Goal: Transaction & Acquisition: Purchase product/service

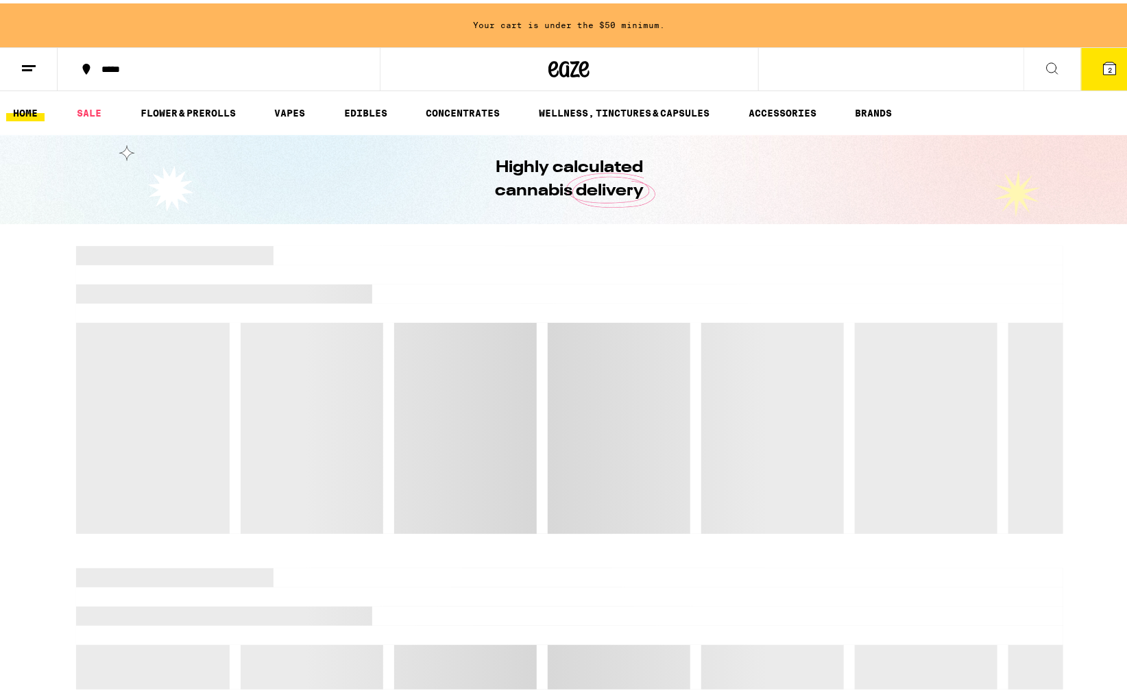
click at [106, 69] on div "*****" at bounding box center [226, 66] width 262 height 10
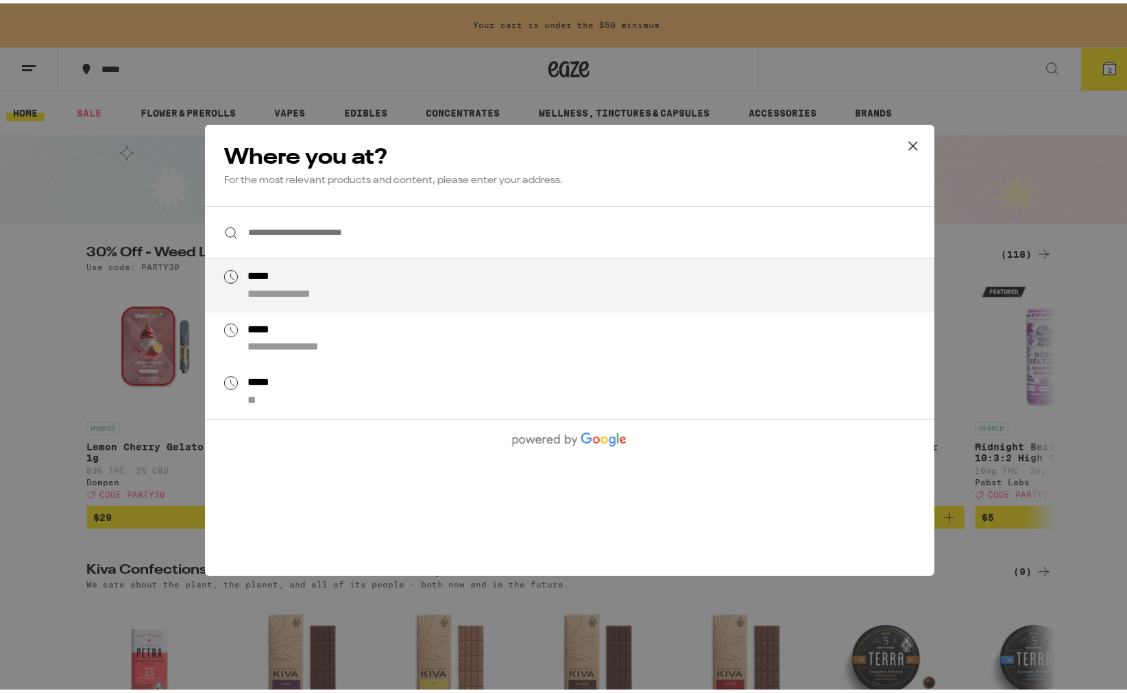
click at [8, 312] on div "**********" at bounding box center [569, 346] width 1138 height 693
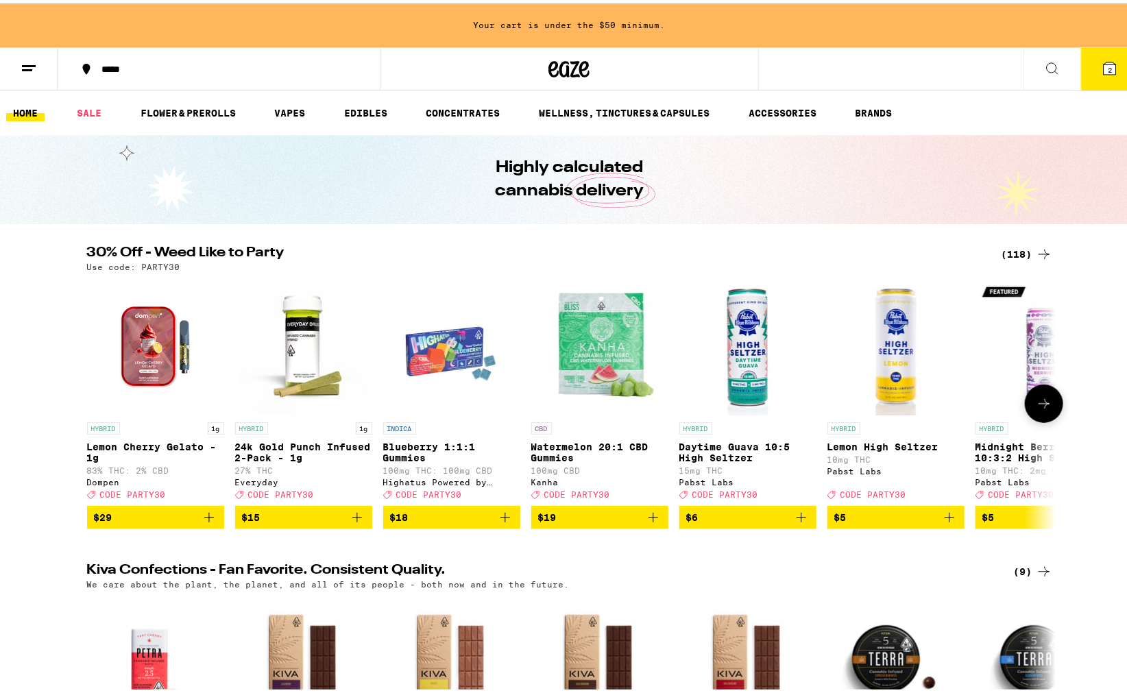
click at [1038, 405] on icon at bounding box center [1044, 400] width 16 height 16
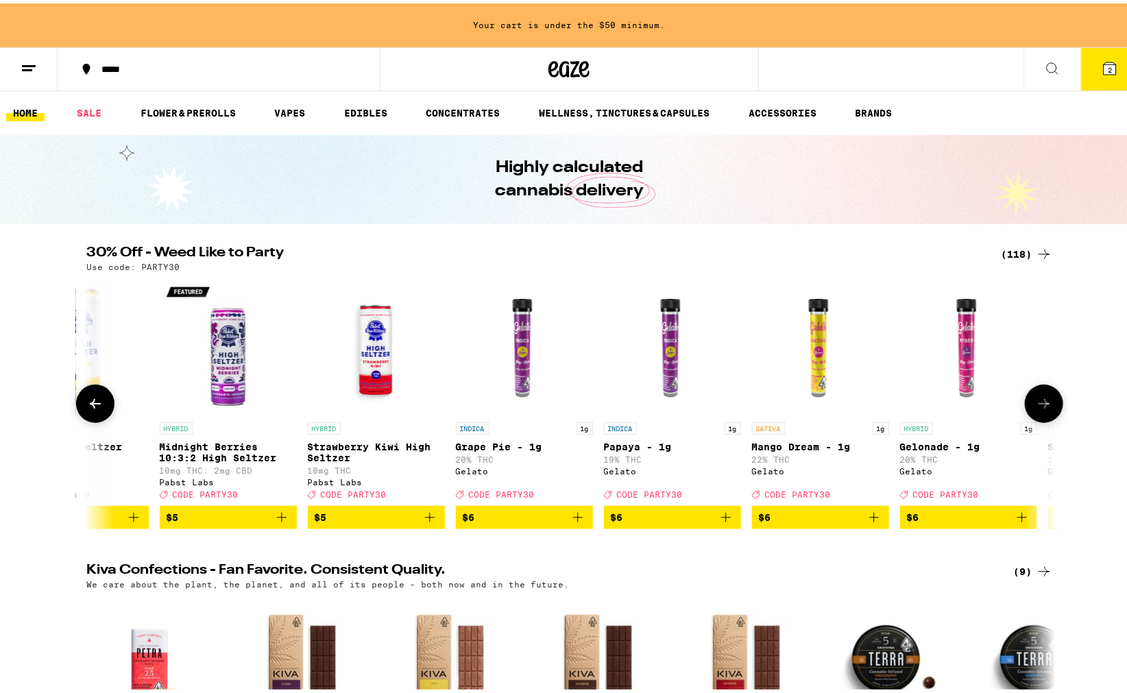
click at [1038, 405] on icon at bounding box center [1044, 400] width 16 height 16
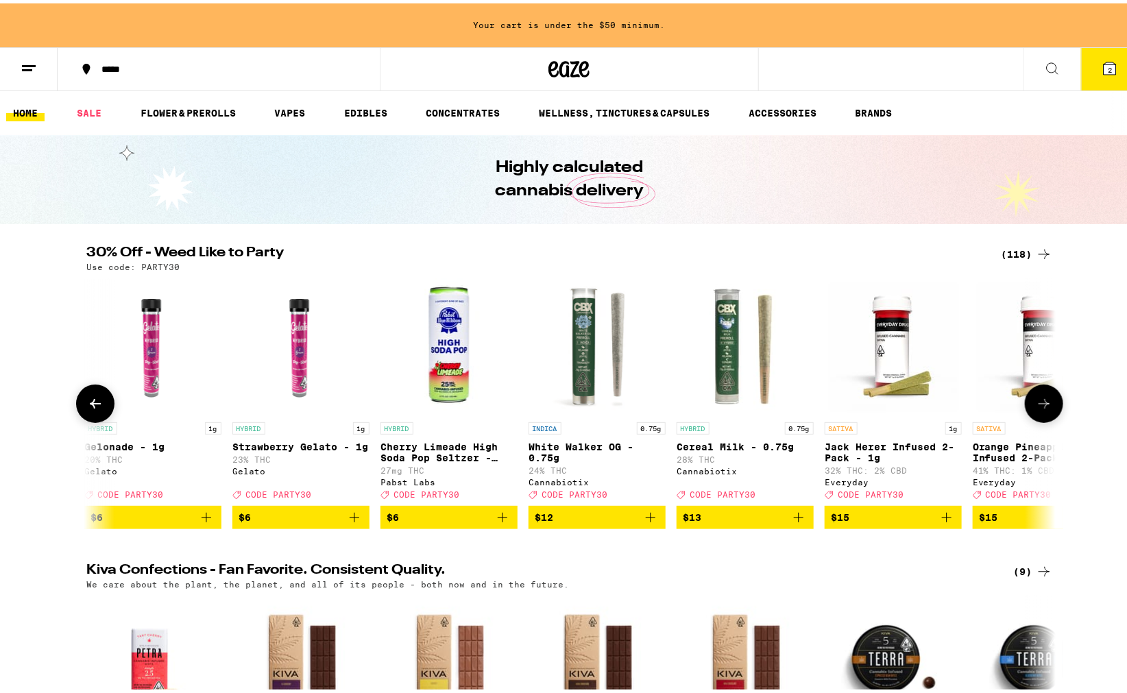
click at [1038, 405] on icon at bounding box center [1044, 400] width 16 height 16
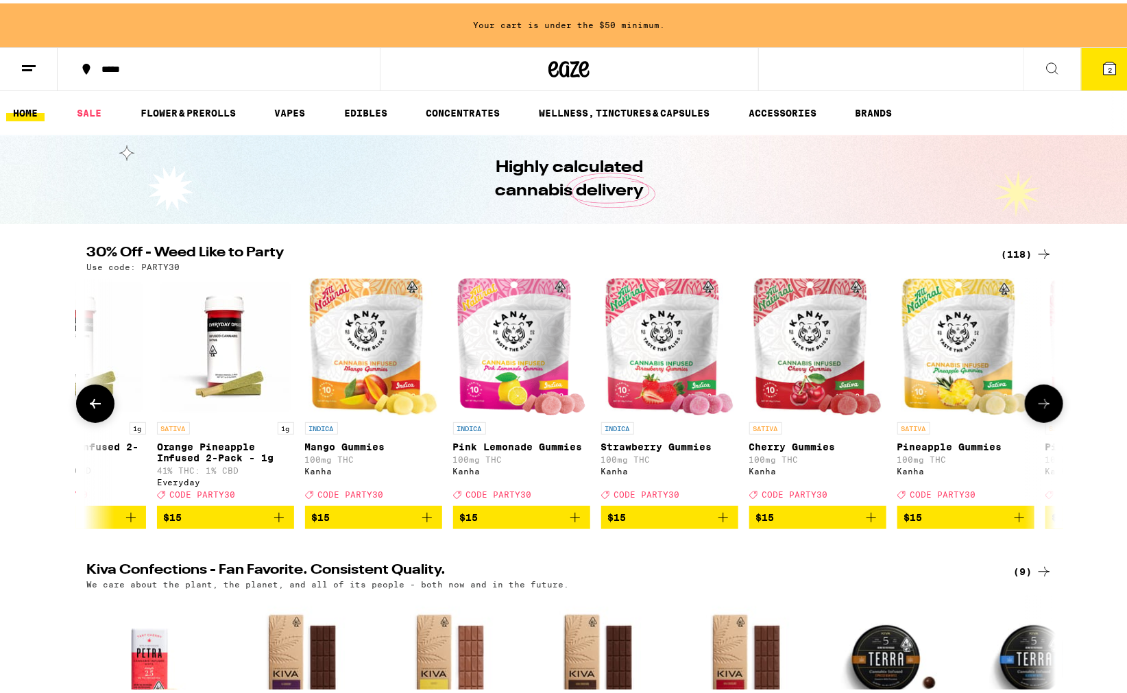
click at [1038, 405] on icon at bounding box center [1044, 400] width 16 height 16
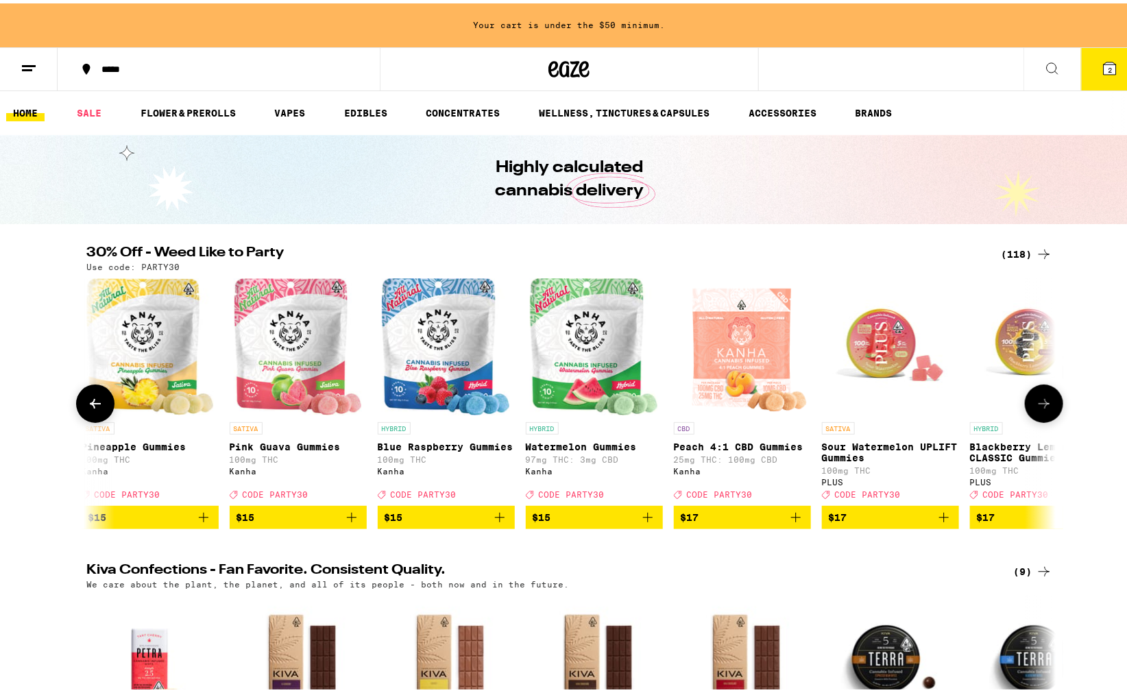
click at [1038, 405] on icon at bounding box center [1044, 400] width 16 height 16
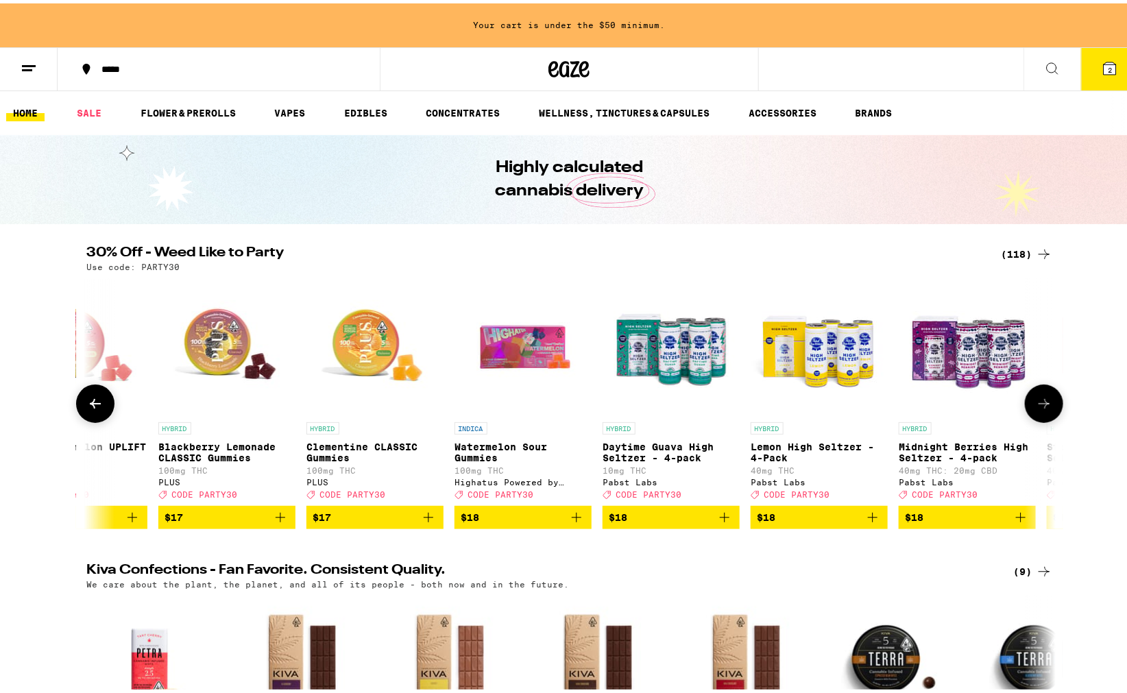
click at [1038, 405] on icon at bounding box center [1044, 400] width 16 height 16
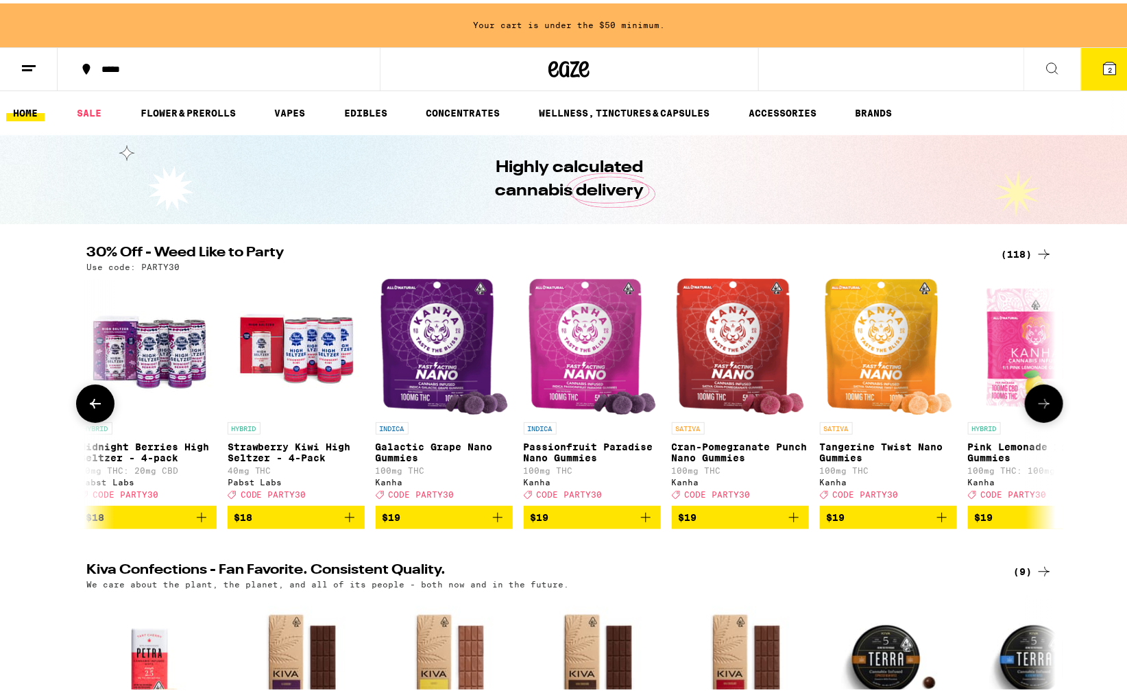
click at [1038, 405] on icon at bounding box center [1044, 400] width 16 height 16
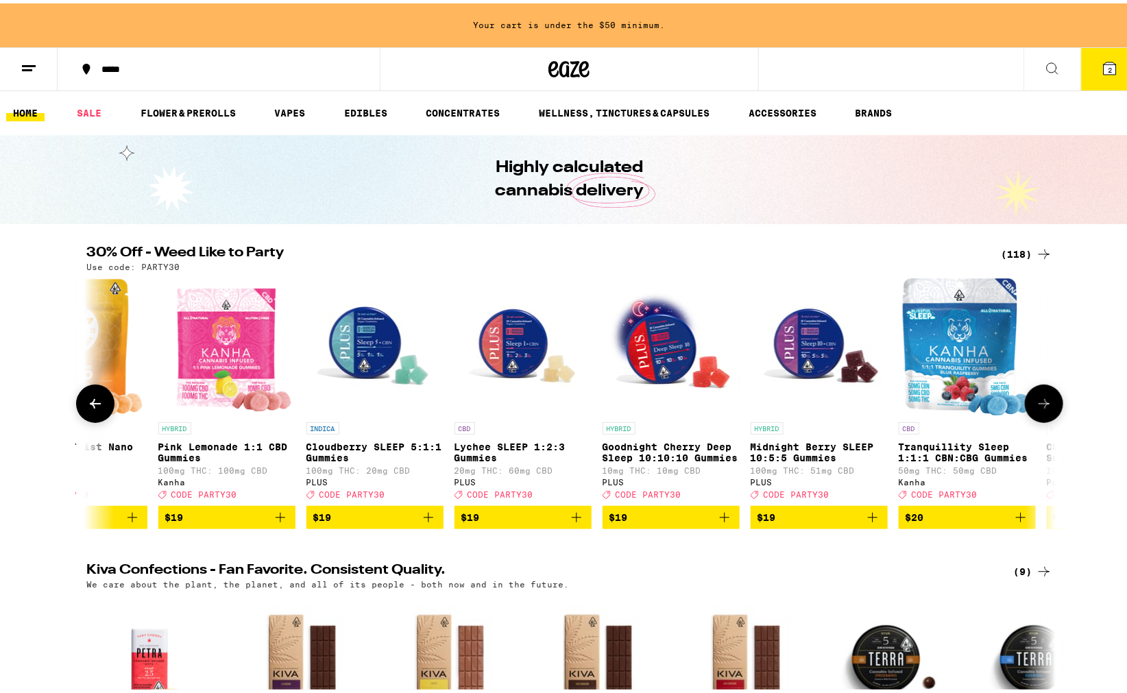
click at [1038, 405] on icon at bounding box center [1044, 400] width 16 height 16
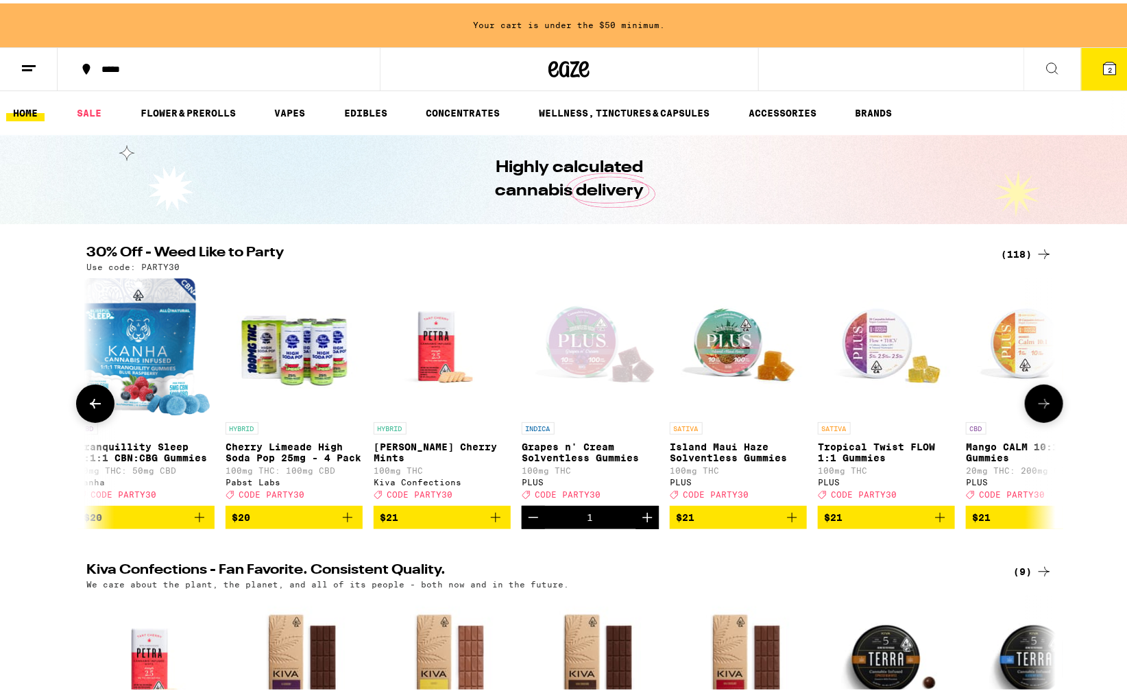
click at [1038, 405] on icon at bounding box center [1044, 400] width 16 height 16
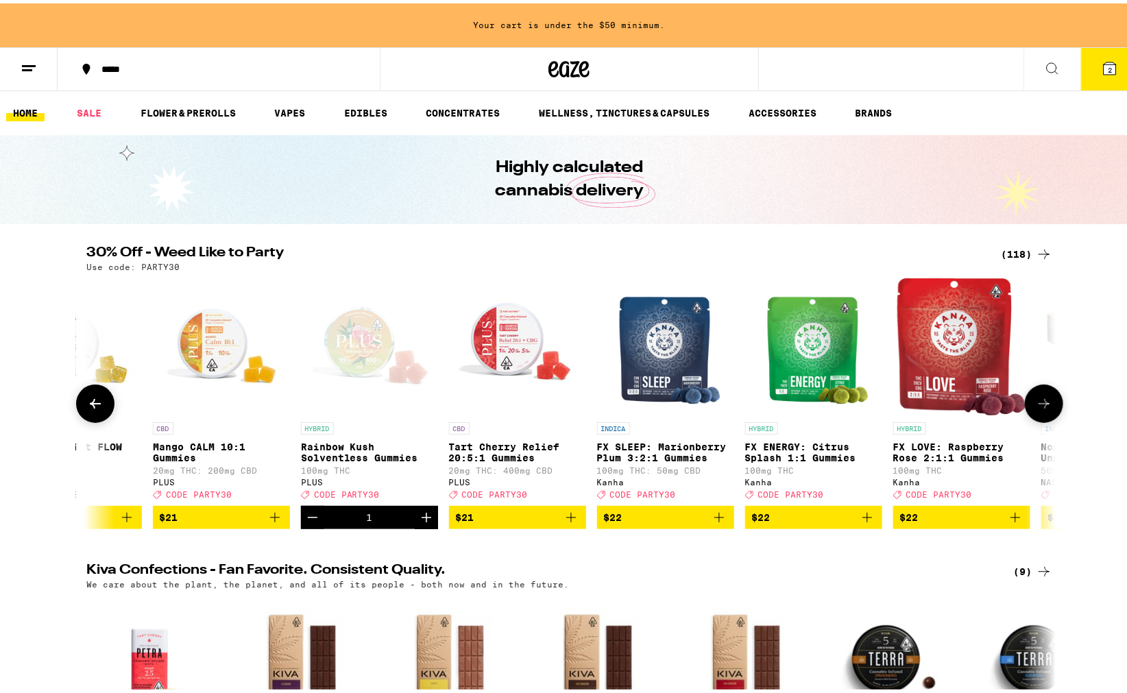
click at [1038, 405] on icon at bounding box center [1044, 400] width 16 height 16
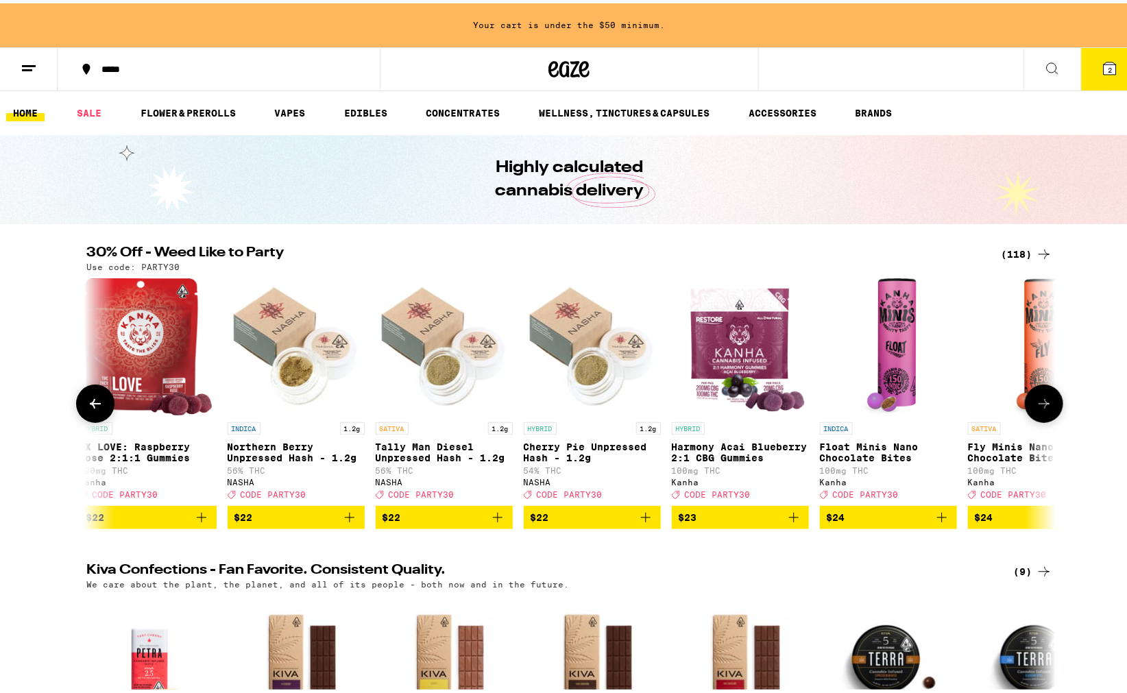
click at [1038, 405] on icon at bounding box center [1044, 400] width 16 height 16
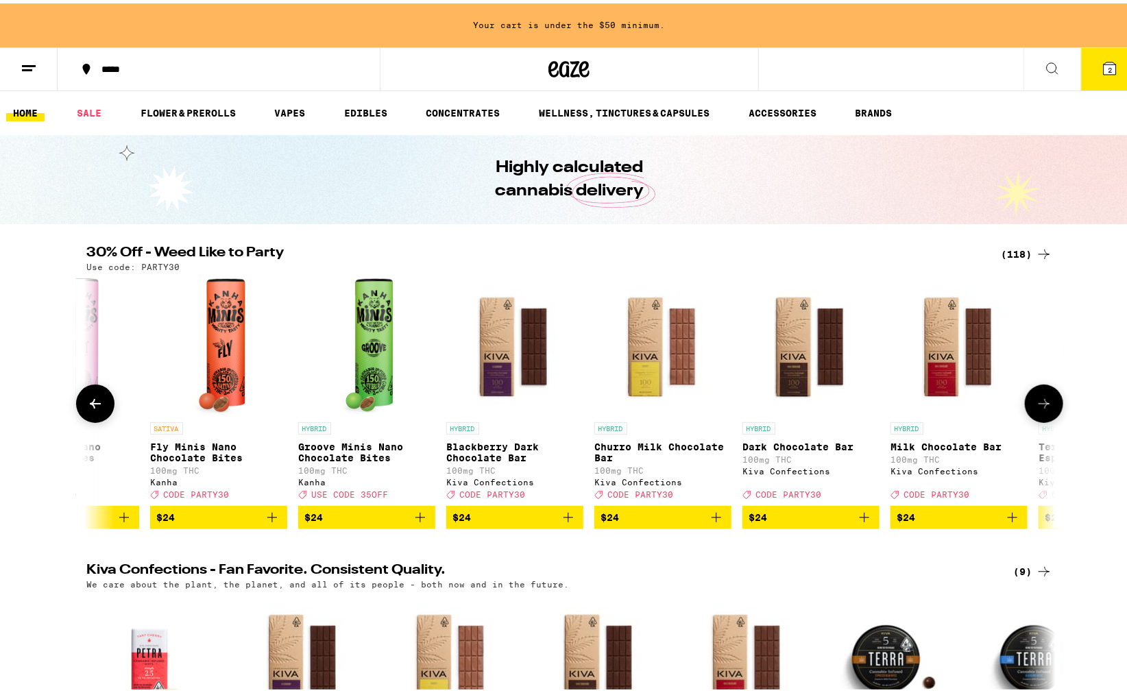
click at [1038, 405] on icon at bounding box center [1044, 400] width 16 height 16
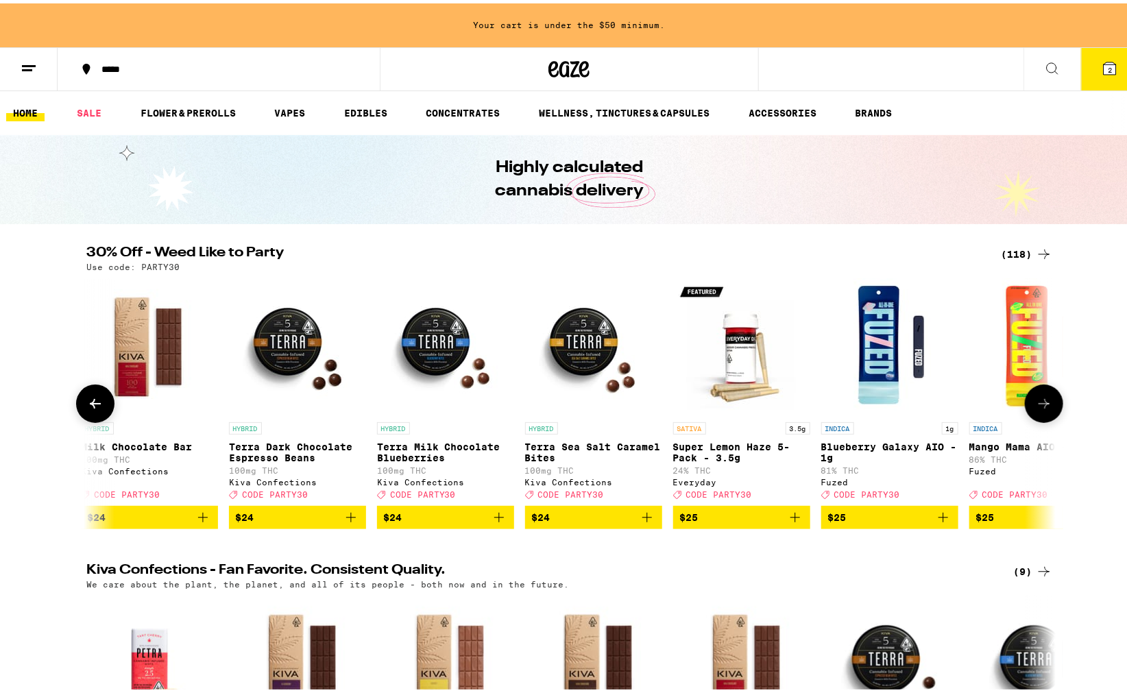
click at [1038, 405] on icon at bounding box center [1044, 400] width 16 height 16
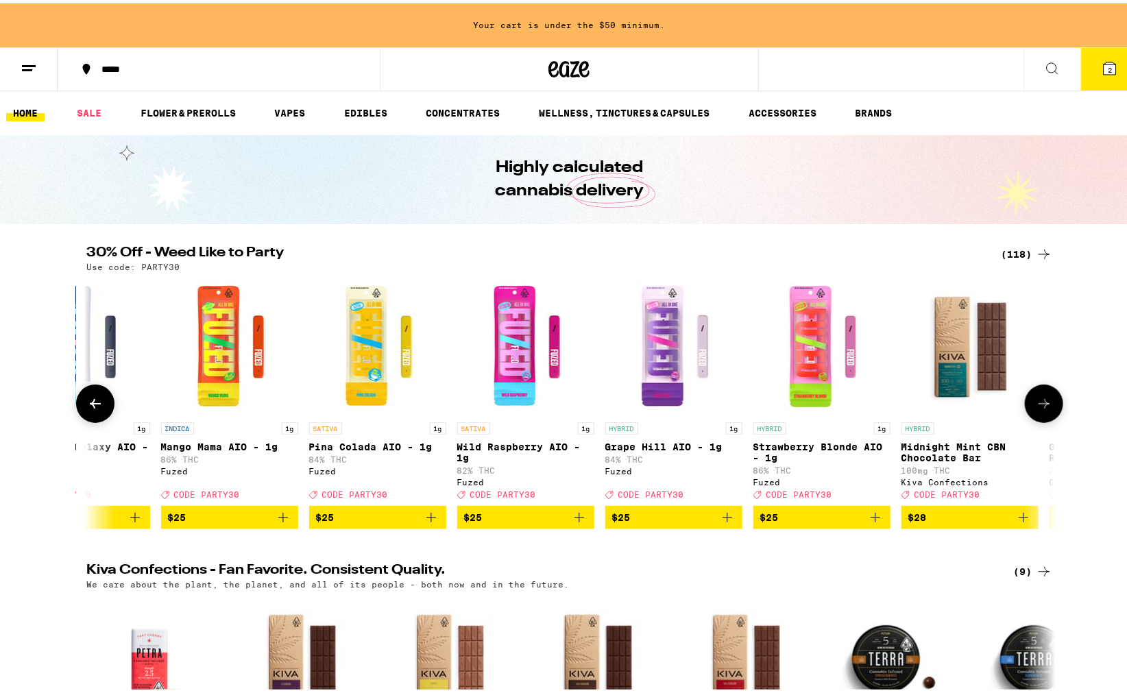
click at [1038, 405] on icon at bounding box center [1044, 400] width 16 height 16
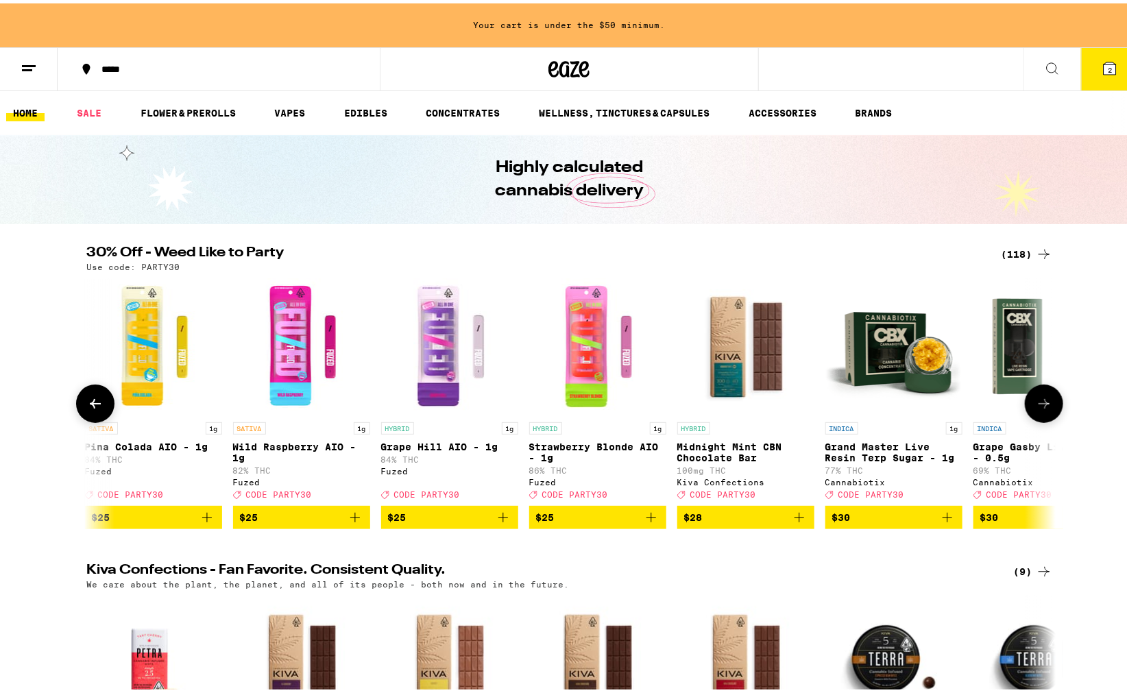
click at [1038, 405] on icon at bounding box center [1044, 400] width 16 height 16
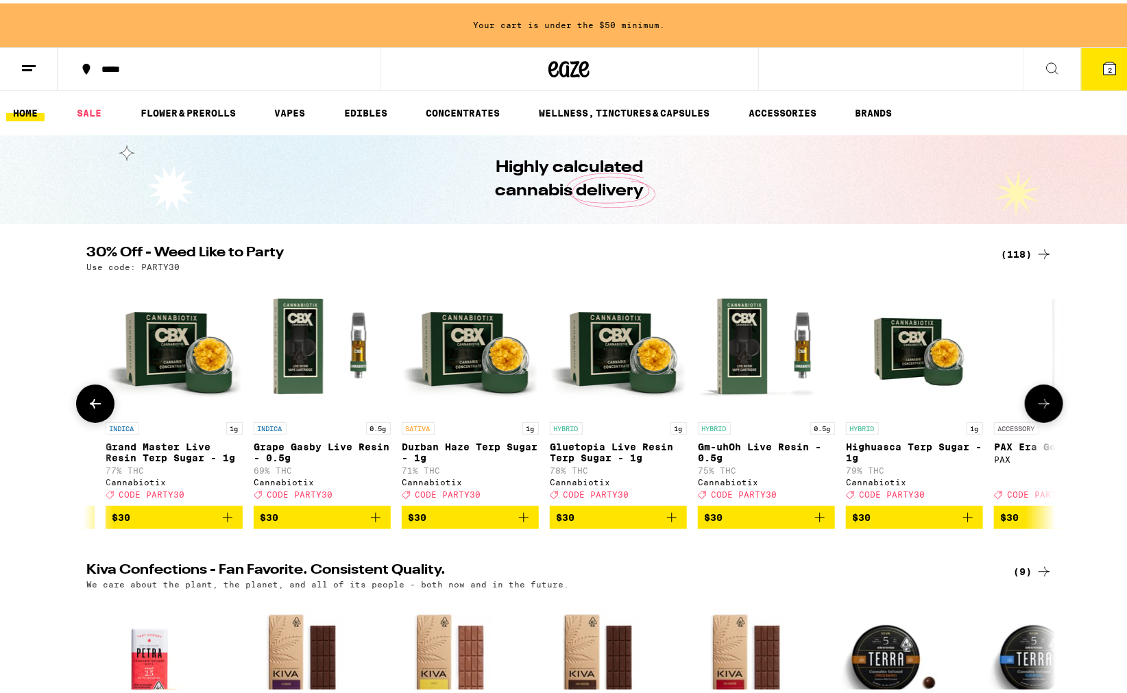
click at [1038, 405] on icon at bounding box center [1044, 400] width 16 height 16
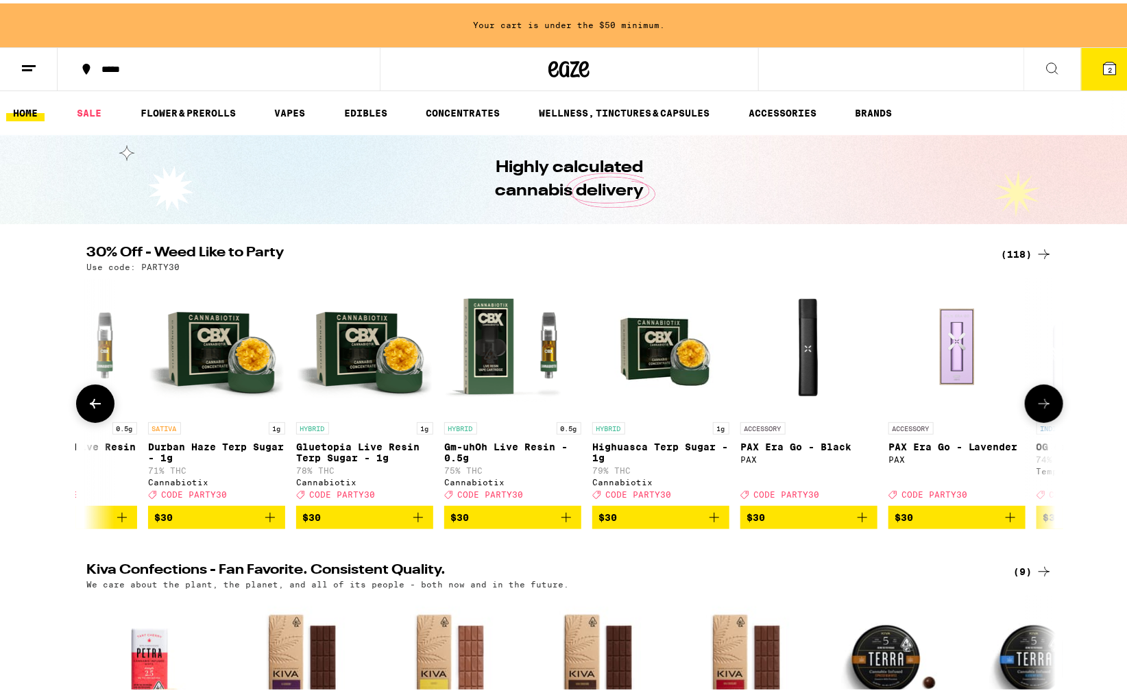
click at [1038, 405] on icon at bounding box center [1044, 400] width 16 height 16
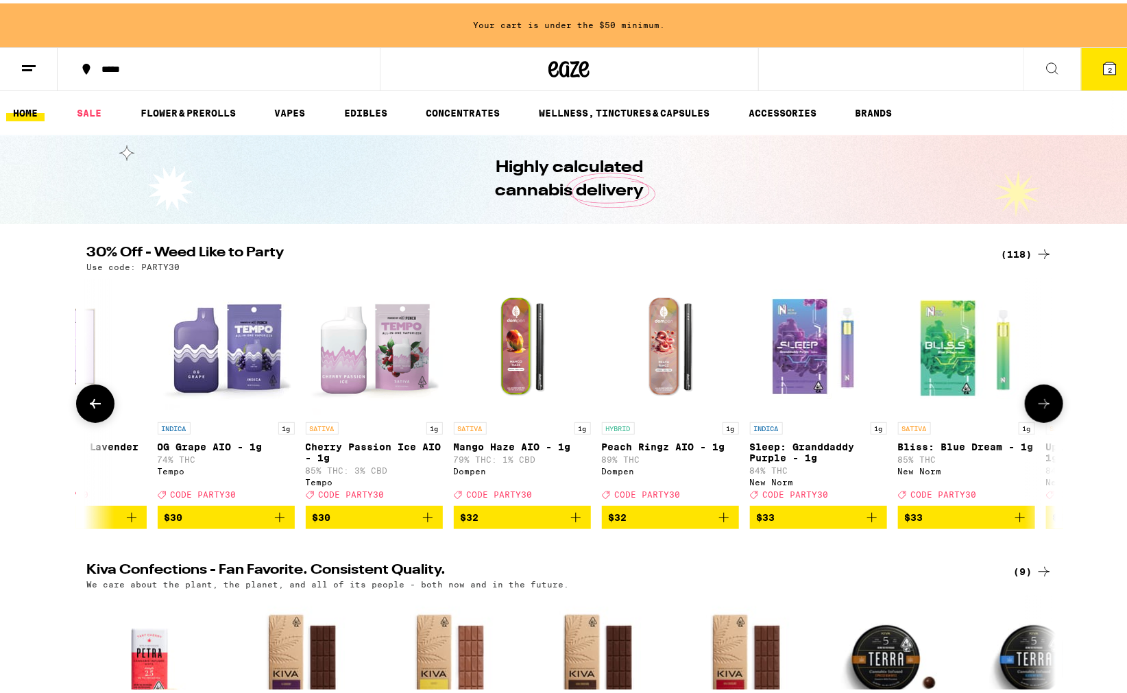
click at [1038, 405] on icon at bounding box center [1044, 400] width 16 height 16
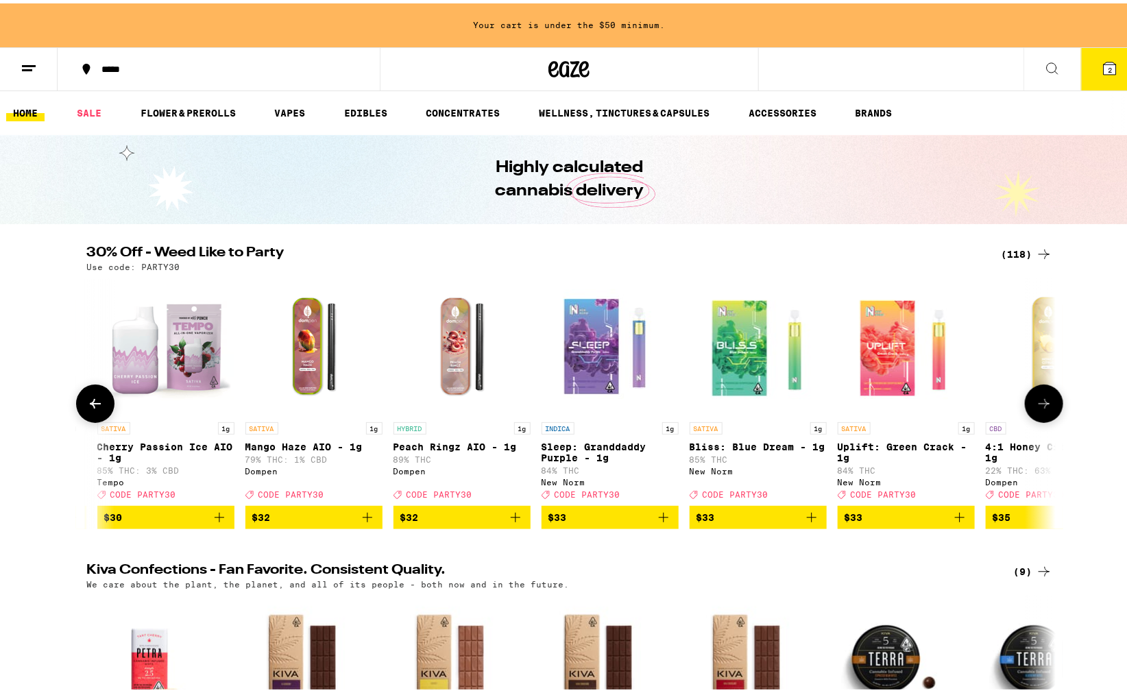
click at [1038, 405] on icon at bounding box center [1044, 400] width 16 height 16
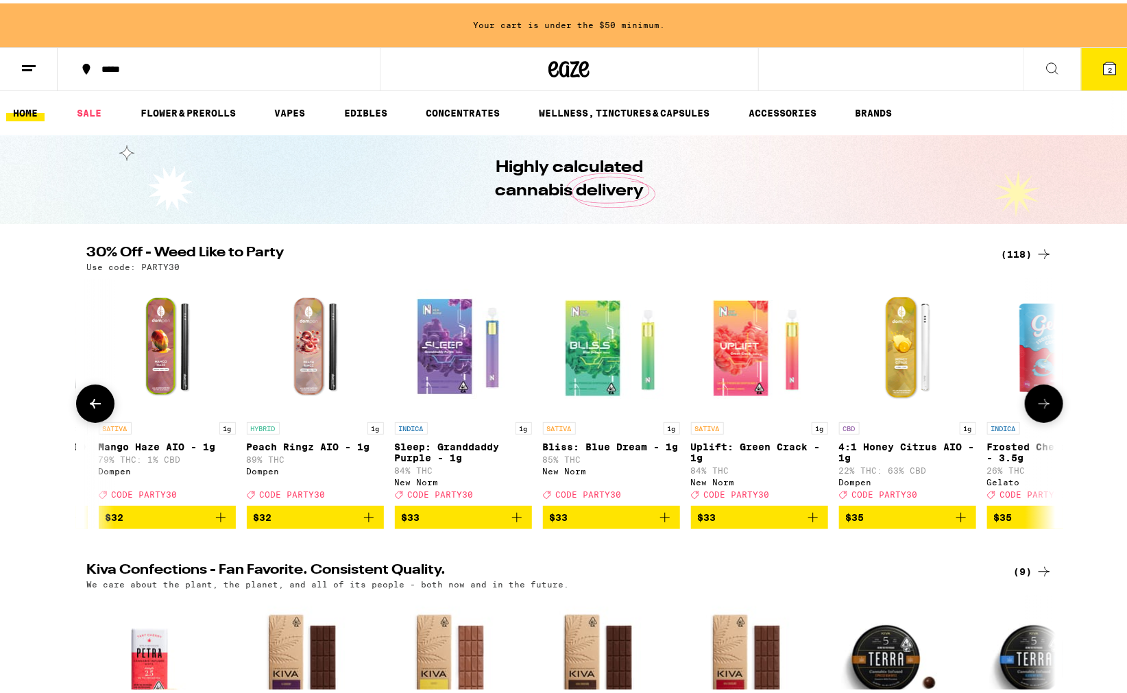
click at [1038, 405] on icon at bounding box center [1044, 400] width 16 height 16
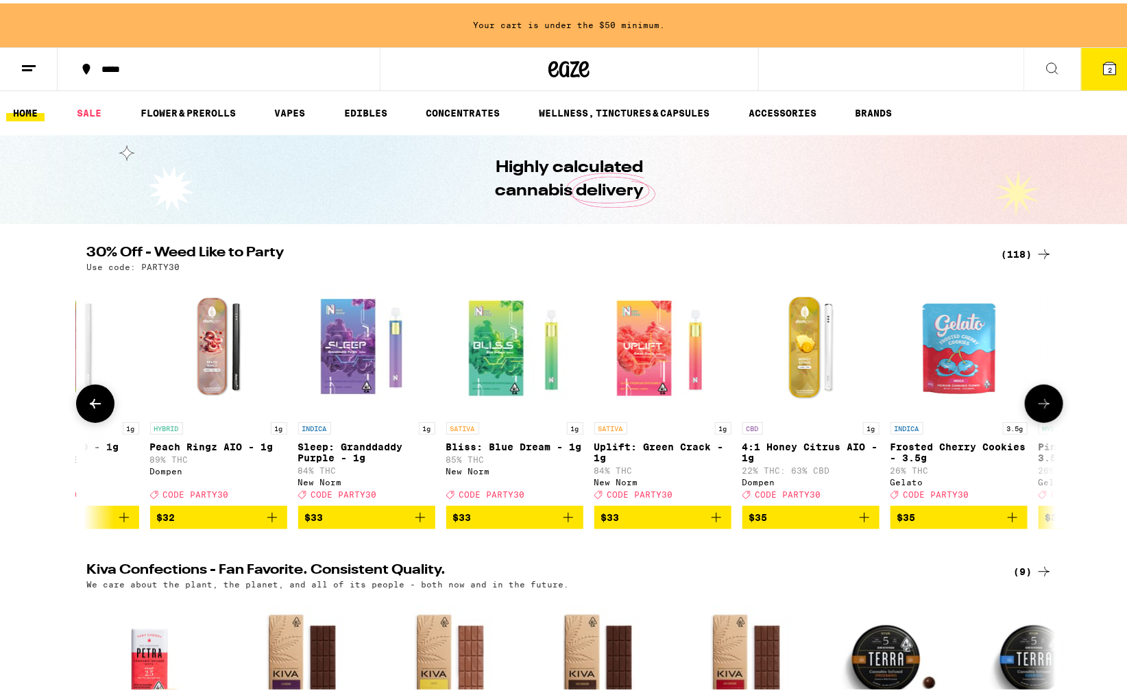
click at [1038, 405] on icon at bounding box center [1044, 400] width 16 height 16
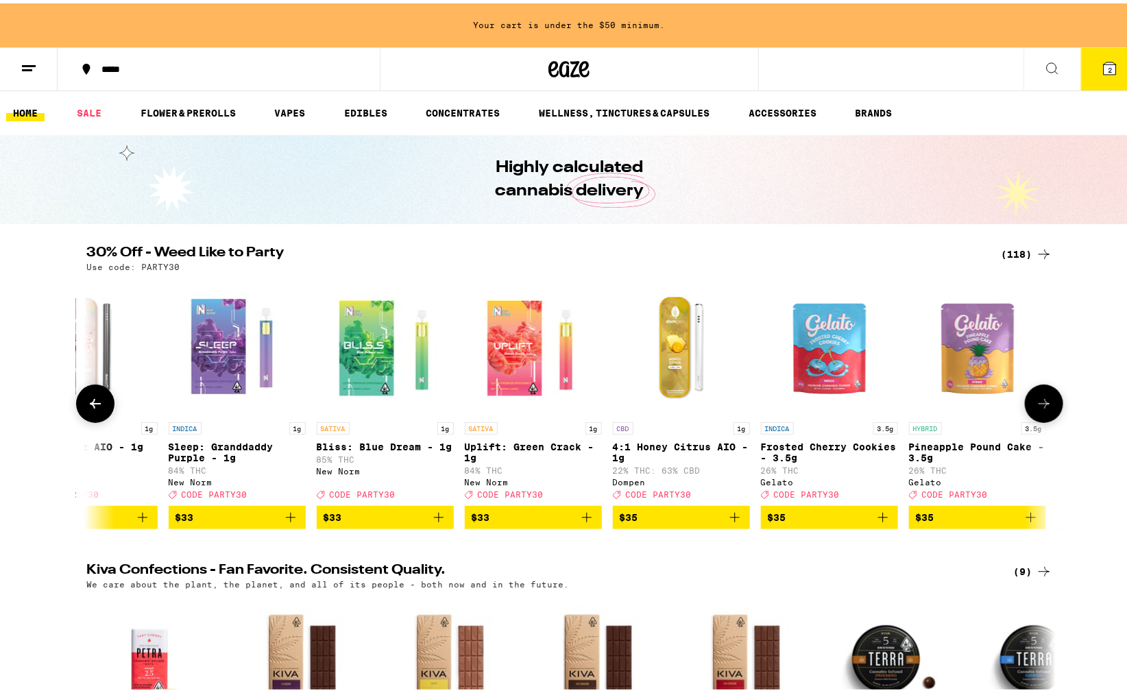
click at [1038, 405] on icon at bounding box center [1044, 400] width 16 height 16
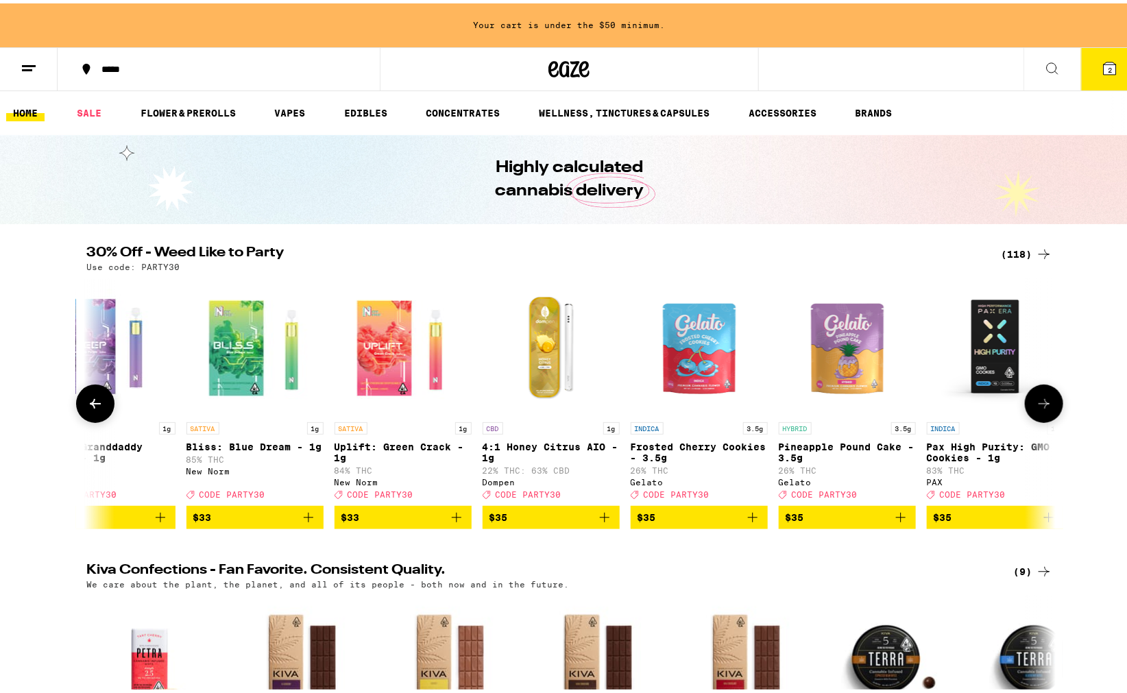
click at [1038, 405] on icon at bounding box center [1044, 400] width 16 height 16
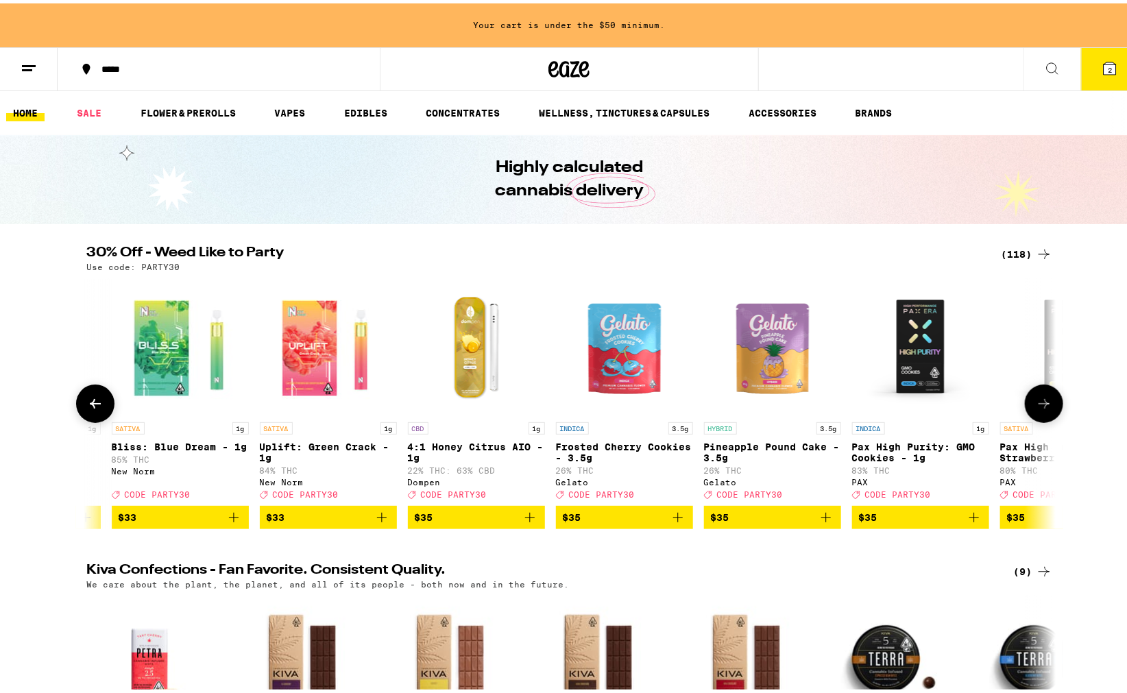
click at [1038, 405] on icon at bounding box center [1044, 400] width 16 height 16
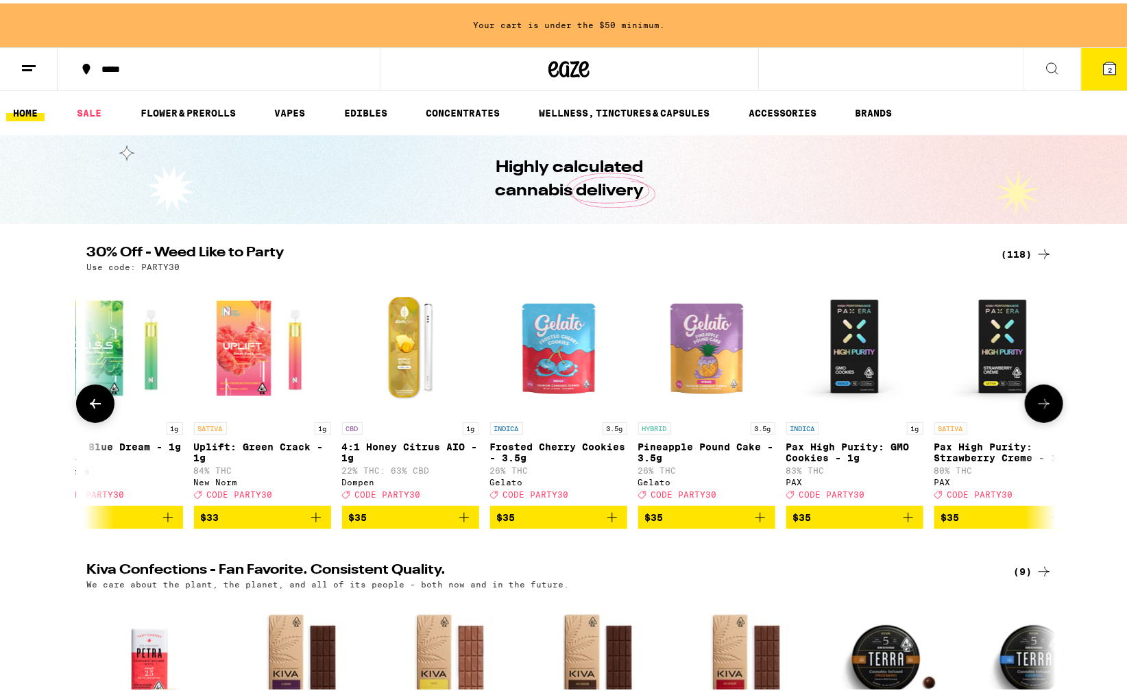
click at [1038, 405] on icon at bounding box center [1044, 400] width 16 height 16
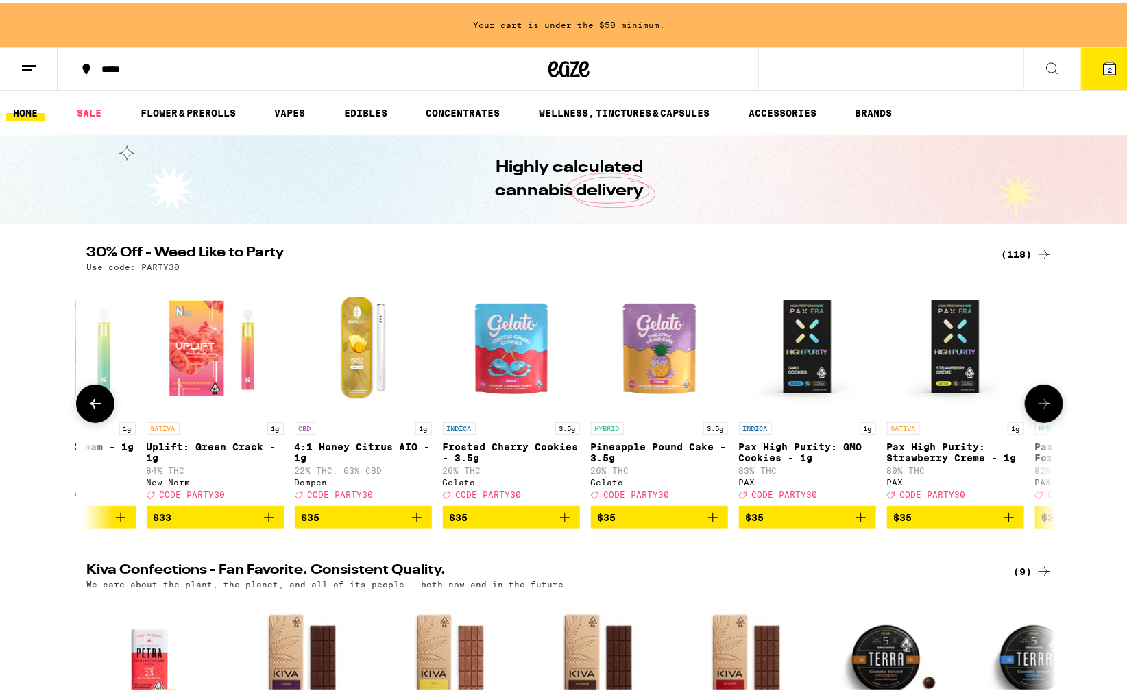
click at [1038, 405] on icon at bounding box center [1044, 400] width 16 height 16
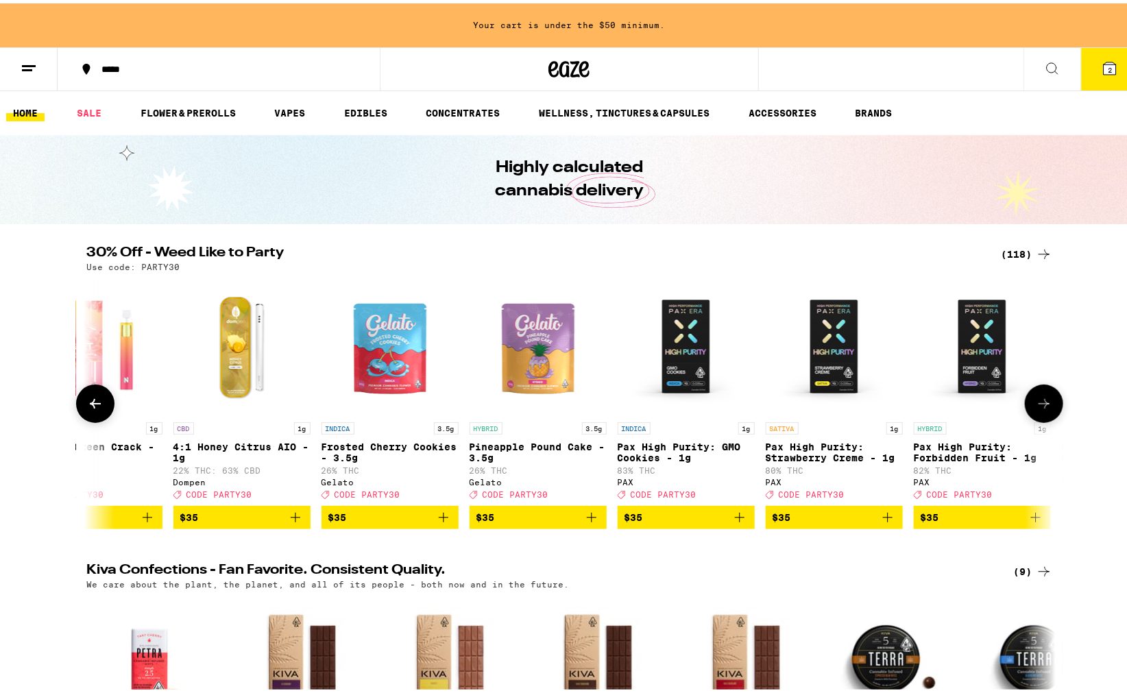
click at [1038, 405] on icon at bounding box center [1044, 400] width 16 height 16
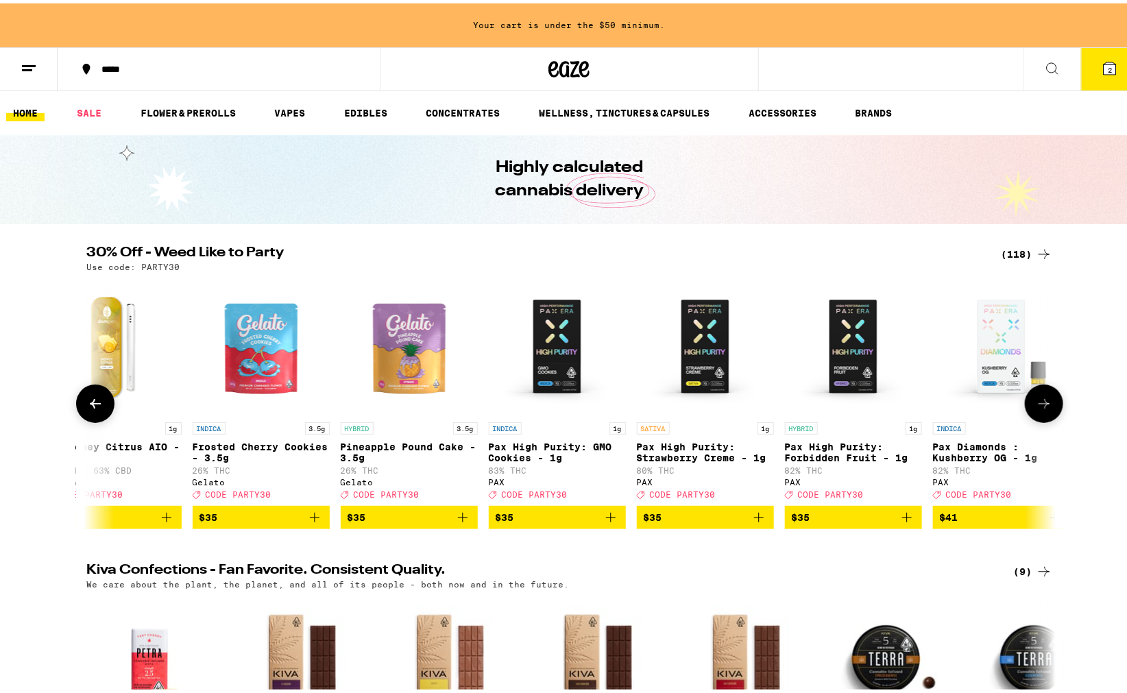
click at [1038, 405] on icon at bounding box center [1044, 400] width 16 height 16
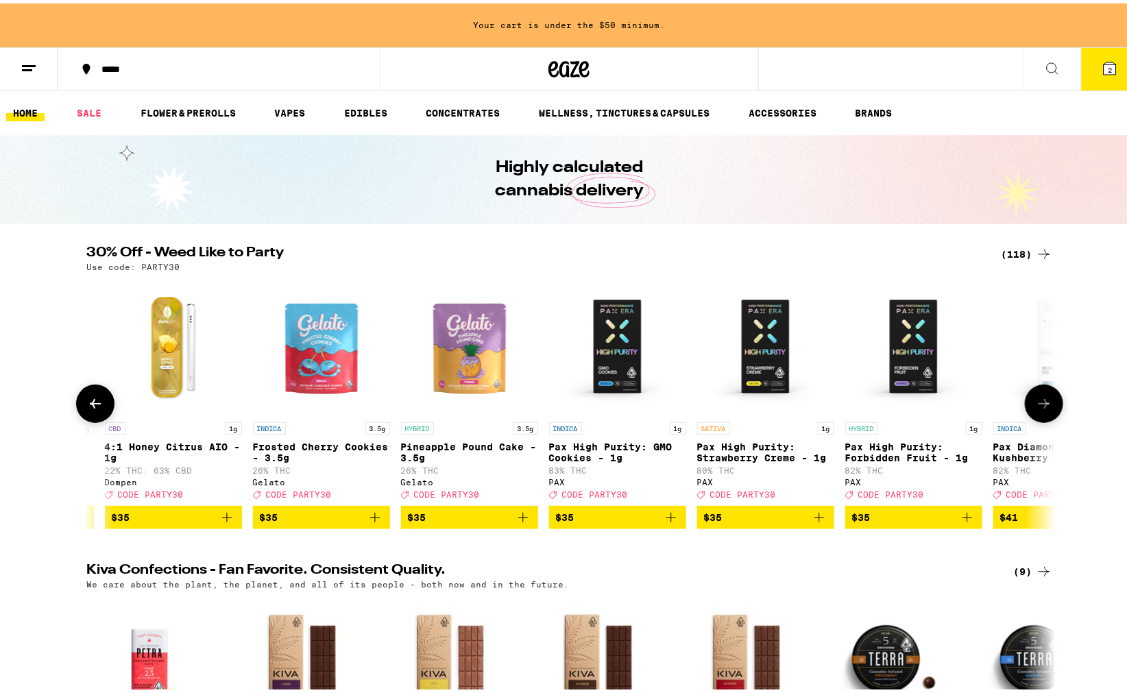
click at [1038, 405] on icon at bounding box center [1044, 400] width 16 height 16
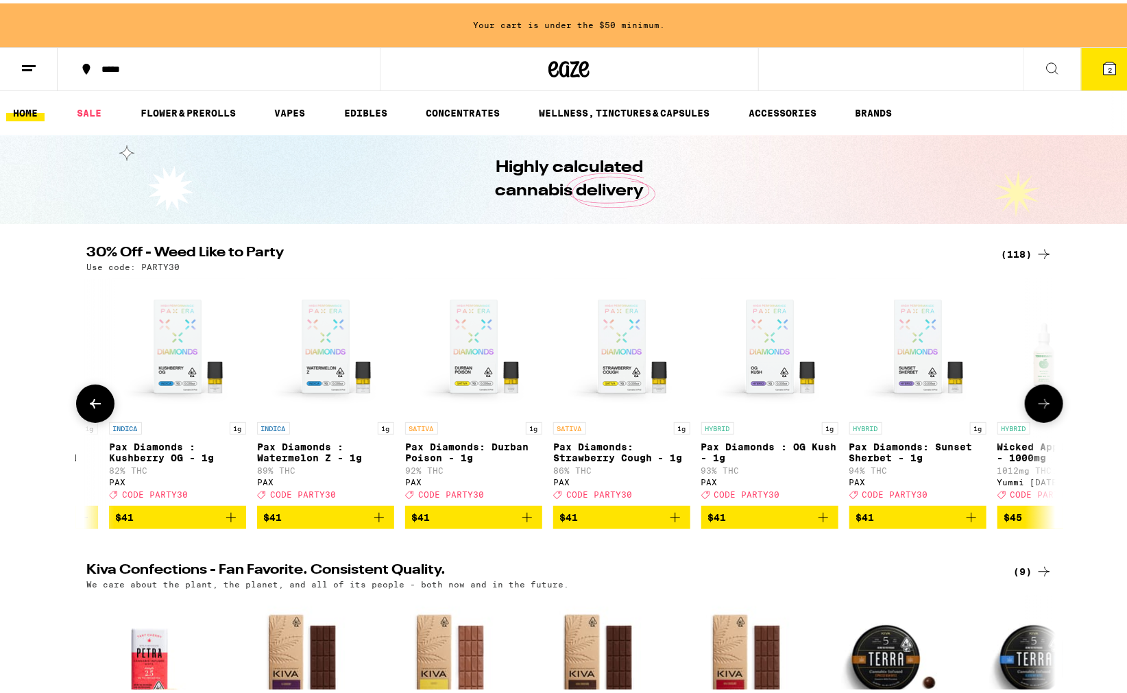
click at [1038, 405] on icon at bounding box center [1044, 400] width 16 height 16
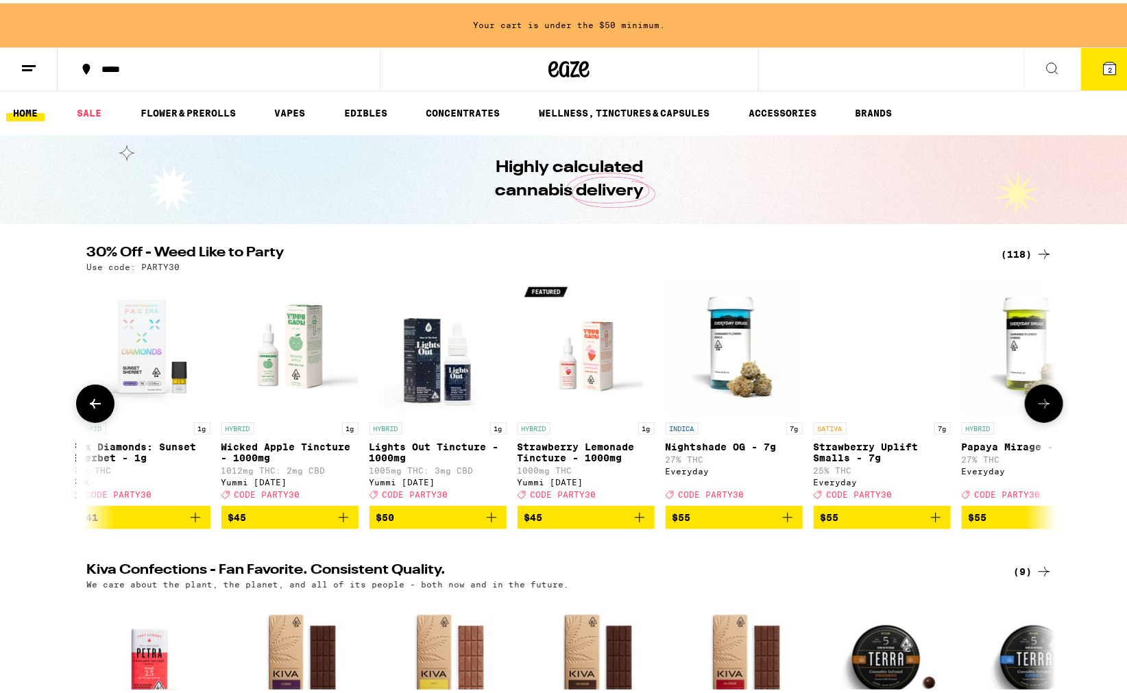
click at [1038, 405] on icon at bounding box center [1044, 400] width 16 height 16
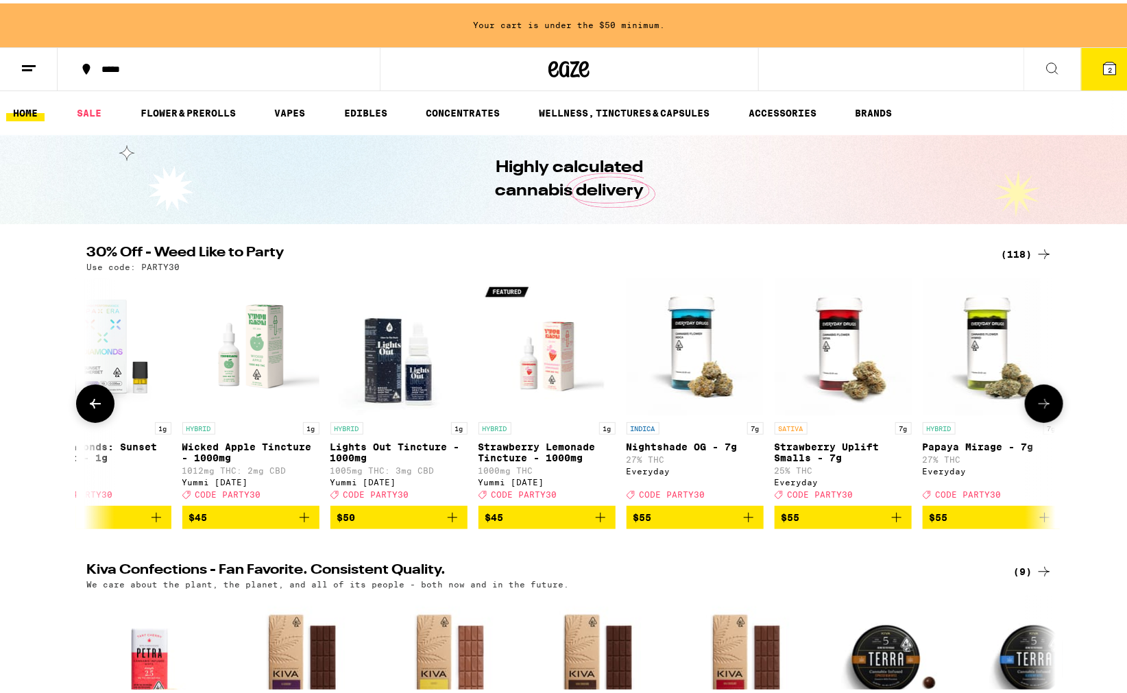
click at [1038, 405] on icon at bounding box center [1044, 400] width 16 height 16
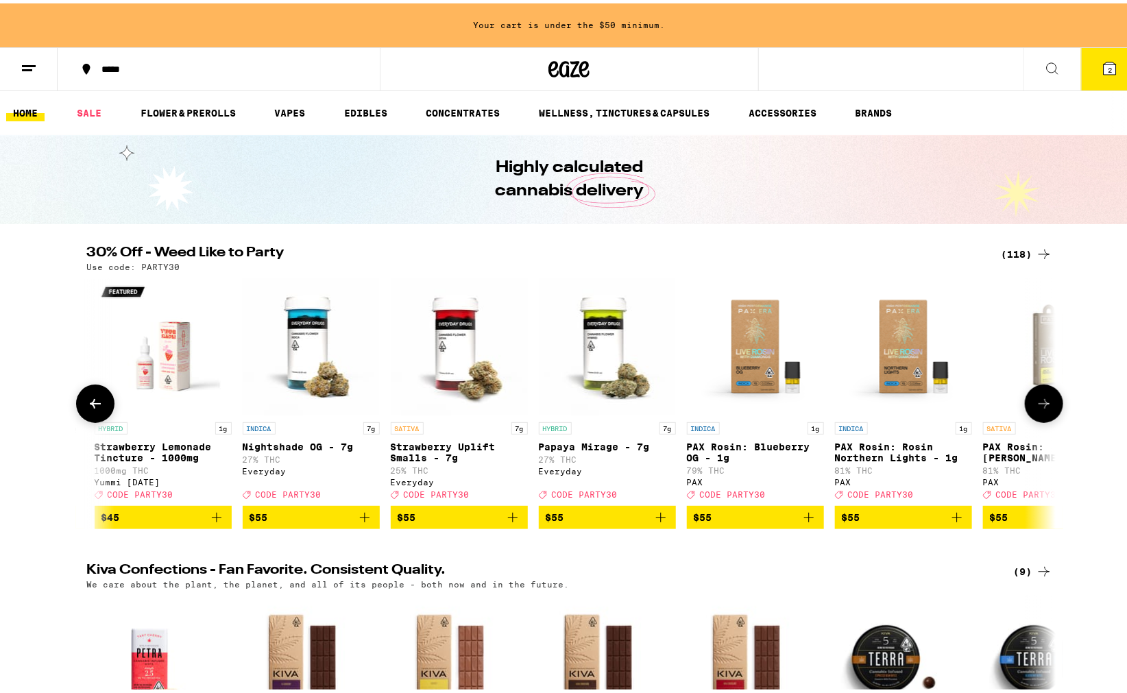
click at [1038, 405] on icon at bounding box center [1044, 400] width 16 height 16
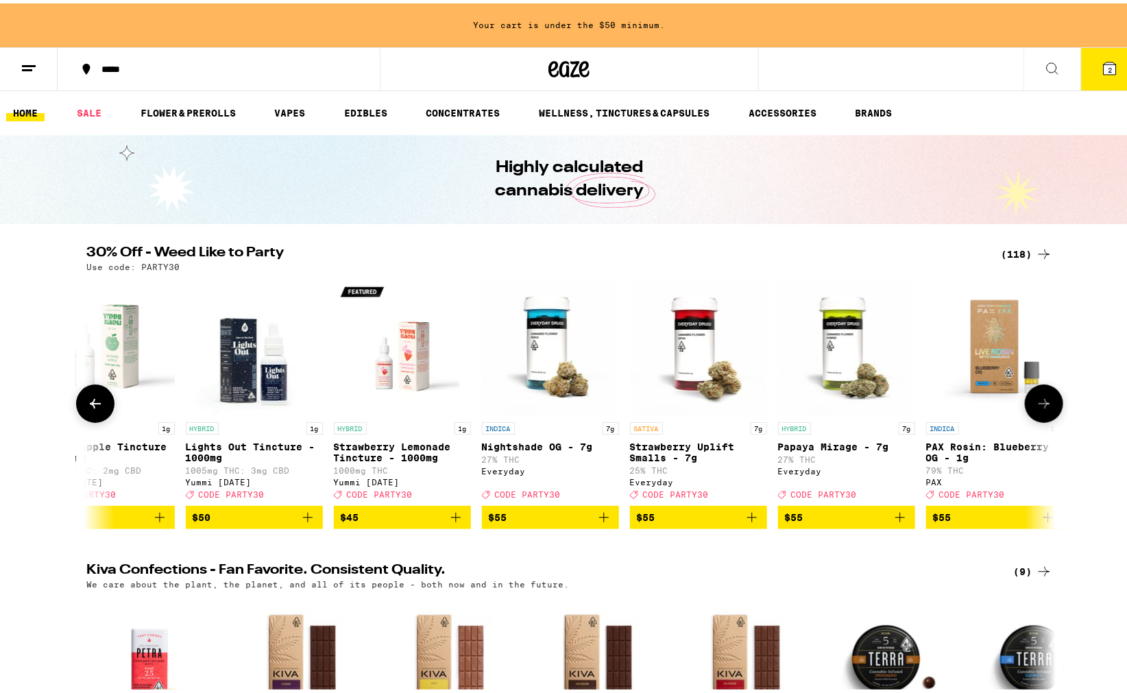
click at [1038, 405] on icon at bounding box center [1044, 400] width 16 height 16
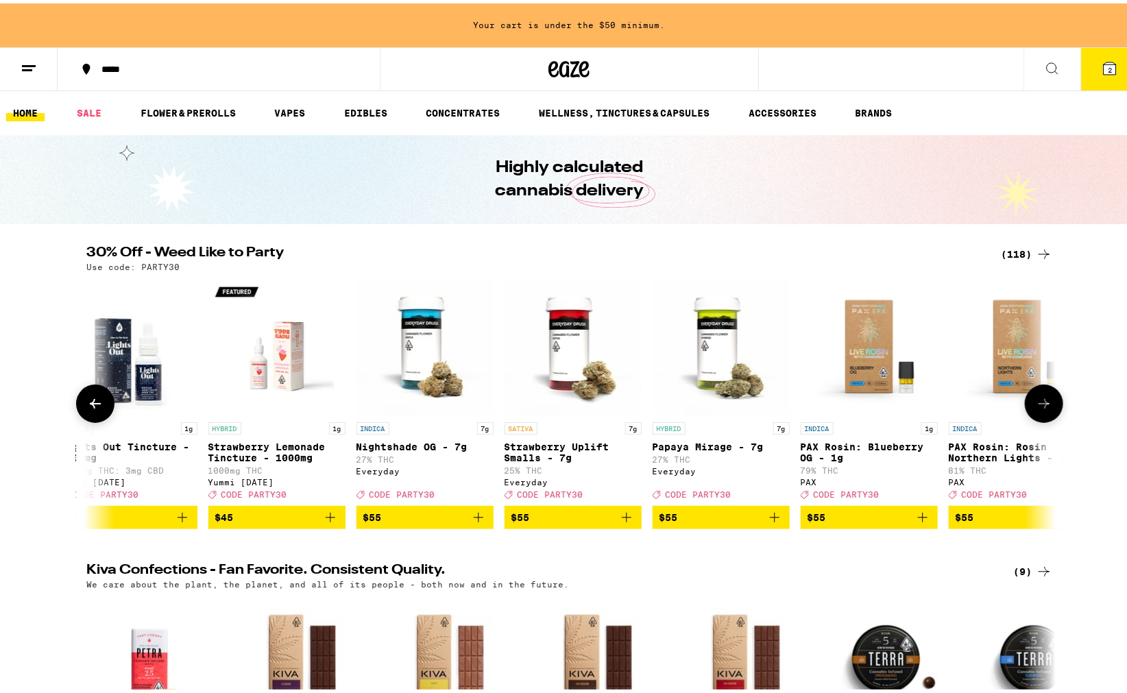
click at [1038, 405] on icon at bounding box center [1044, 400] width 16 height 16
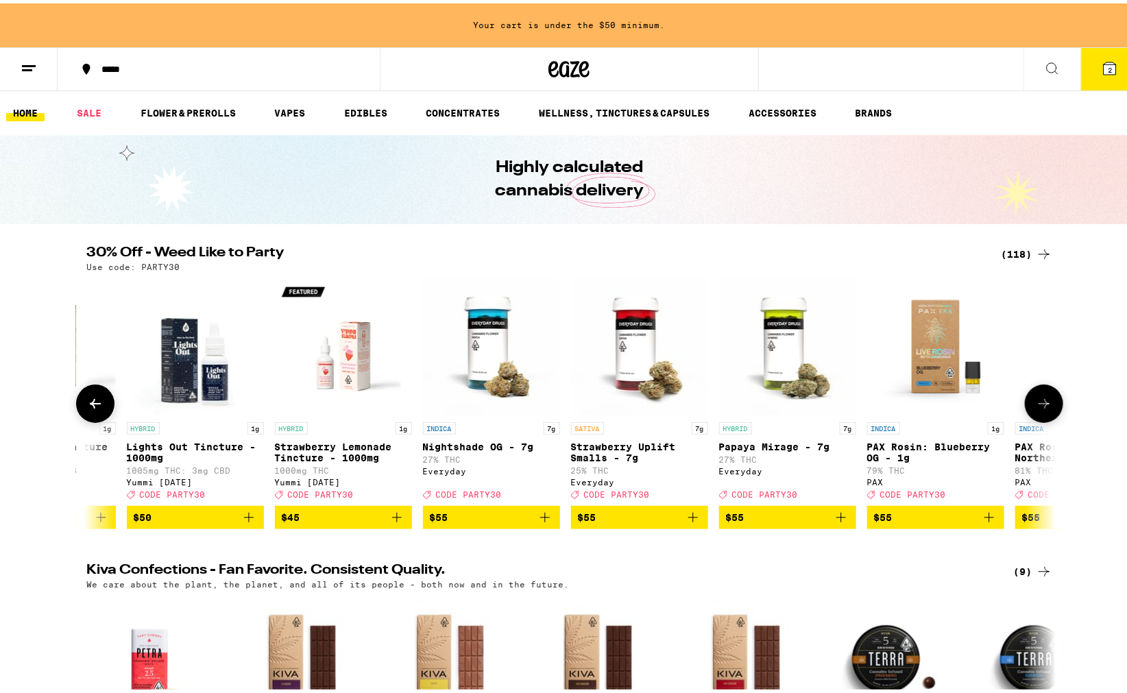
click at [1038, 405] on icon at bounding box center [1044, 400] width 16 height 16
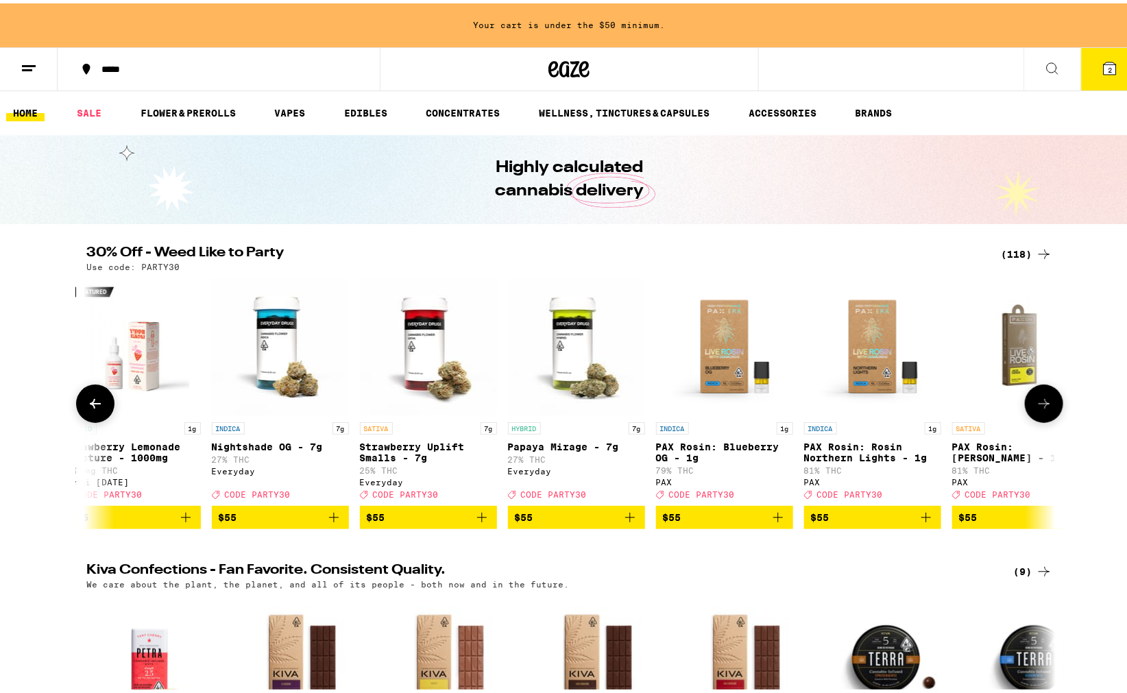
click at [1038, 405] on icon at bounding box center [1044, 400] width 16 height 16
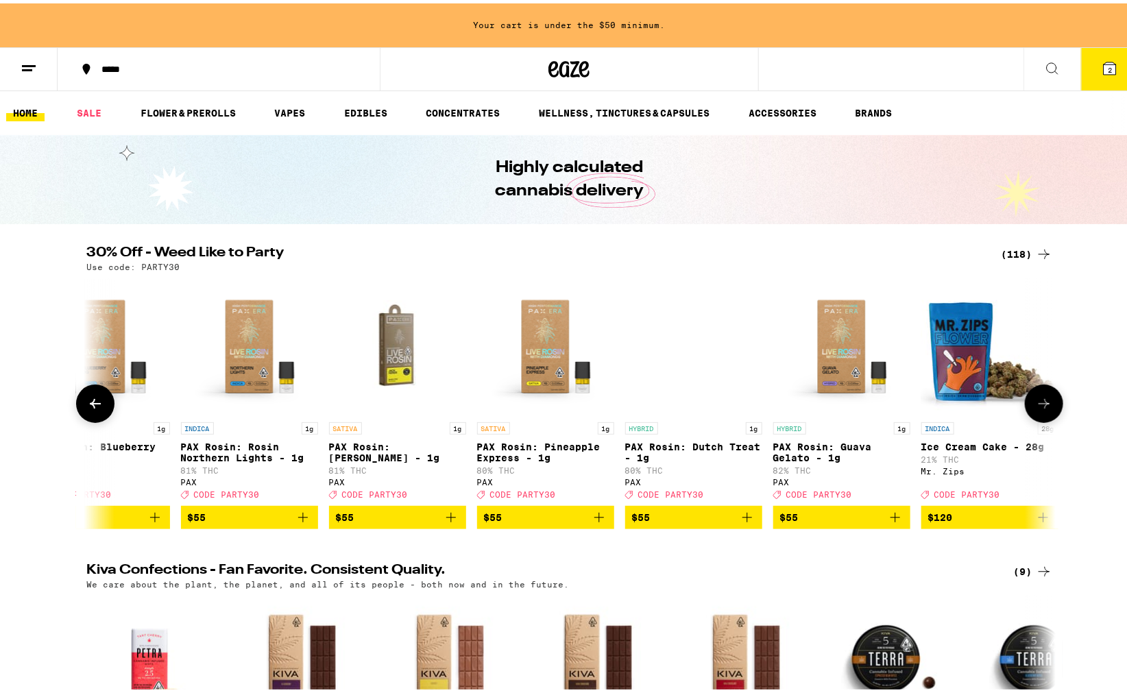
click at [1038, 405] on icon at bounding box center [1044, 400] width 16 height 16
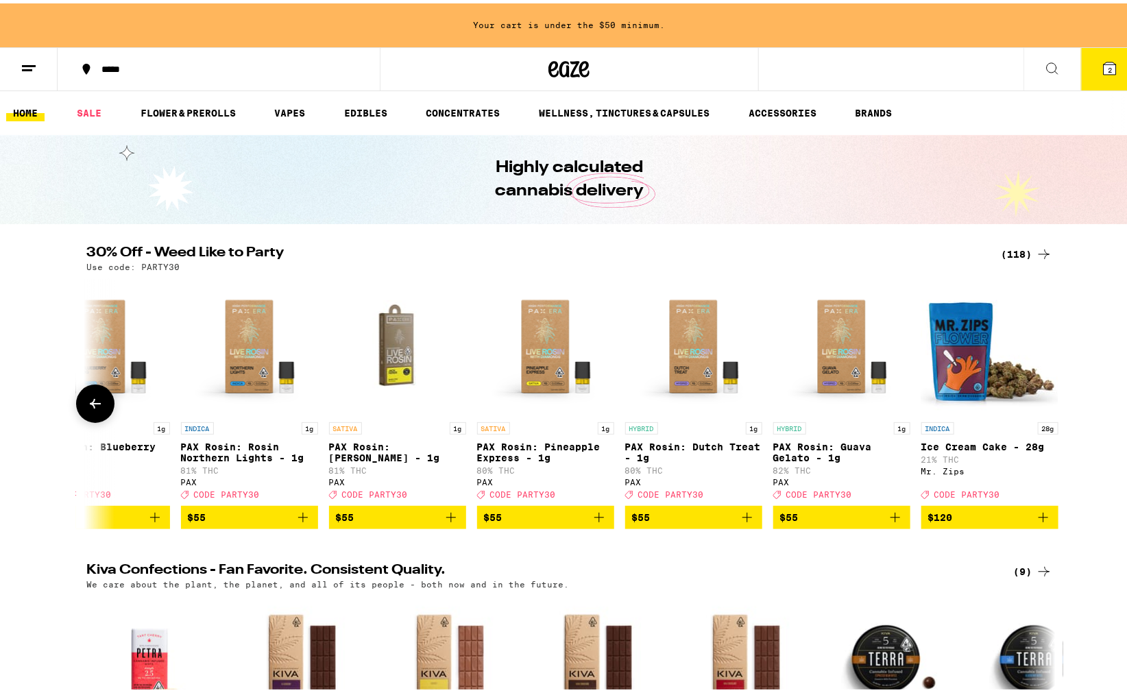
scroll to position [0, 16501]
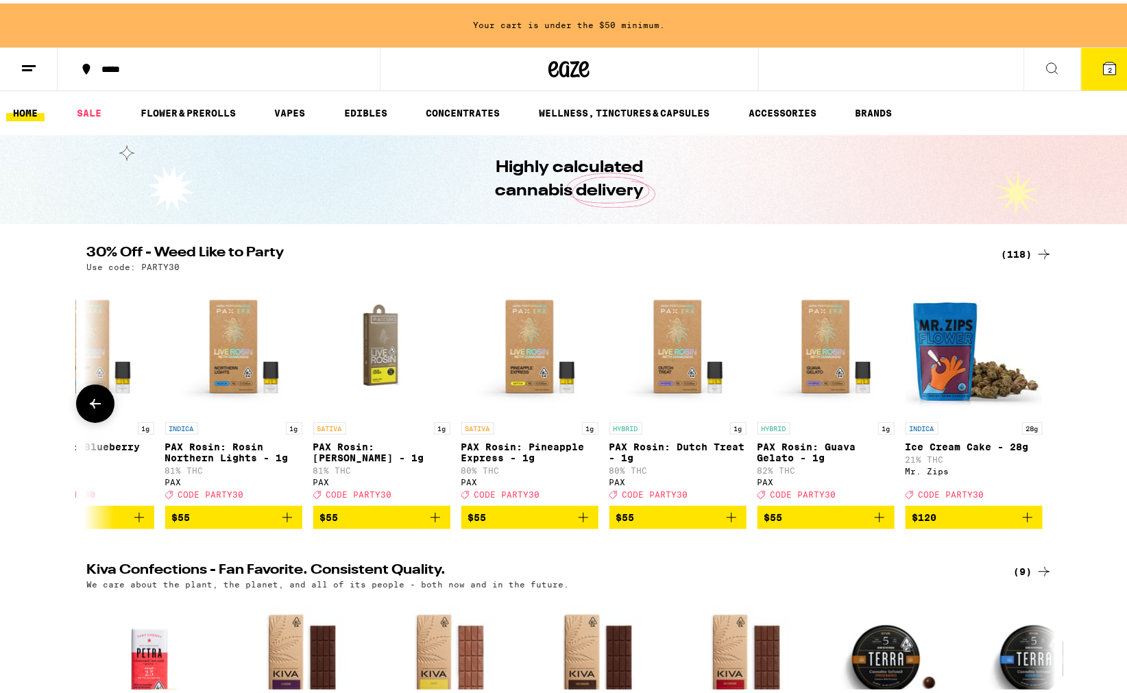
click at [1038, 405] on div at bounding box center [1044, 400] width 38 height 38
click at [880, 67] on div "***** 2" at bounding box center [569, 66] width 1138 height 44
click at [860, 73] on div "***** 2" at bounding box center [569, 66] width 1138 height 44
click at [138, 51] on button "*****" at bounding box center [219, 65] width 322 height 41
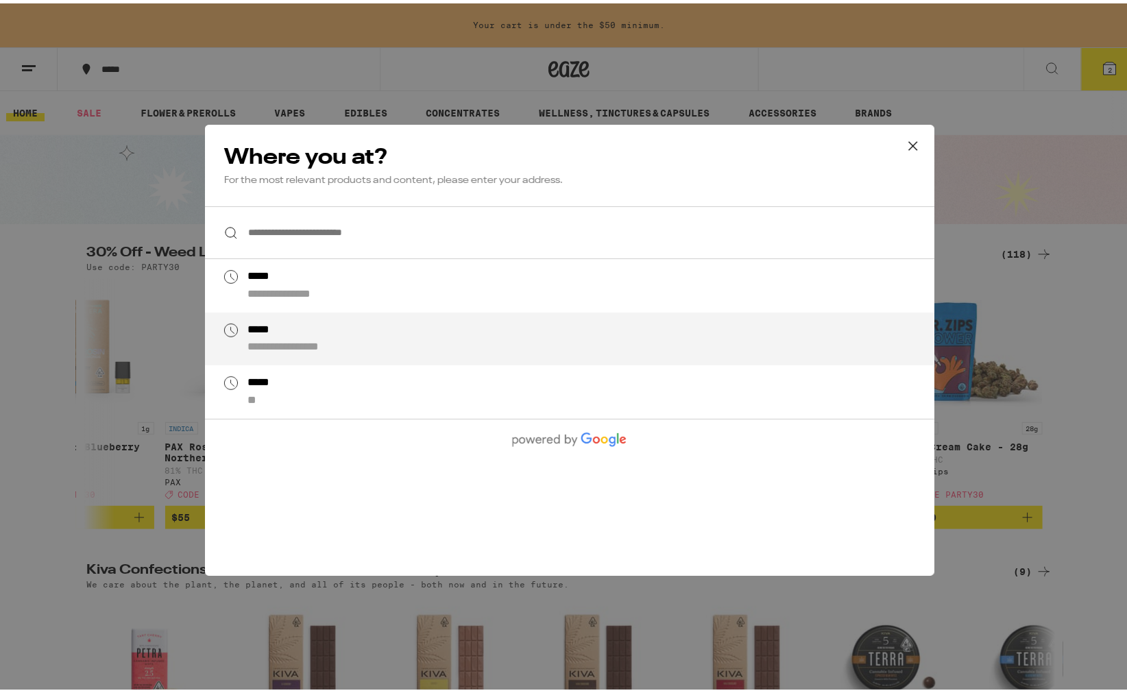
click at [323, 326] on div "**********" at bounding box center [596, 335] width 699 height 32
type input "*****"
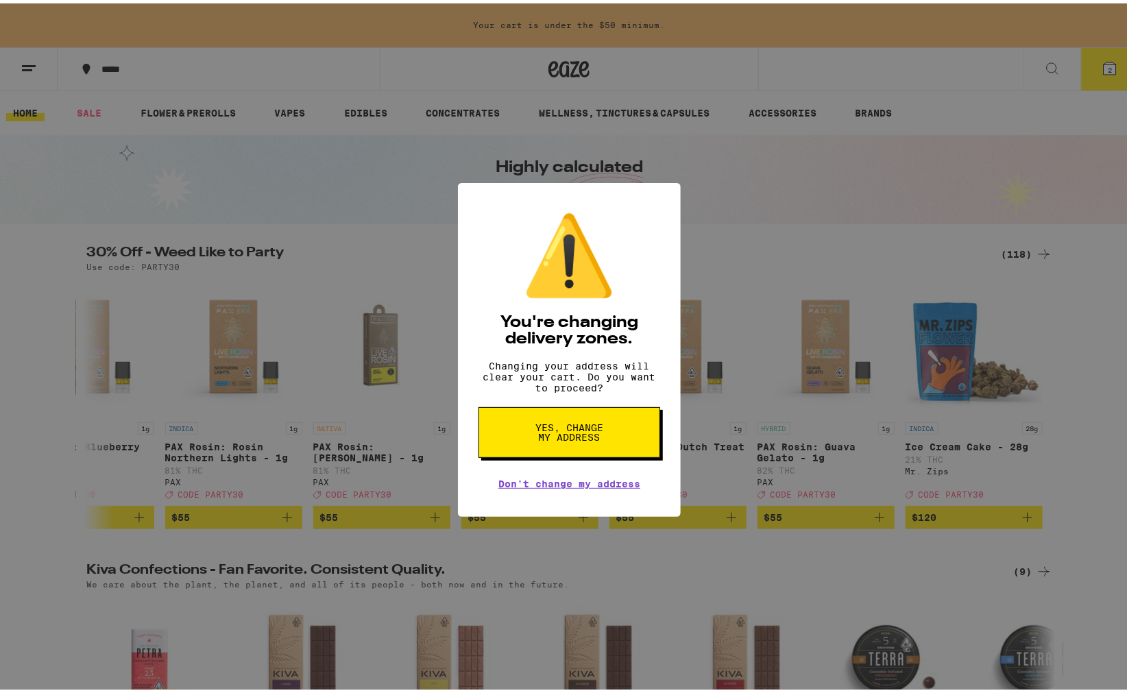
click at [611, 439] on button "Yes, change my address" at bounding box center [569, 429] width 182 height 51
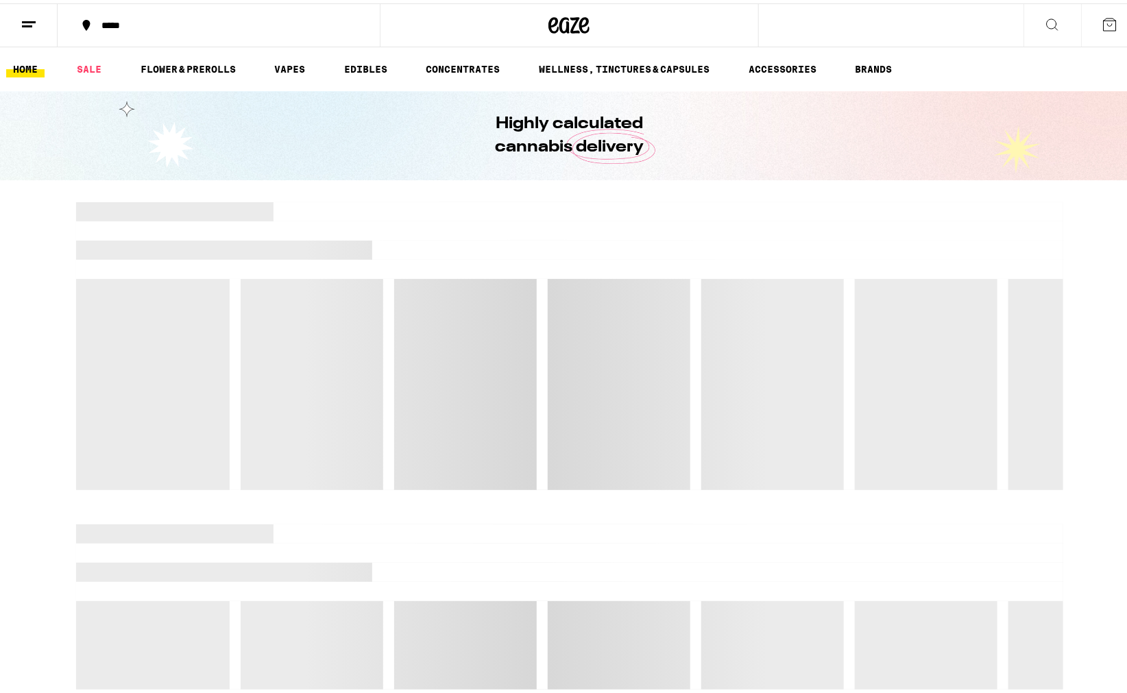
drag, startPoint x: 676, startPoint y: 192, endPoint x: 539, endPoint y: 199, distance: 137.2
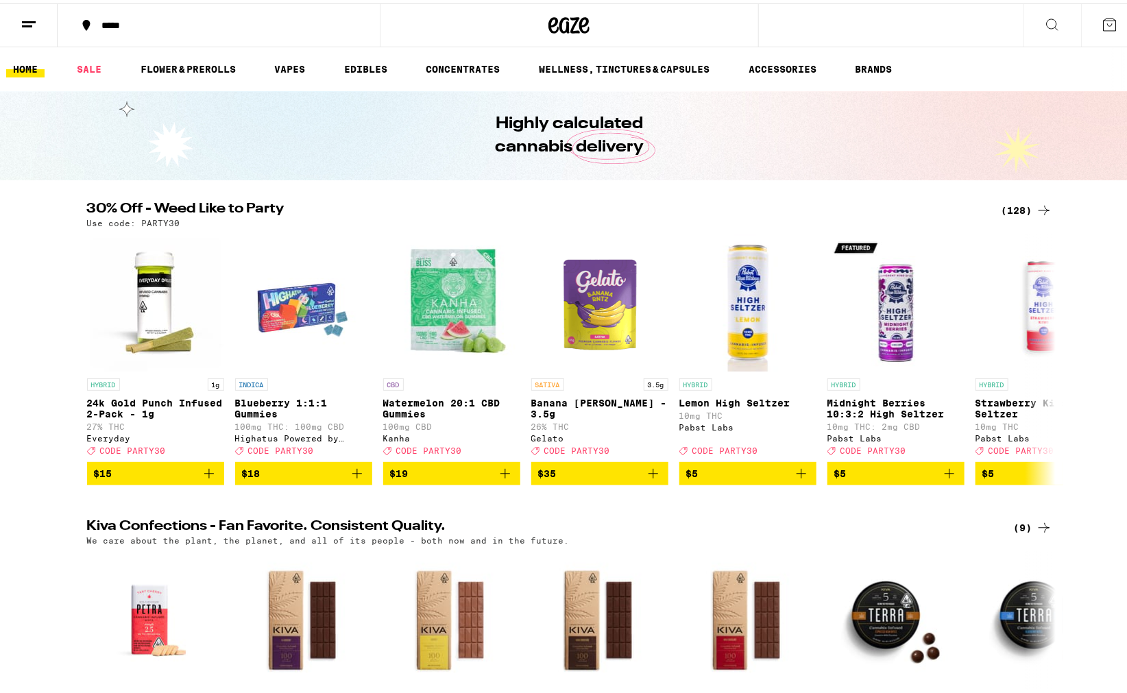
click at [717, 222] on div "Use code: PARTY30" at bounding box center [569, 219] width 965 height 9
click at [1036, 364] on icon at bounding box center [1044, 356] width 16 height 16
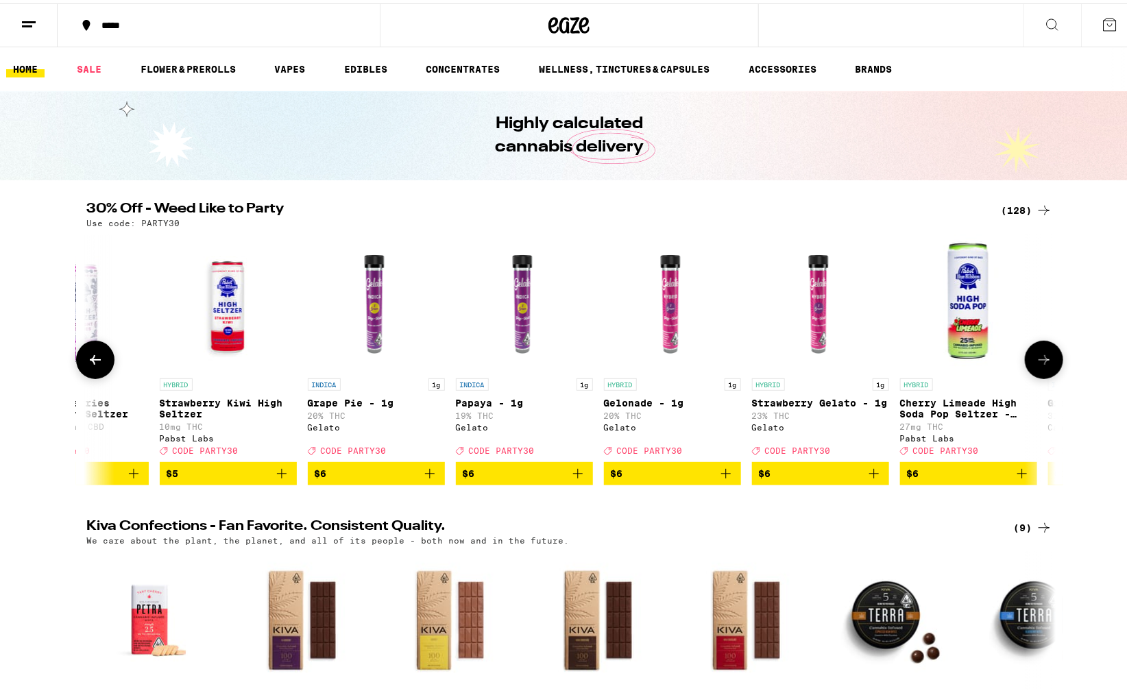
click at [1036, 364] on icon at bounding box center [1044, 356] width 16 height 16
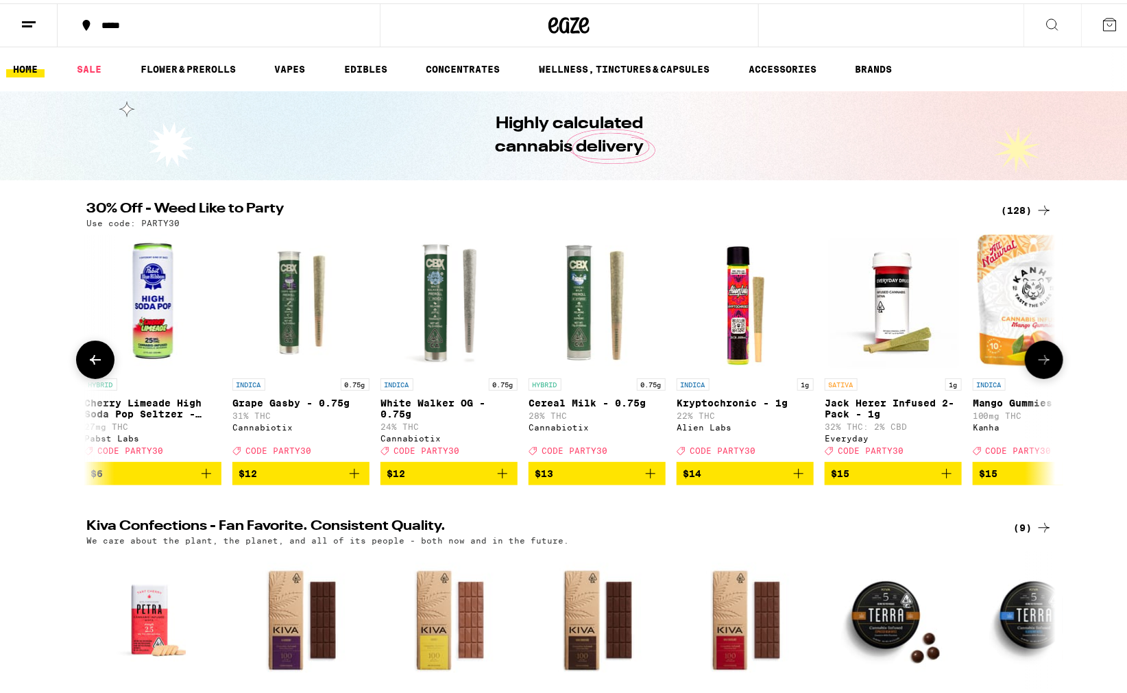
click at [1036, 364] on icon at bounding box center [1044, 356] width 16 height 16
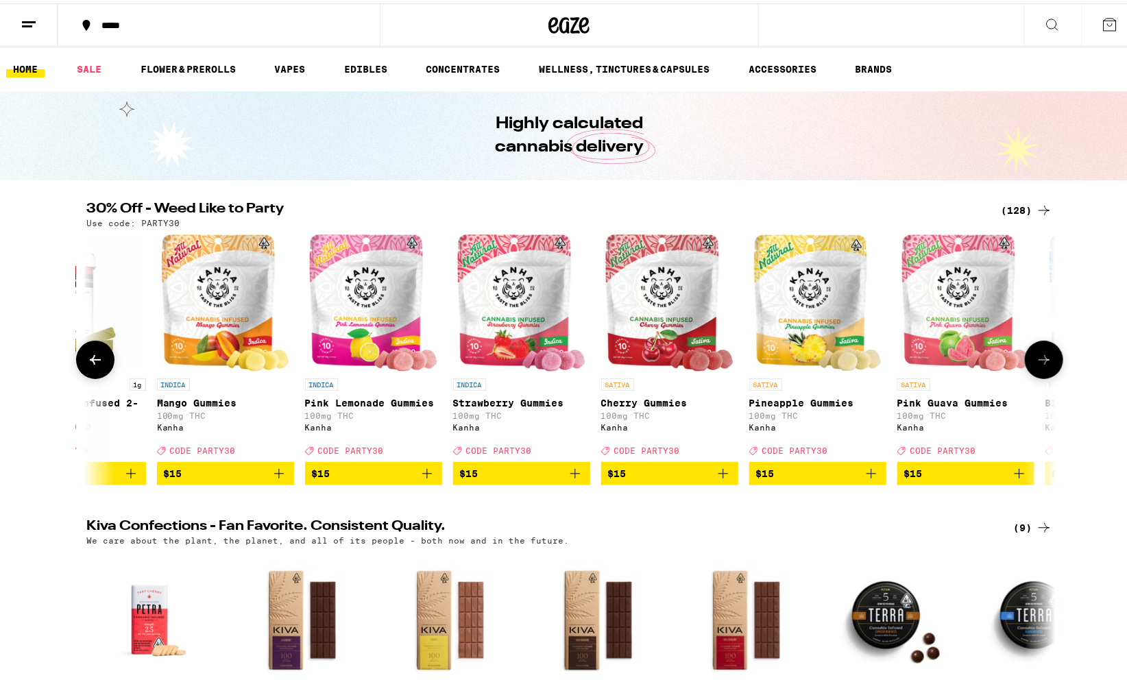
click at [1036, 364] on icon at bounding box center [1044, 356] width 16 height 16
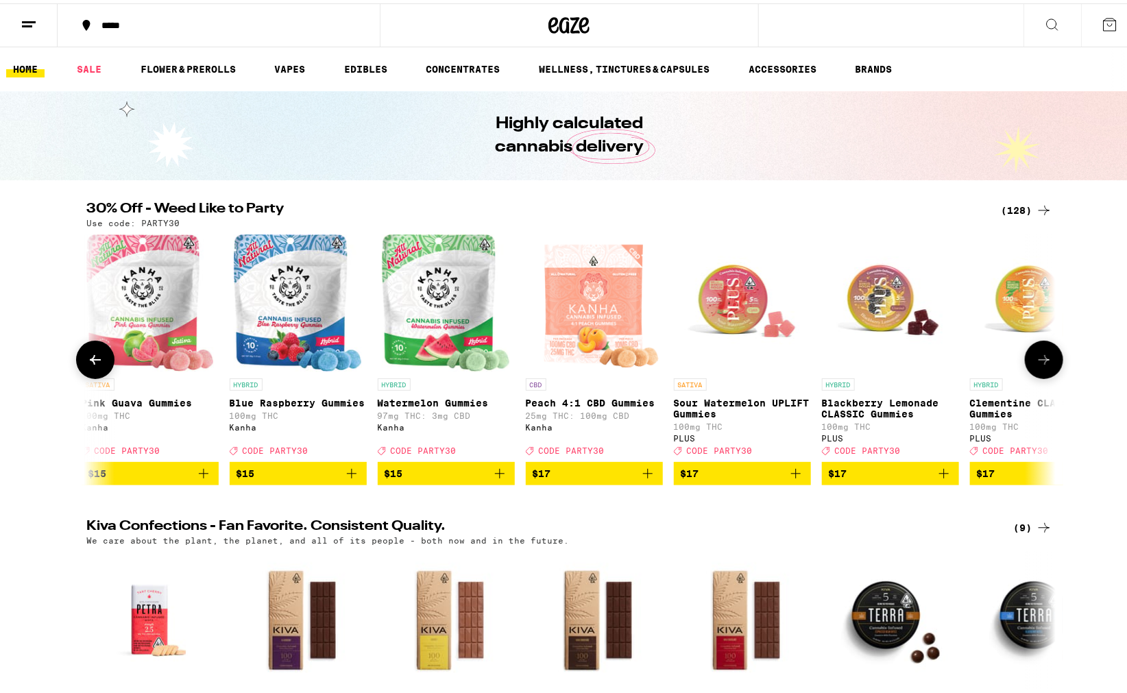
click at [1036, 364] on icon at bounding box center [1044, 356] width 16 height 16
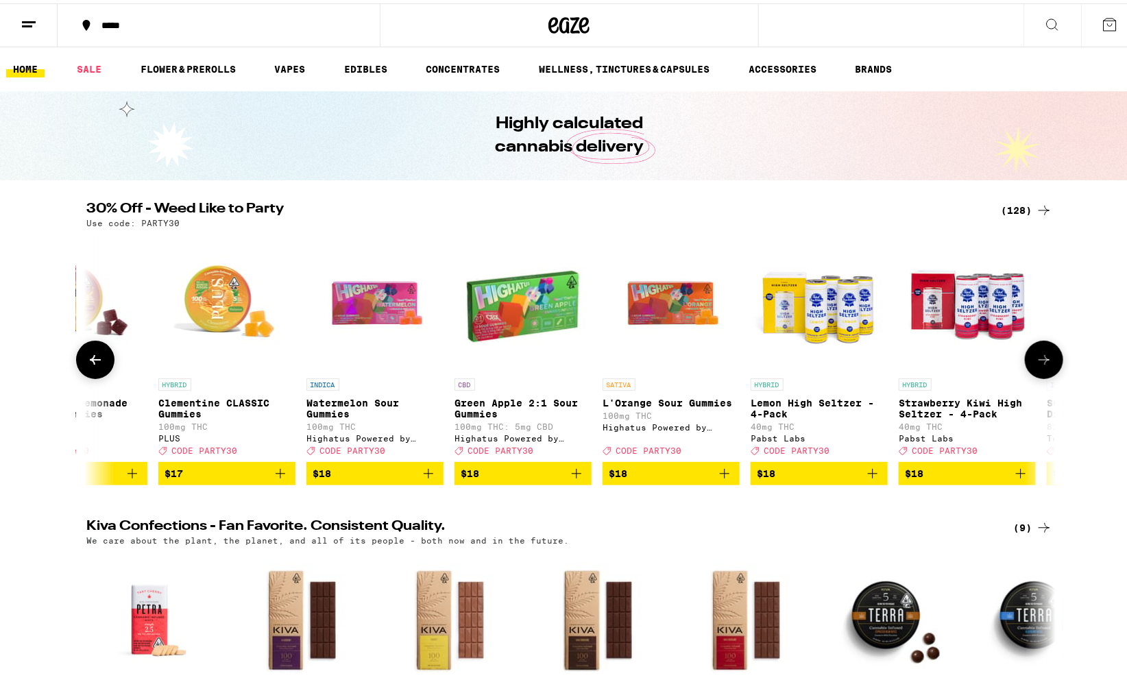
click at [1036, 364] on icon at bounding box center [1044, 356] width 16 height 16
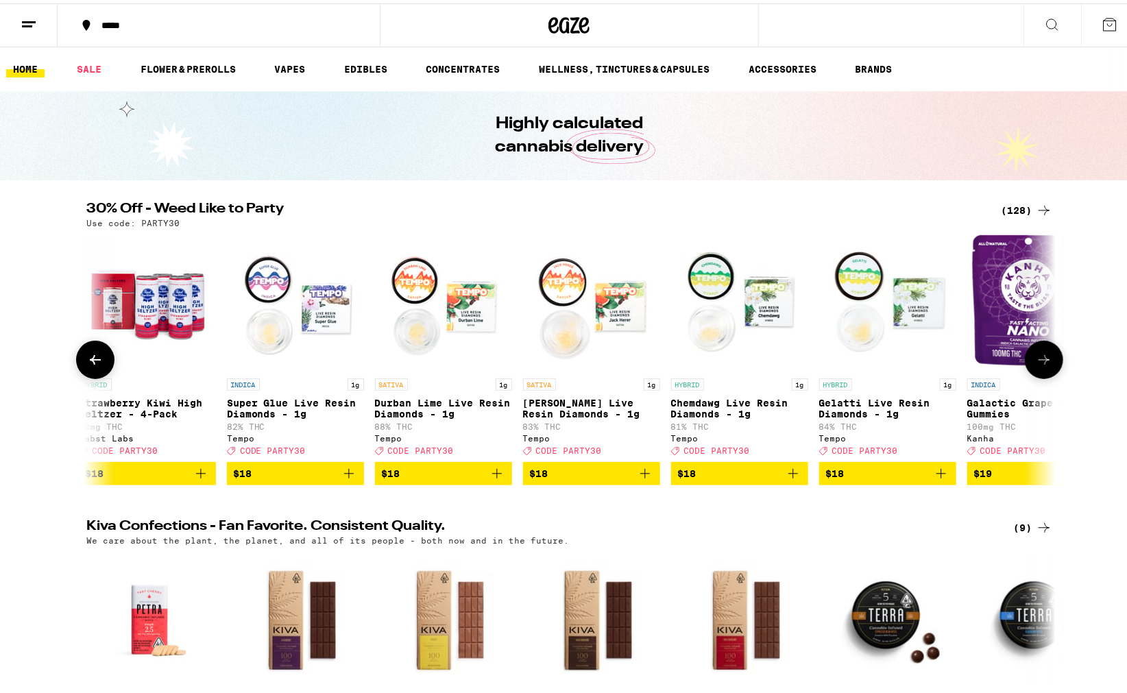
click at [1036, 364] on icon at bounding box center [1044, 356] width 16 height 16
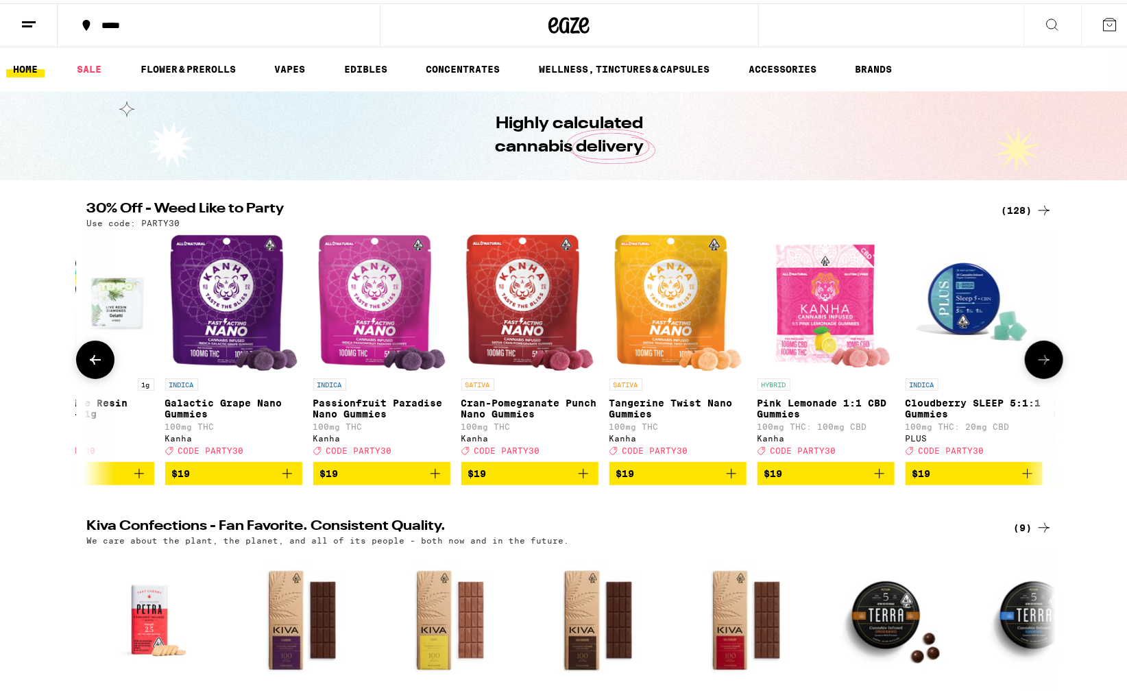
click at [1036, 364] on icon at bounding box center [1044, 356] width 16 height 16
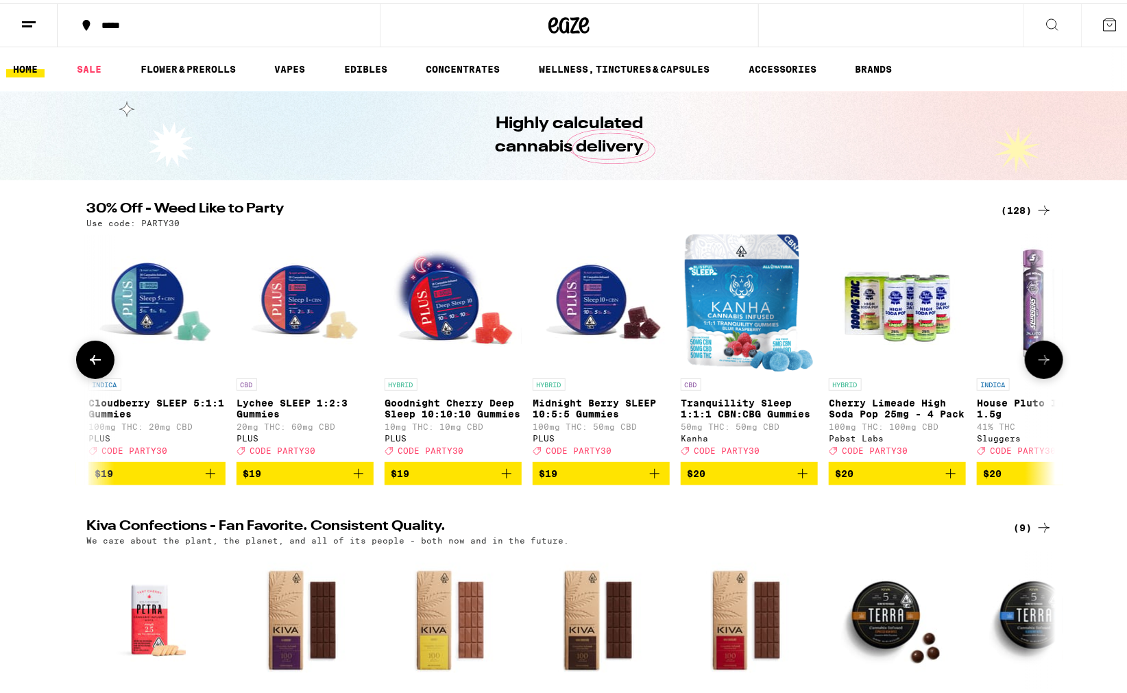
click at [1036, 364] on icon at bounding box center [1044, 356] width 16 height 16
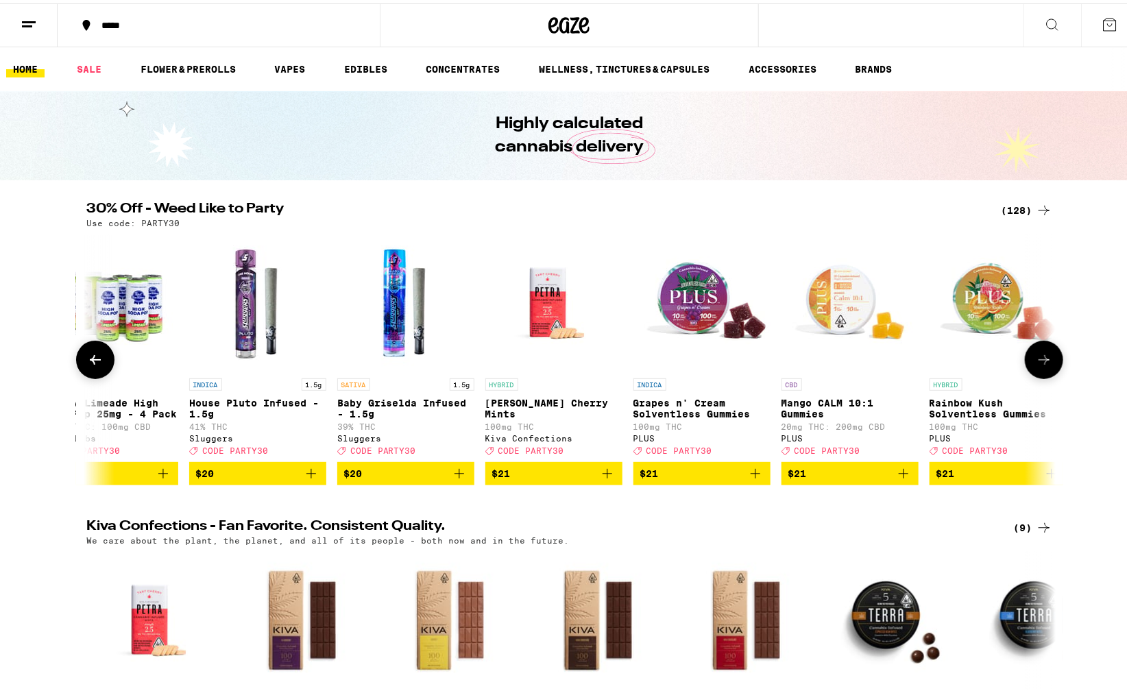
click at [1036, 364] on icon at bounding box center [1044, 356] width 16 height 16
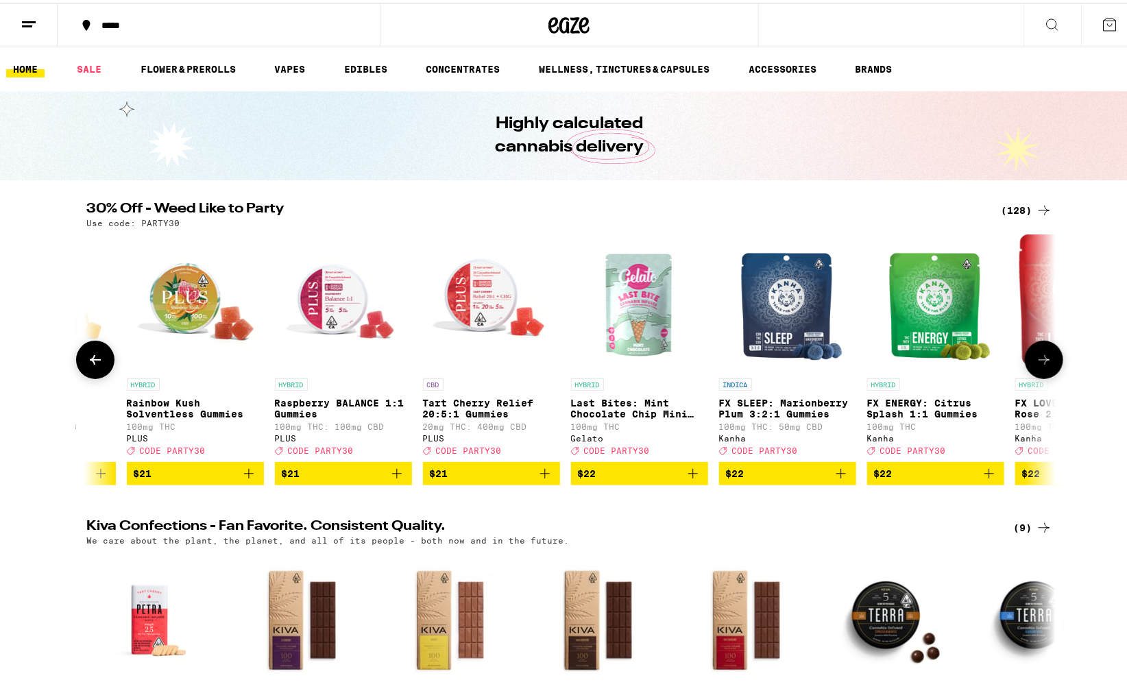
click at [1036, 364] on icon at bounding box center [1044, 356] width 16 height 16
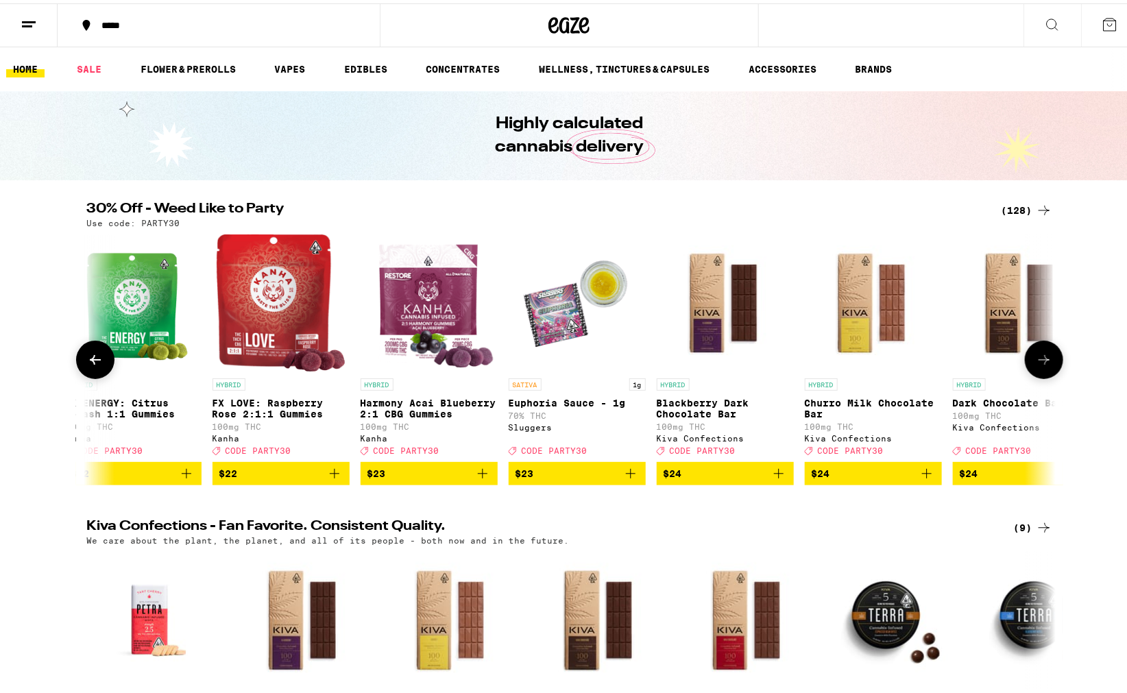
click at [1036, 364] on icon at bounding box center [1044, 356] width 16 height 16
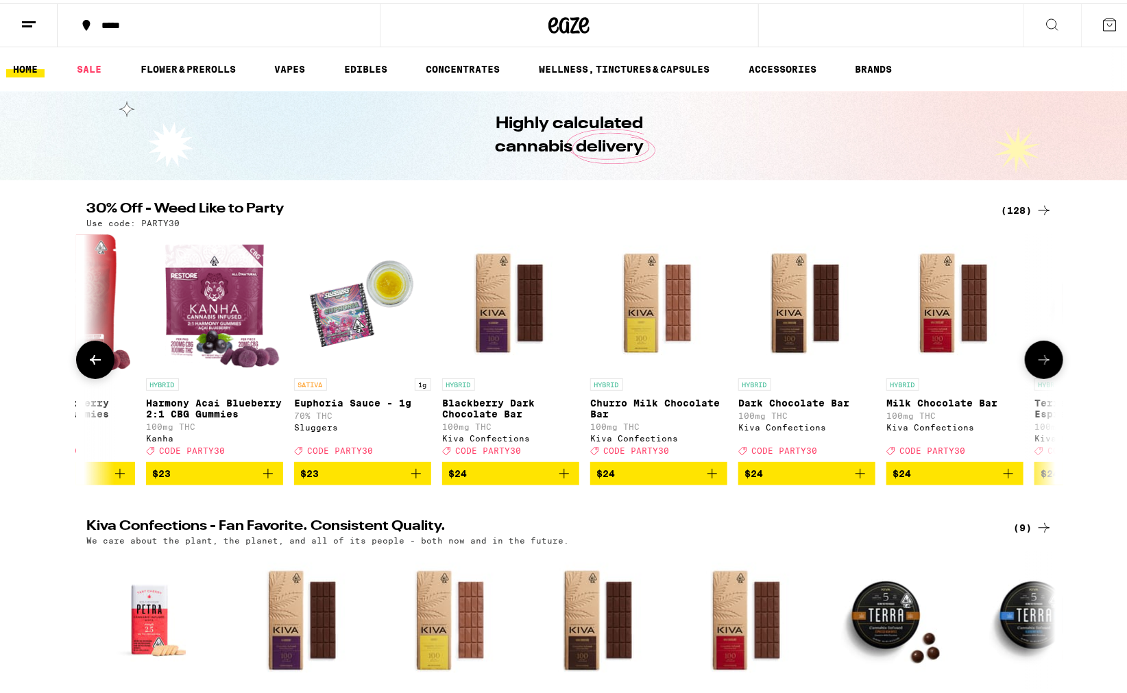
click at [1036, 364] on icon at bounding box center [1044, 356] width 16 height 16
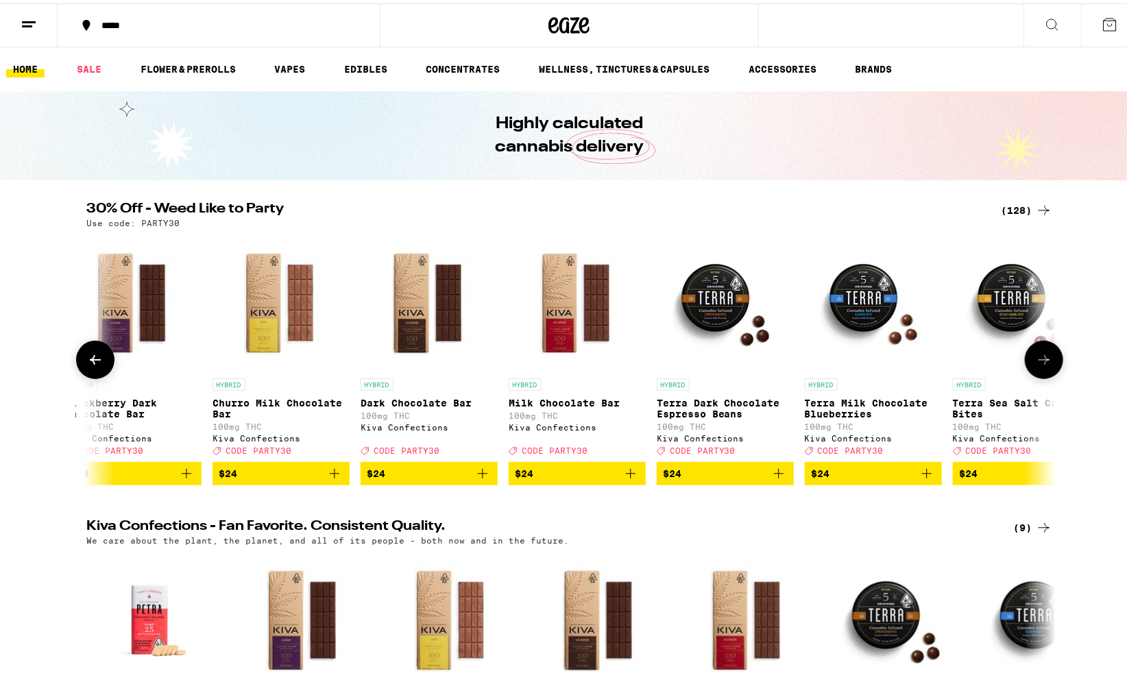
click at [1036, 364] on icon at bounding box center [1044, 356] width 16 height 16
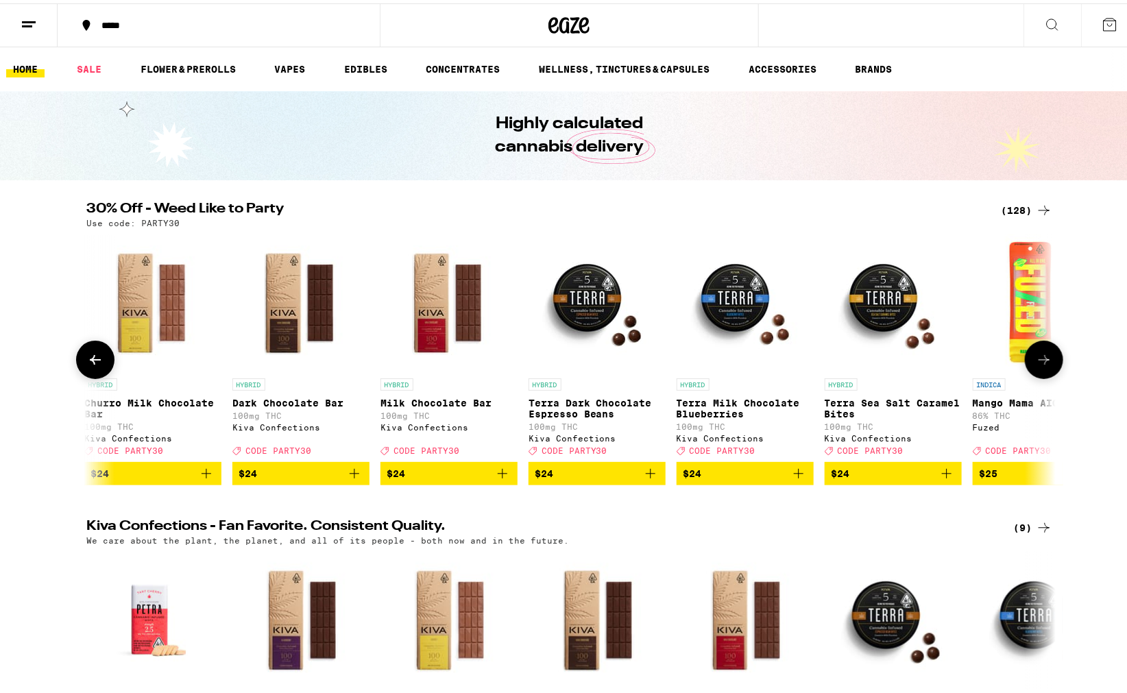
click at [1036, 364] on icon at bounding box center [1044, 356] width 16 height 16
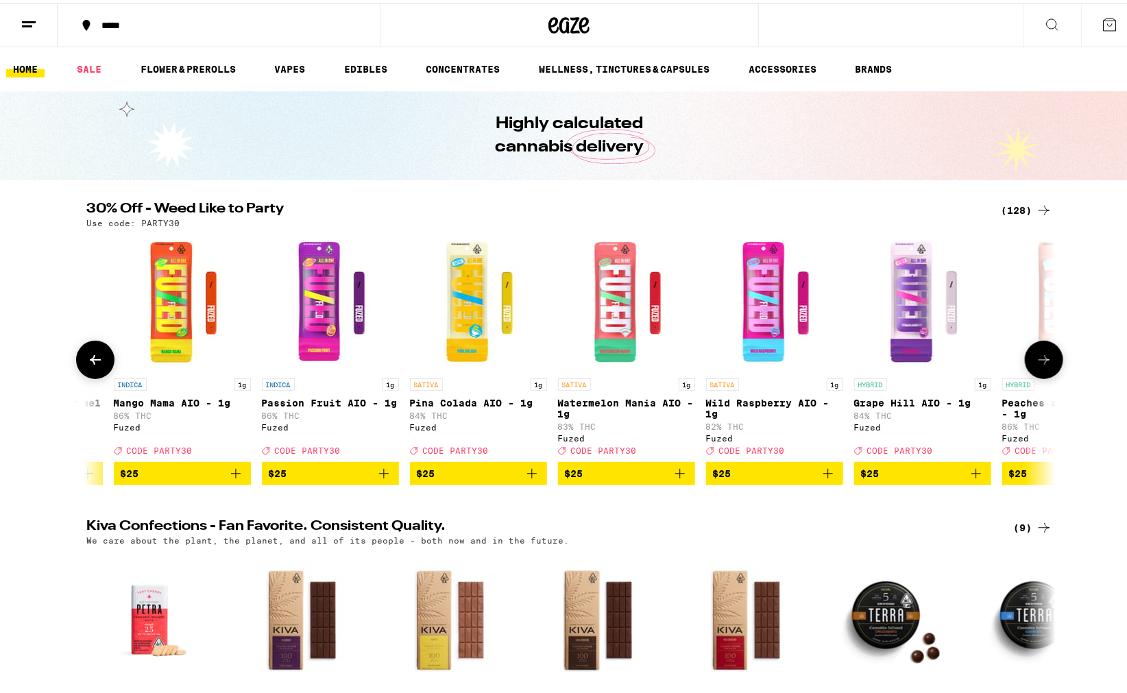
click at [1036, 364] on icon at bounding box center [1044, 356] width 16 height 16
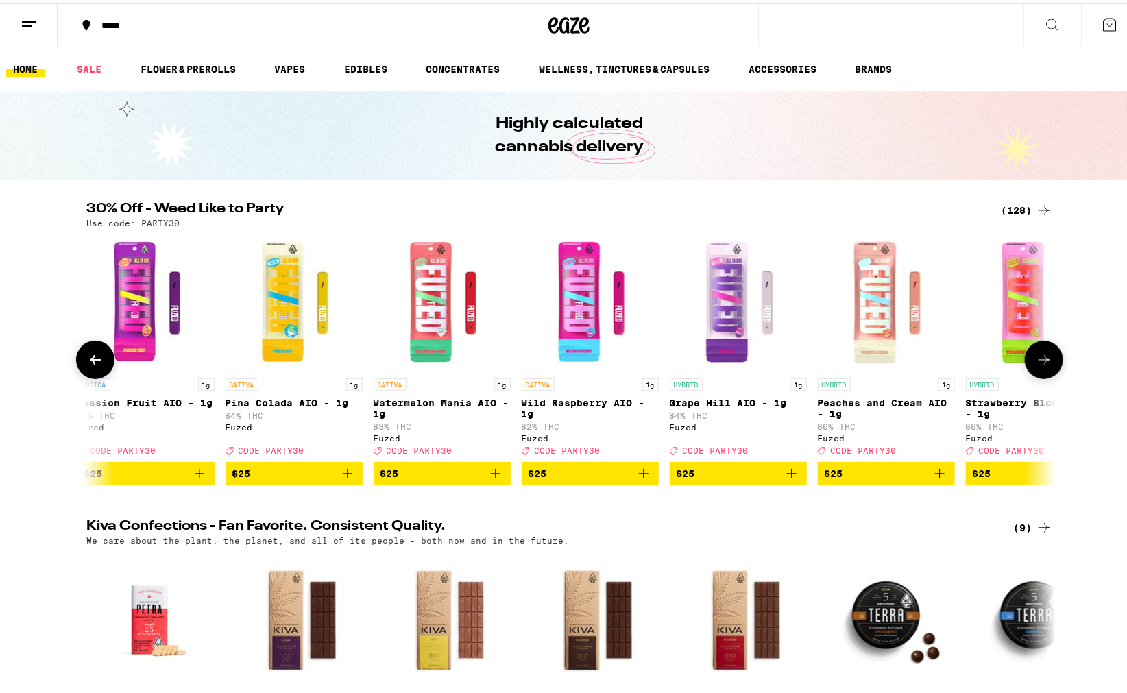
click at [1036, 364] on icon at bounding box center [1044, 356] width 16 height 16
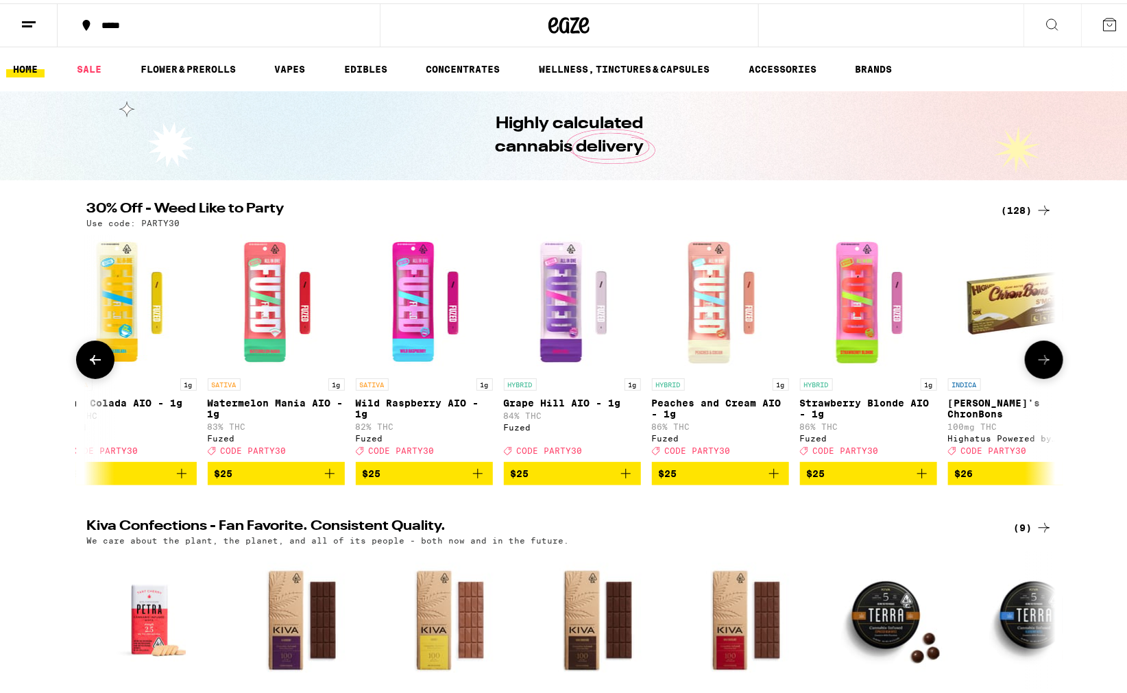
click at [1036, 364] on icon at bounding box center [1044, 356] width 16 height 16
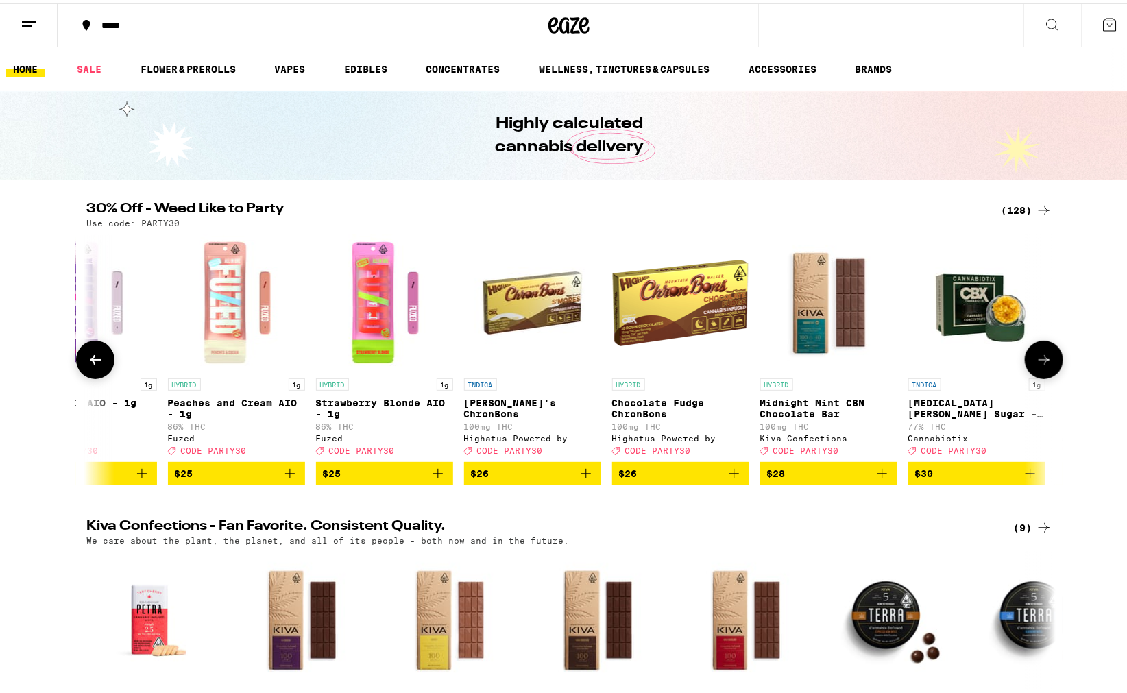
click at [1036, 364] on icon at bounding box center [1044, 356] width 16 height 16
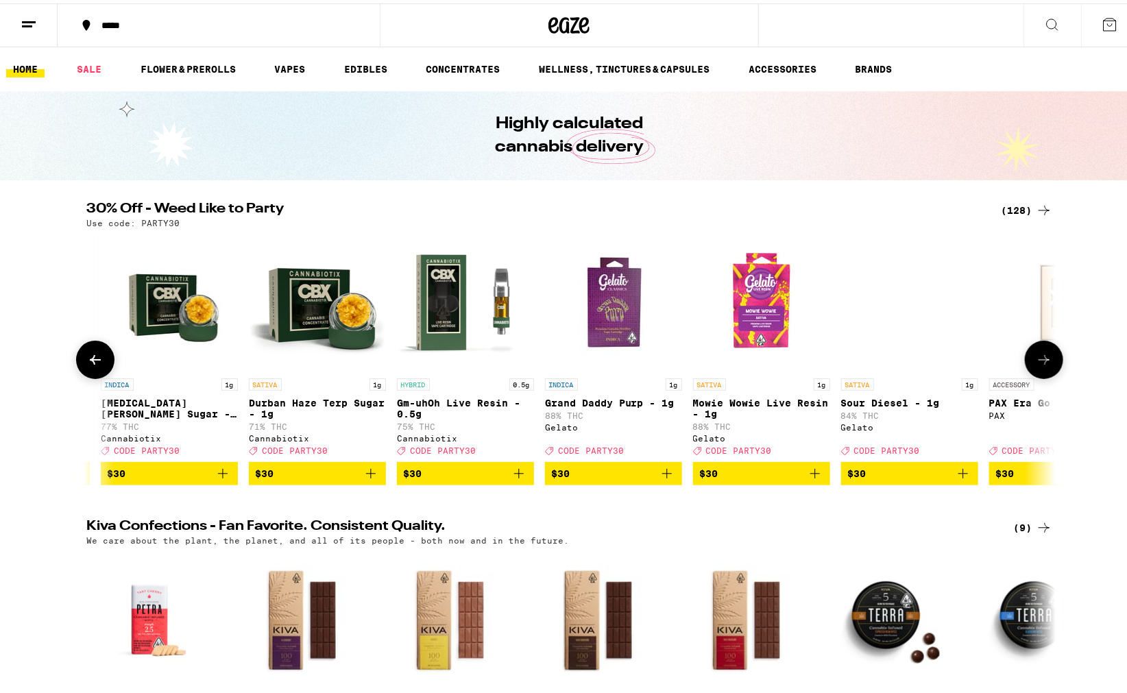
click at [1036, 364] on icon at bounding box center [1044, 356] width 16 height 16
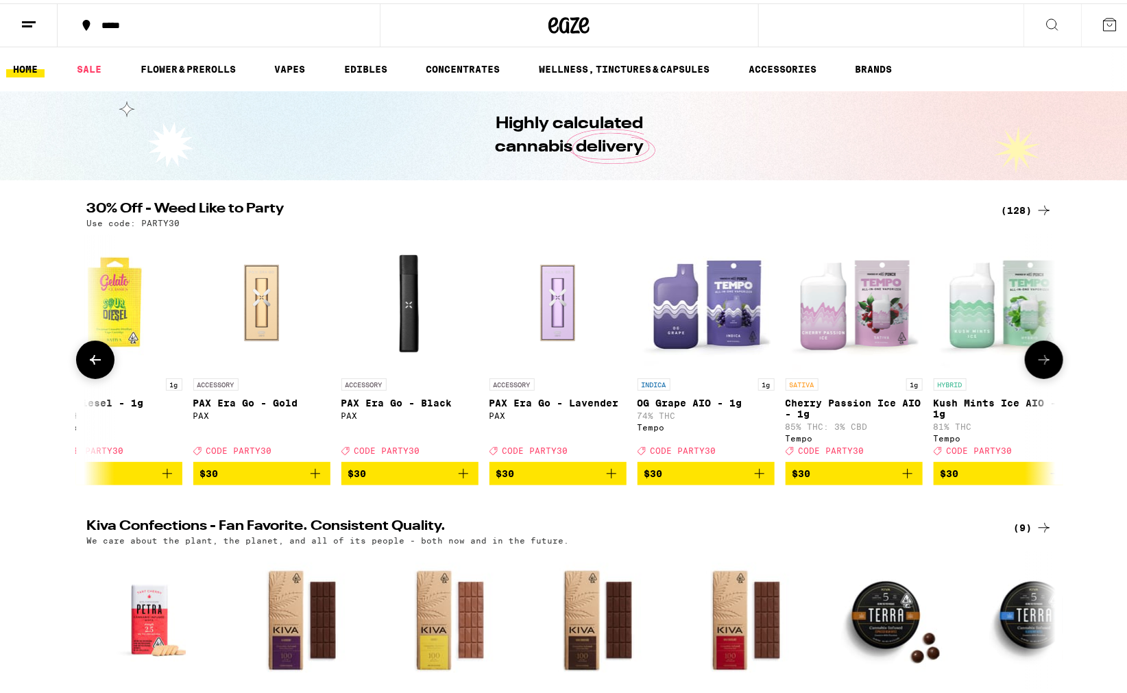
click at [1036, 364] on icon at bounding box center [1044, 356] width 16 height 16
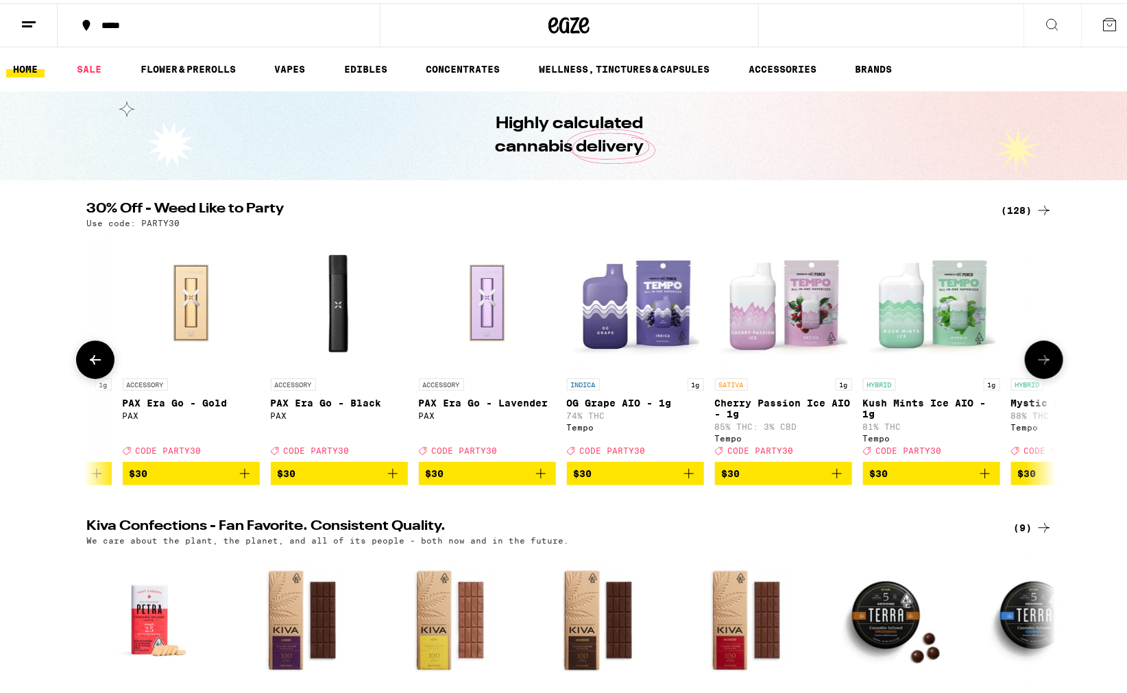
click at [1036, 364] on icon at bounding box center [1044, 356] width 16 height 16
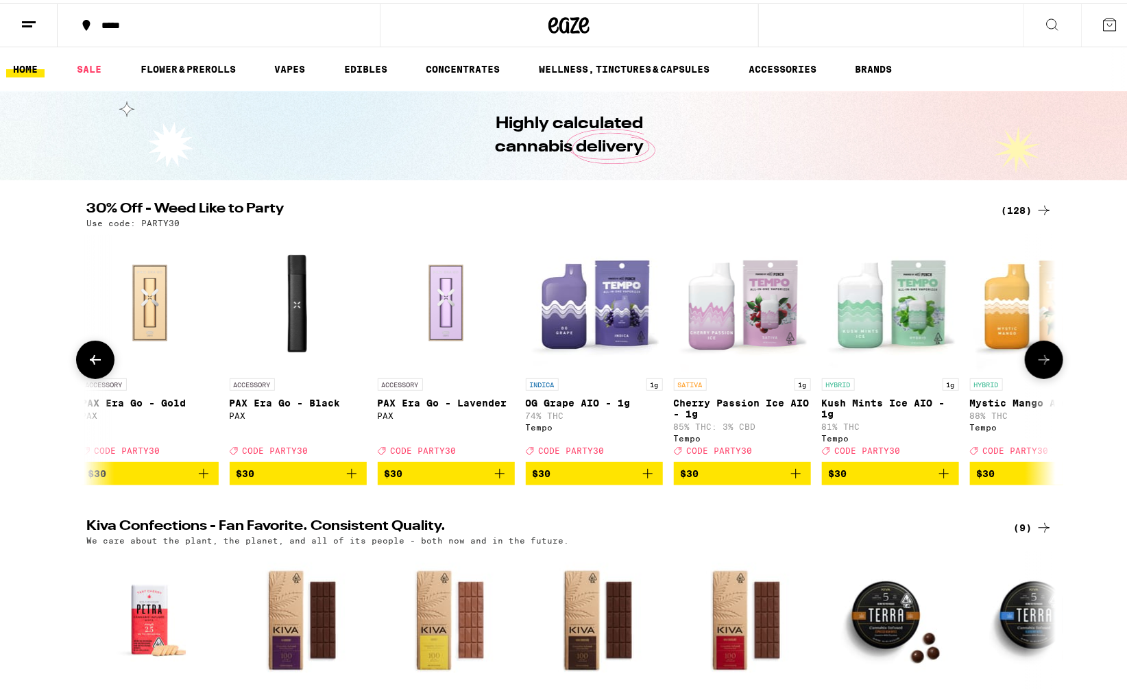
click at [1036, 364] on icon at bounding box center [1044, 356] width 16 height 16
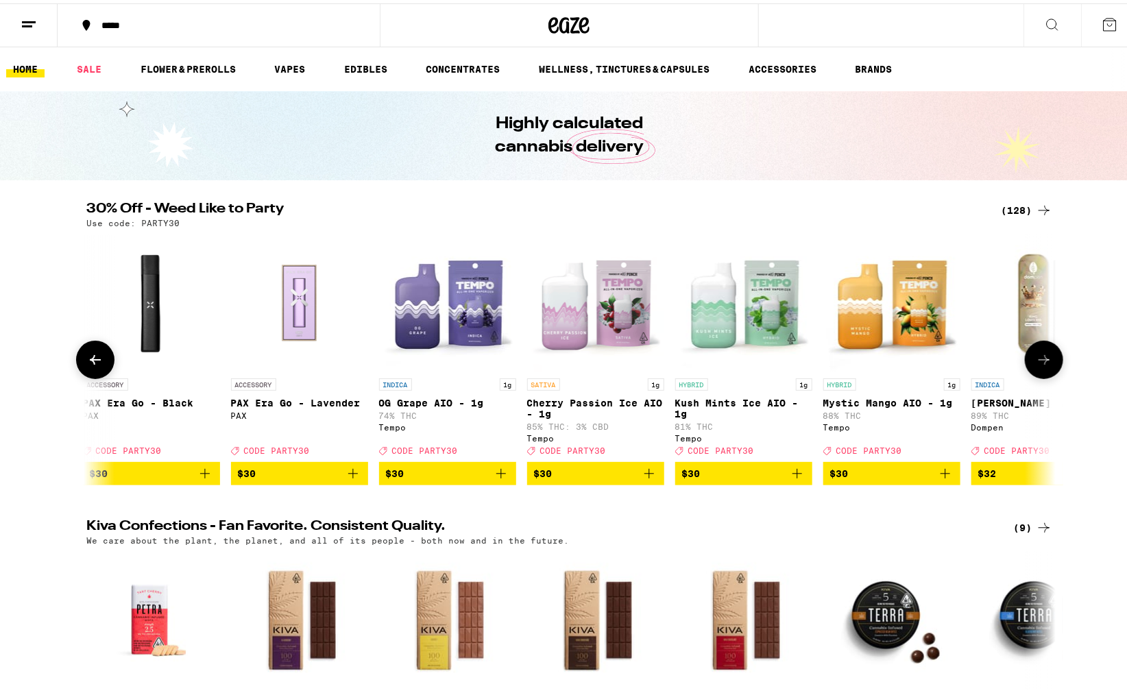
click at [1036, 364] on icon at bounding box center [1044, 356] width 16 height 16
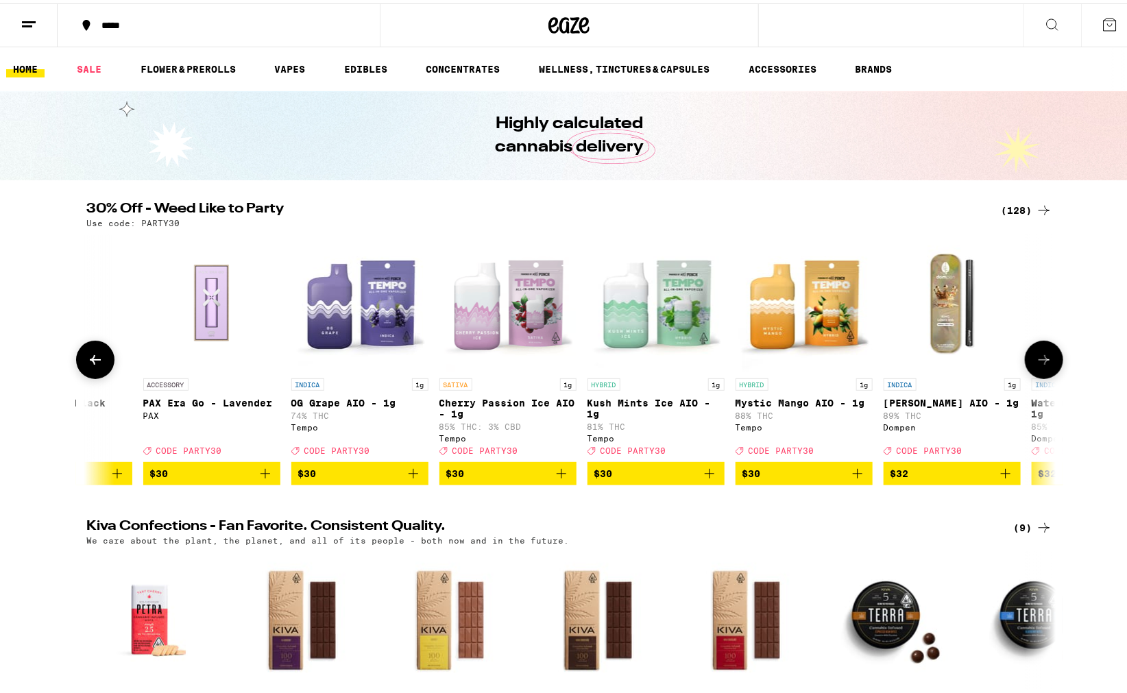
click at [1036, 364] on icon at bounding box center [1044, 356] width 16 height 16
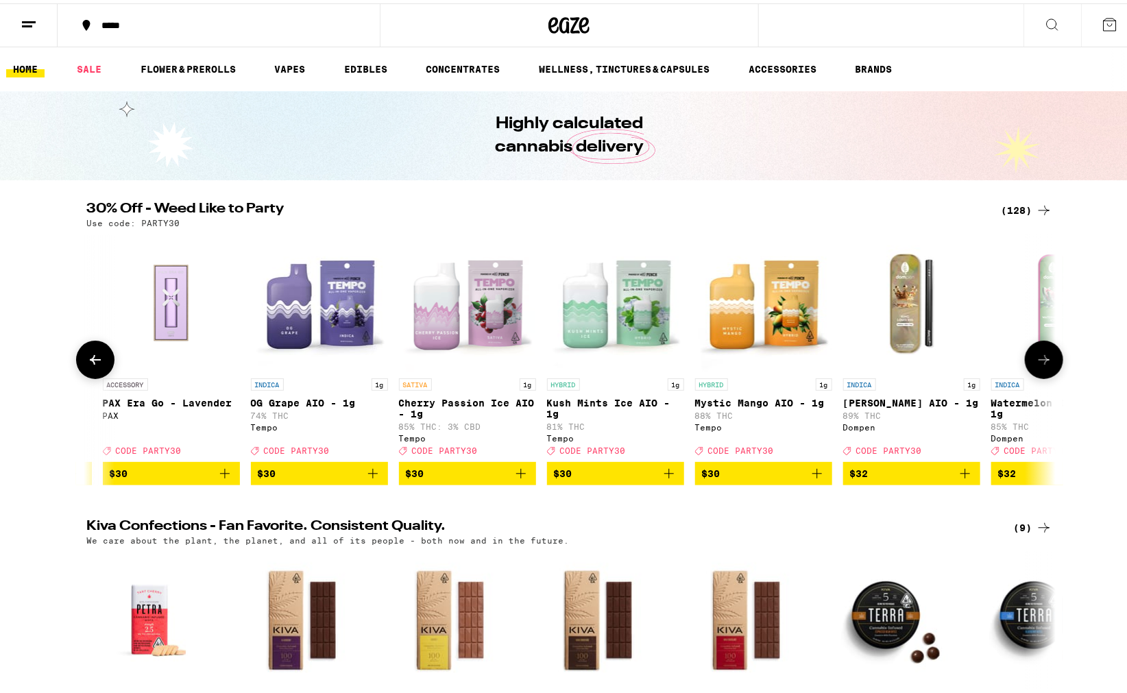
click at [1036, 364] on icon at bounding box center [1044, 356] width 16 height 16
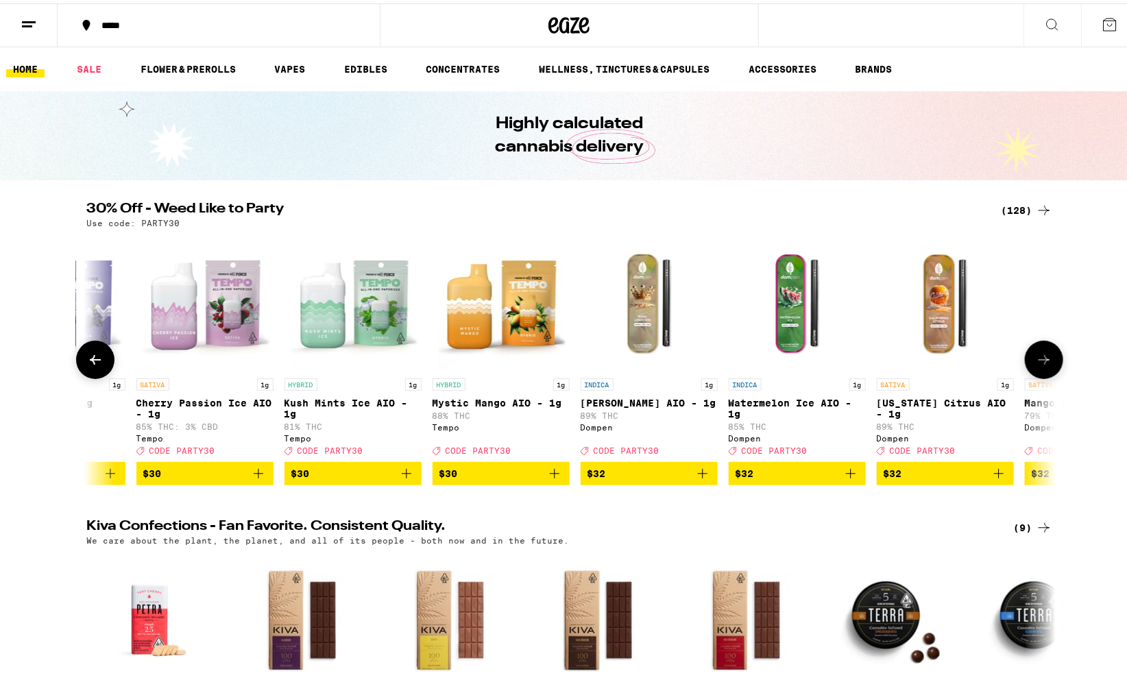
click at [1036, 364] on icon at bounding box center [1044, 356] width 16 height 16
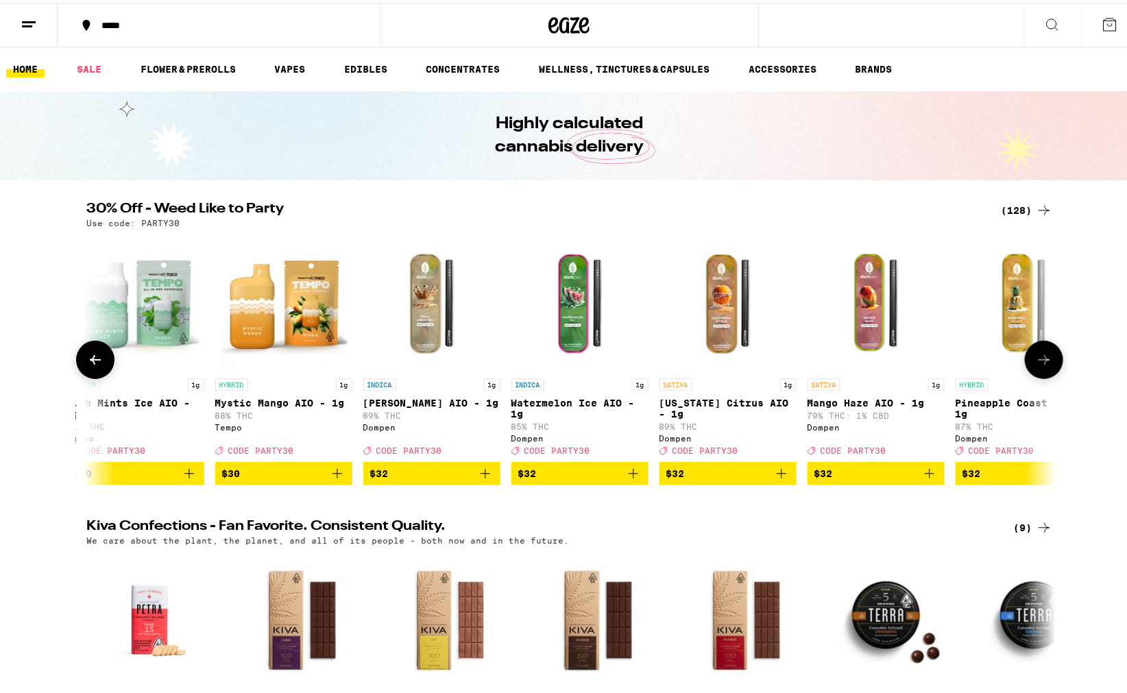
click at [1036, 364] on icon at bounding box center [1044, 356] width 16 height 16
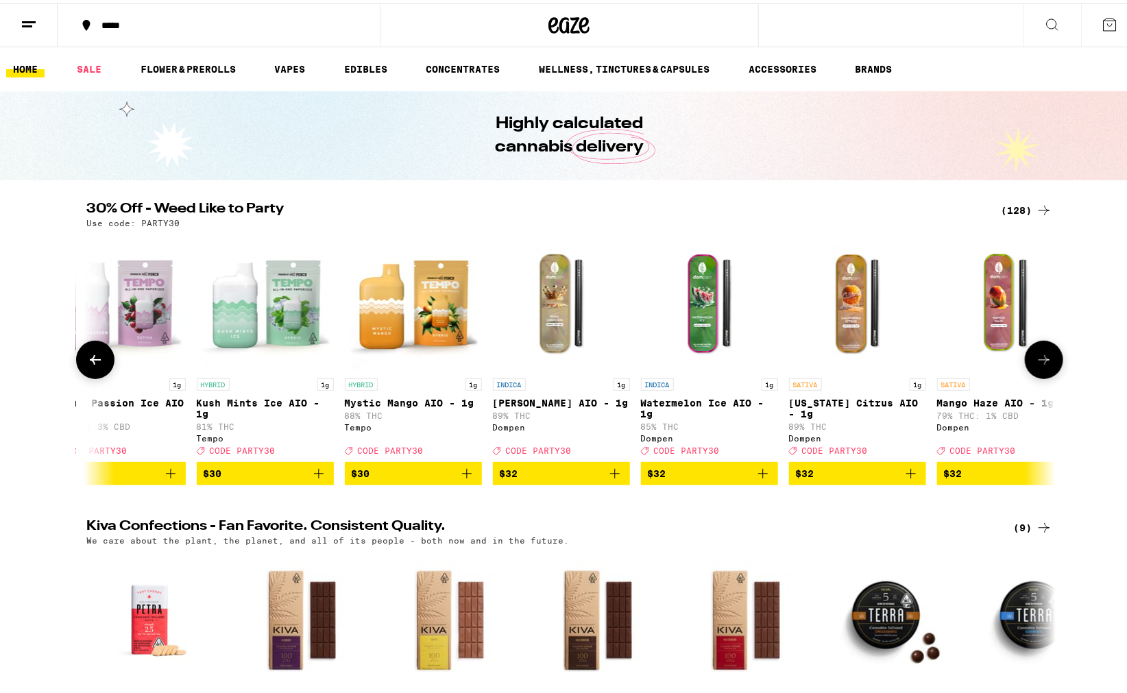
click at [1036, 364] on icon at bounding box center [1044, 356] width 16 height 16
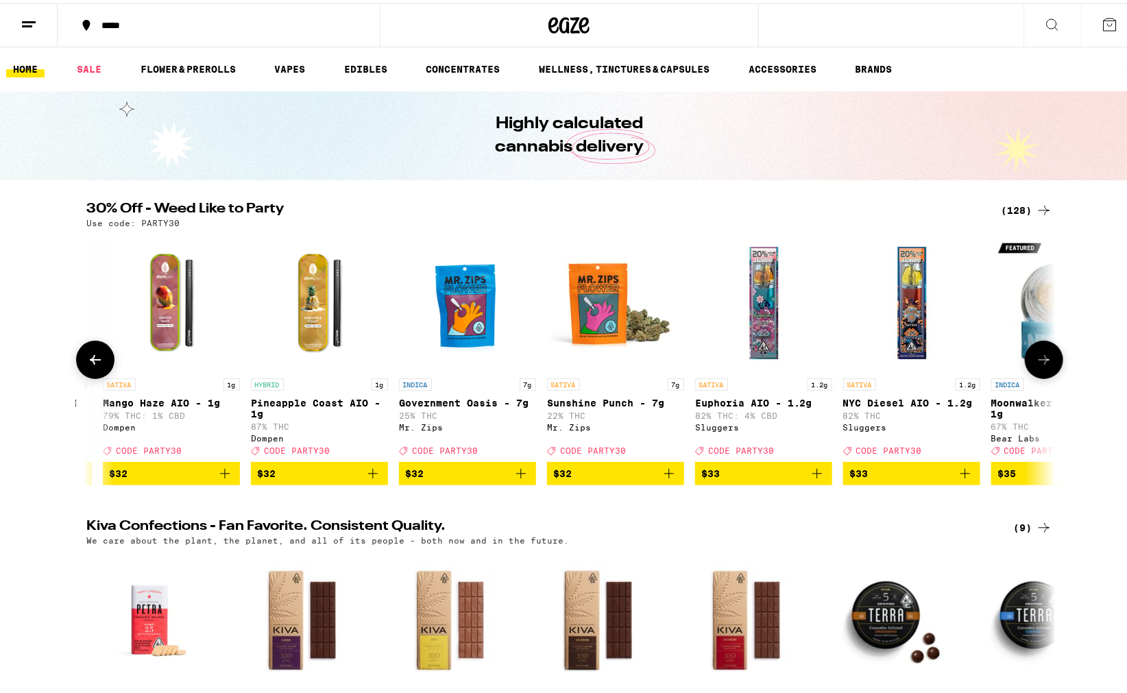
click at [1036, 364] on icon at bounding box center [1044, 356] width 16 height 16
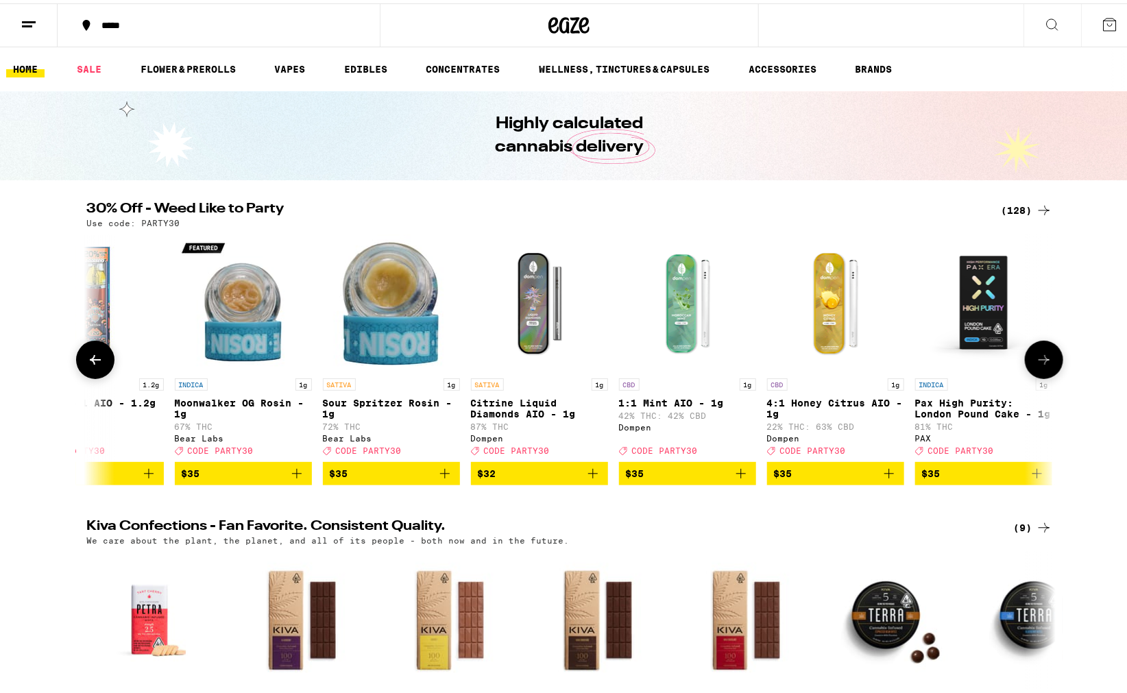
click at [1036, 364] on icon at bounding box center [1044, 356] width 16 height 16
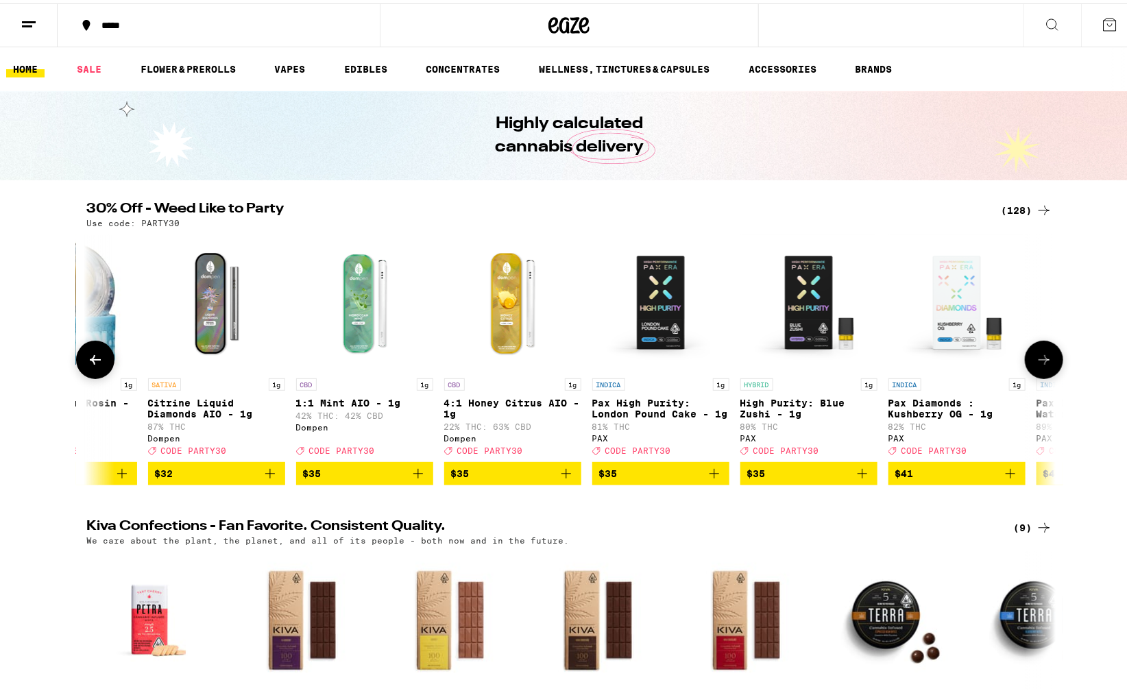
click at [1036, 364] on icon at bounding box center [1044, 356] width 16 height 16
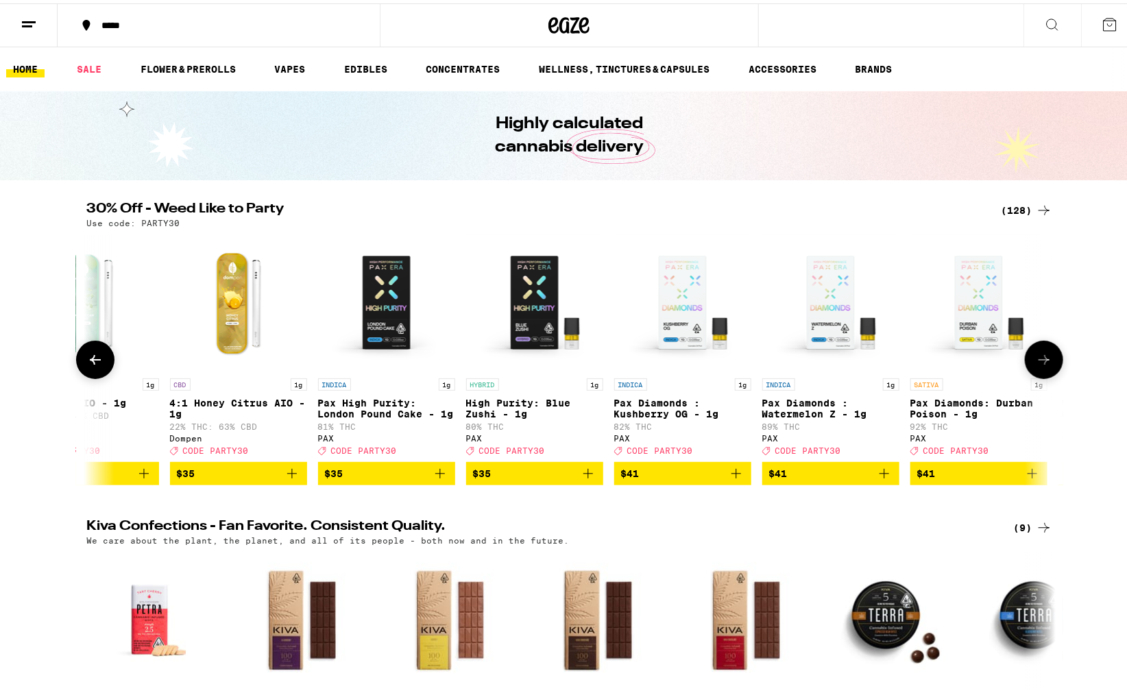
click at [1036, 364] on icon at bounding box center [1044, 356] width 16 height 16
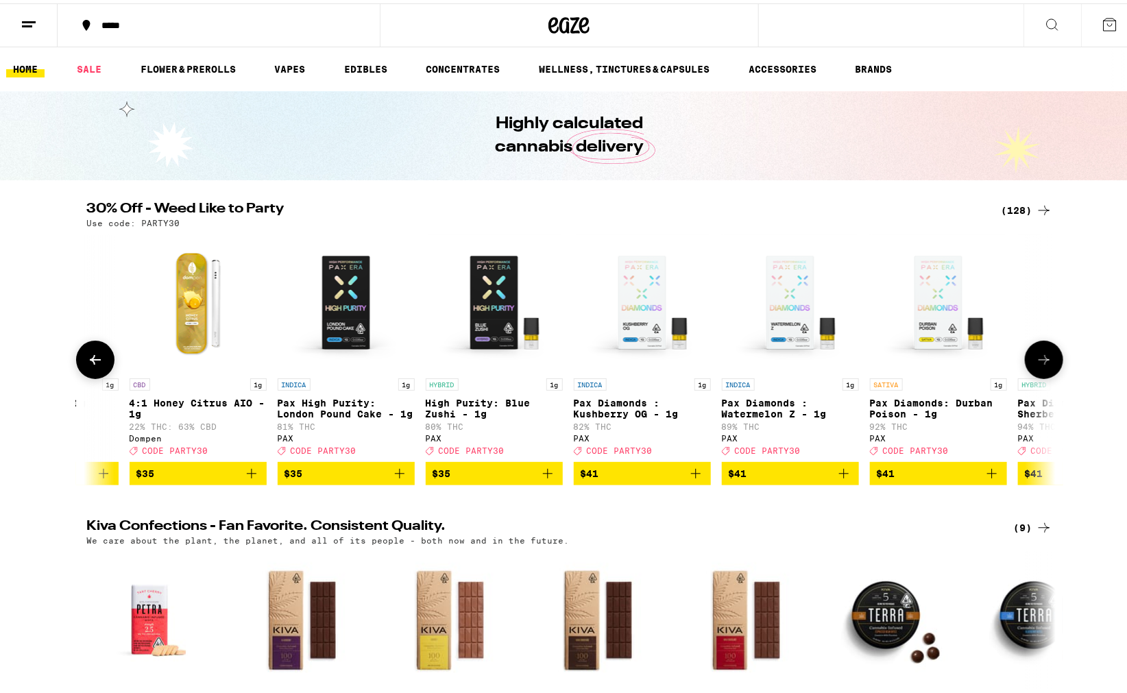
click at [1036, 364] on icon at bounding box center [1044, 356] width 16 height 16
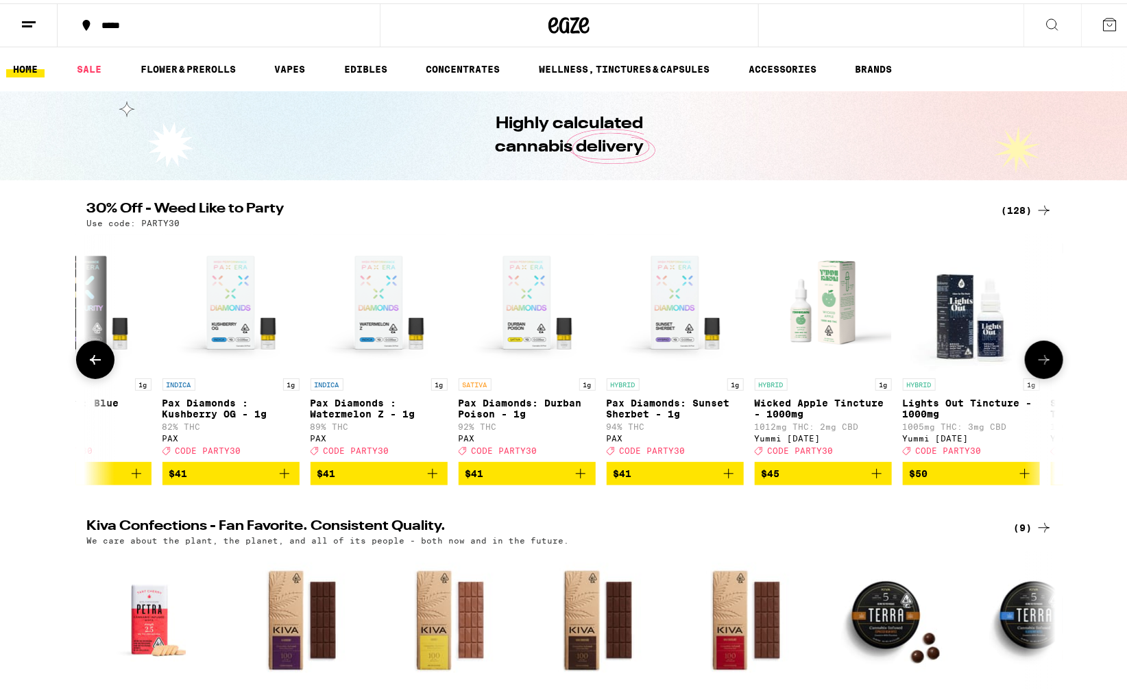
click at [1036, 364] on icon at bounding box center [1044, 356] width 16 height 16
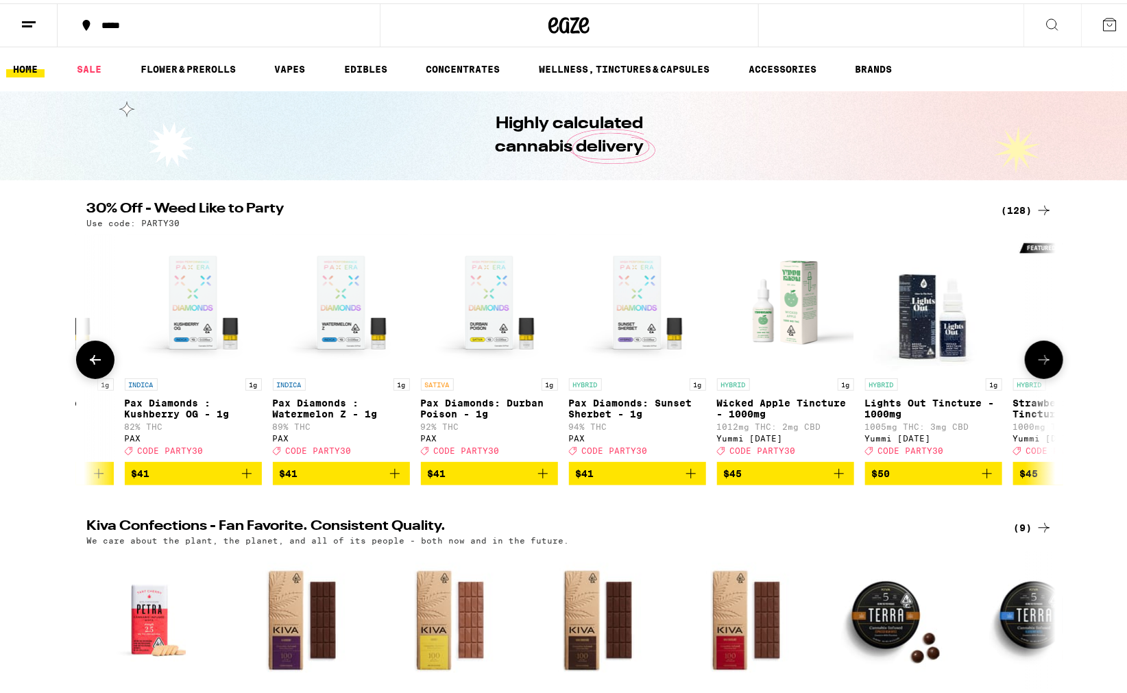
click at [1036, 364] on icon at bounding box center [1044, 356] width 16 height 16
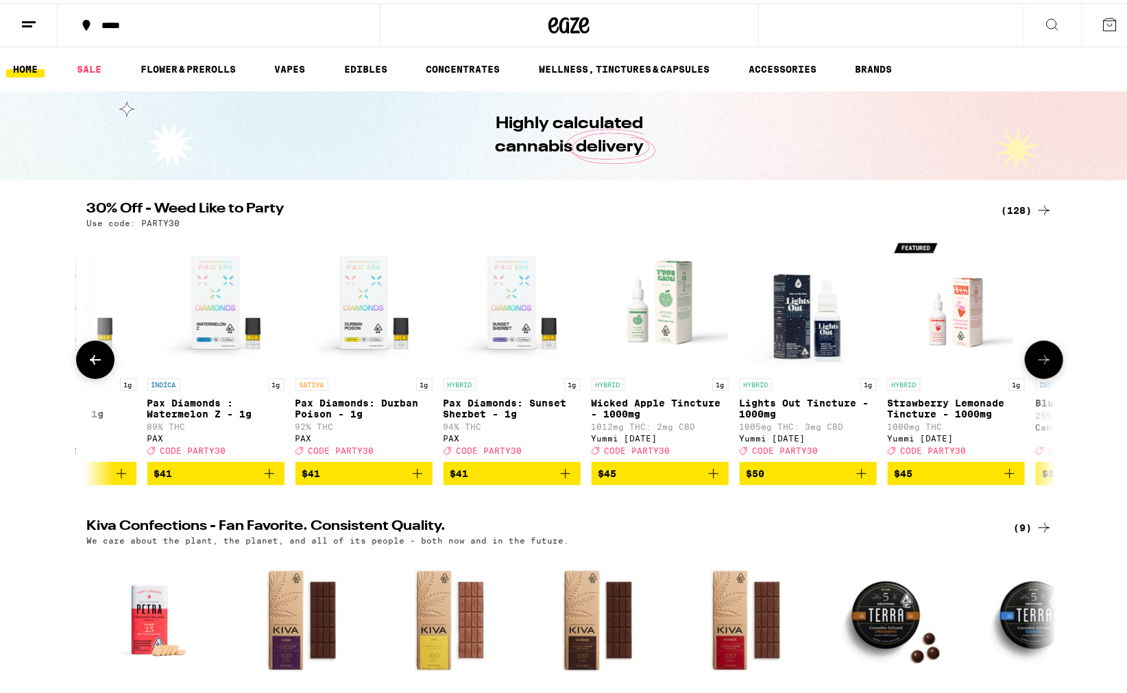
click at [1036, 364] on icon at bounding box center [1044, 356] width 16 height 16
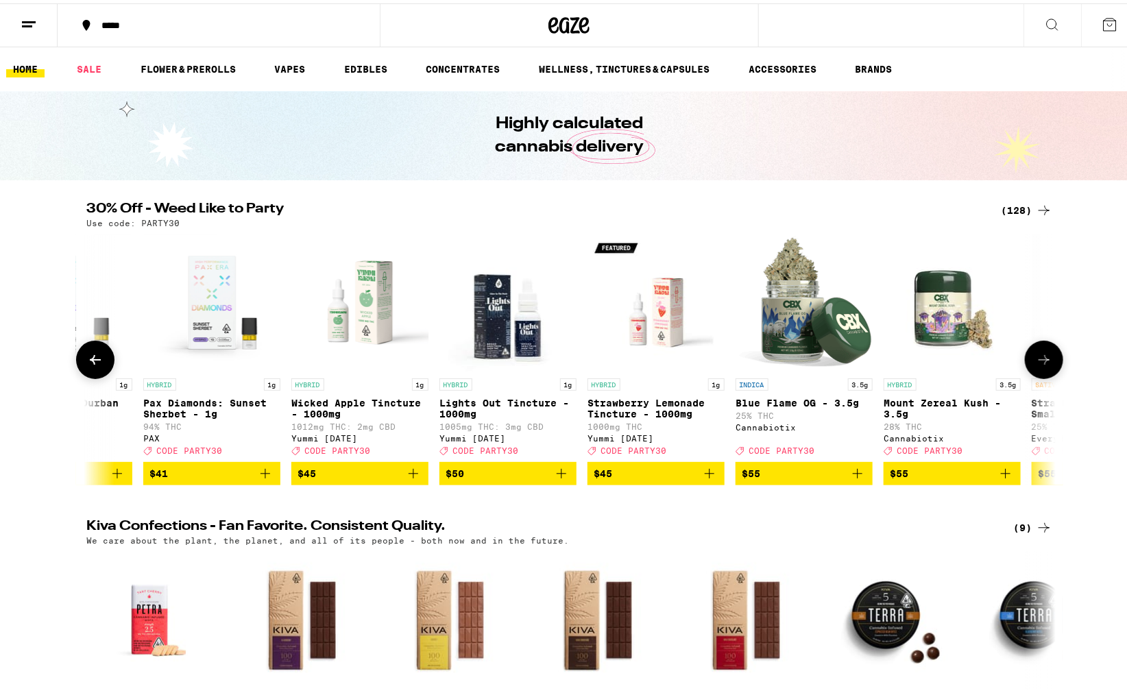
click at [1036, 364] on icon at bounding box center [1044, 356] width 16 height 16
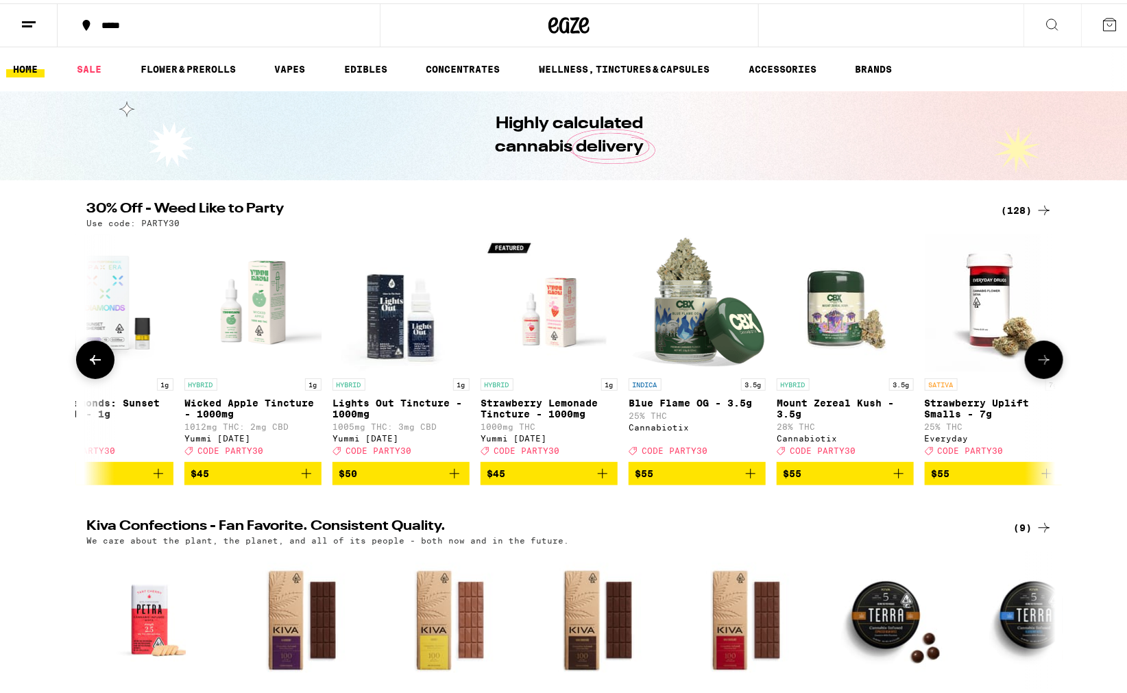
click at [1036, 364] on icon at bounding box center [1044, 356] width 16 height 16
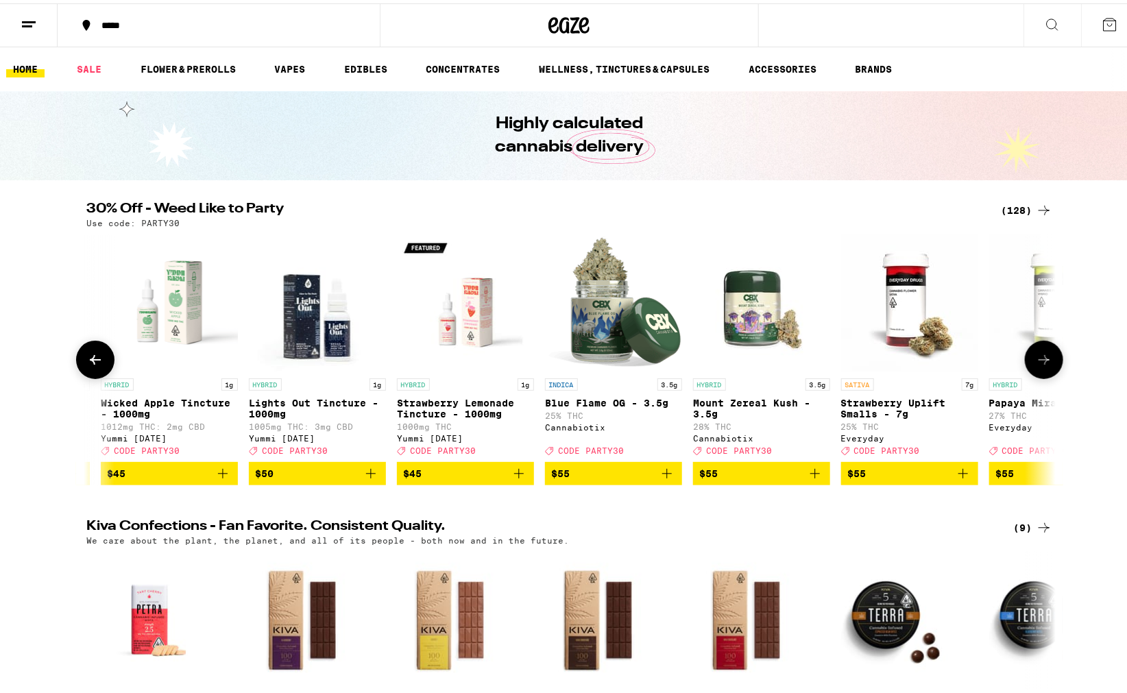
click at [1036, 364] on icon at bounding box center [1044, 356] width 16 height 16
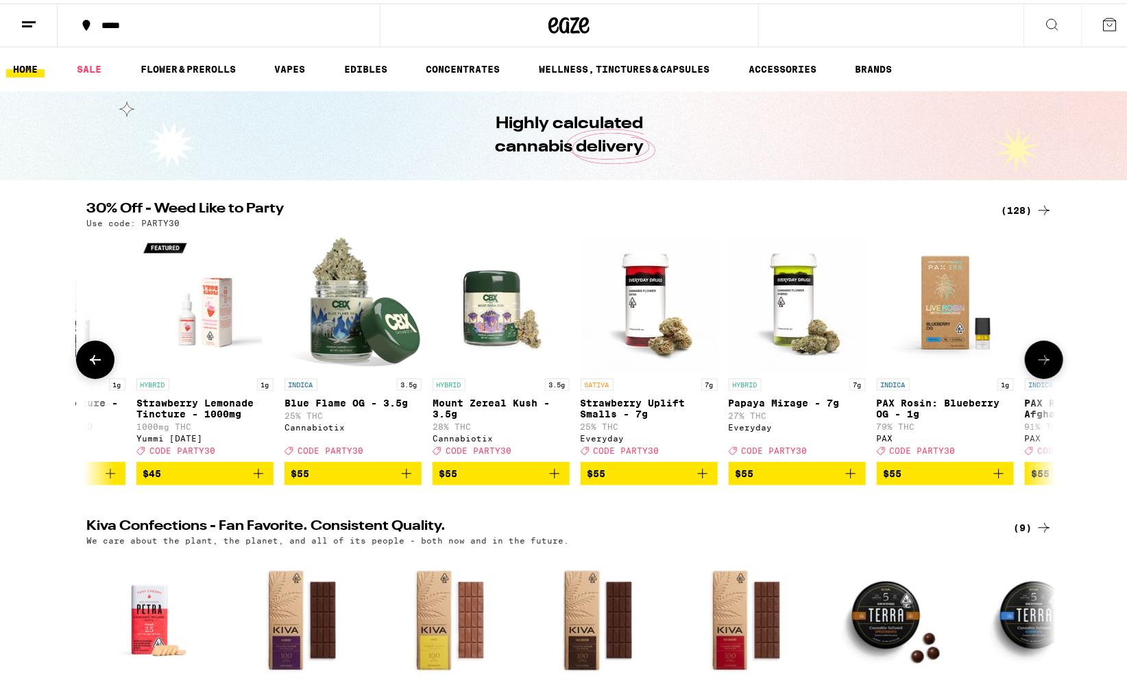
click at [1036, 364] on icon at bounding box center [1044, 356] width 16 height 16
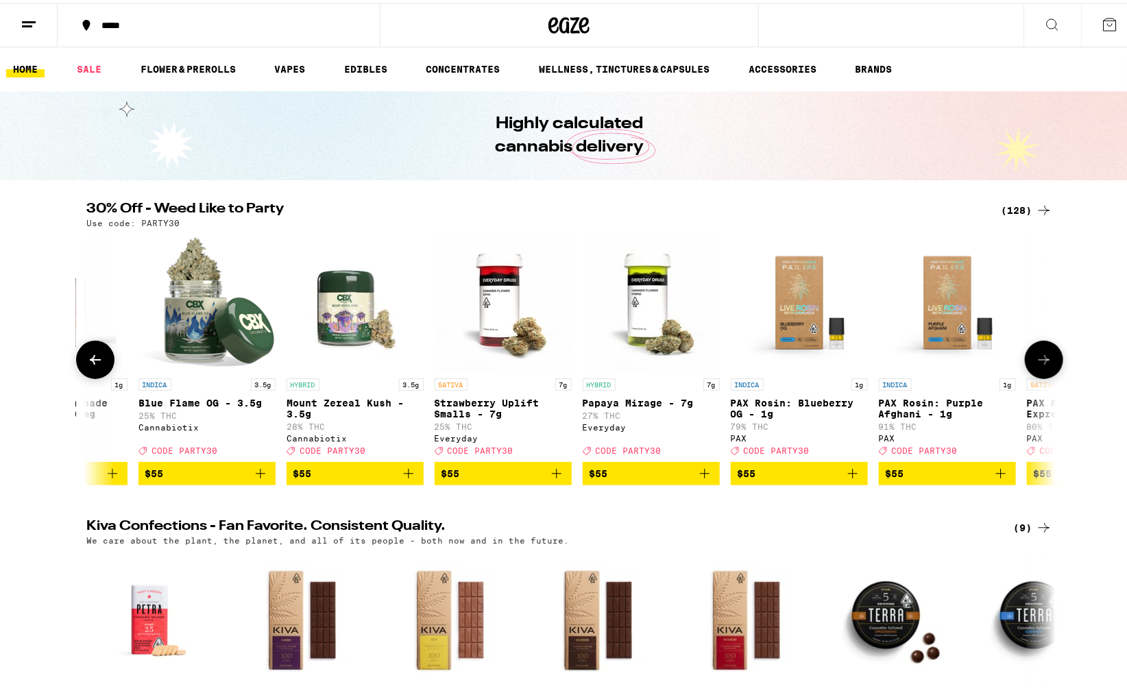
click at [1036, 364] on icon at bounding box center [1044, 356] width 16 height 16
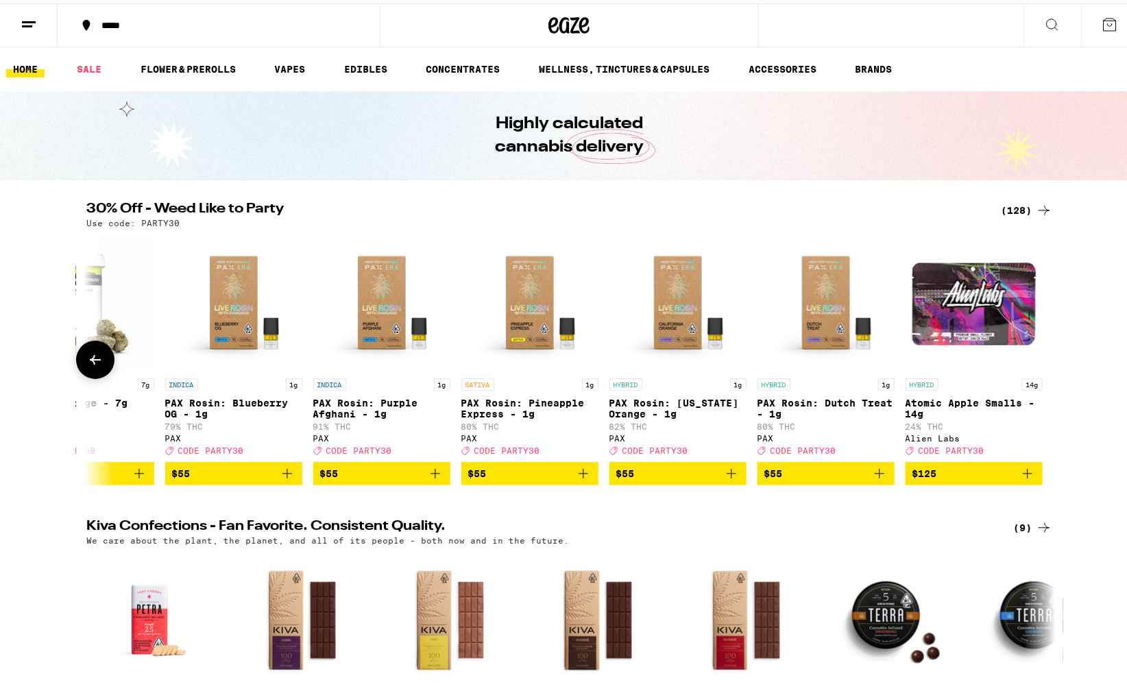
click at [93, 360] on icon at bounding box center [95, 356] width 16 height 16
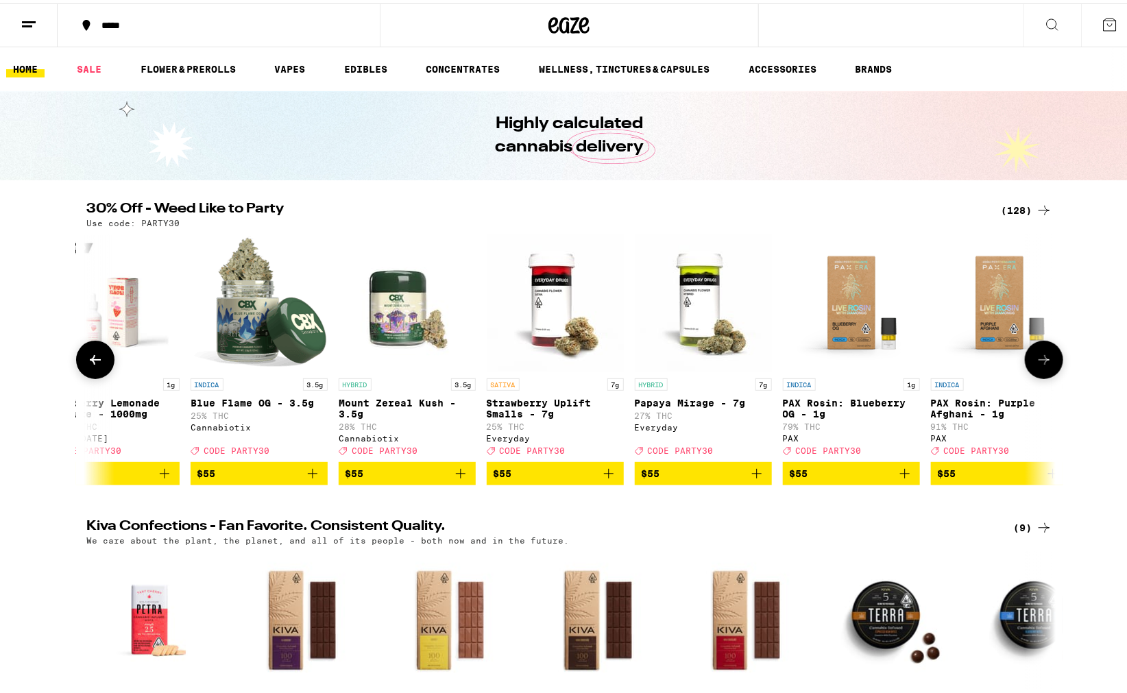
click at [93, 360] on icon at bounding box center [95, 356] width 16 height 16
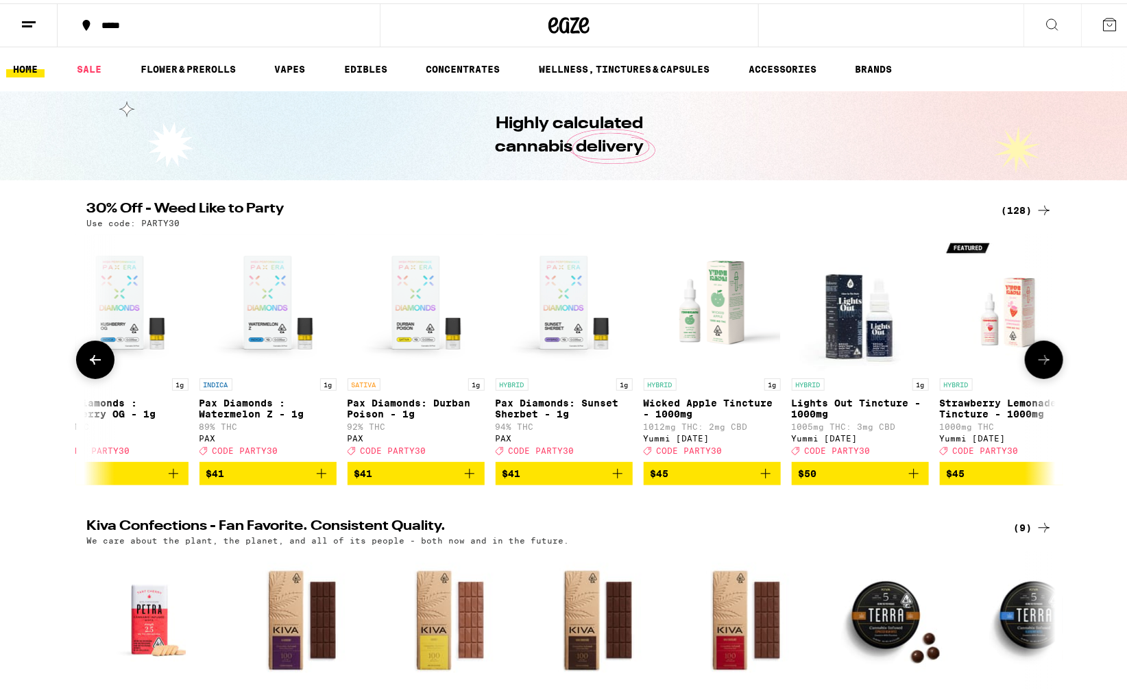
scroll to position [0, 16422]
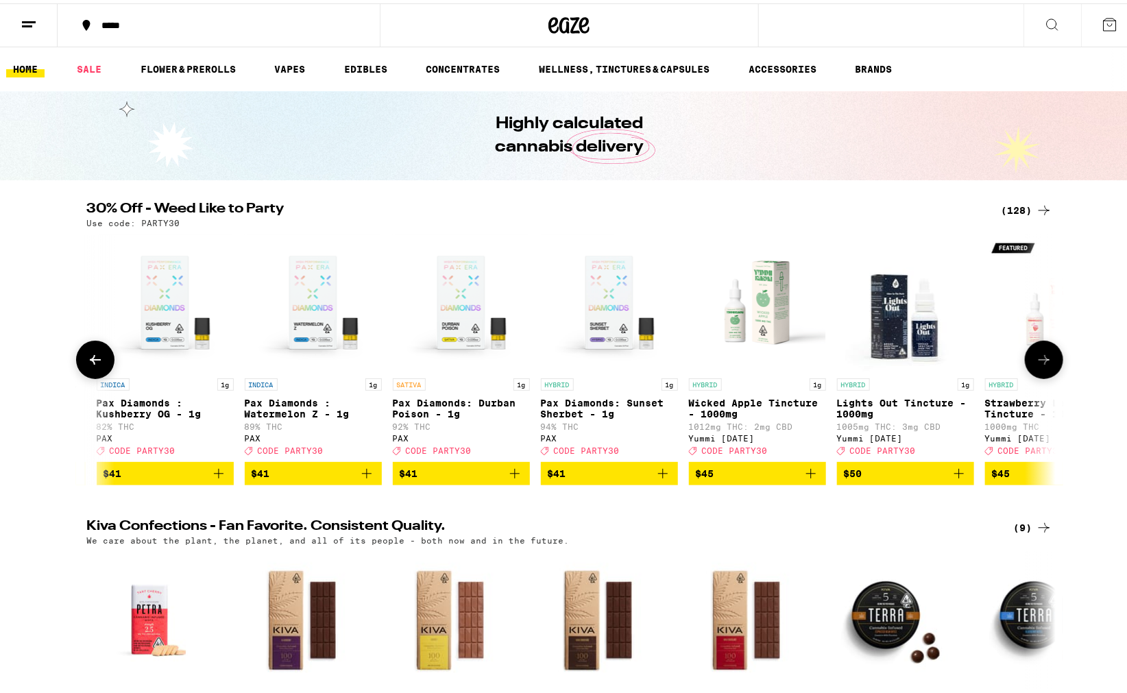
click at [1046, 351] on button at bounding box center [1044, 356] width 38 height 38
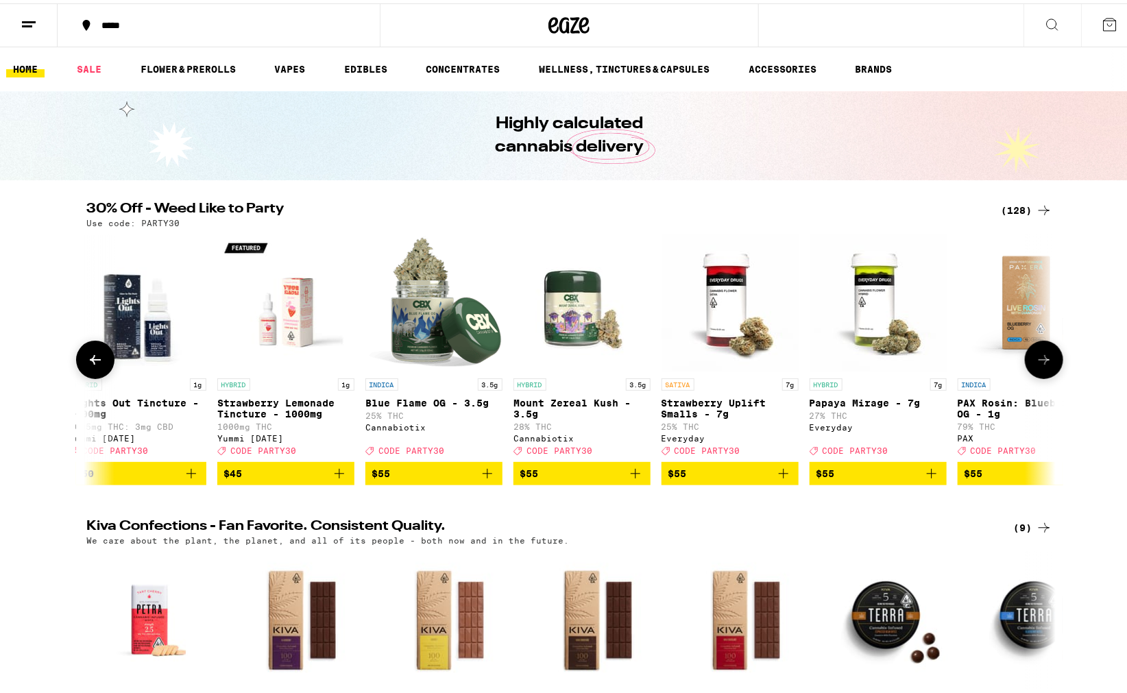
scroll to position [0, 17237]
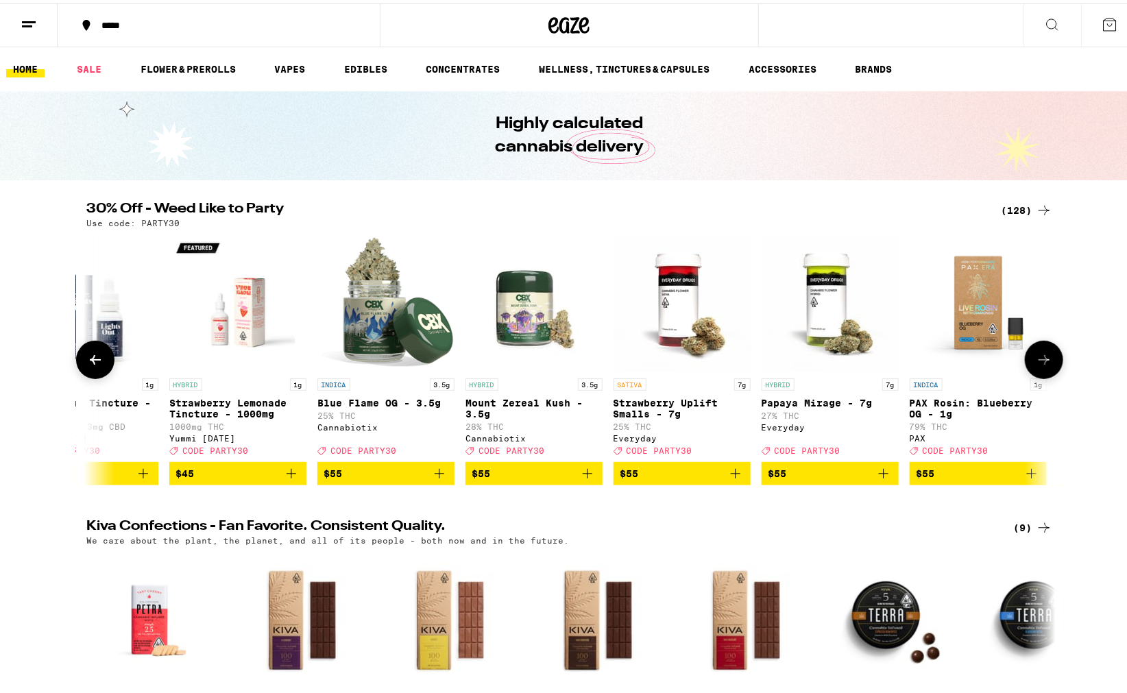
click at [1046, 354] on button at bounding box center [1044, 356] width 38 height 38
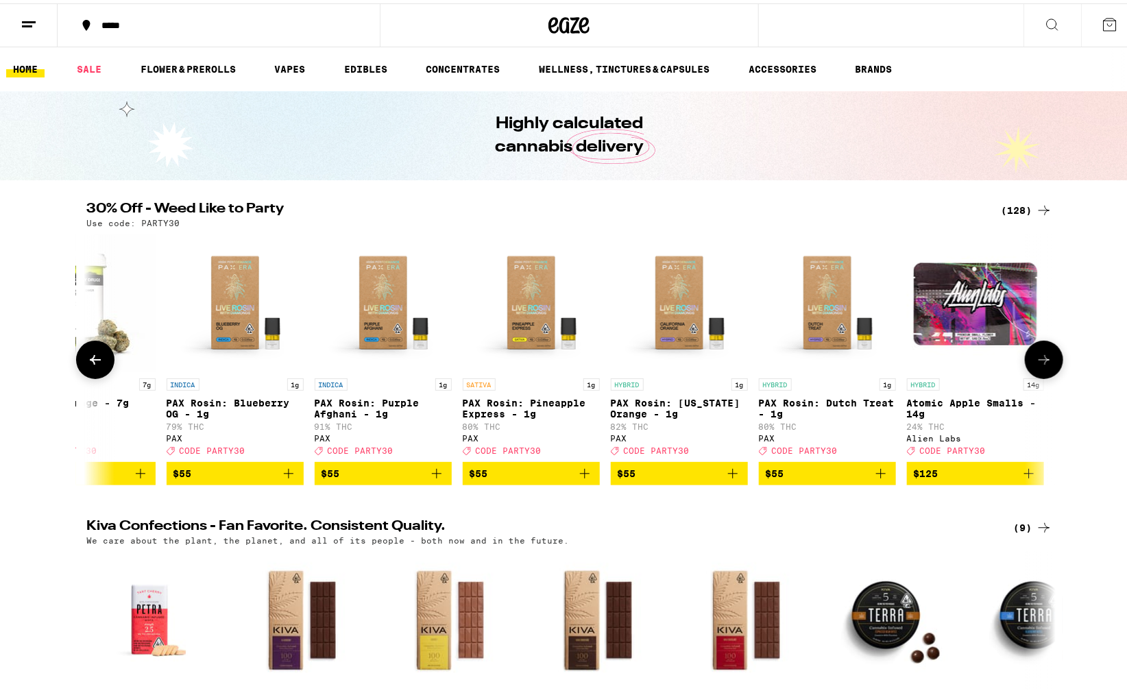
scroll to position [0, 17982]
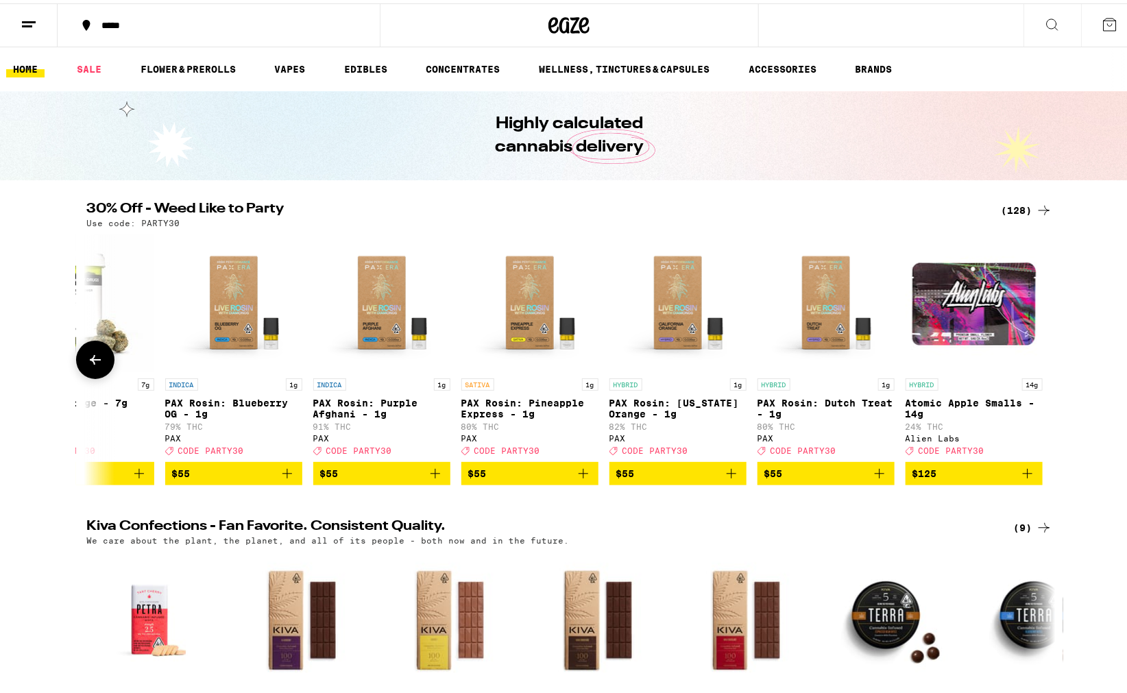
click at [1046, 354] on div at bounding box center [1044, 356] width 38 height 38
click at [1126, 323] on div "30% Off - Weed Like to Party (128) Use code: PARTY30 HYBRID 1g 24k Gold Punch I…" at bounding box center [569, 340] width 1138 height 283
click at [97, 346] on button at bounding box center [95, 356] width 38 height 38
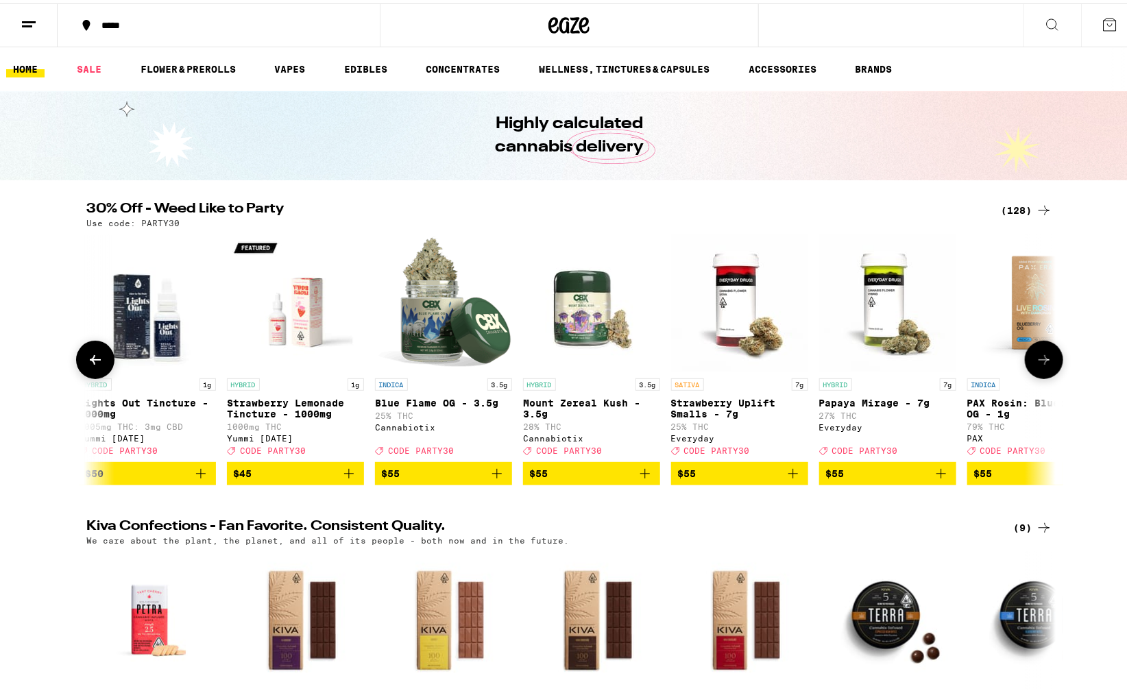
click at [97, 361] on icon at bounding box center [95, 356] width 16 height 16
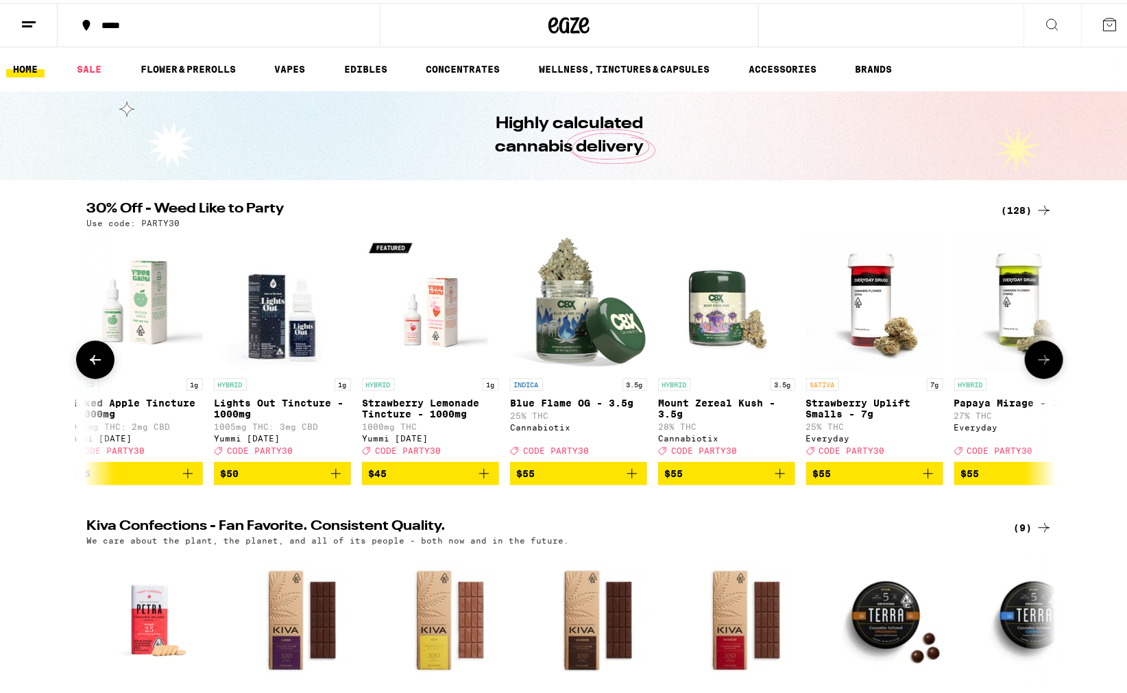
click at [97, 361] on icon at bounding box center [95, 356] width 16 height 16
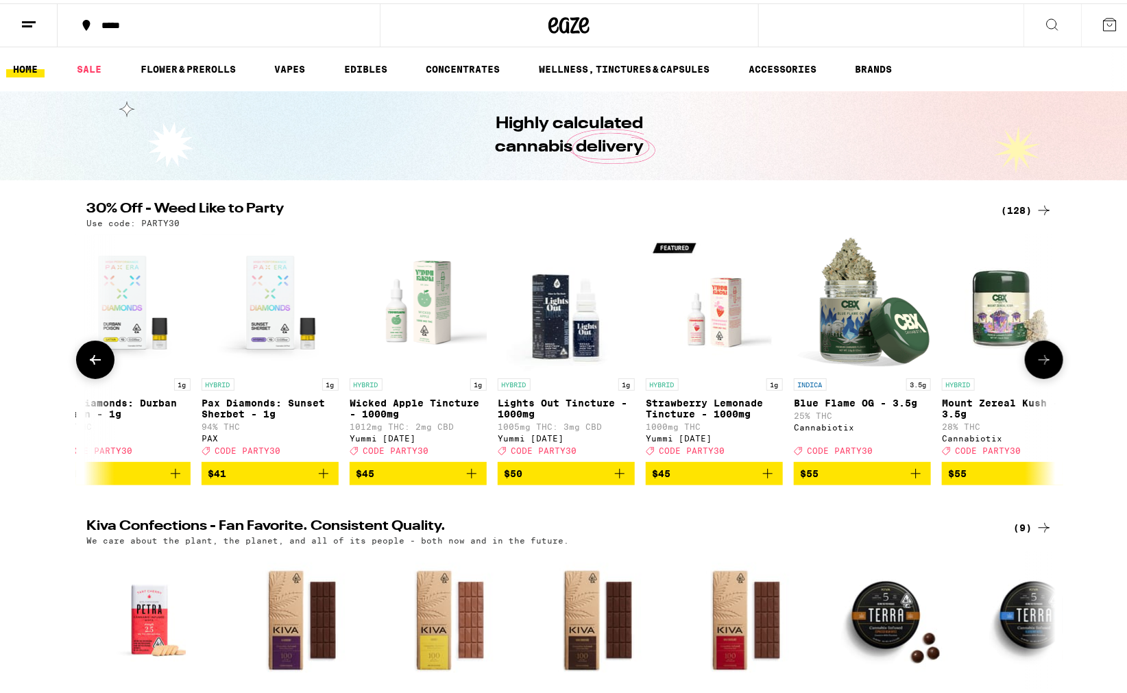
click at [97, 361] on icon at bounding box center [95, 356] width 16 height 16
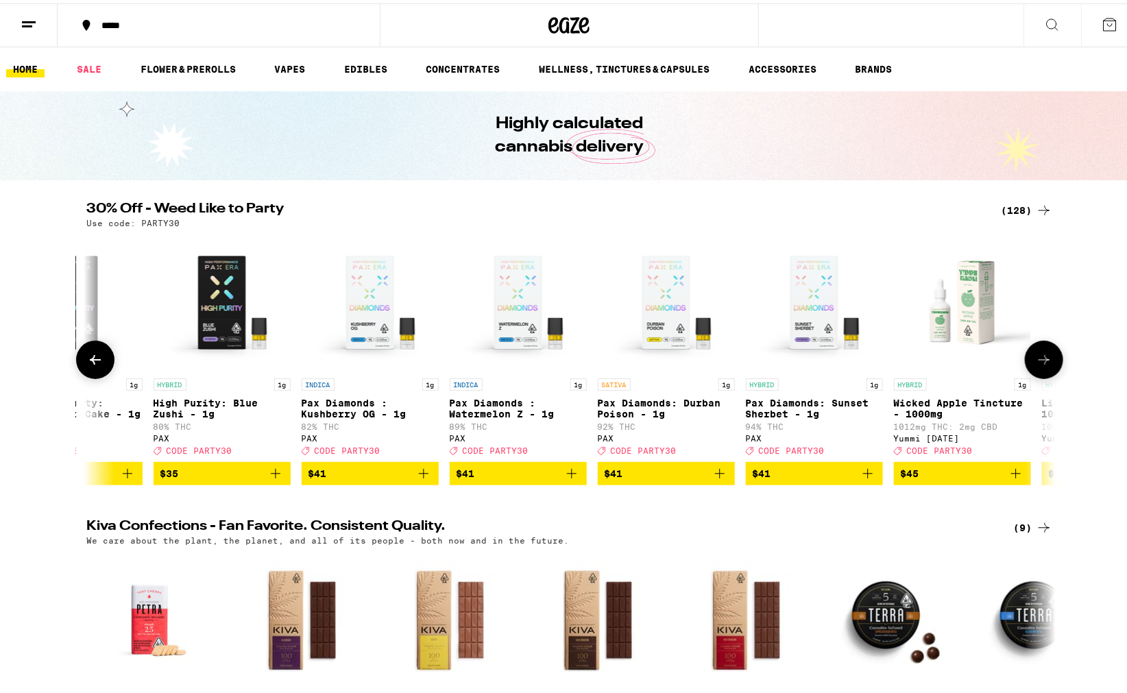
click at [97, 361] on icon at bounding box center [95, 356] width 16 height 16
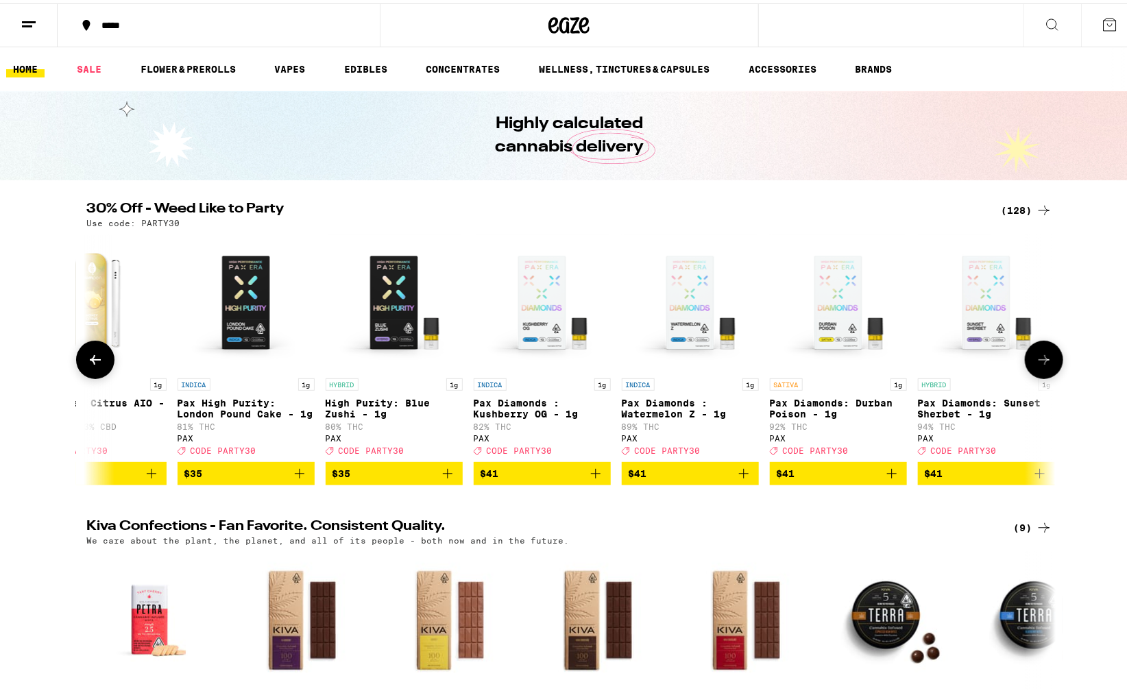
click at [97, 361] on icon at bounding box center [95, 356] width 16 height 16
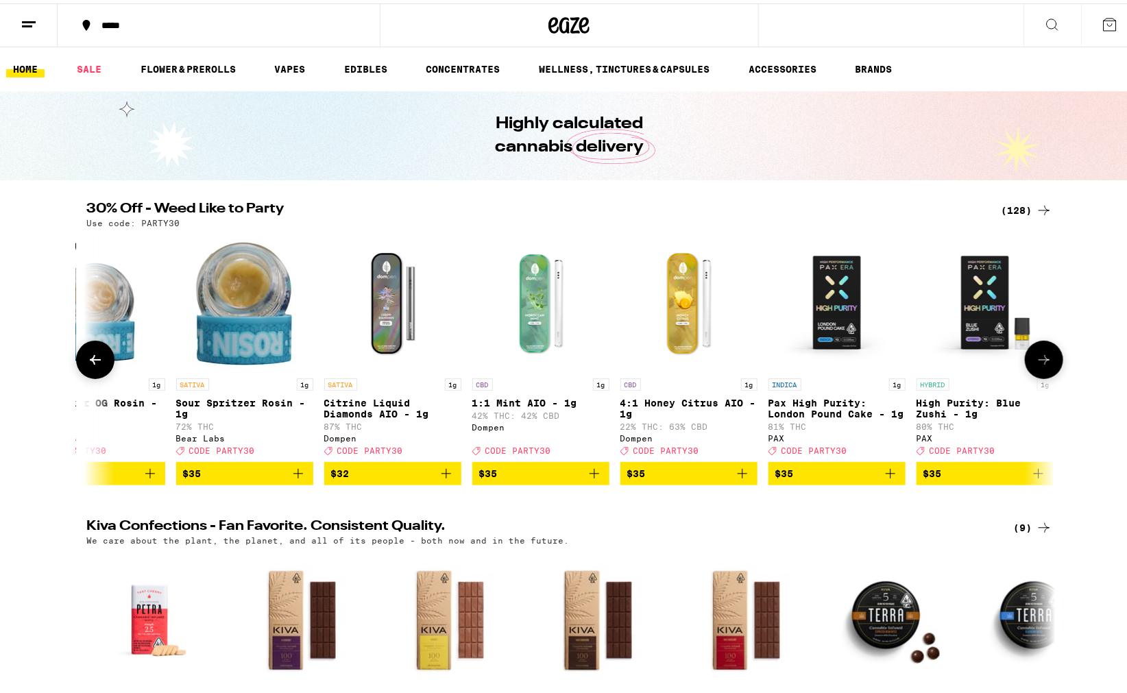
click at [97, 361] on icon at bounding box center [95, 356] width 16 height 16
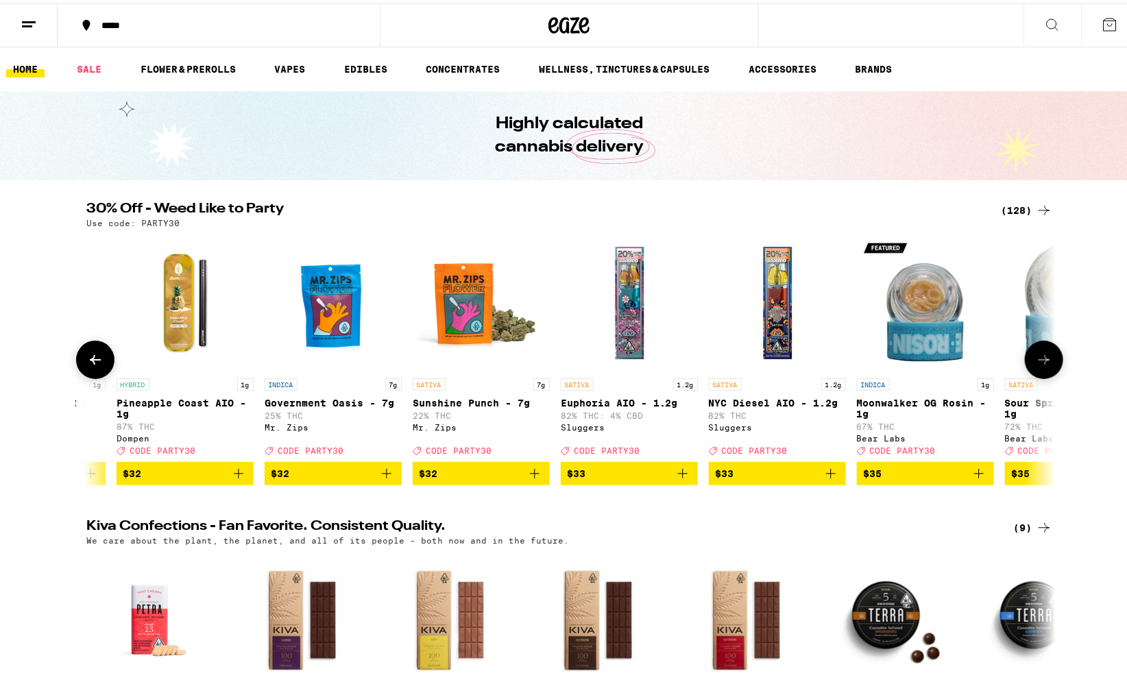
click at [97, 361] on icon at bounding box center [95, 356] width 16 height 16
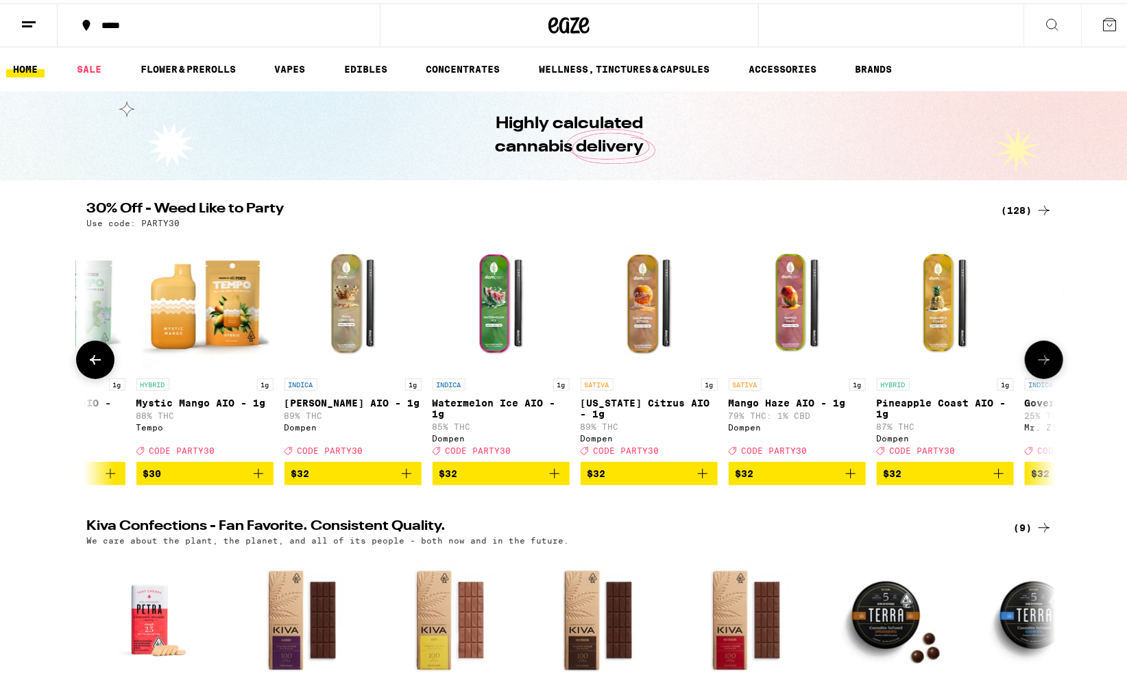
click at [97, 361] on icon at bounding box center [95, 356] width 16 height 16
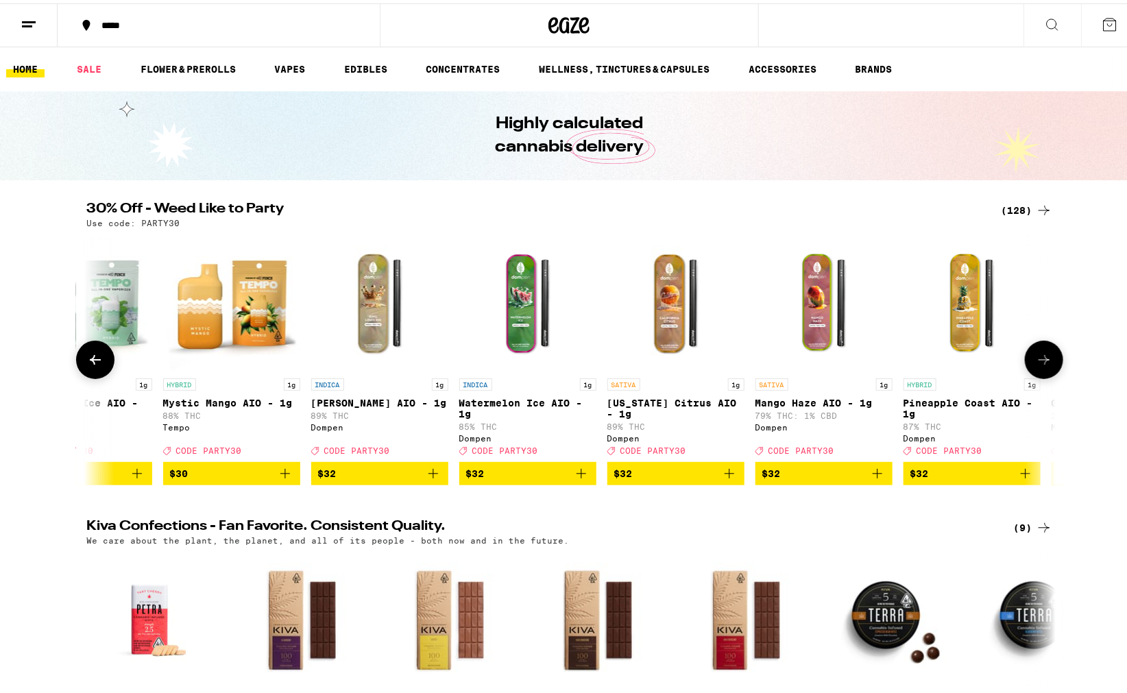
click at [97, 361] on icon at bounding box center [95, 356] width 16 height 16
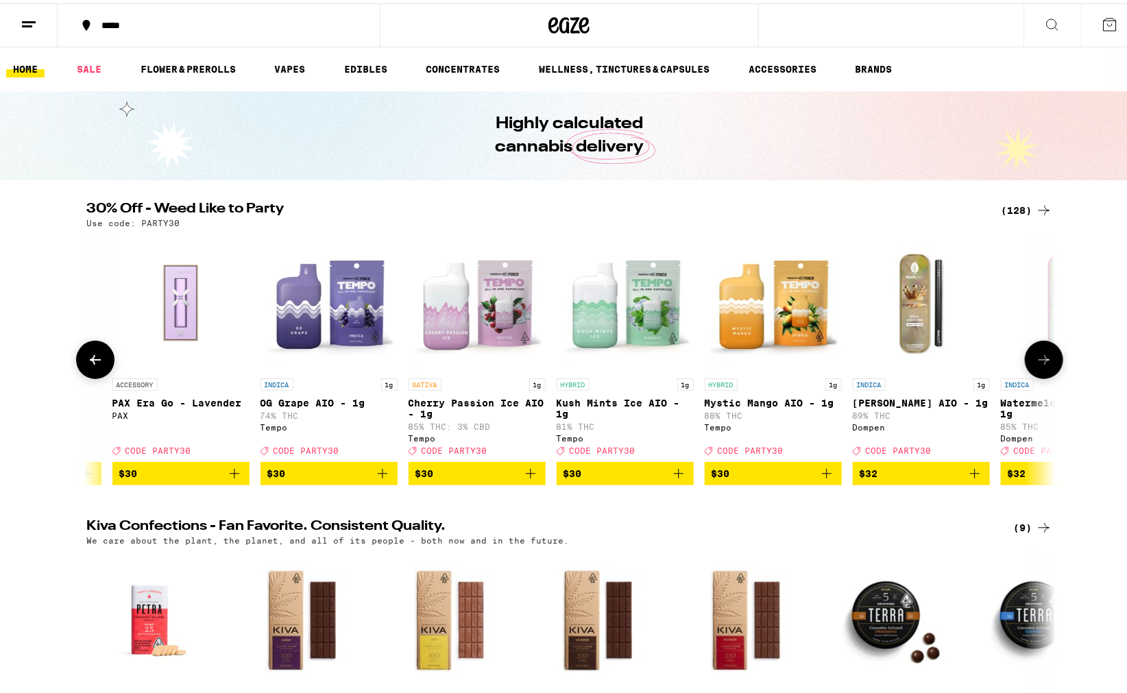
click at [97, 361] on icon at bounding box center [95, 356] width 16 height 16
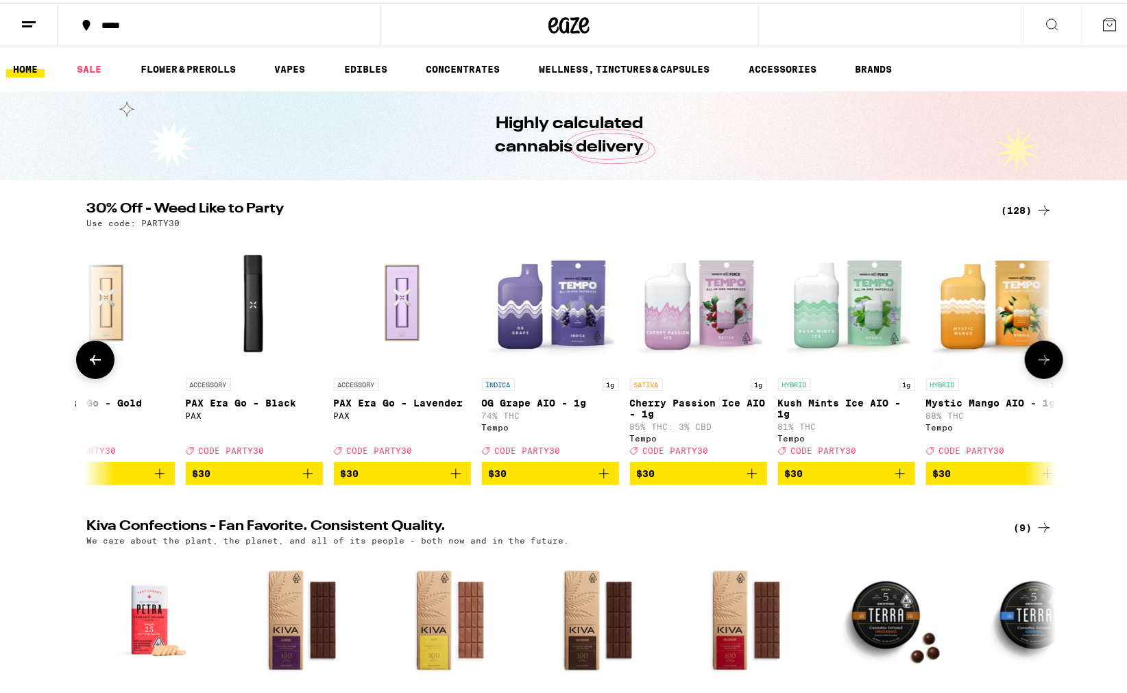
click at [97, 361] on icon at bounding box center [95, 356] width 16 height 16
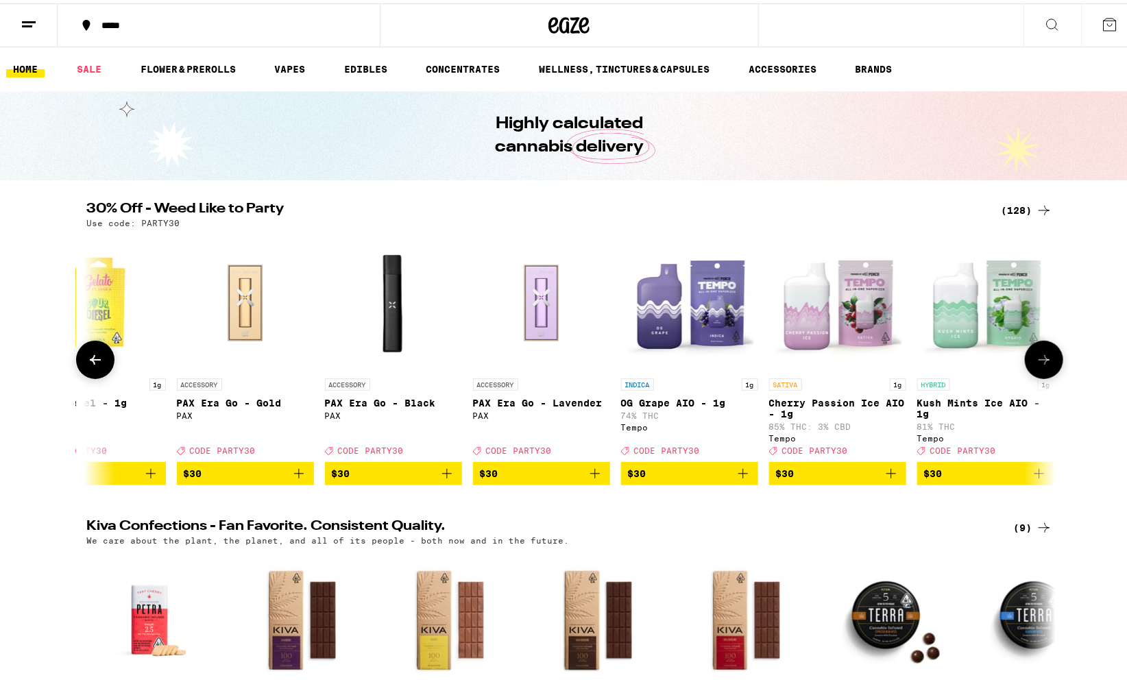
click at [97, 361] on icon at bounding box center [95, 356] width 16 height 16
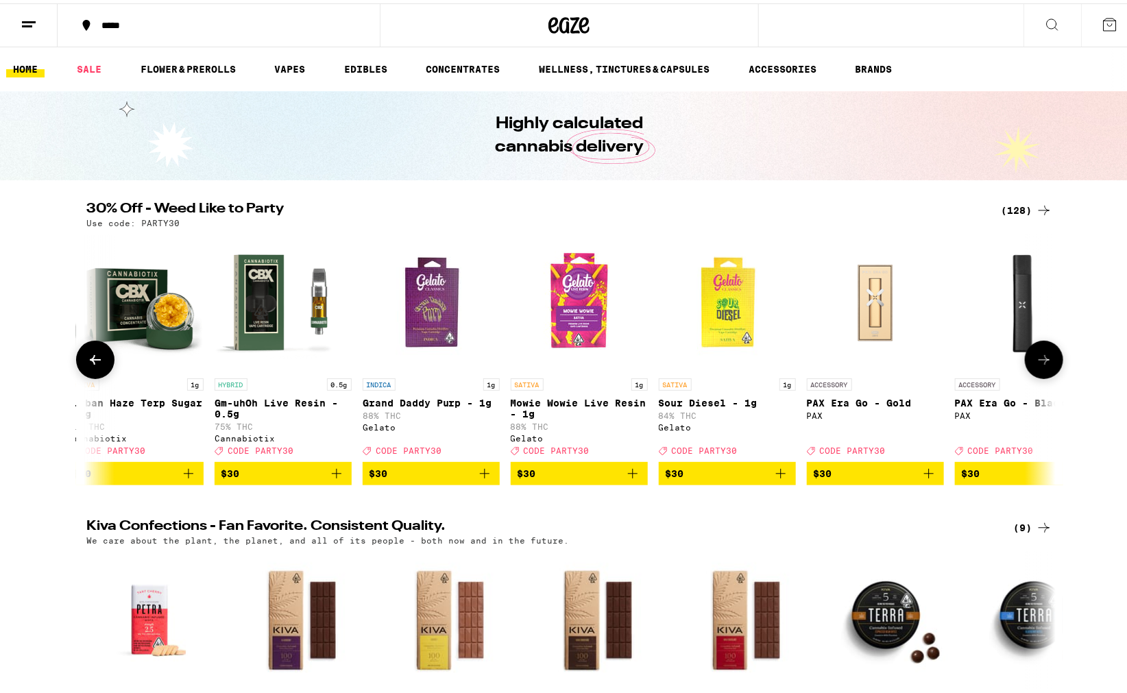
click at [97, 361] on icon at bounding box center [95, 356] width 16 height 16
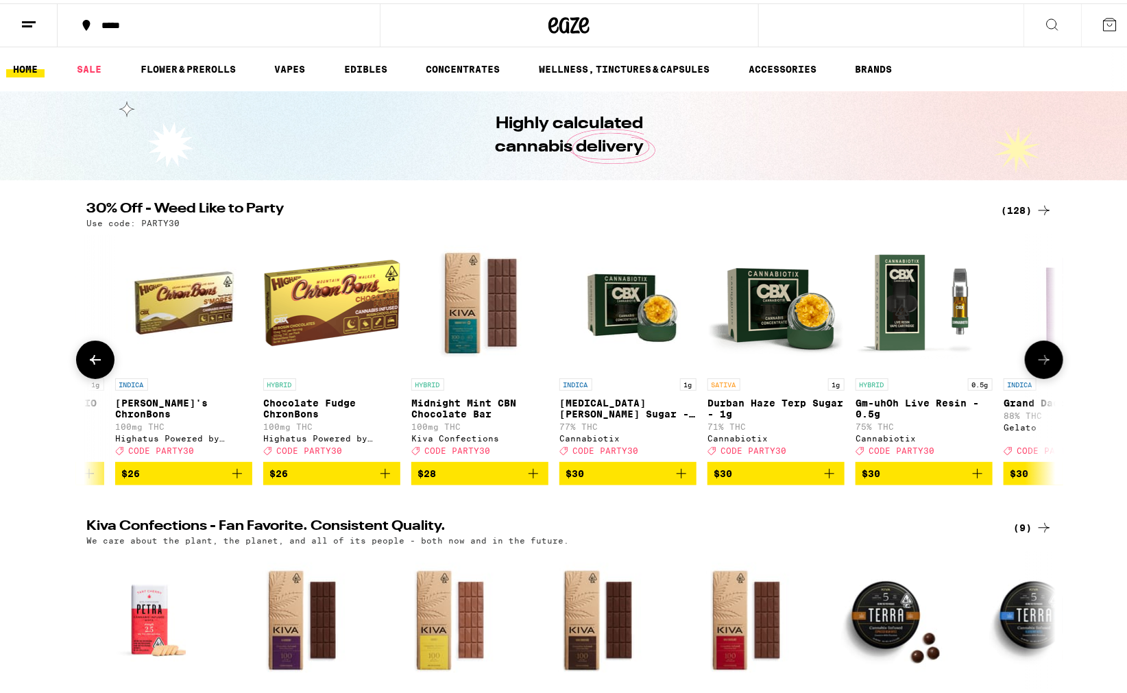
click at [97, 361] on icon at bounding box center [95, 356] width 16 height 16
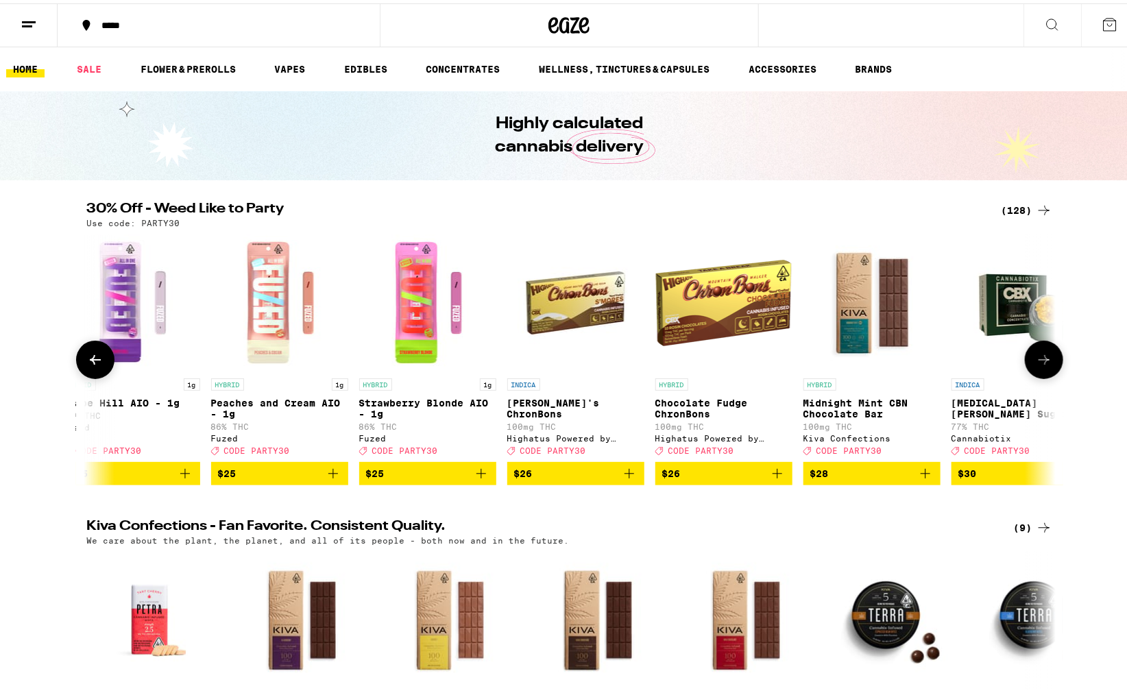
click at [97, 361] on icon at bounding box center [95, 356] width 16 height 16
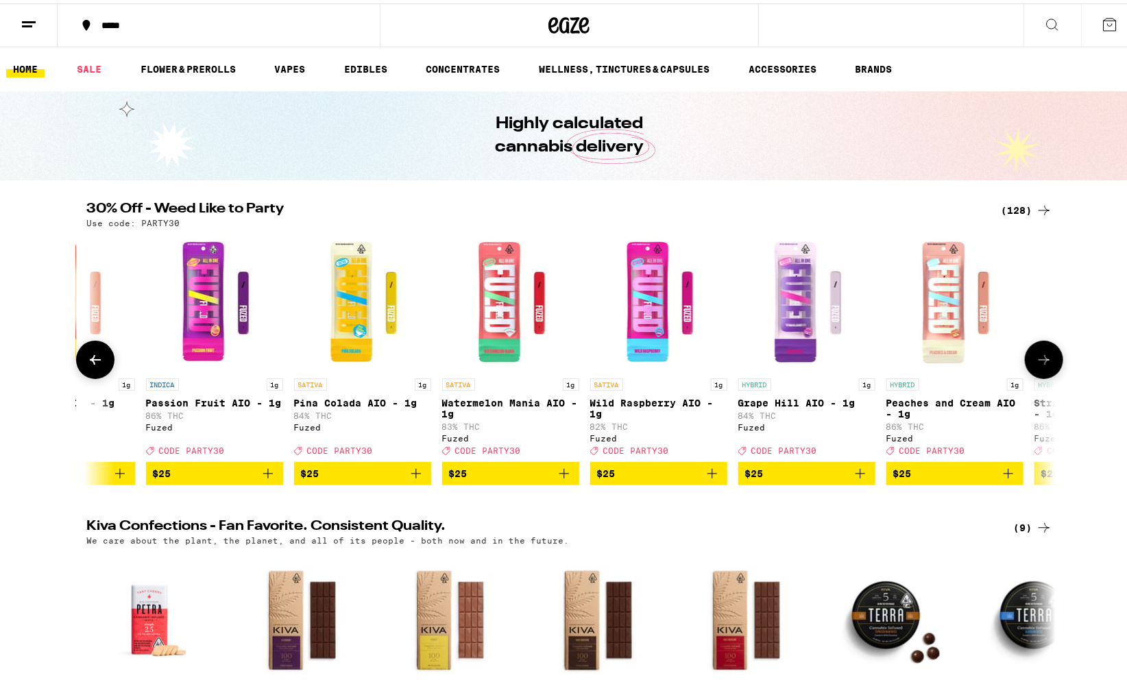
click at [97, 361] on icon at bounding box center [95, 356] width 16 height 16
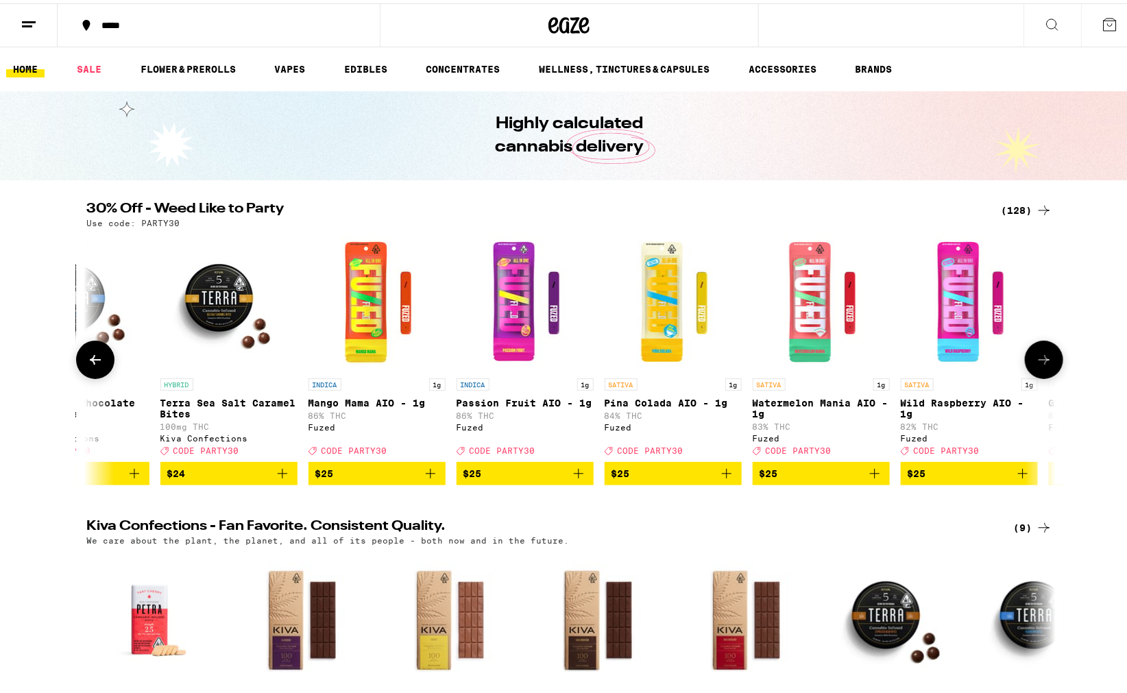
click at [97, 361] on icon at bounding box center [95, 356] width 16 height 16
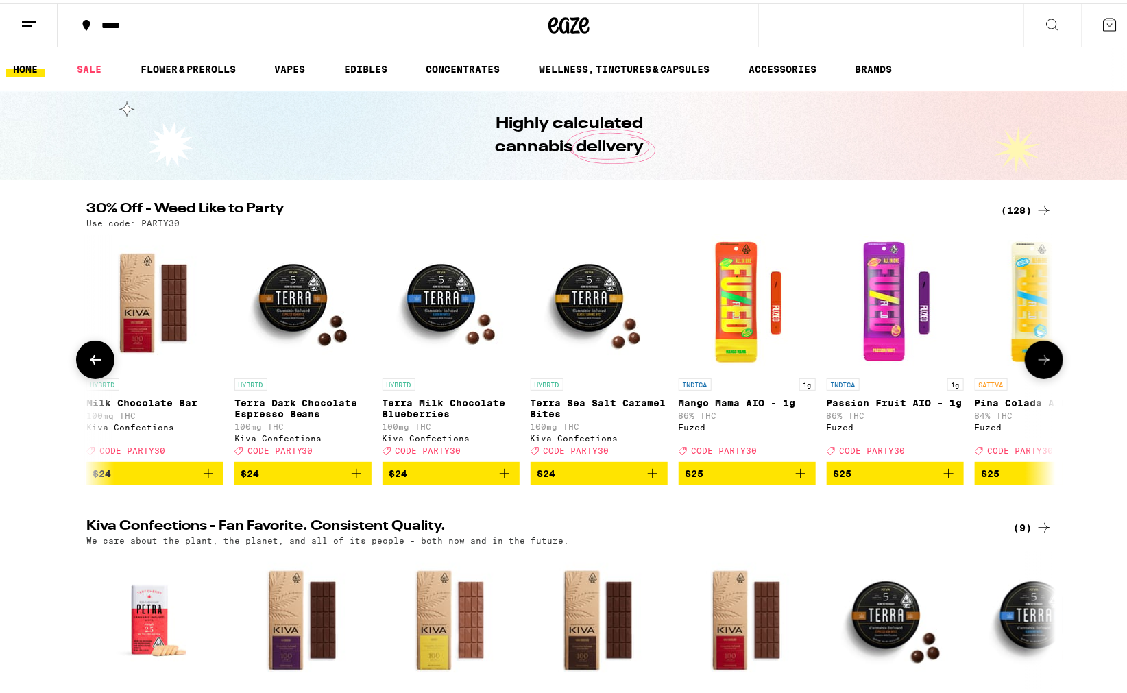
click at [97, 361] on icon at bounding box center [95, 356] width 16 height 16
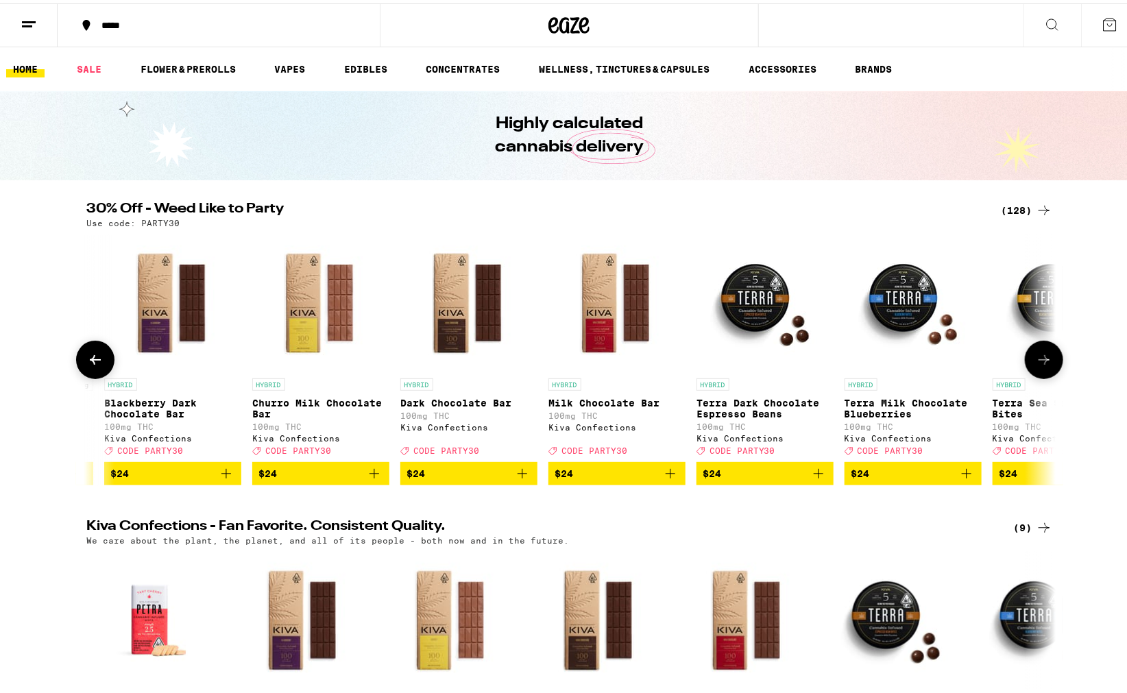
click at [97, 361] on icon at bounding box center [95, 356] width 16 height 16
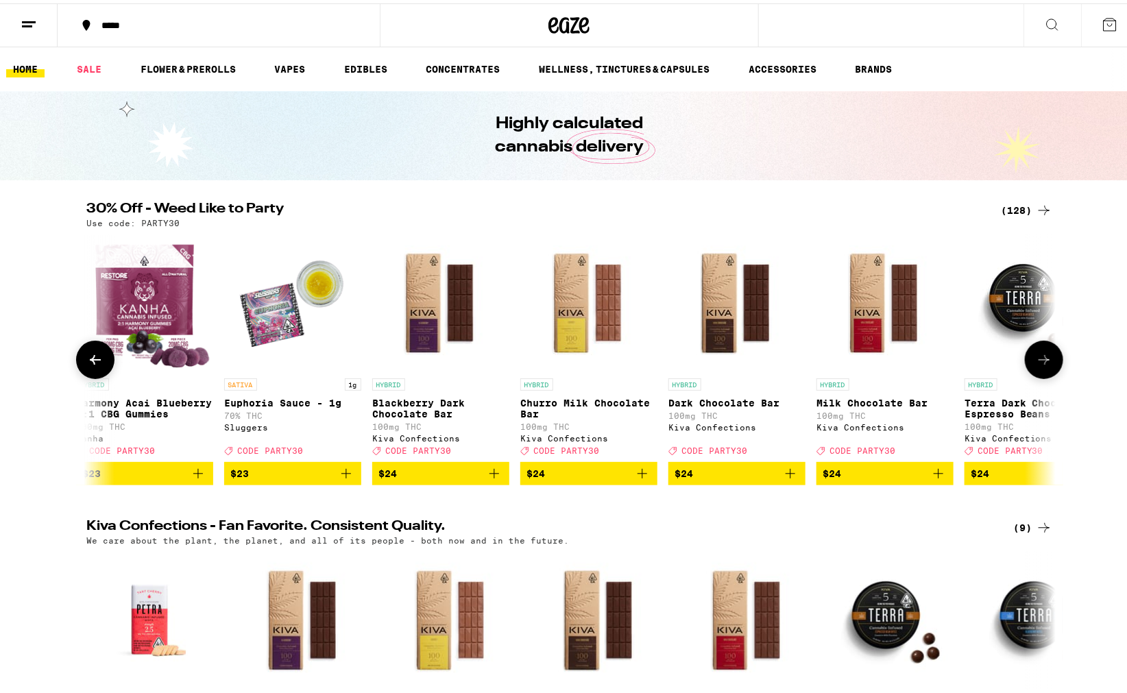
click at [97, 361] on icon at bounding box center [95, 356] width 16 height 16
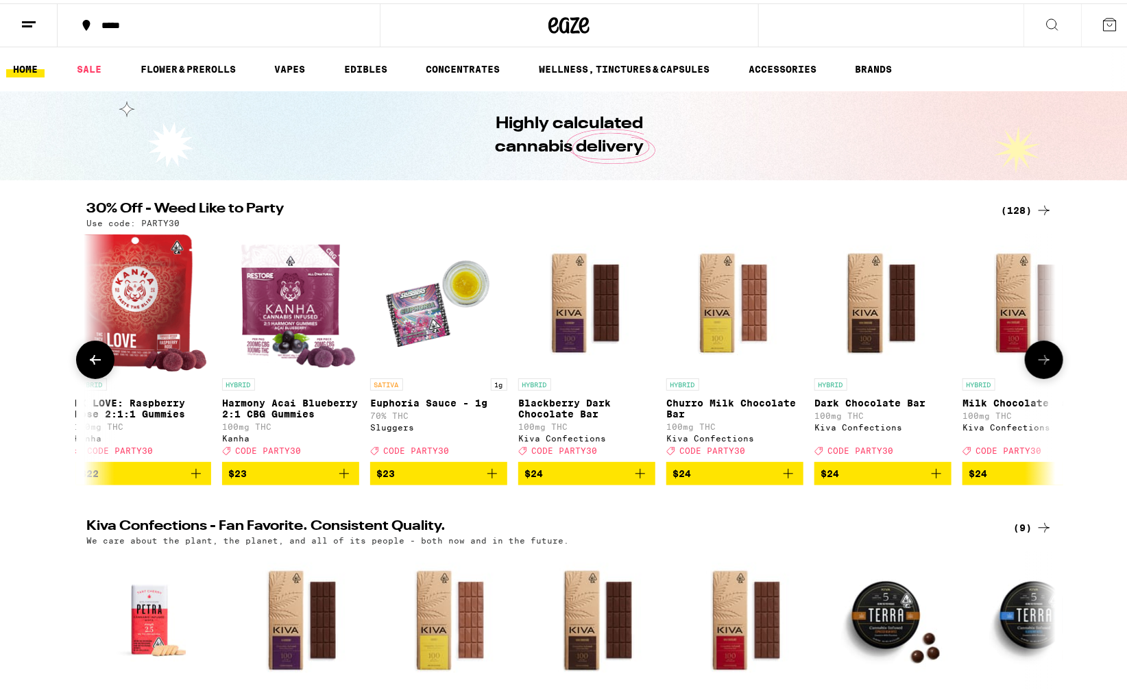
click at [97, 361] on icon at bounding box center [95, 356] width 16 height 16
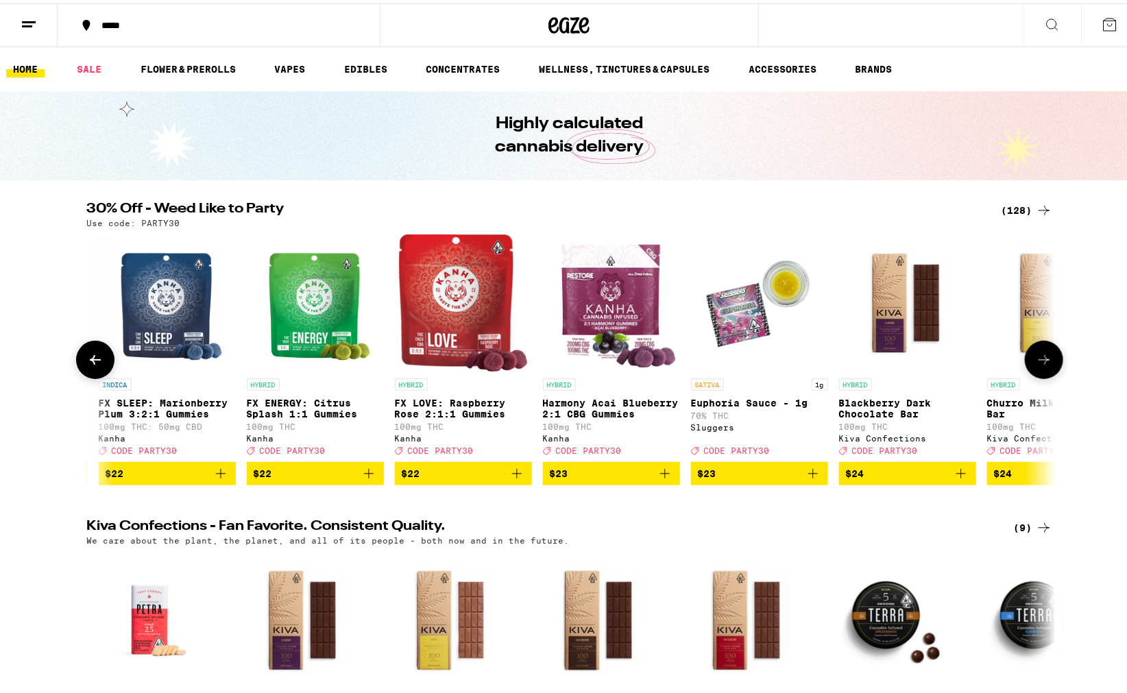
click at [97, 361] on icon at bounding box center [95, 356] width 16 height 16
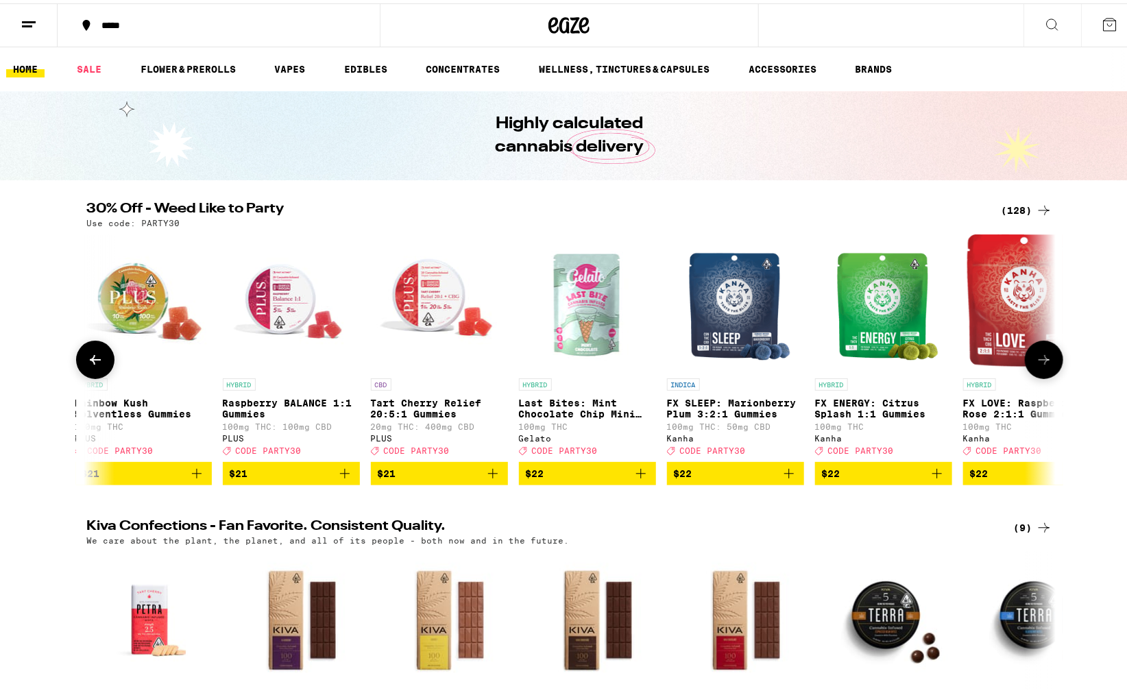
click at [97, 361] on icon at bounding box center [95, 356] width 16 height 16
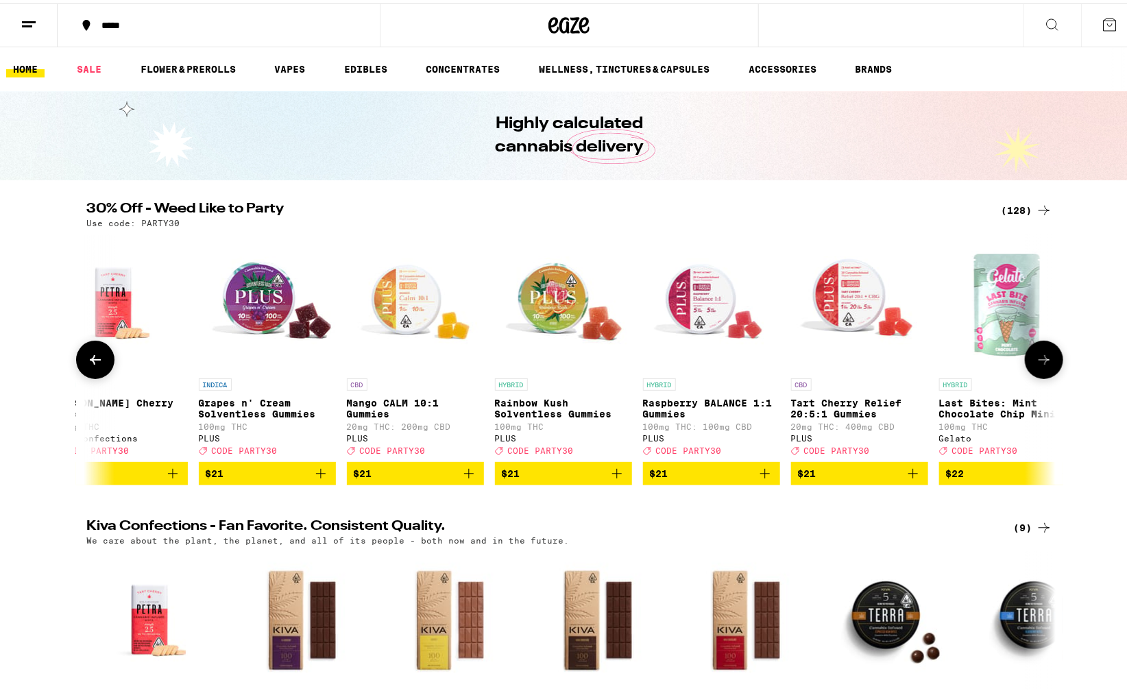
click at [97, 361] on icon at bounding box center [95, 356] width 16 height 16
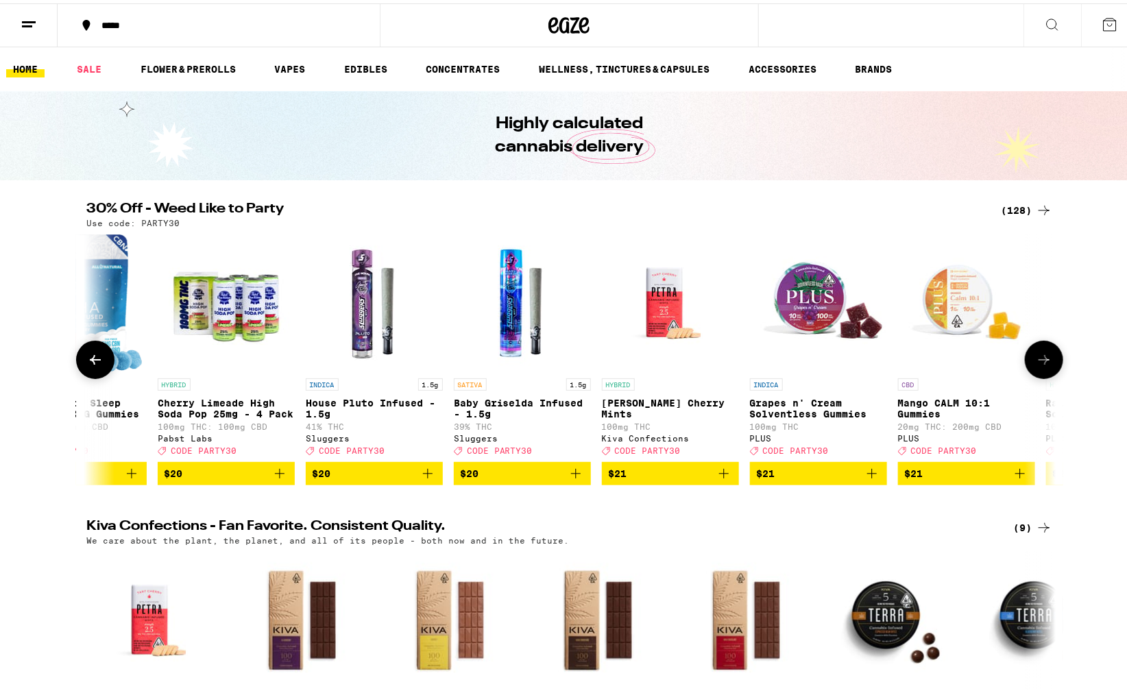
click at [97, 361] on icon at bounding box center [95, 356] width 16 height 16
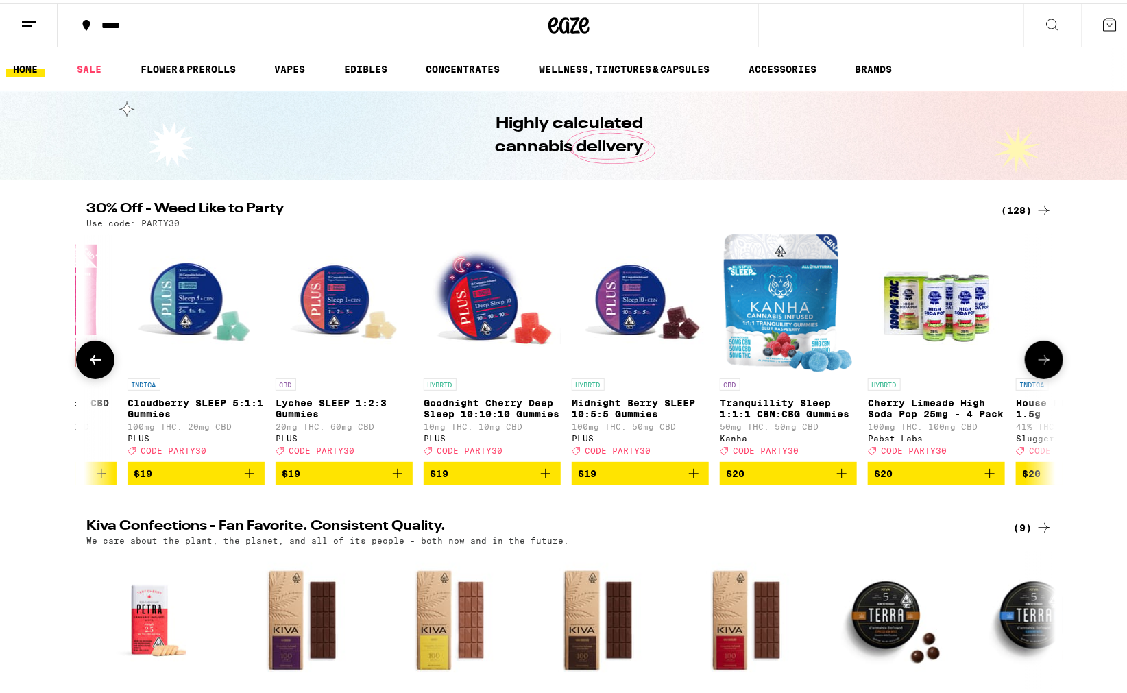
click at [97, 361] on icon at bounding box center [95, 356] width 16 height 16
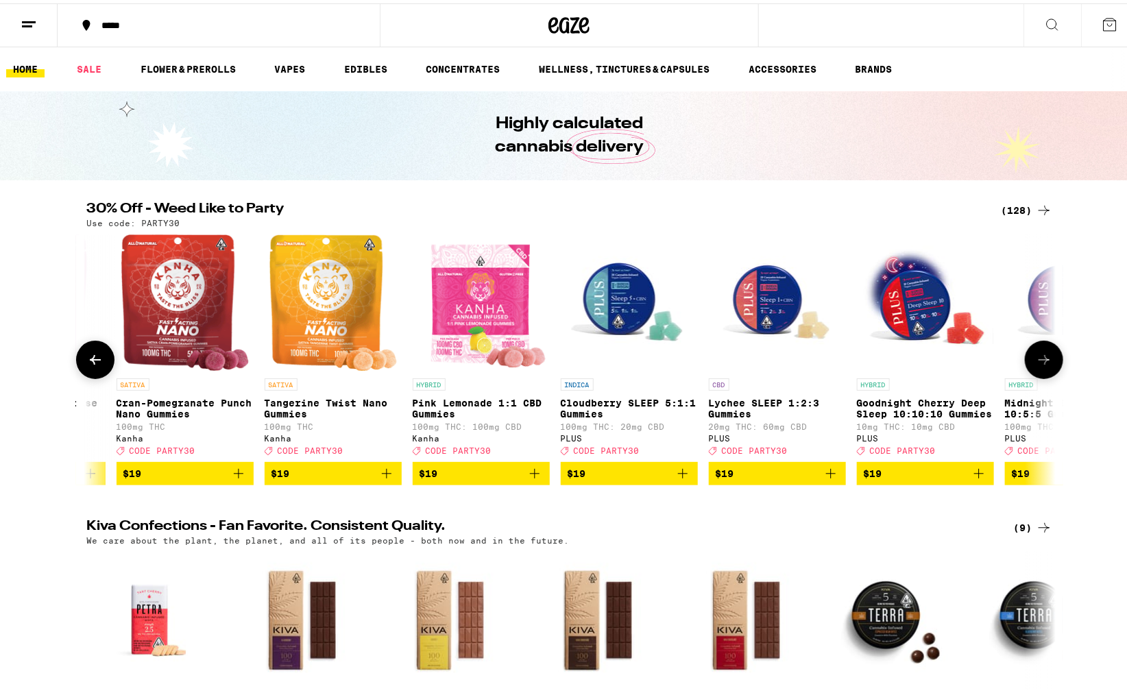
click at [97, 361] on icon at bounding box center [95, 356] width 16 height 16
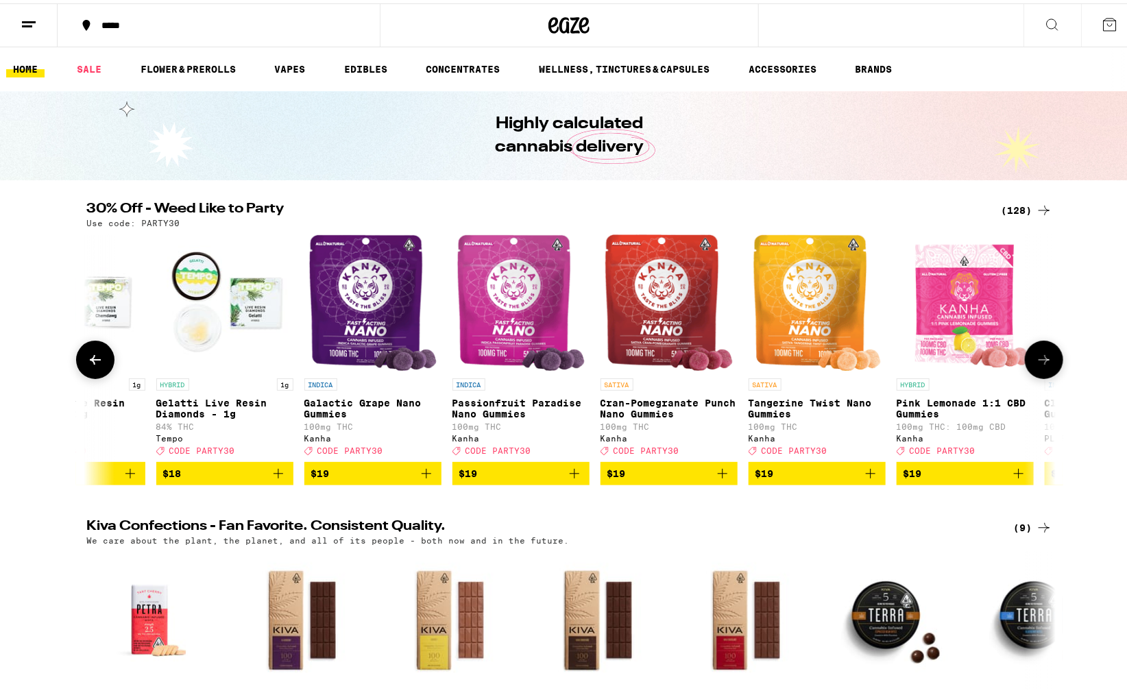
click at [97, 361] on icon at bounding box center [95, 356] width 16 height 16
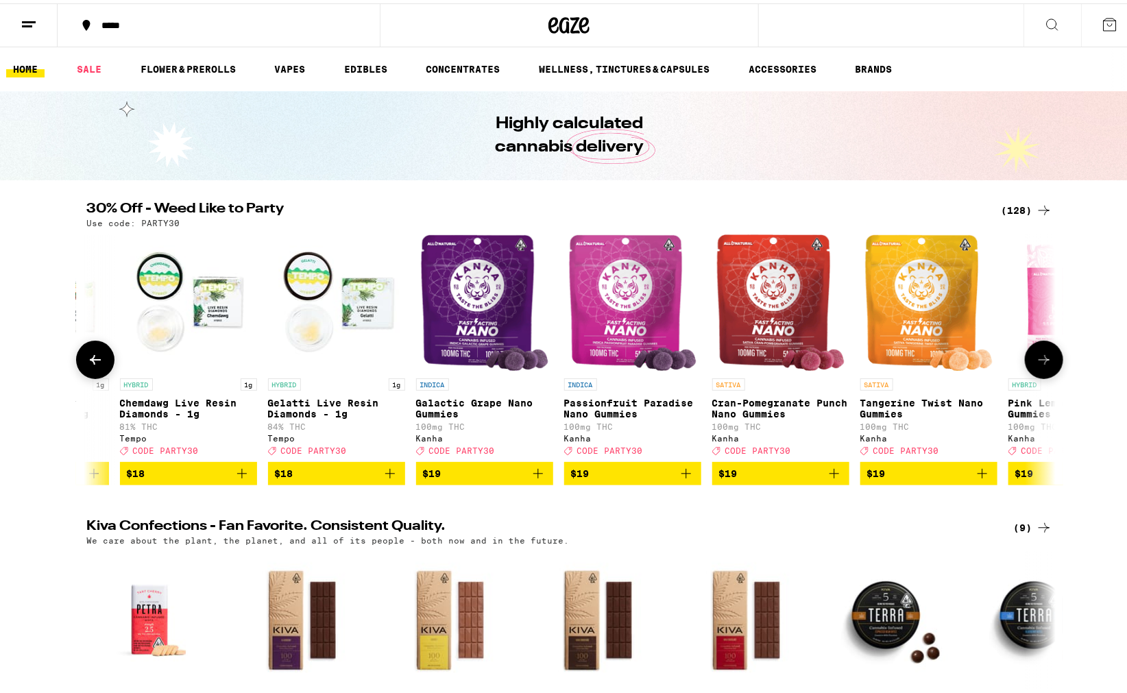
click at [97, 361] on icon at bounding box center [95, 356] width 16 height 16
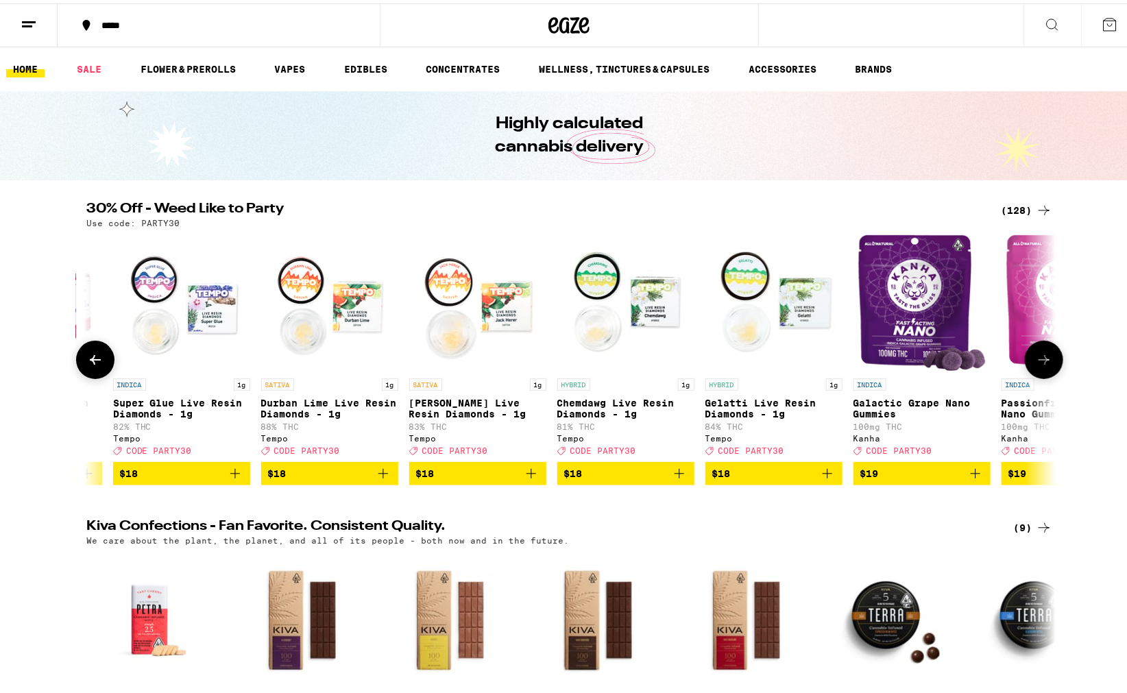
click at [97, 361] on icon at bounding box center [95, 356] width 16 height 16
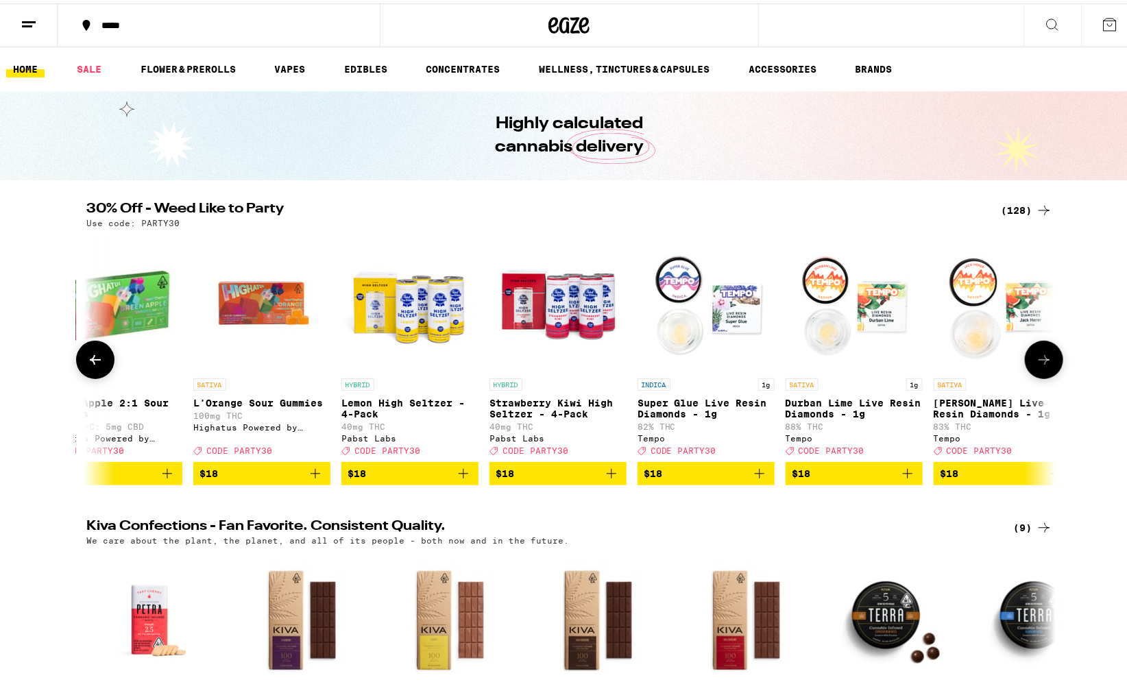
click at [97, 361] on icon at bounding box center [95, 356] width 16 height 16
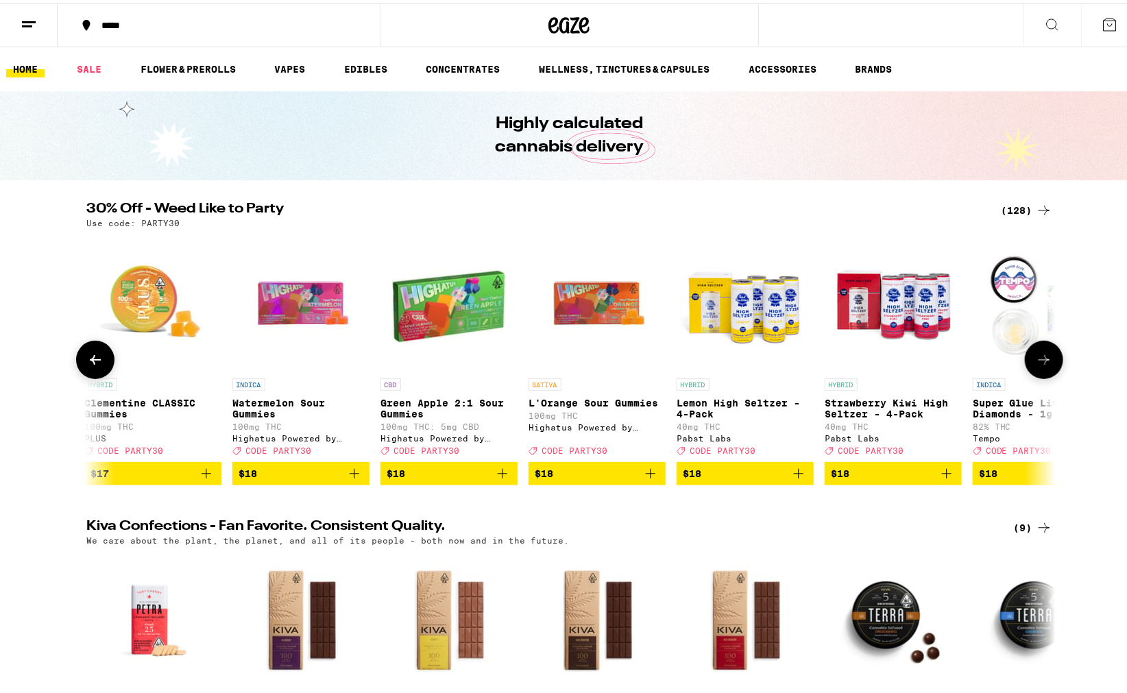
click at [97, 361] on icon at bounding box center [95, 356] width 16 height 16
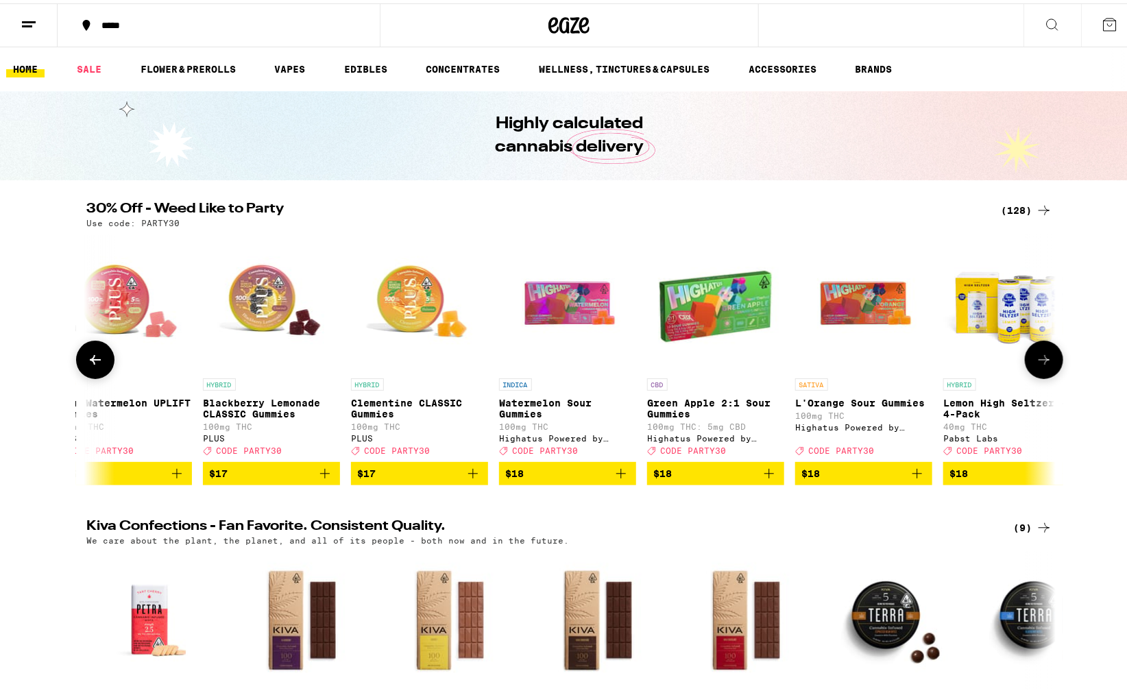
click at [97, 361] on icon at bounding box center [95, 356] width 16 height 16
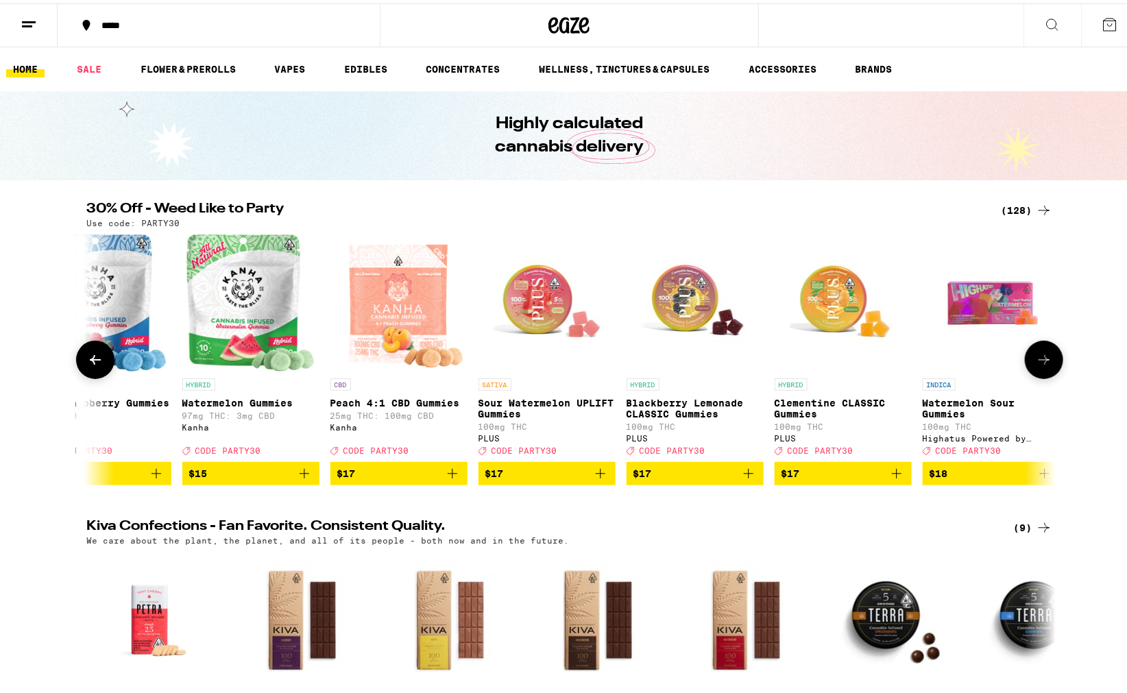
click at [97, 361] on icon at bounding box center [95, 356] width 16 height 16
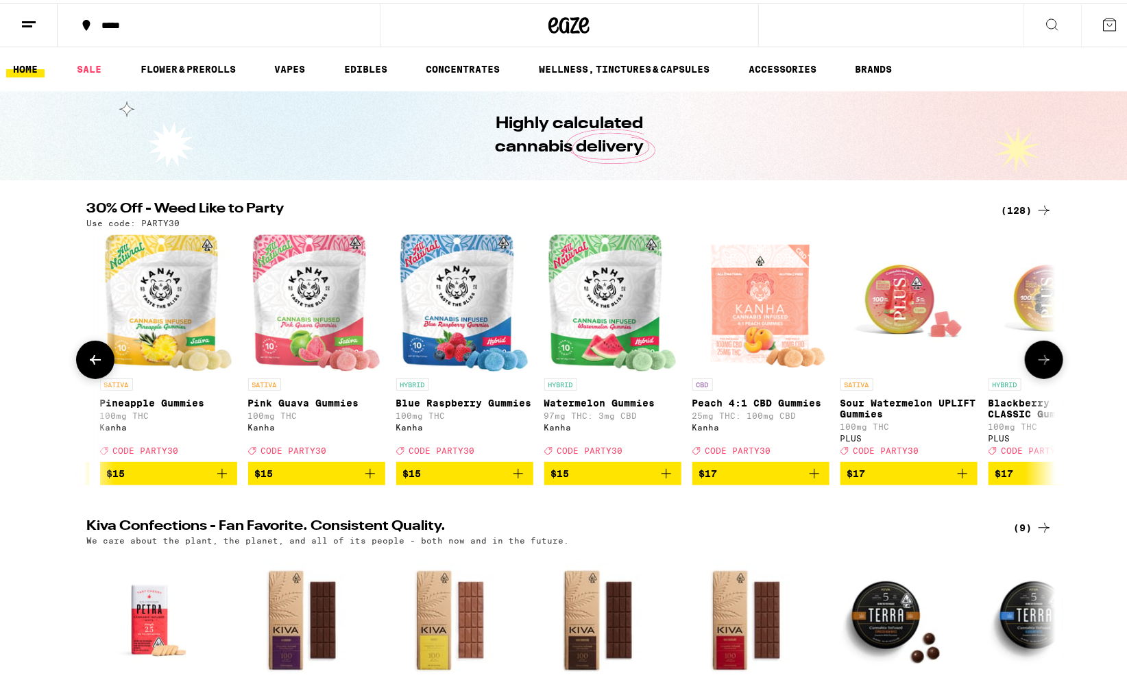
click at [97, 361] on icon at bounding box center [95, 356] width 16 height 16
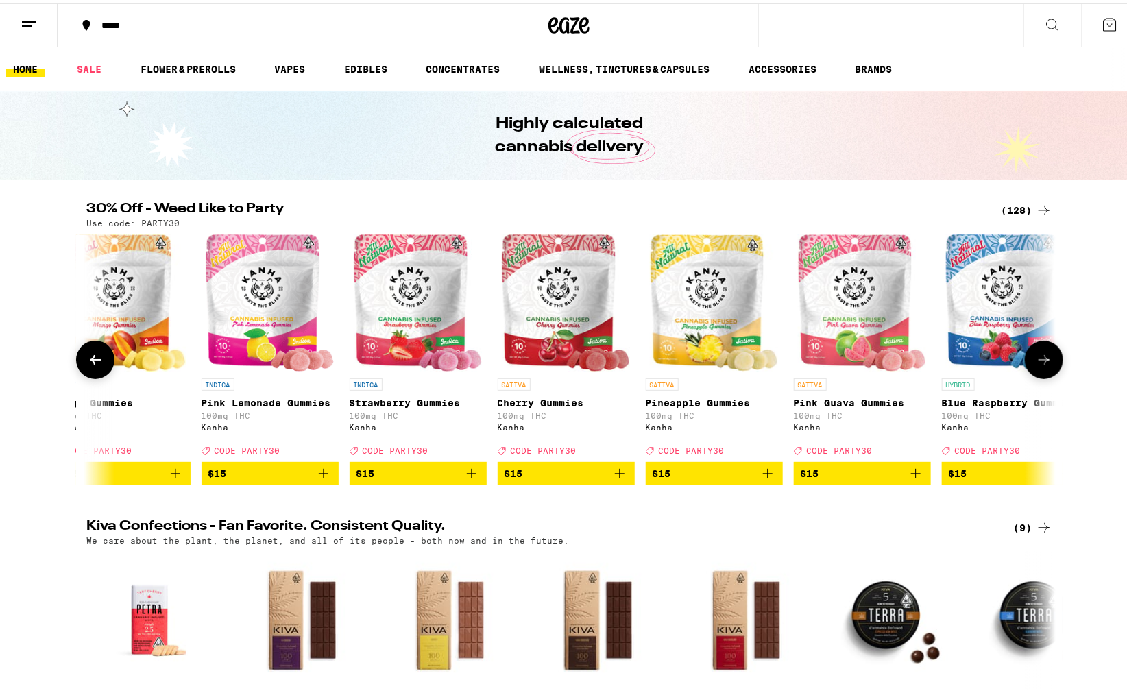
click at [97, 361] on icon at bounding box center [95, 356] width 16 height 16
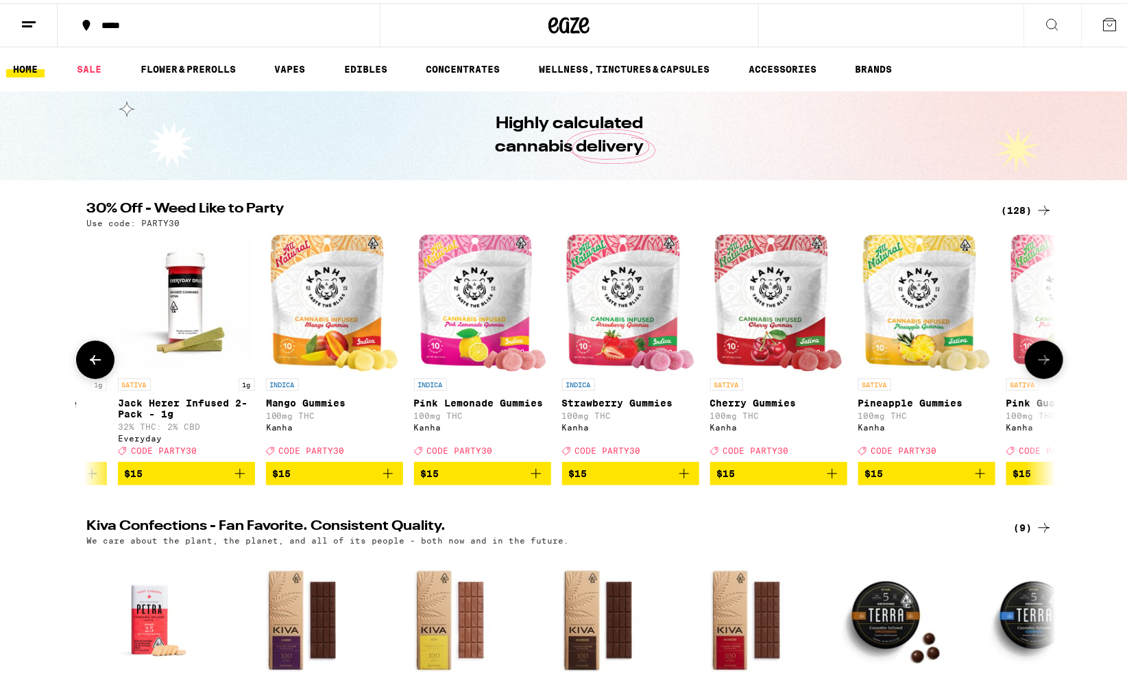
click at [97, 361] on icon at bounding box center [95, 356] width 16 height 16
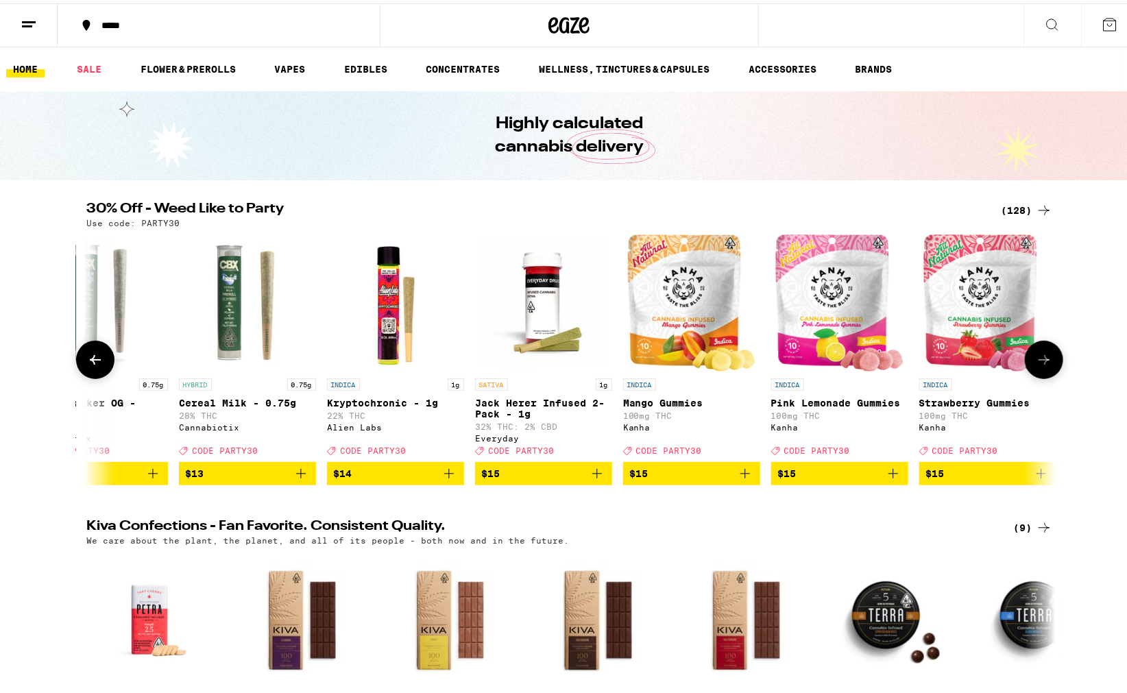
click at [97, 361] on icon at bounding box center [95, 356] width 16 height 16
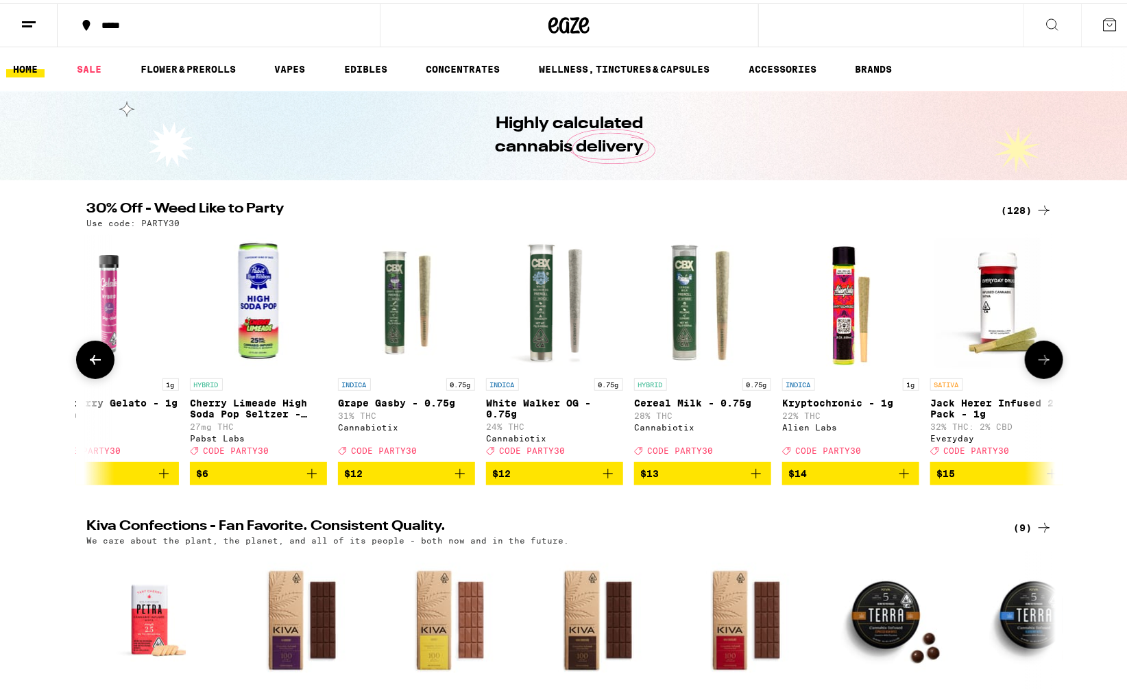
click at [97, 361] on icon at bounding box center [95, 356] width 16 height 16
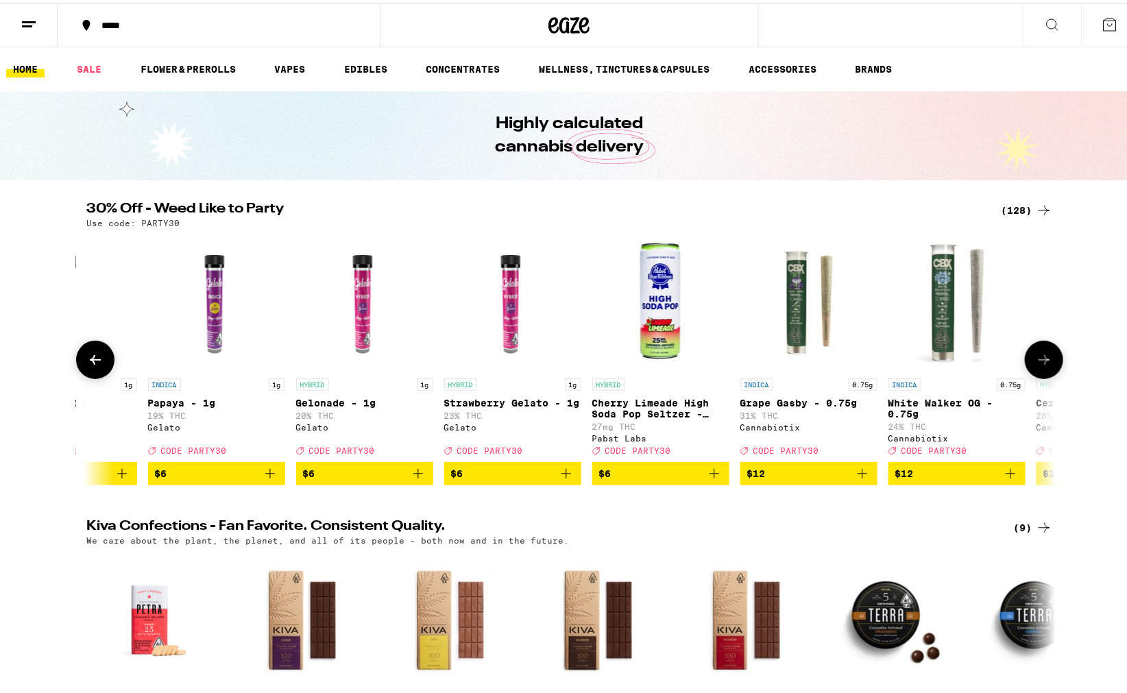
click at [97, 361] on icon at bounding box center [95, 356] width 16 height 16
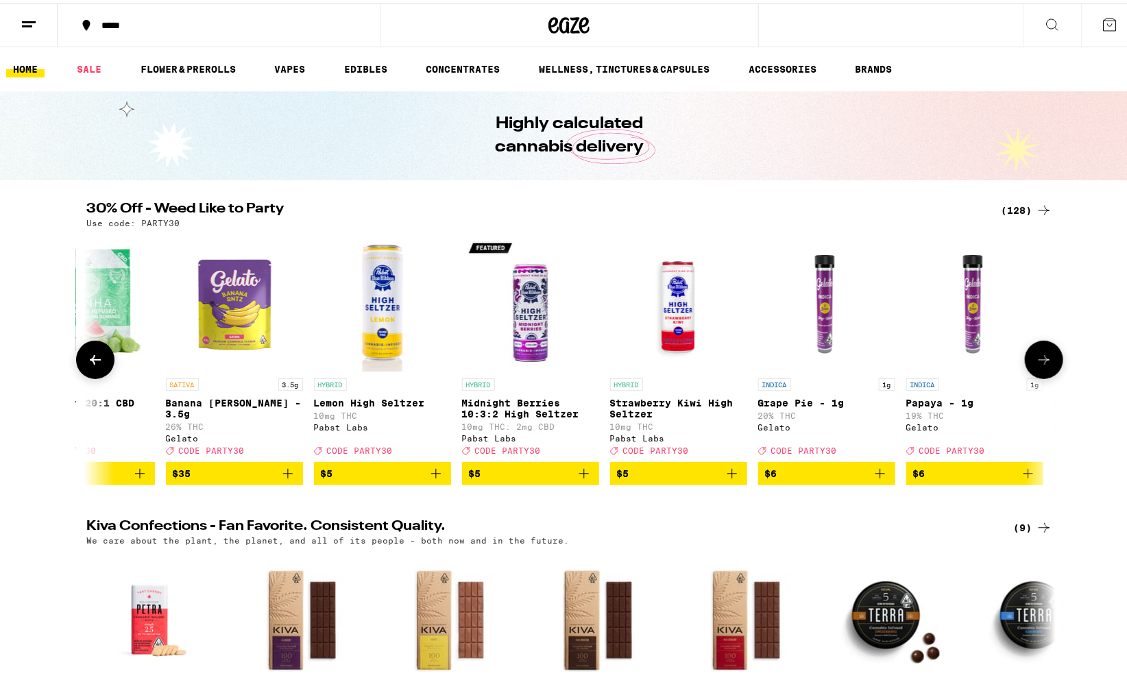
click at [97, 361] on icon at bounding box center [95, 356] width 16 height 16
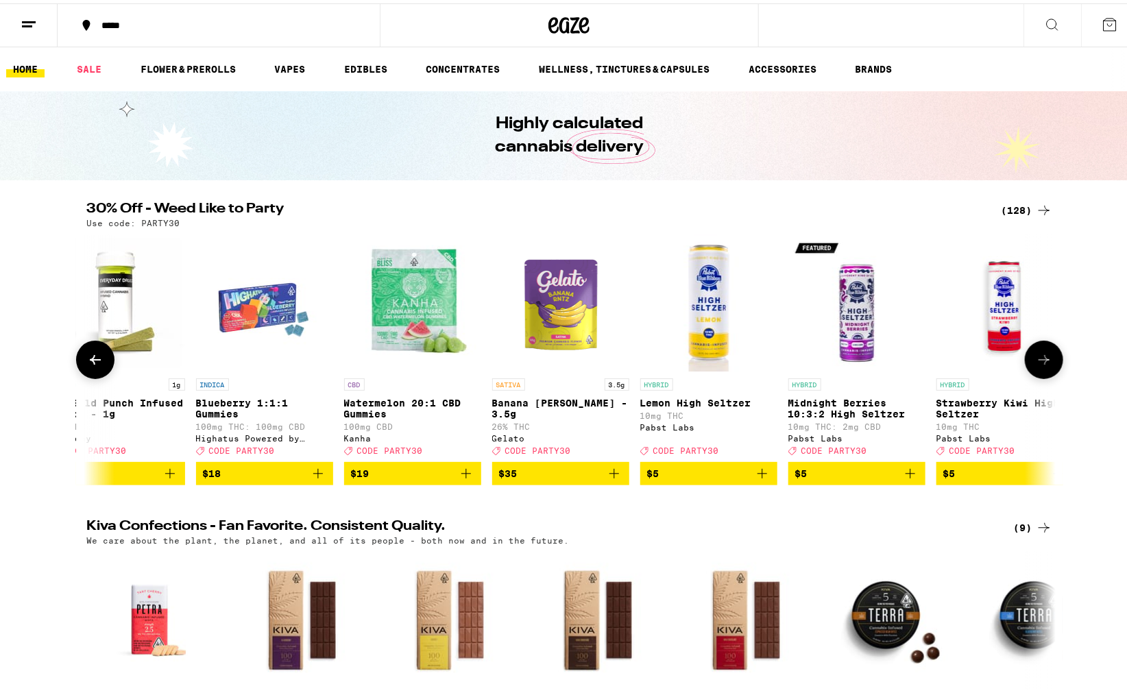
click at [97, 361] on icon at bounding box center [95, 356] width 16 height 16
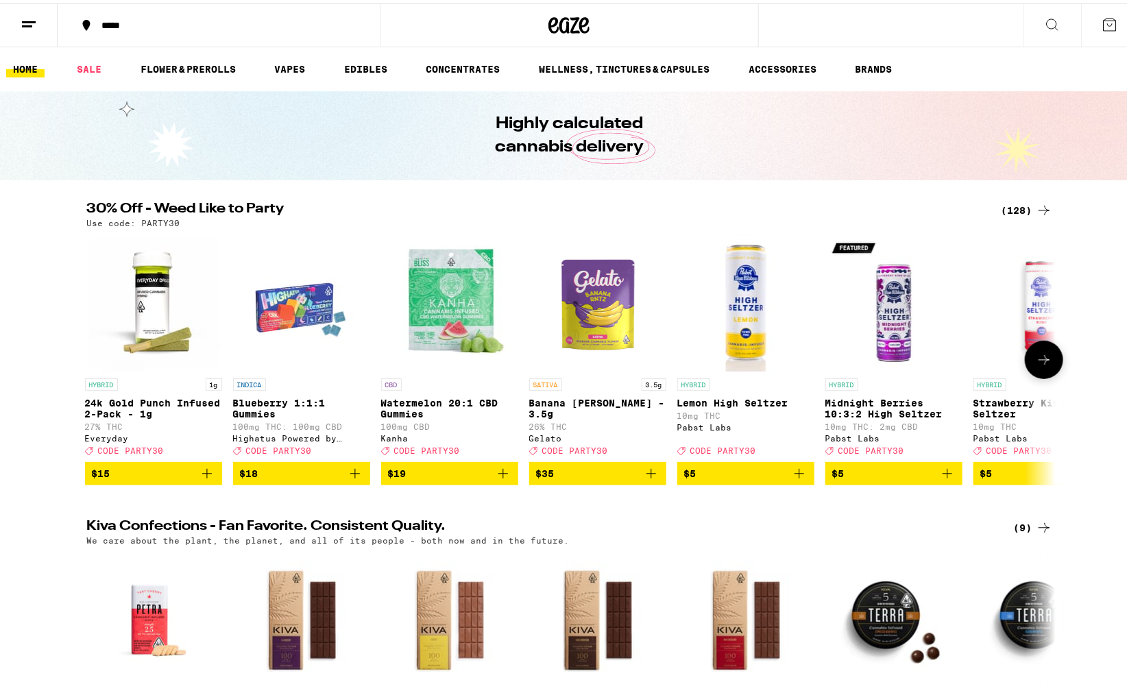
scroll to position [0, 0]
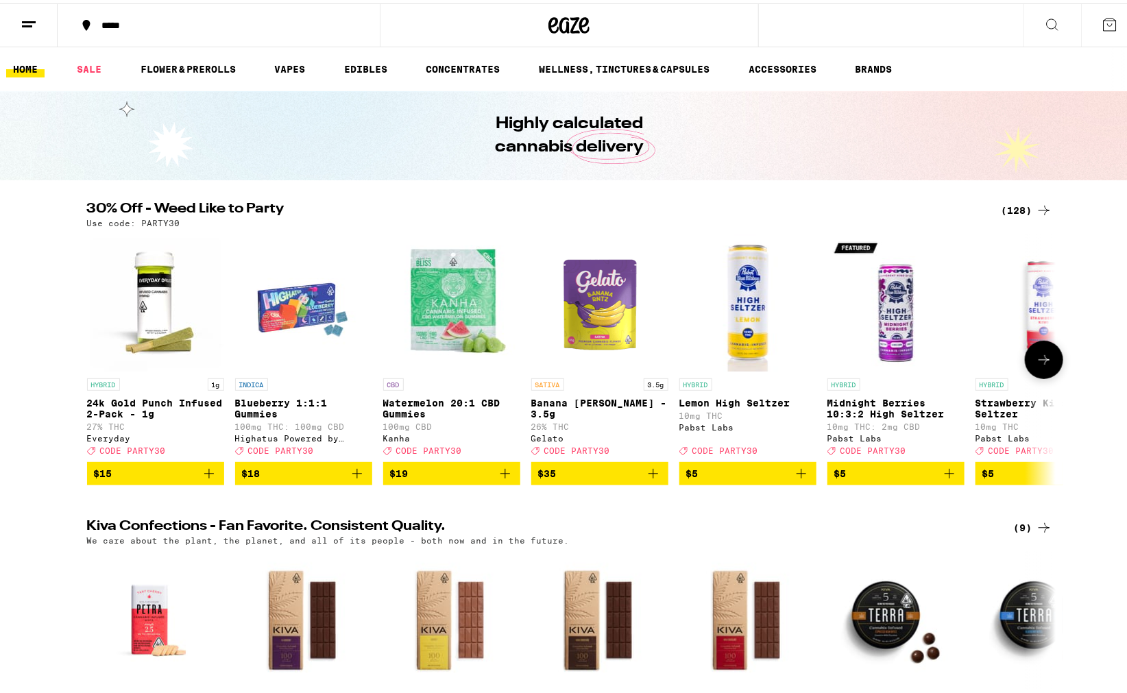
click at [97, 361] on div at bounding box center [95, 356] width 38 height 38
click at [121, 5] on button "*****" at bounding box center [219, 21] width 322 height 41
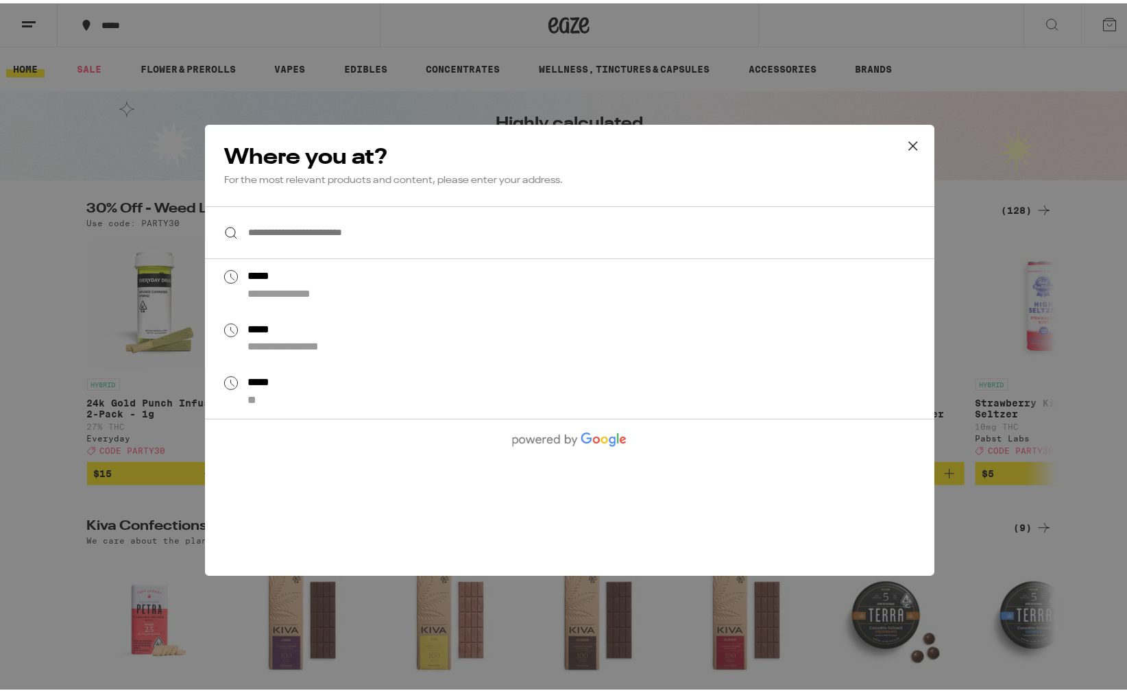
click at [293, 226] on input "**********" at bounding box center [569, 229] width 729 height 53
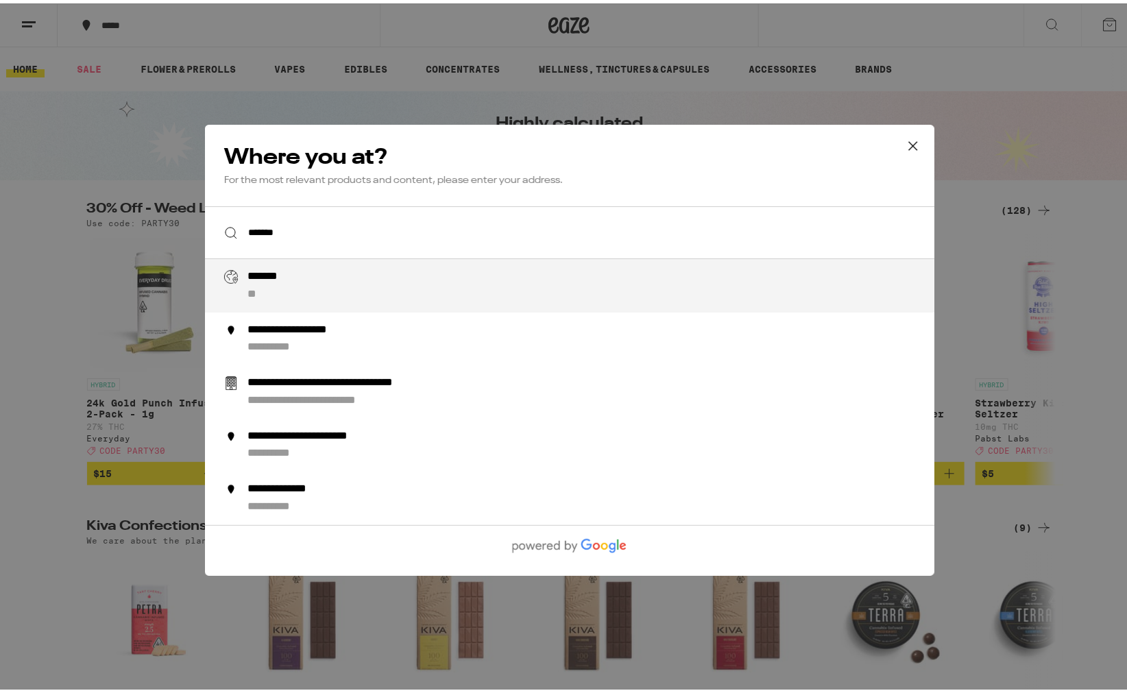
click at [274, 273] on div "*******" at bounding box center [271, 274] width 49 height 14
type input "**********"
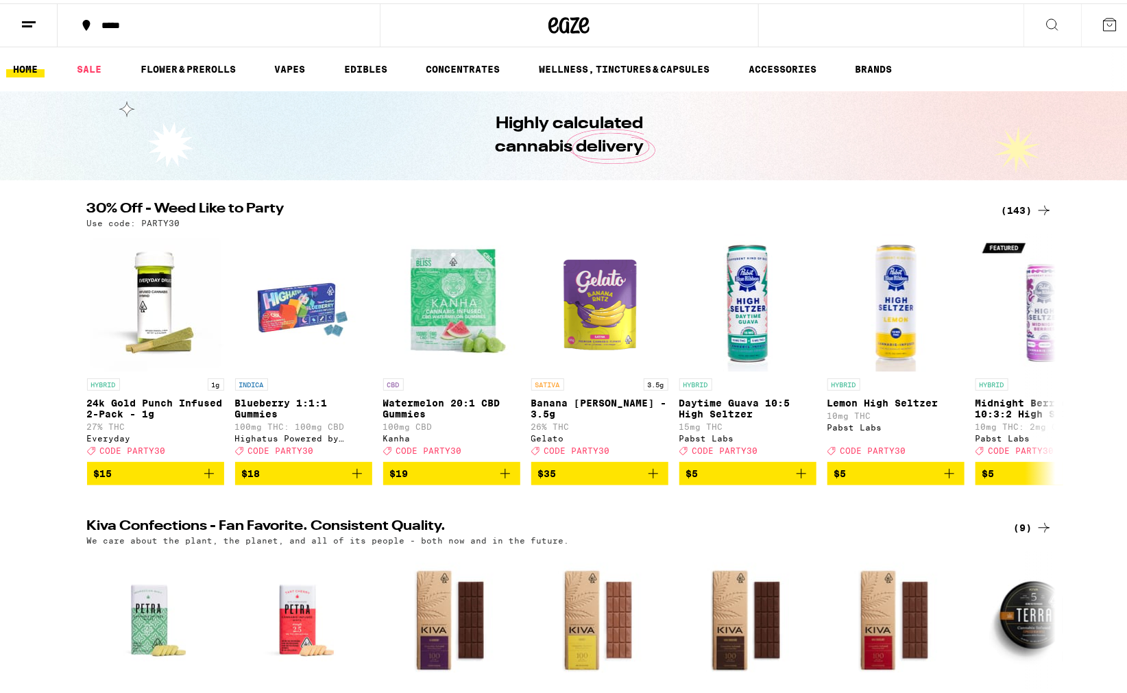
drag, startPoint x: 693, startPoint y: 12, endPoint x: 709, endPoint y: 15, distance: 16.1
click at [709, 15] on div at bounding box center [570, 22] width 380 height 44
click at [951, 56] on ul "HOME SALE FLOWER & PREROLLS VAPES EDIBLES CONCENTRATES WELLNESS, TINCTURES & CA…" at bounding box center [569, 66] width 1138 height 44
click at [1040, 354] on icon at bounding box center [1044, 356] width 16 height 16
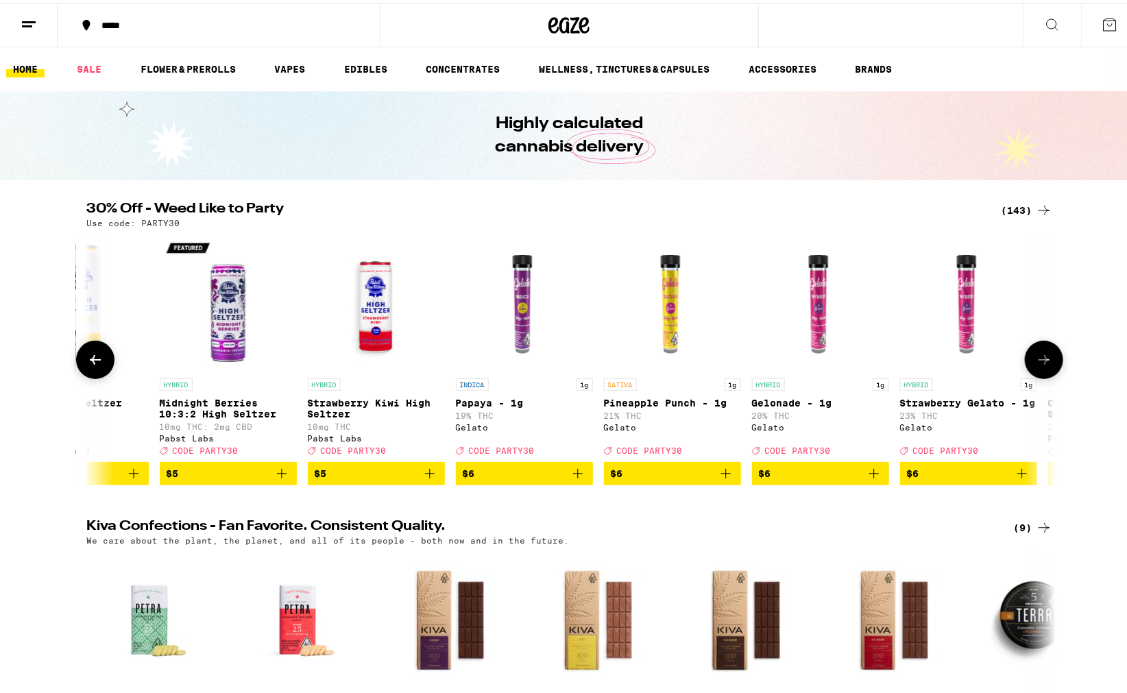
click at [1043, 354] on icon at bounding box center [1044, 356] width 16 height 16
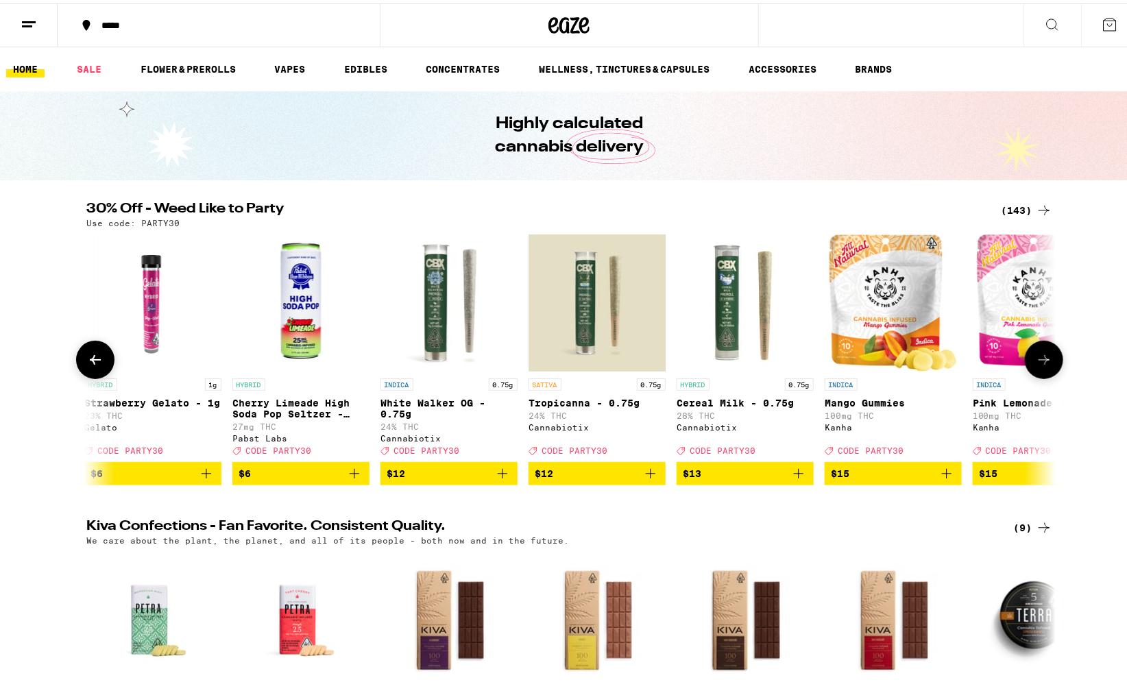
click at [1043, 354] on icon at bounding box center [1044, 356] width 16 height 16
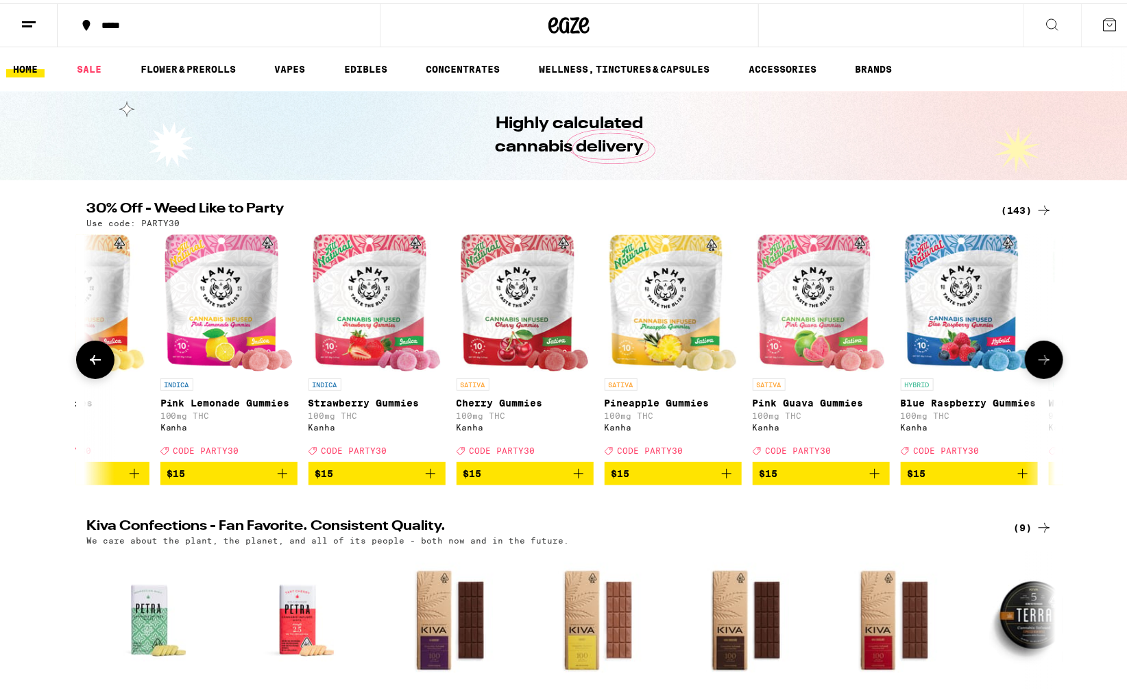
click at [1043, 354] on icon at bounding box center [1044, 356] width 16 height 16
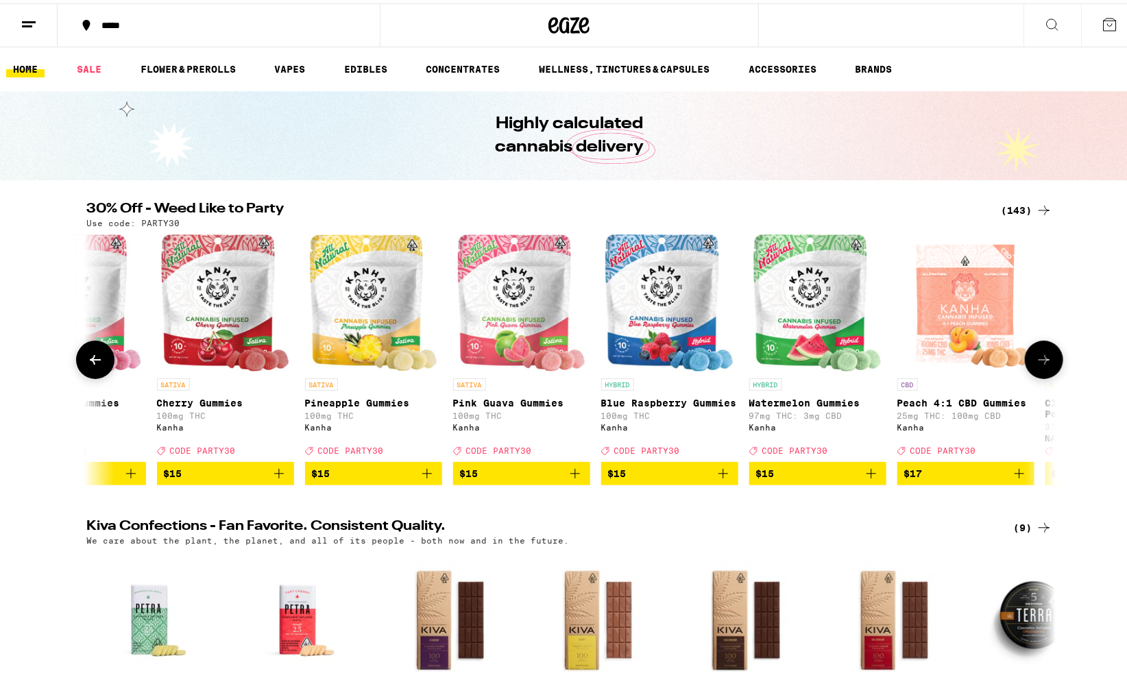
click at [1043, 354] on icon at bounding box center [1044, 356] width 16 height 16
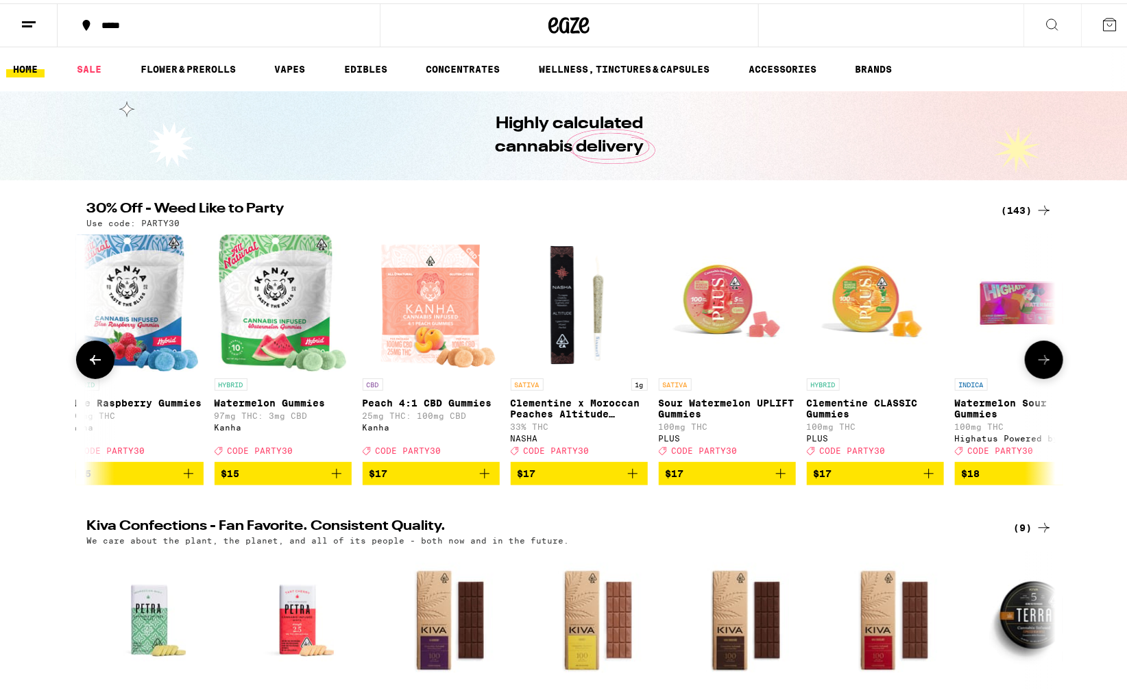
click at [1043, 354] on icon at bounding box center [1044, 356] width 16 height 16
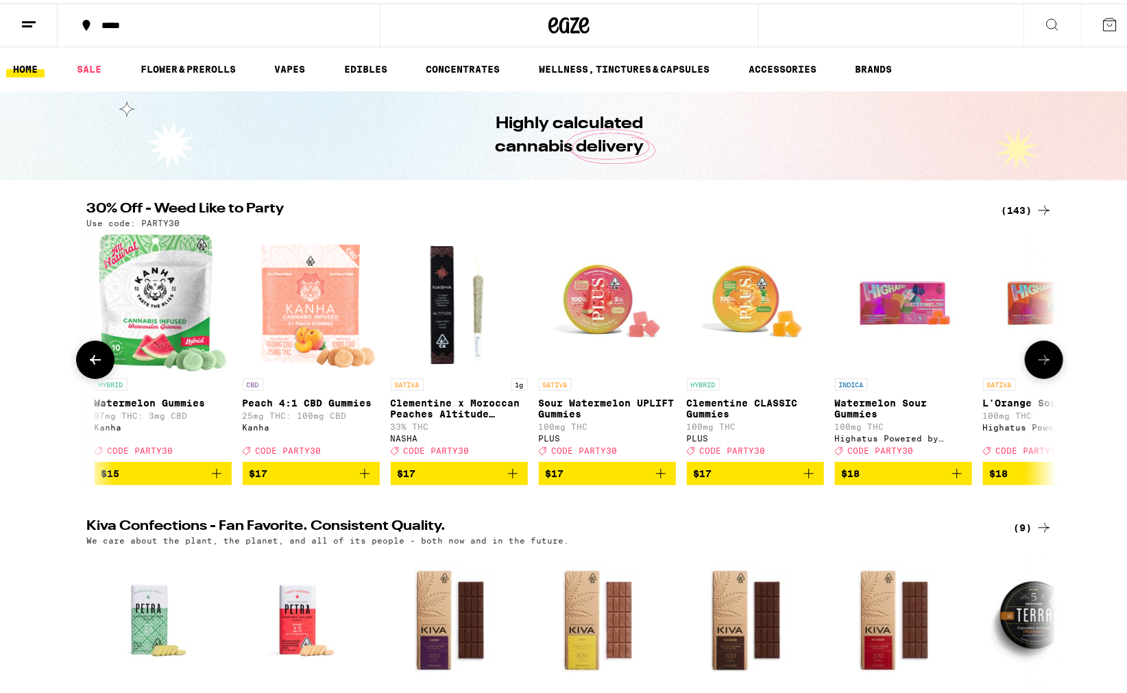
click at [1043, 354] on icon at bounding box center [1044, 356] width 16 height 16
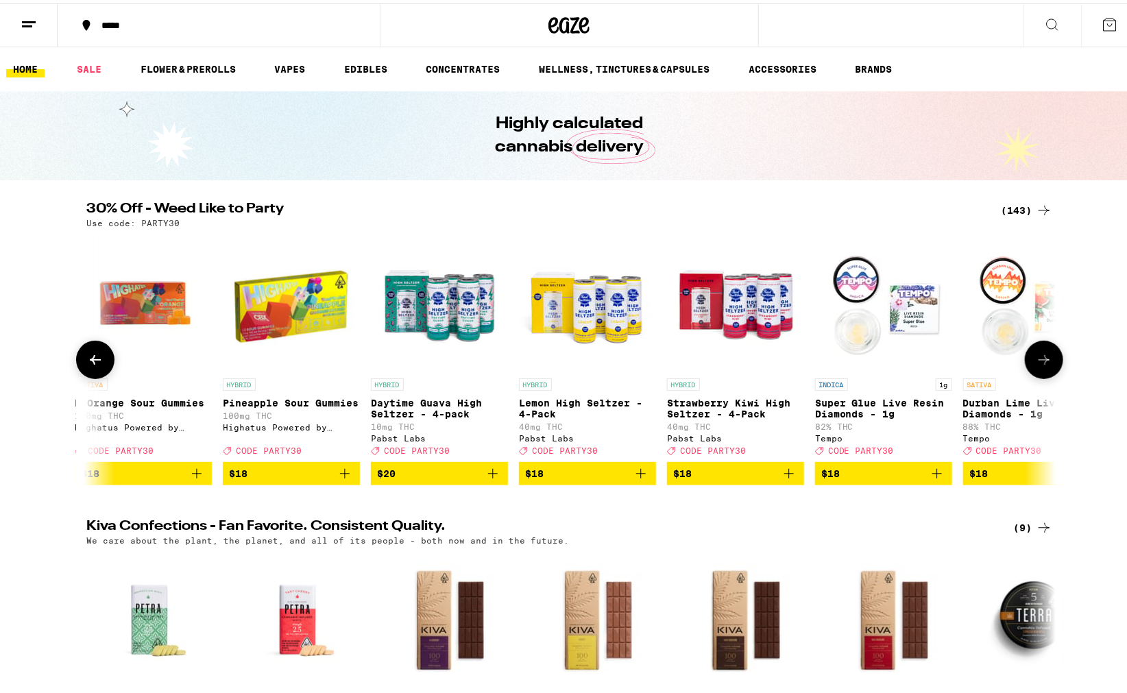
click at [1043, 354] on icon at bounding box center [1044, 356] width 16 height 16
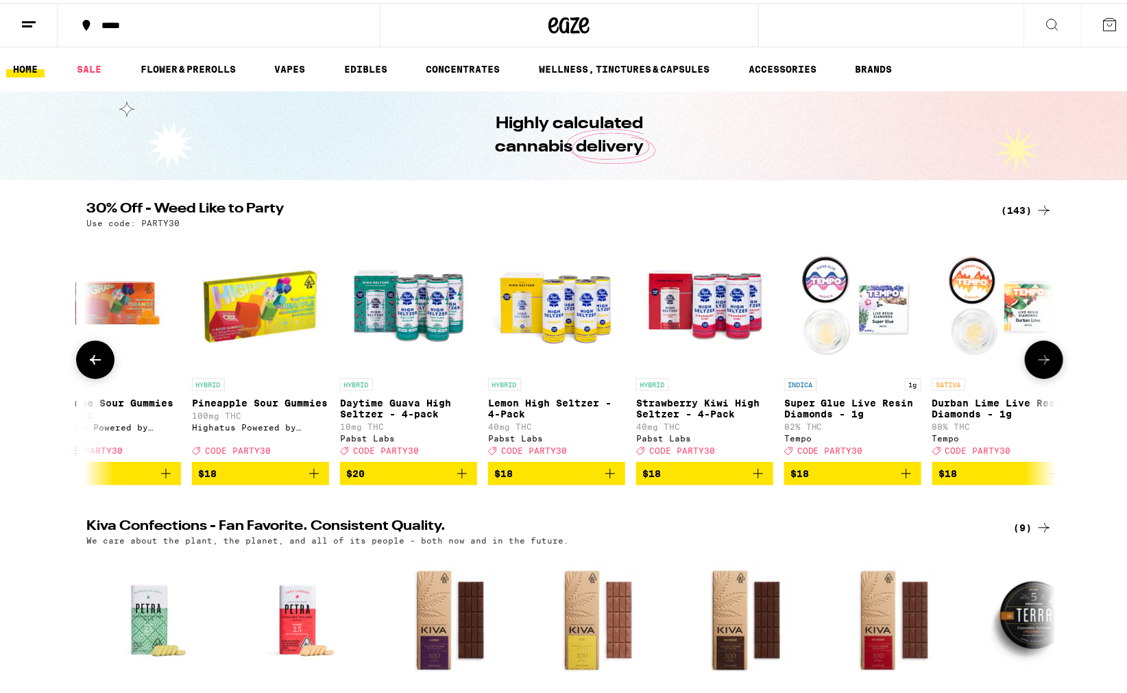
click at [1043, 354] on icon at bounding box center [1044, 356] width 16 height 16
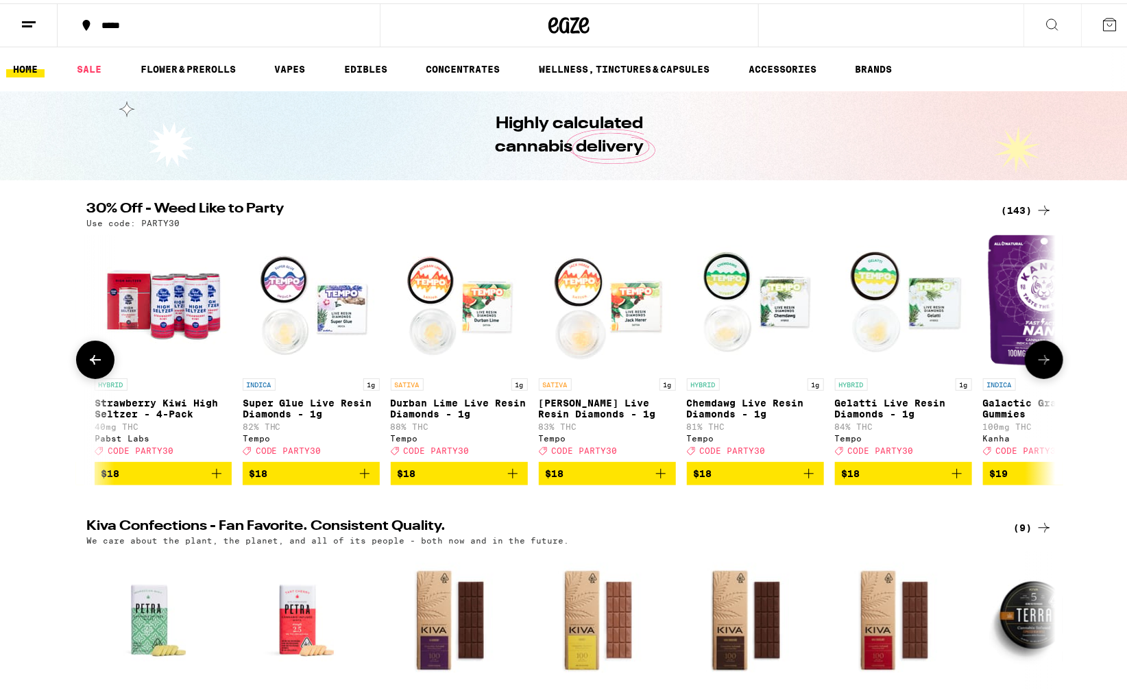
click at [1043, 354] on icon at bounding box center [1044, 356] width 16 height 16
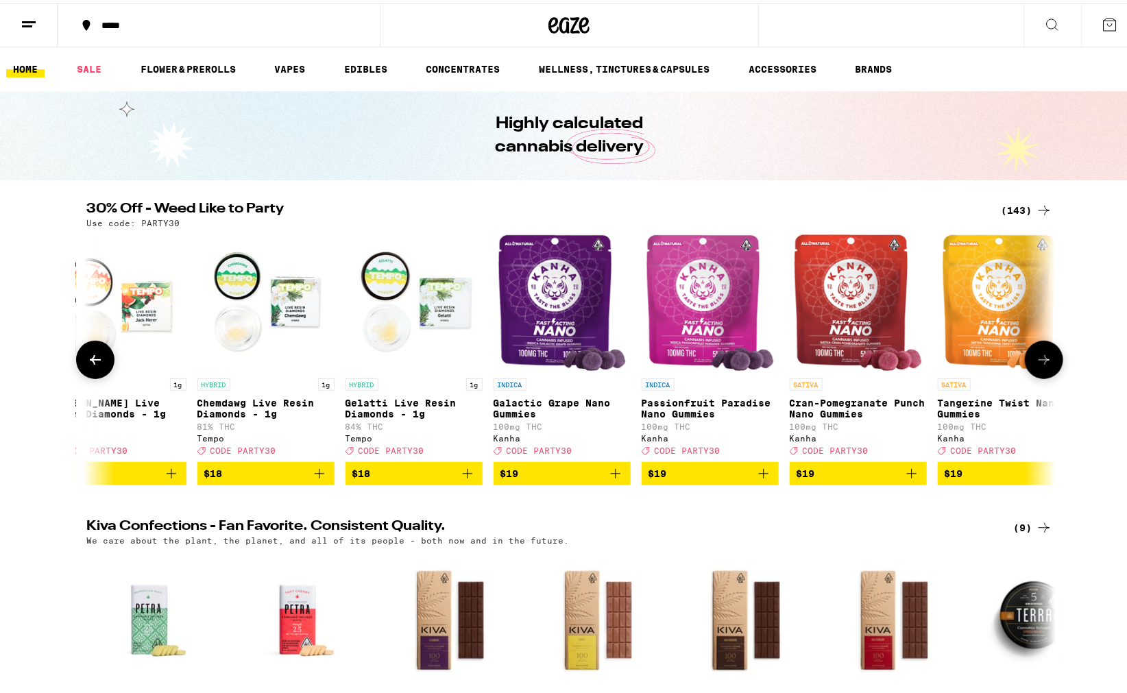
click at [1043, 354] on icon at bounding box center [1044, 356] width 16 height 16
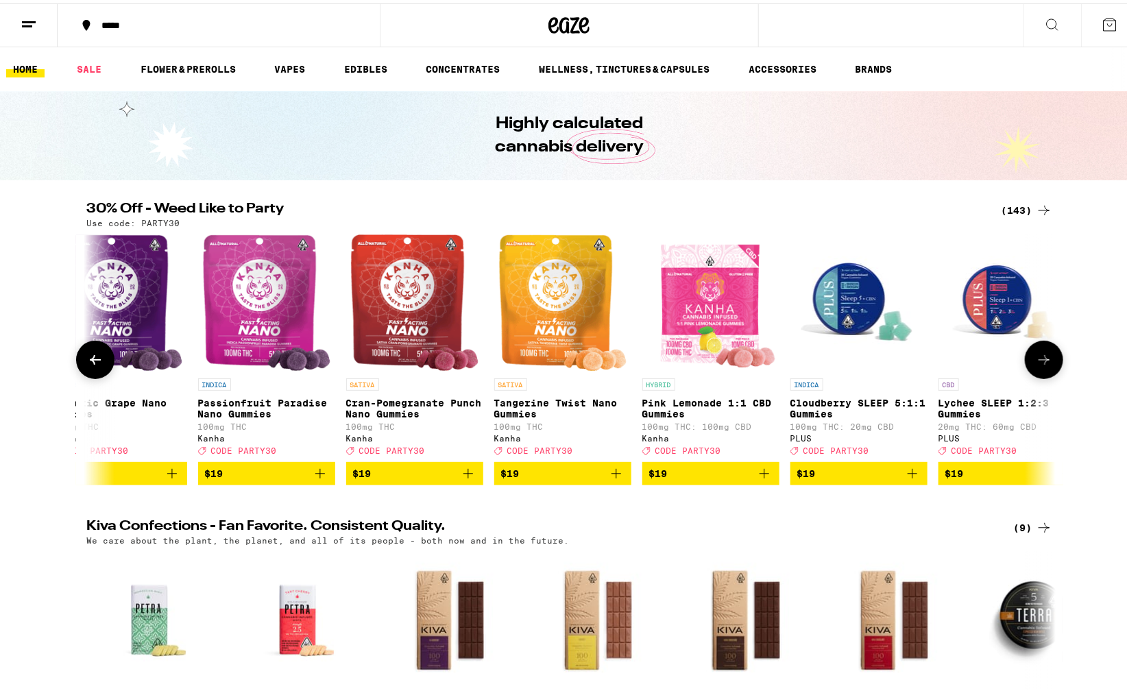
click at [1043, 354] on icon at bounding box center [1044, 356] width 16 height 16
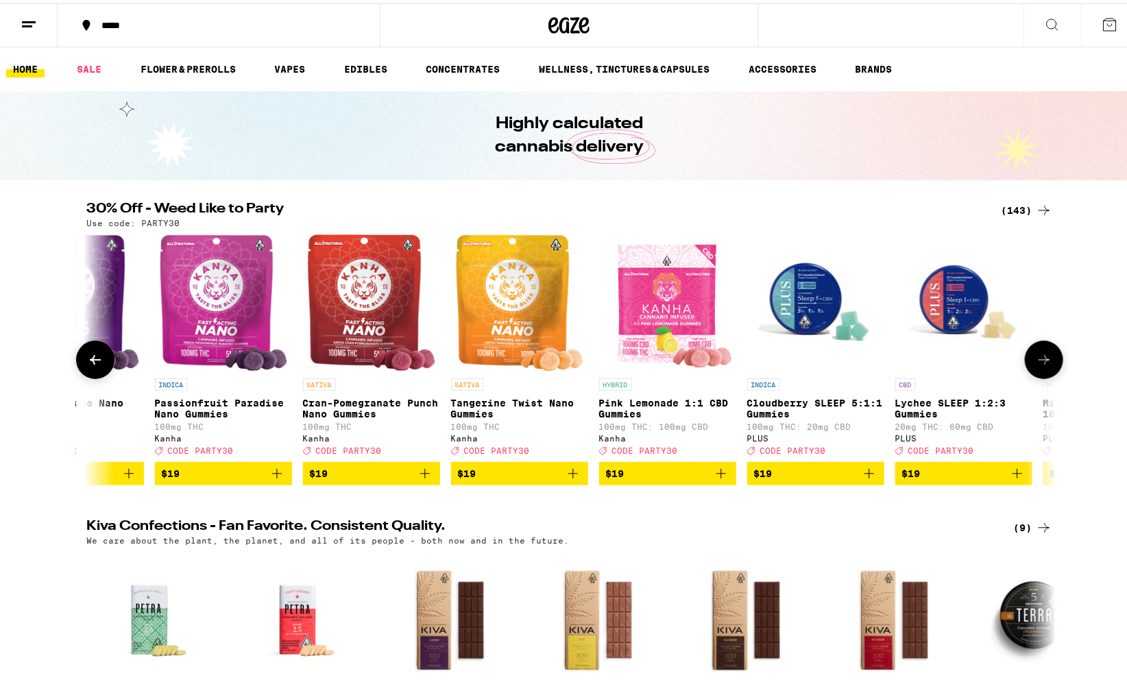
click at [1043, 354] on icon at bounding box center [1044, 356] width 16 height 16
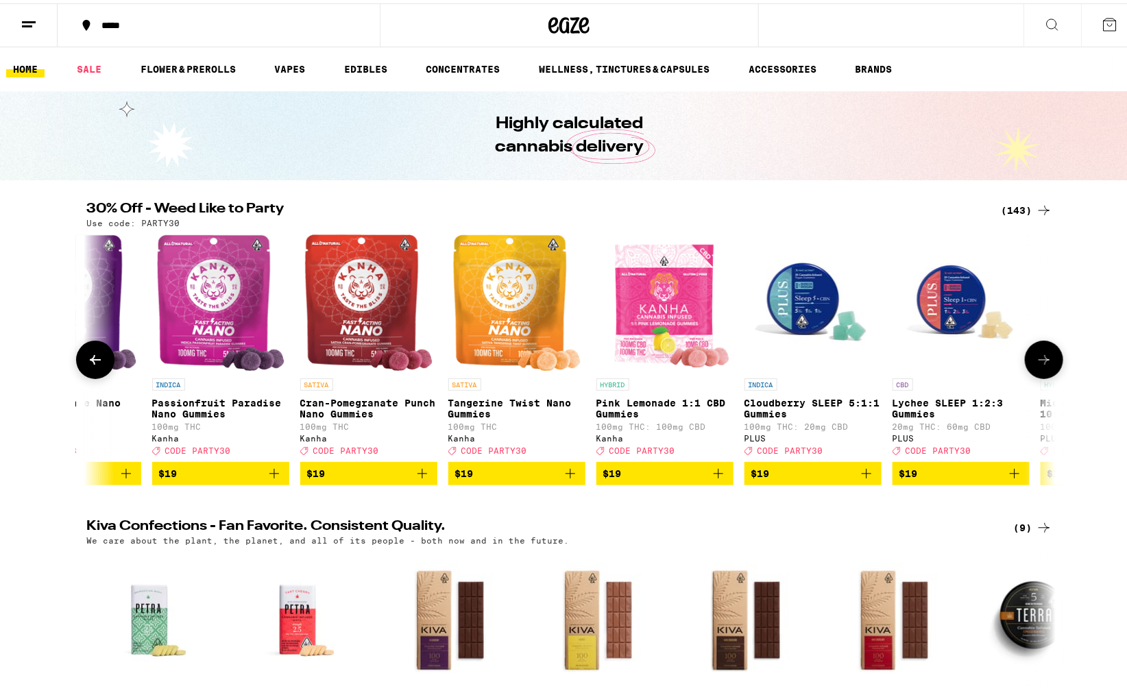
click at [1043, 354] on icon at bounding box center [1044, 356] width 16 height 16
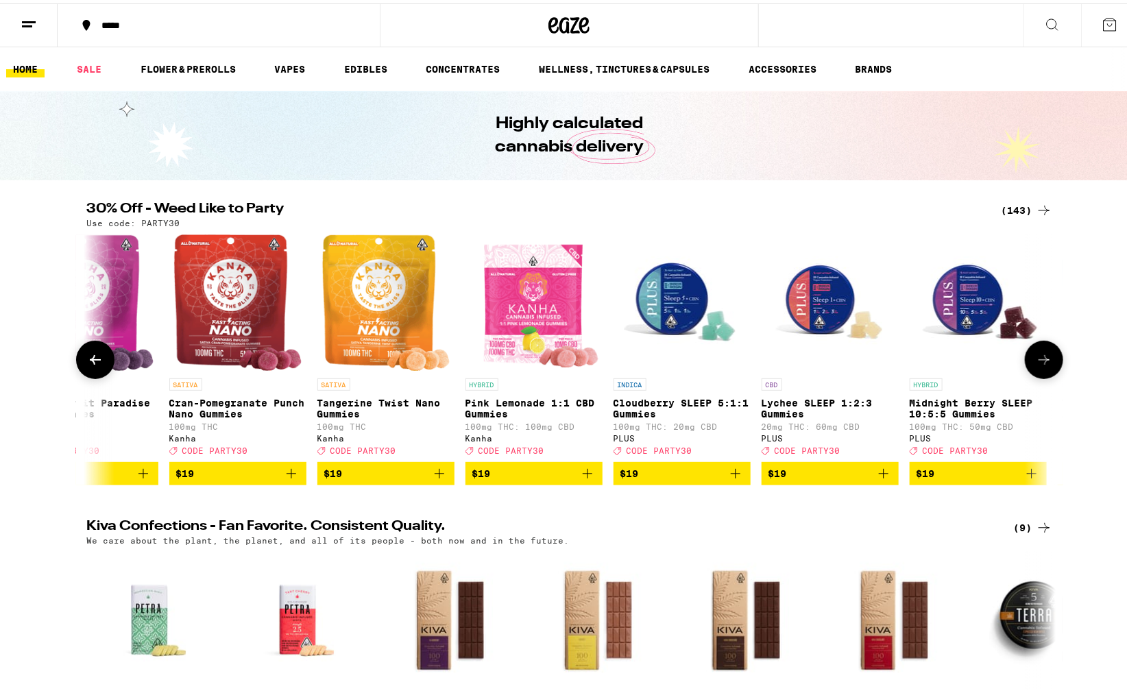
click at [1043, 354] on icon at bounding box center [1044, 356] width 16 height 16
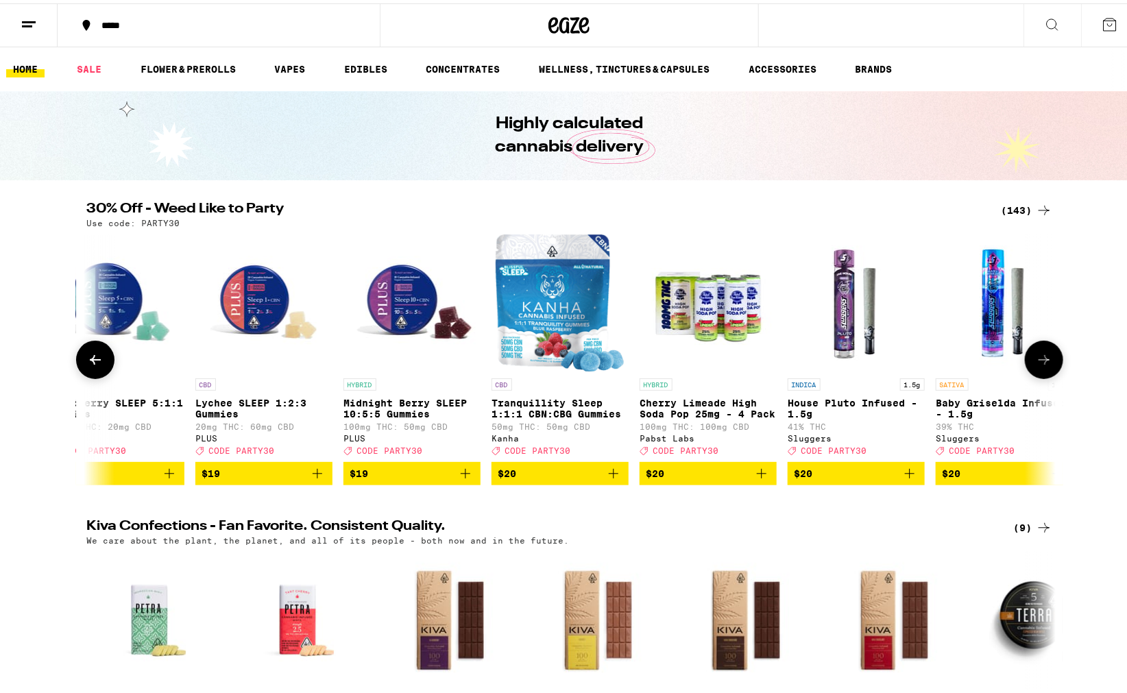
click at [1043, 354] on icon at bounding box center [1044, 356] width 16 height 16
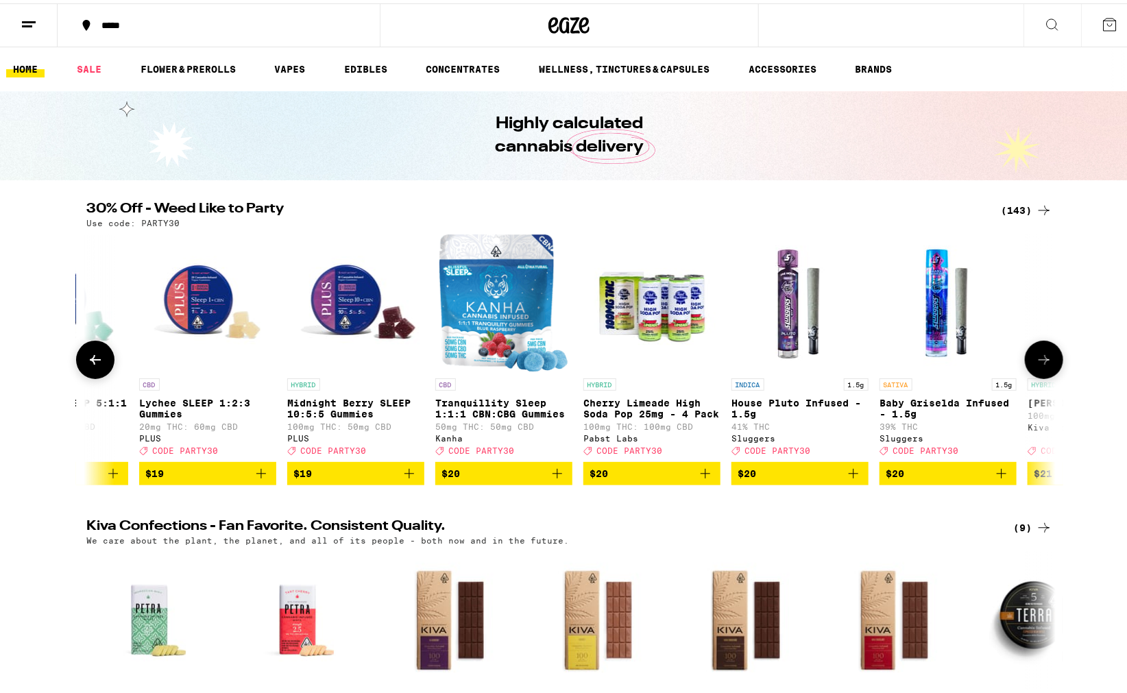
click at [1043, 354] on icon at bounding box center [1044, 356] width 16 height 16
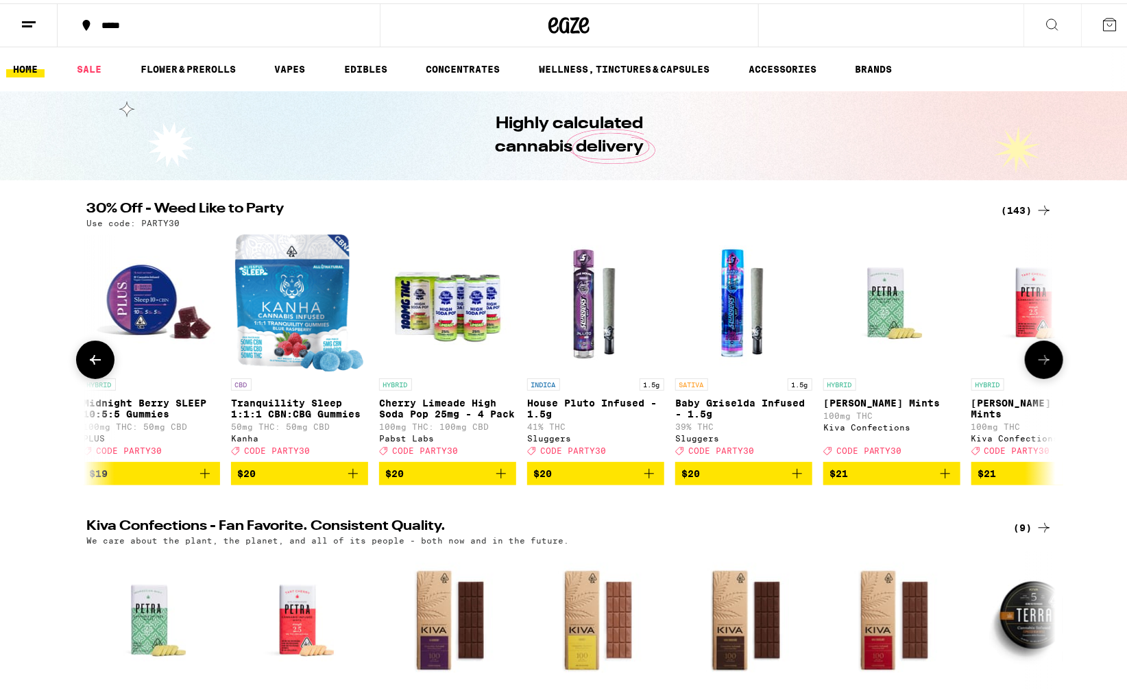
click at [1043, 354] on icon at bounding box center [1044, 356] width 16 height 16
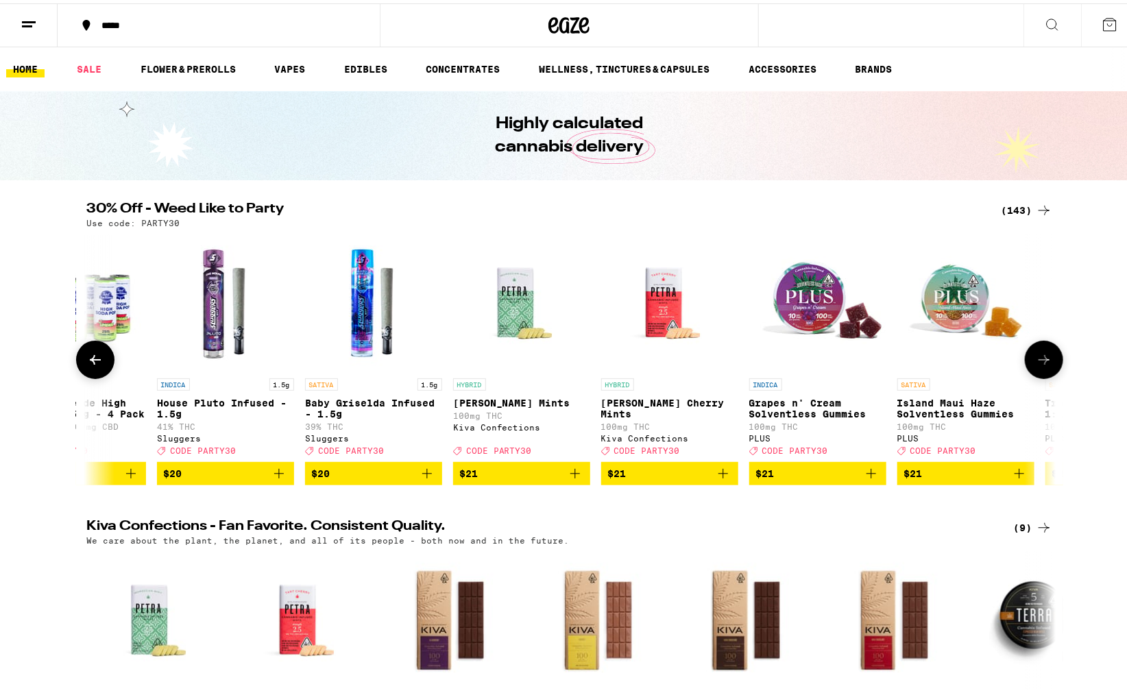
click at [1043, 354] on icon at bounding box center [1044, 356] width 16 height 16
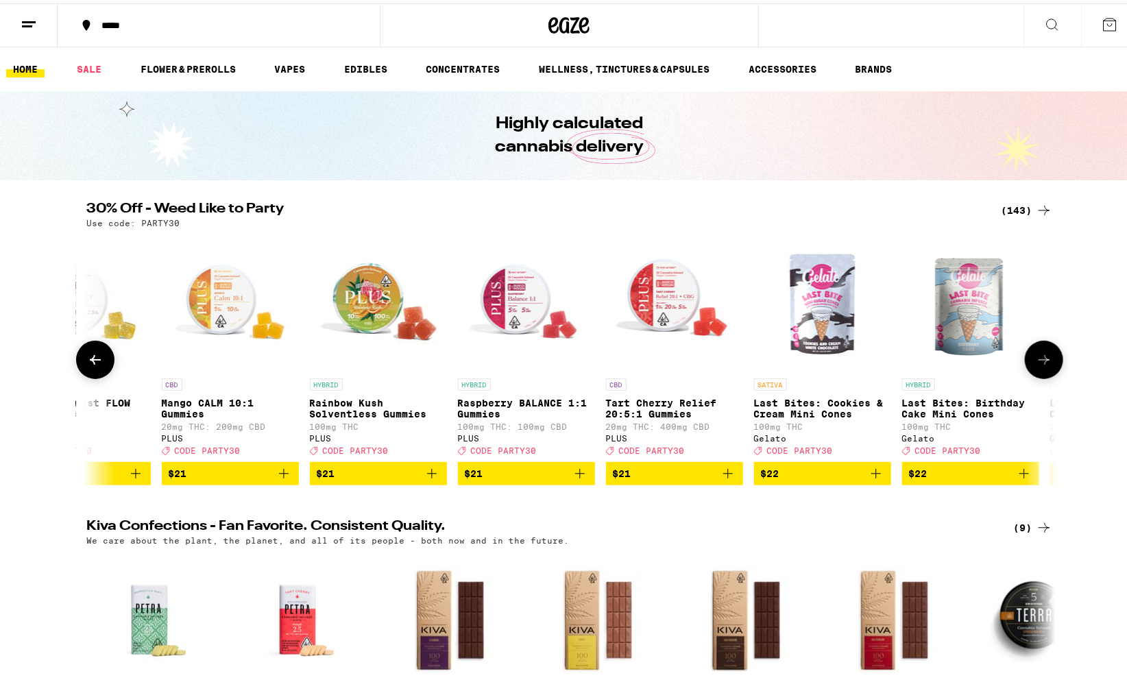
click at [1043, 354] on icon at bounding box center [1044, 356] width 16 height 16
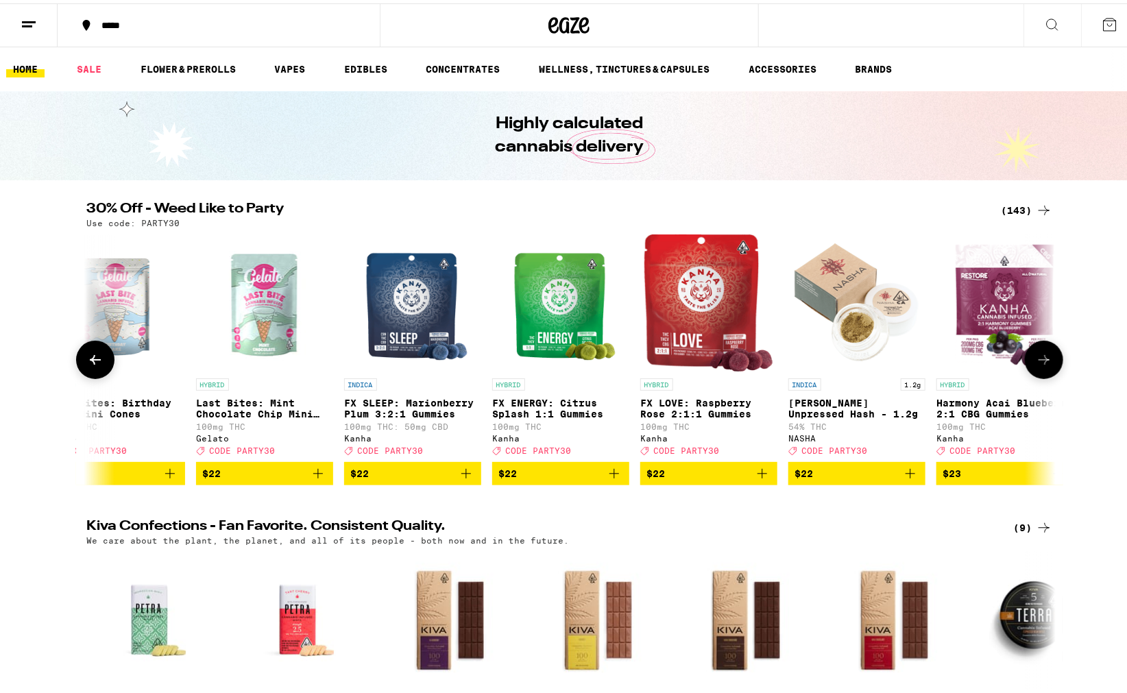
click at [1043, 354] on icon at bounding box center [1044, 356] width 16 height 16
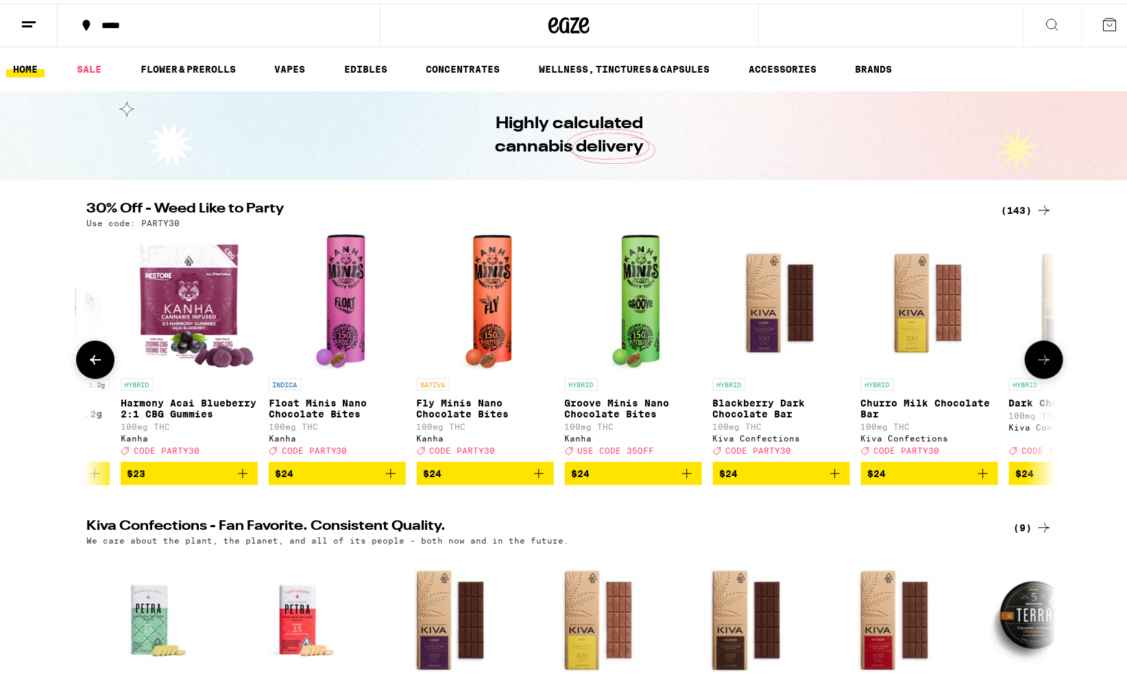
click at [1043, 354] on icon at bounding box center [1044, 356] width 16 height 16
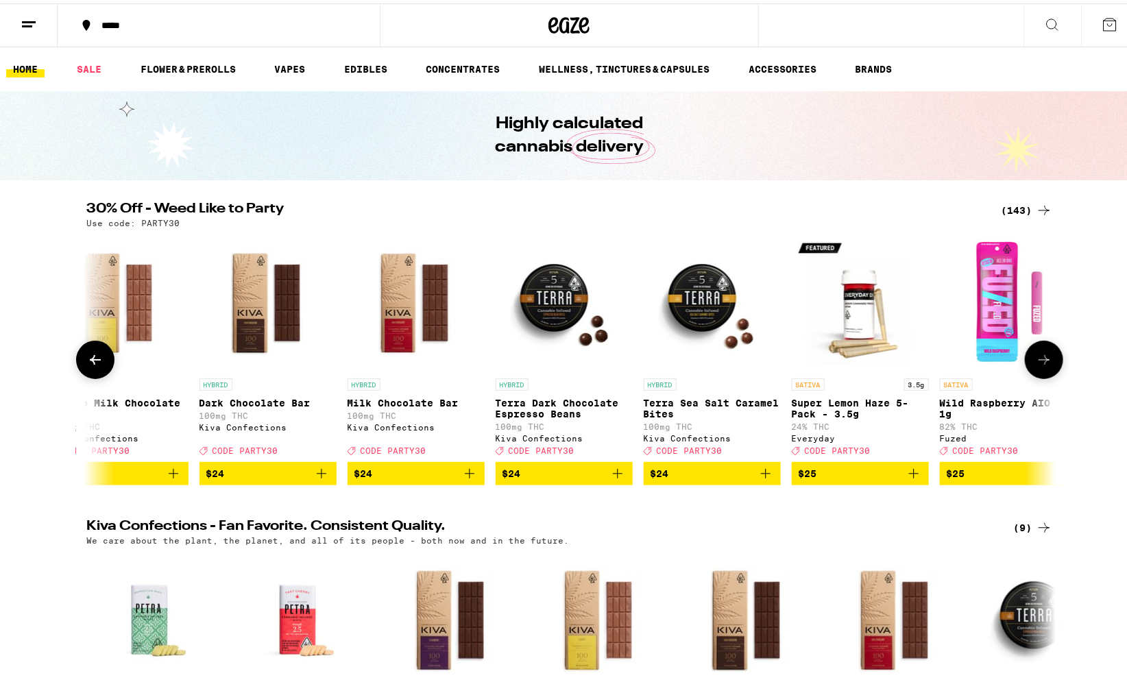
click at [1043, 354] on icon at bounding box center [1044, 356] width 16 height 16
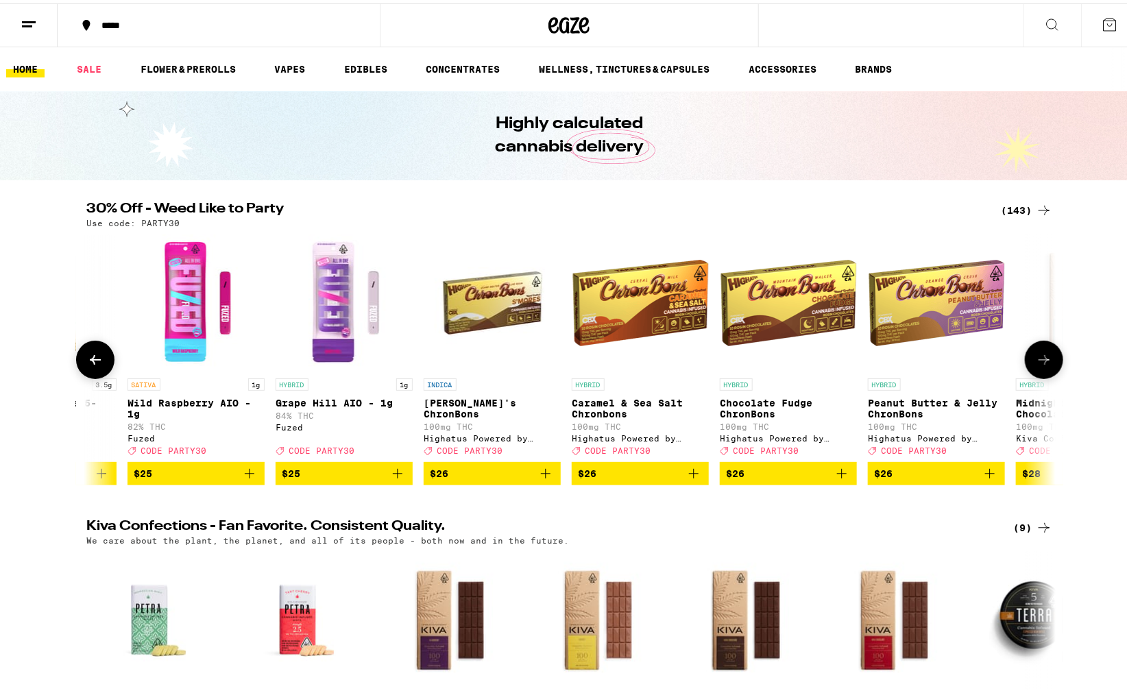
click at [1043, 354] on icon at bounding box center [1044, 356] width 16 height 16
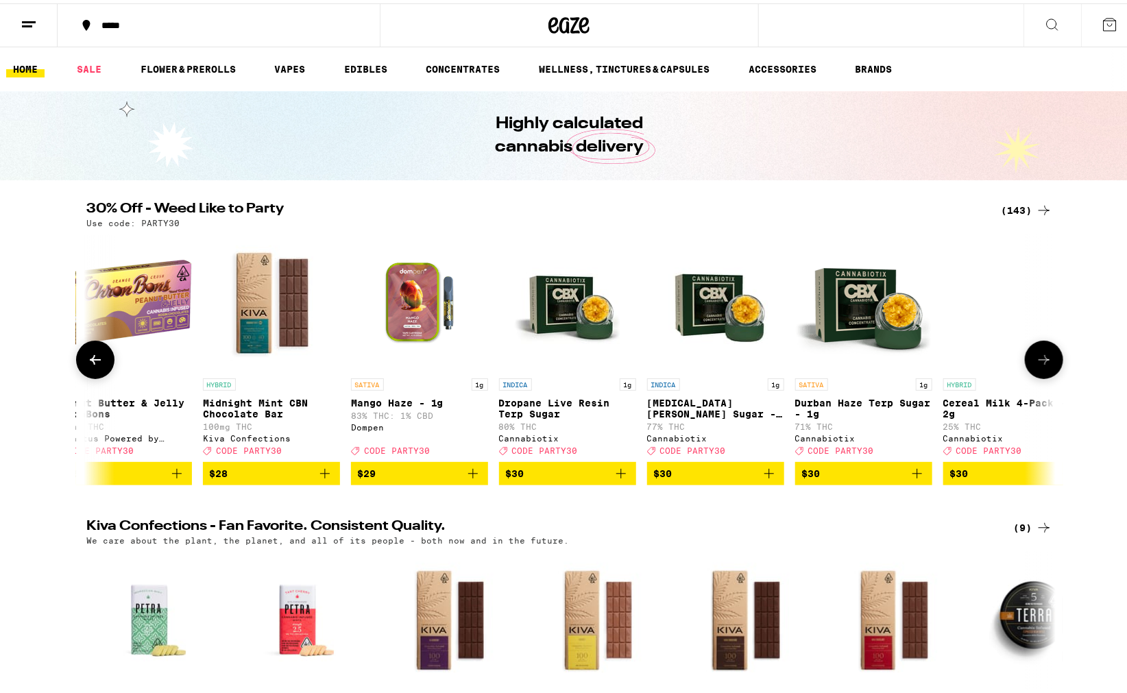
click at [1043, 354] on icon at bounding box center [1044, 356] width 16 height 16
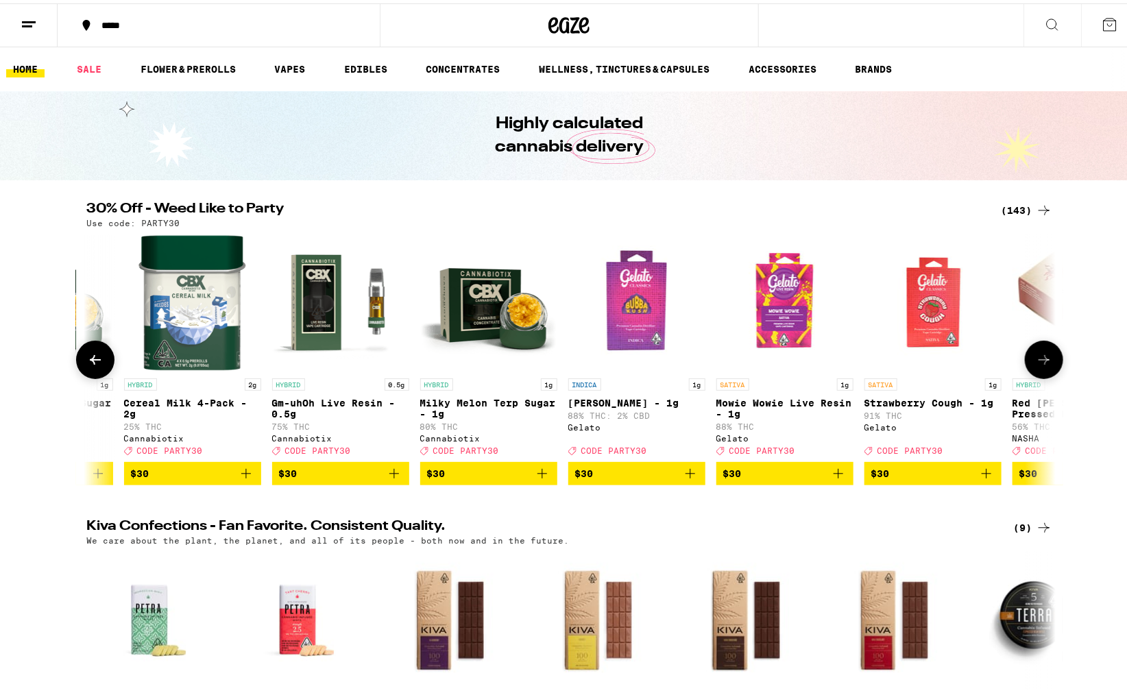
click at [1043, 354] on icon at bounding box center [1044, 356] width 16 height 16
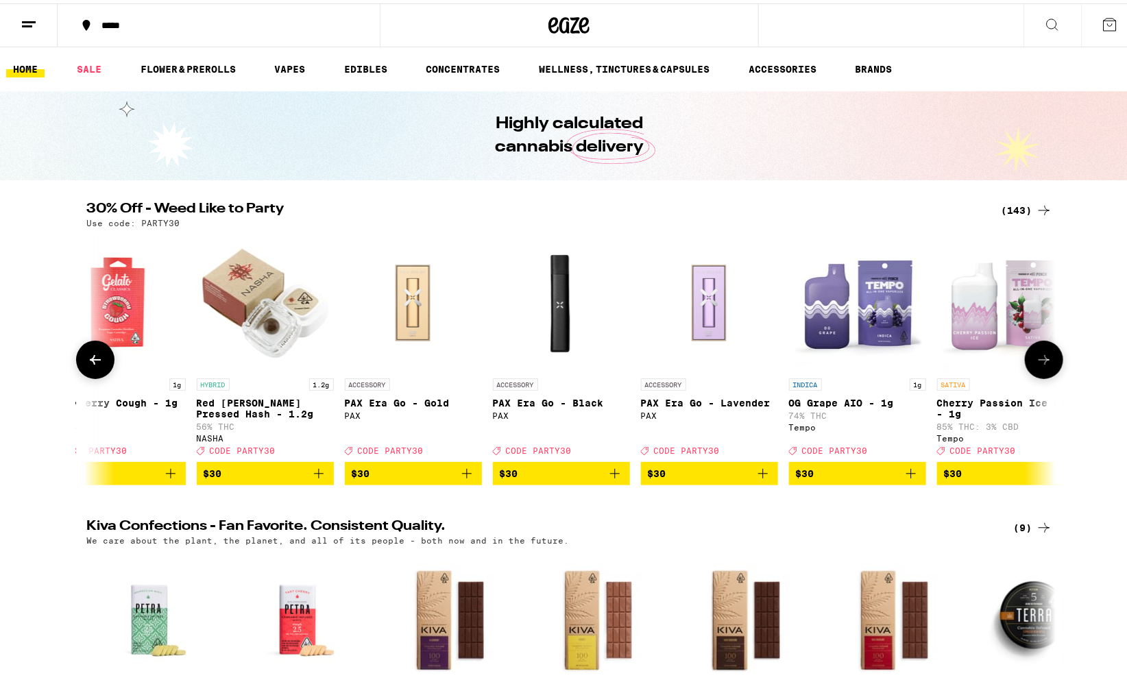
click at [1043, 354] on icon at bounding box center [1044, 356] width 16 height 16
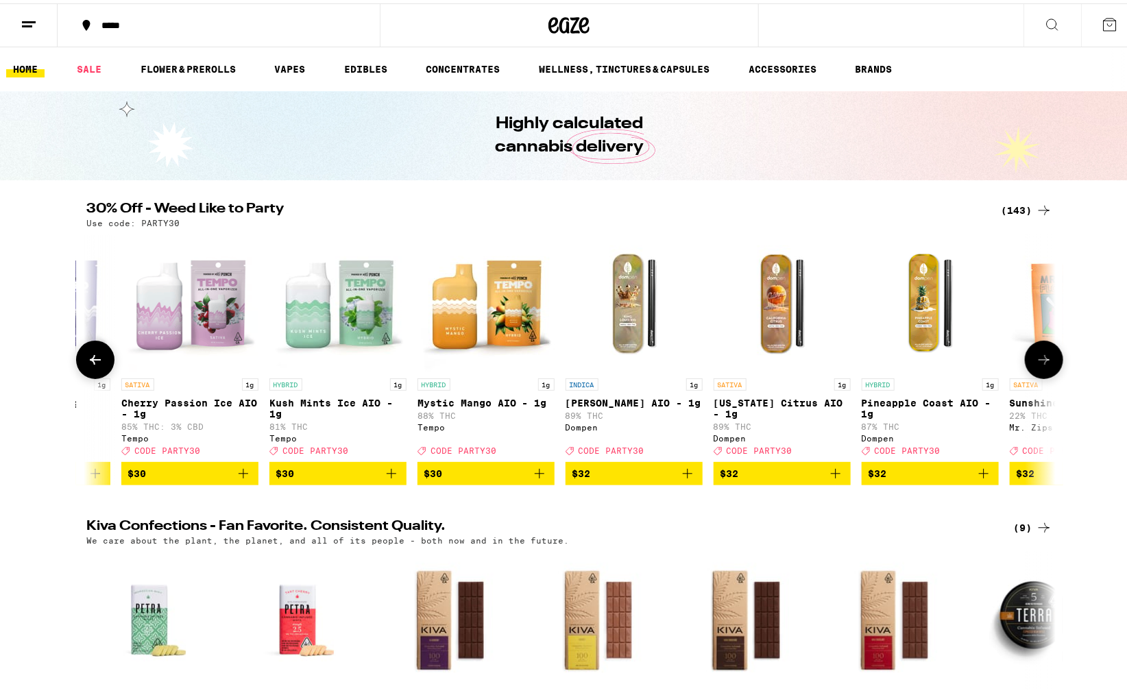
click at [1043, 354] on icon at bounding box center [1044, 356] width 16 height 16
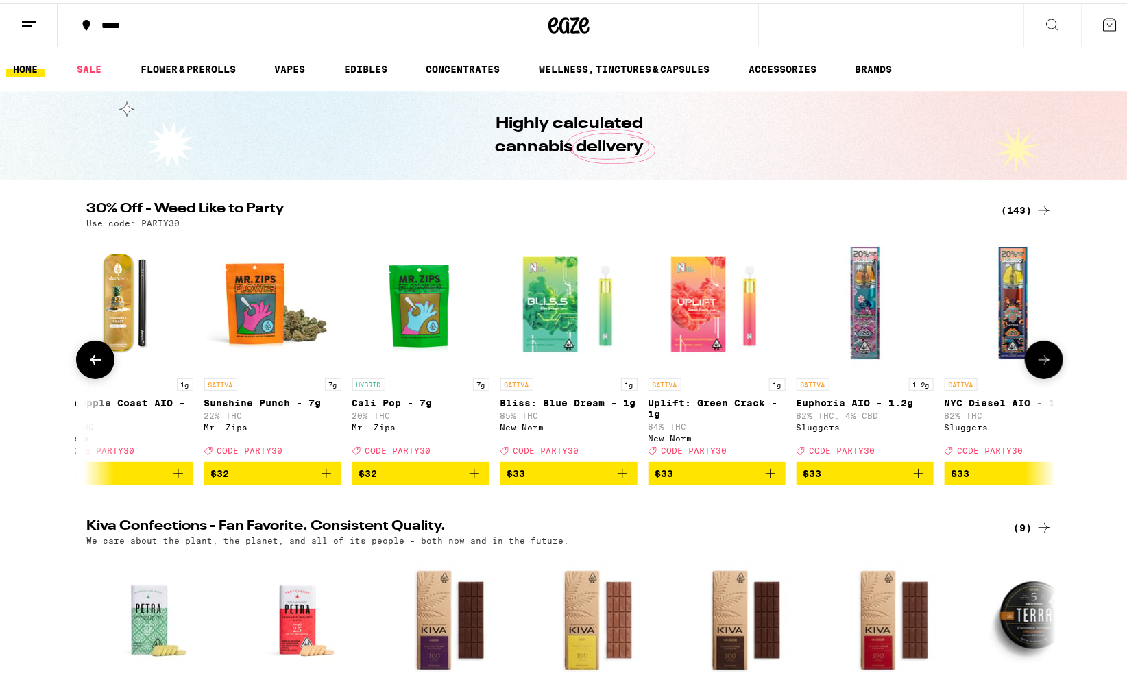
click at [1043, 354] on icon at bounding box center [1044, 356] width 16 height 16
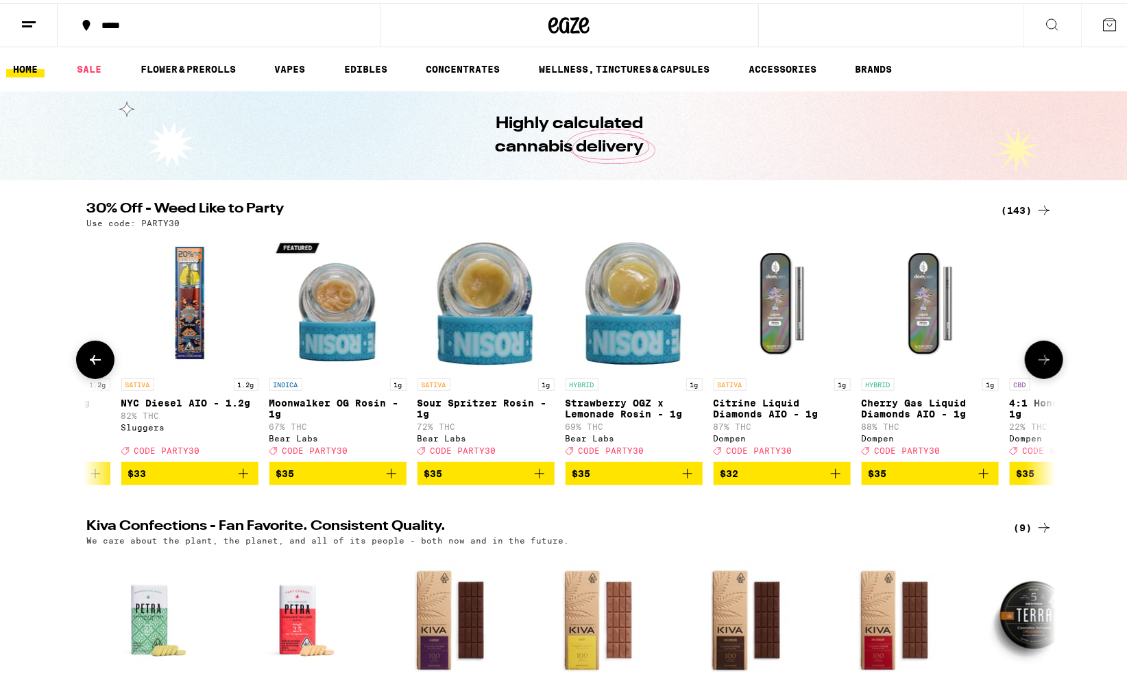
click at [1043, 354] on icon at bounding box center [1044, 356] width 16 height 16
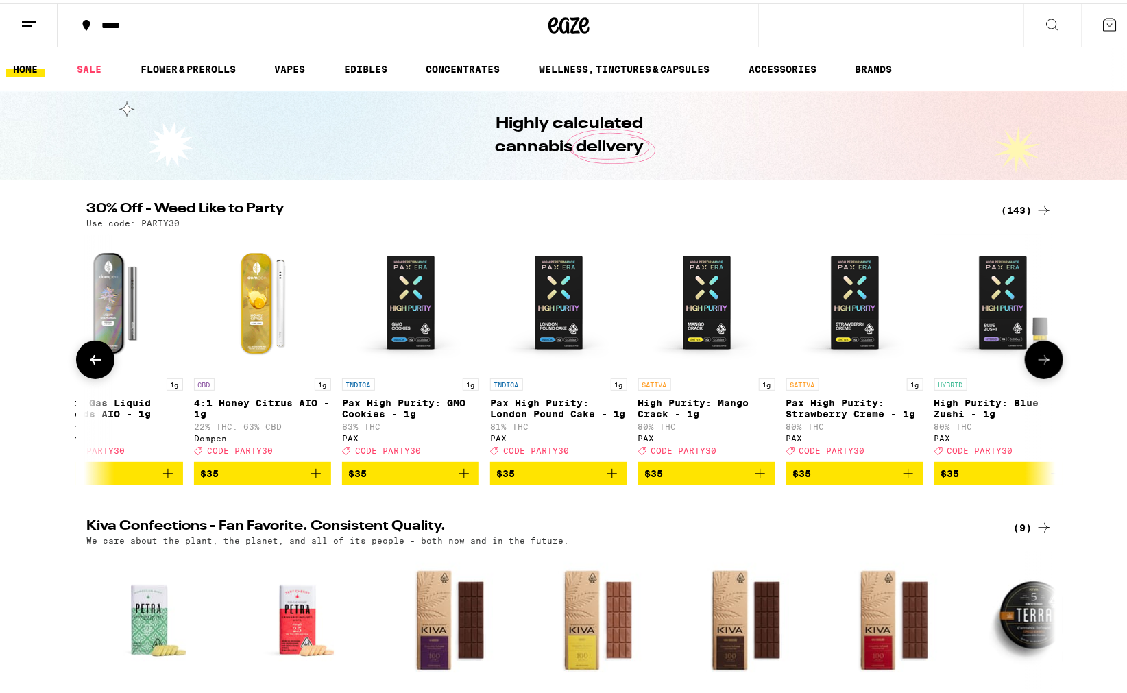
click at [1043, 354] on icon at bounding box center [1044, 356] width 16 height 16
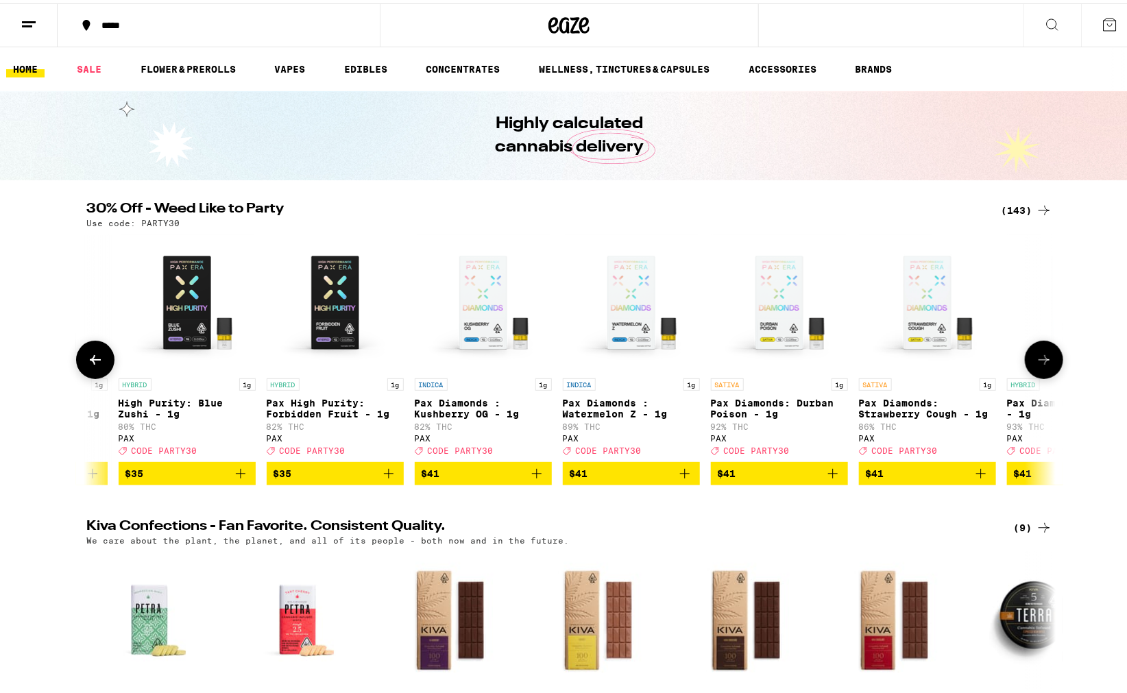
click at [1043, 354] on icon at bounding box center [1044, 356] width 16 height 16
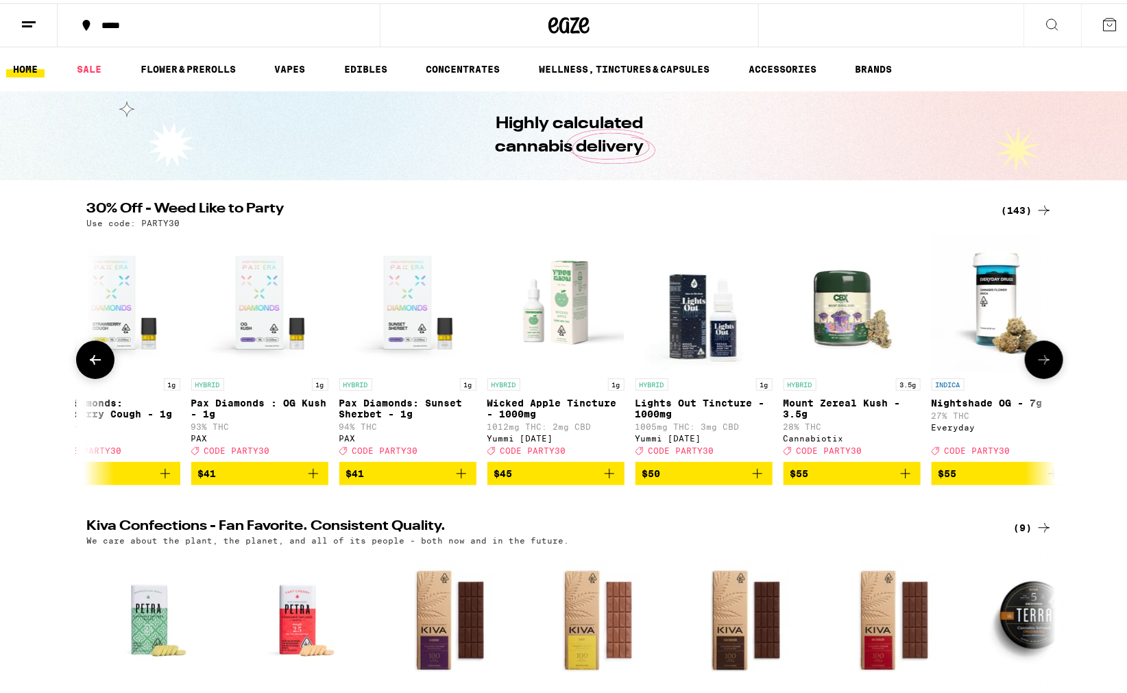
click at [1043, 354] on icon at bounding box center [1044, 356] width 16 height 16
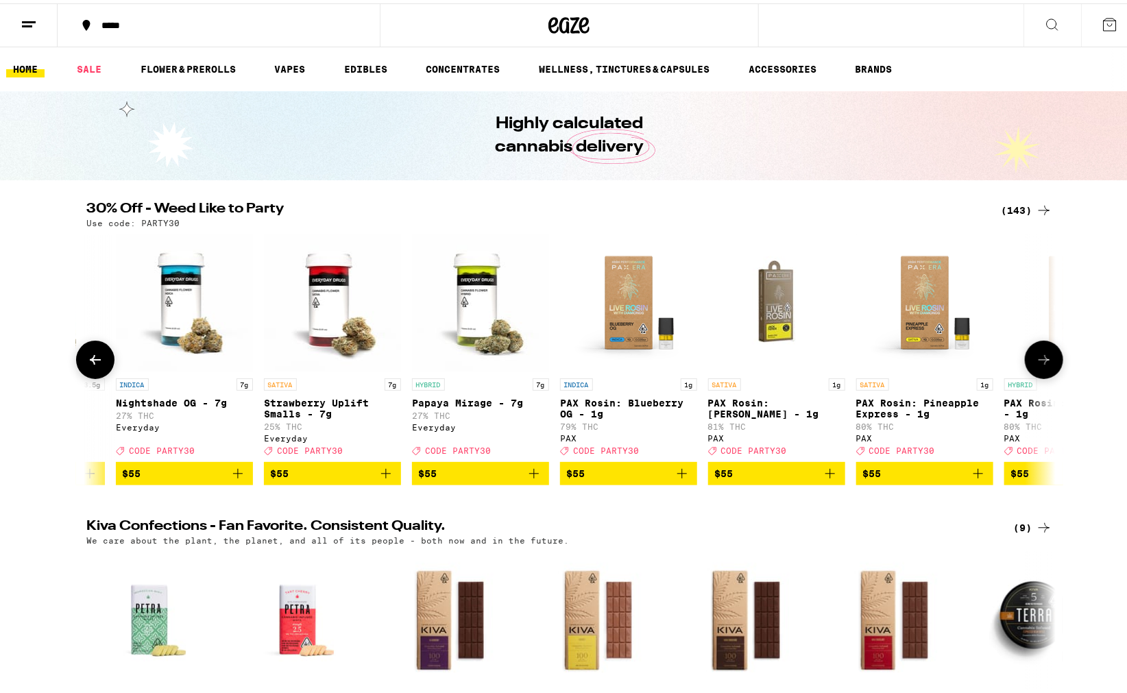
click at [1043, 354] on icon at bounding box center [1044, 356] width 16 height 16
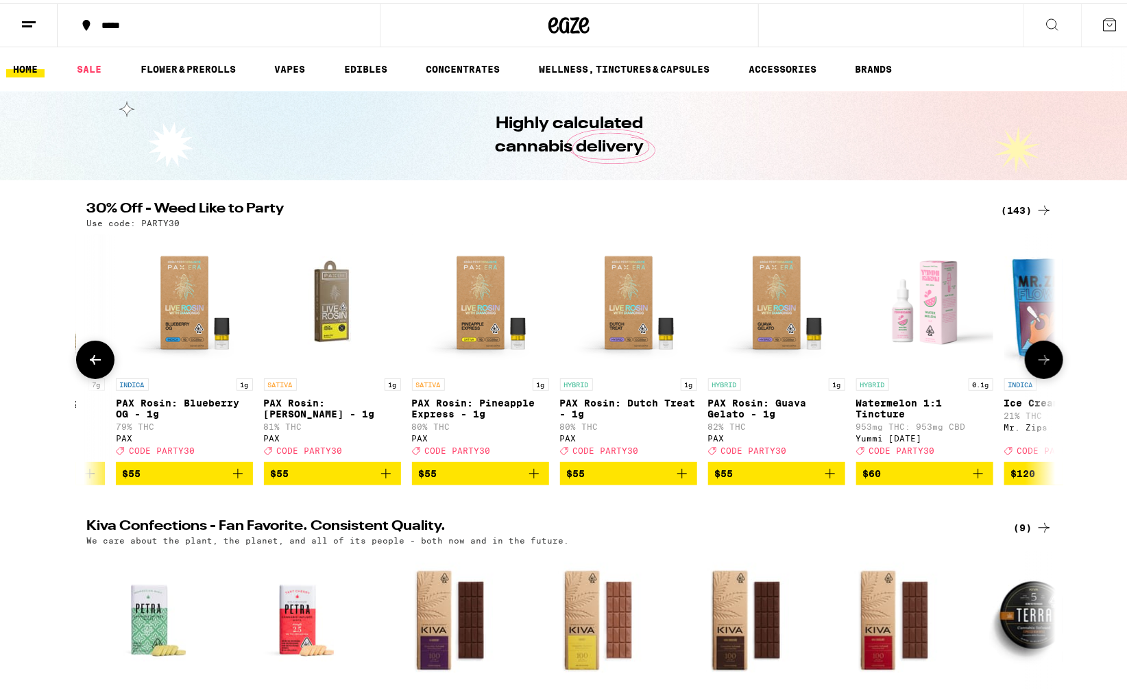
scroll to position [0, 20202]
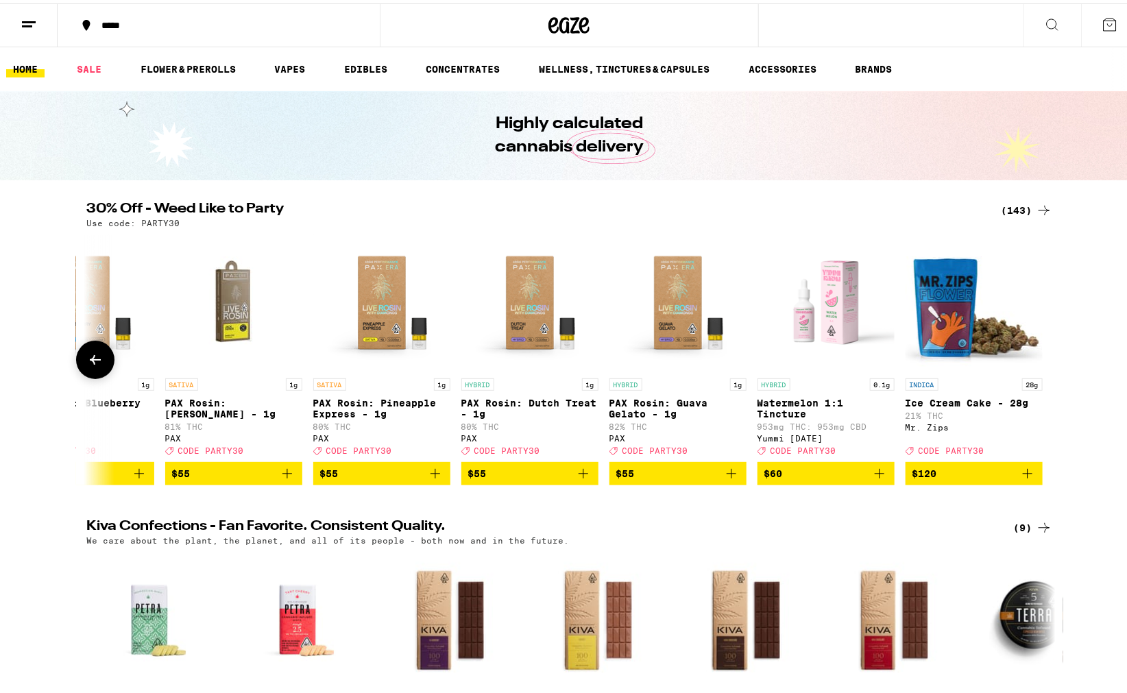
click at [1043, 354] on div at bounding box center [1044, 356] width 38 height 38
drag, startPoint x: 983, startPoint y: 28, endPoint x: 868, endPoint y: 45, distance: 115.6
click at [983, 28] on div "*****" at bounding box center [569, 22] width 1138 height 44
click at [125, 8] on button "*****" at bounding box center [219, 21] width 322 height 41
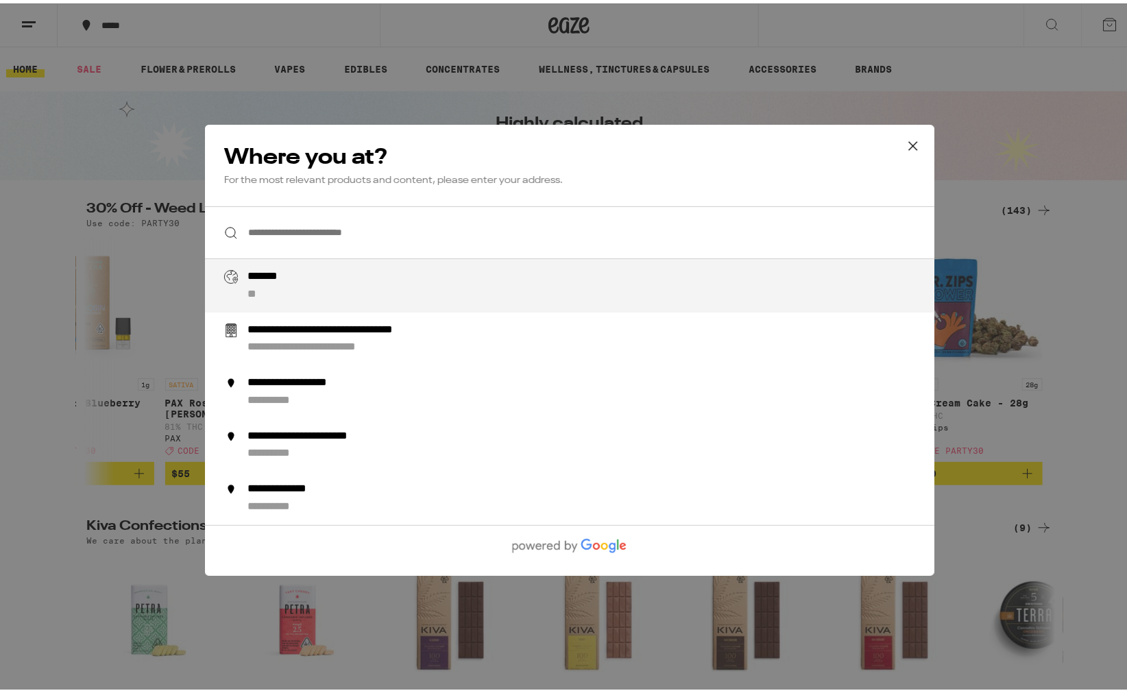
click at [290, 226] on input "**********" at bounding box center [569, 229] width 729 height 53
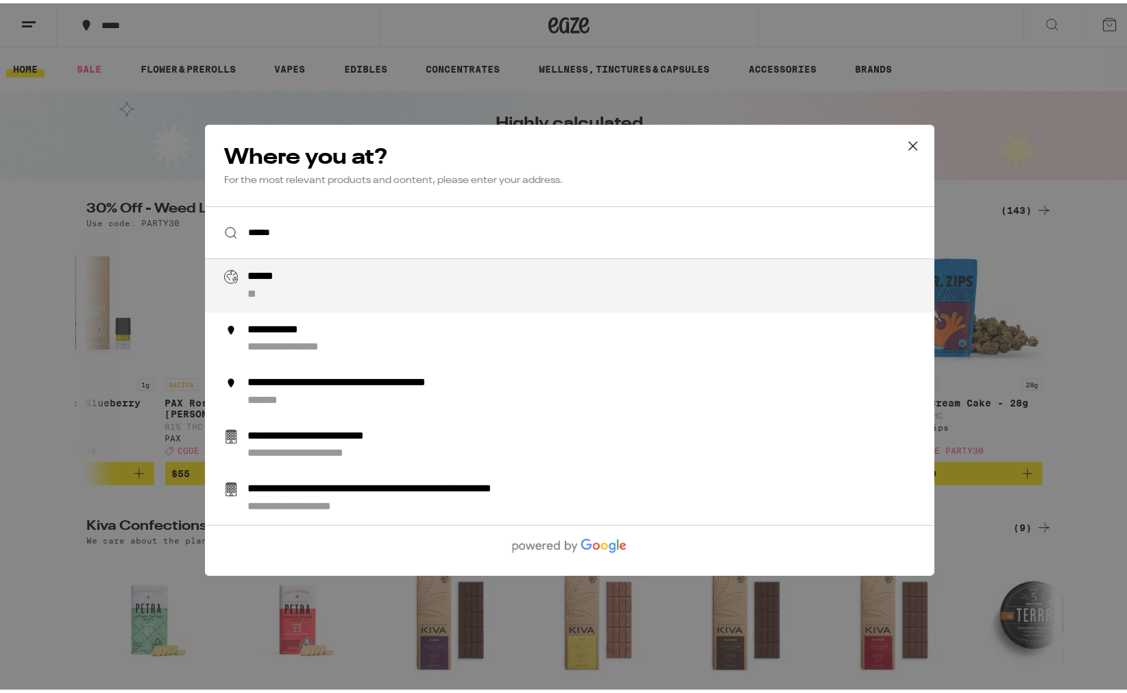
type input "**********"
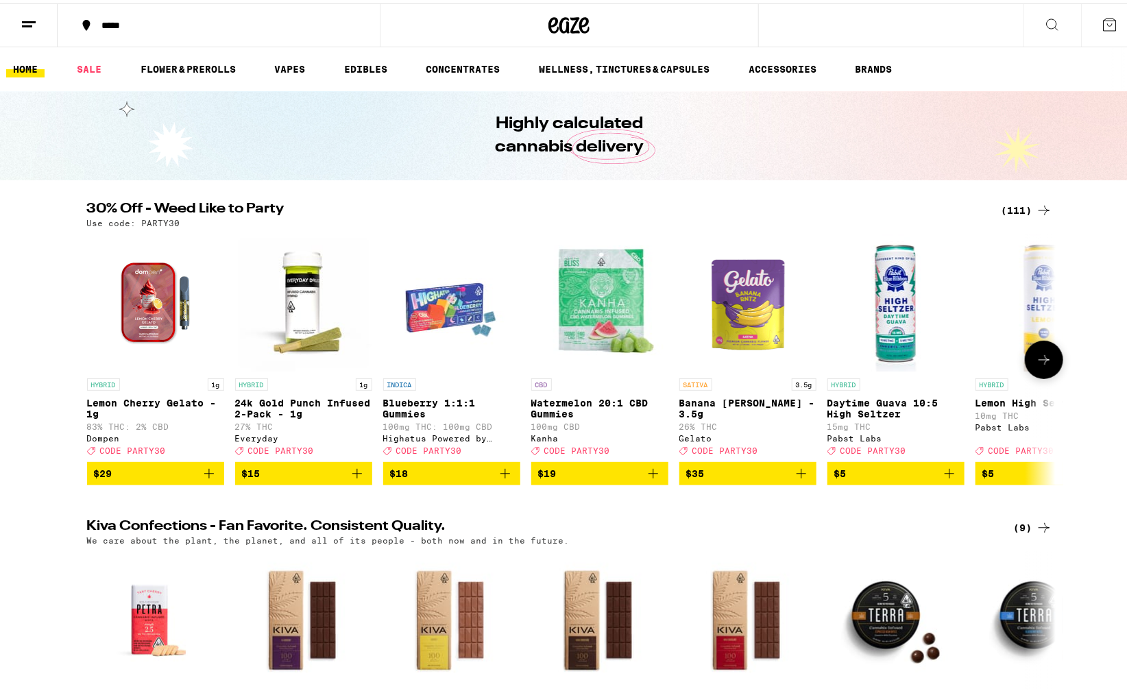
click at [1036, 365] on icon at bounding box center [1044, 356] width 16 height 16
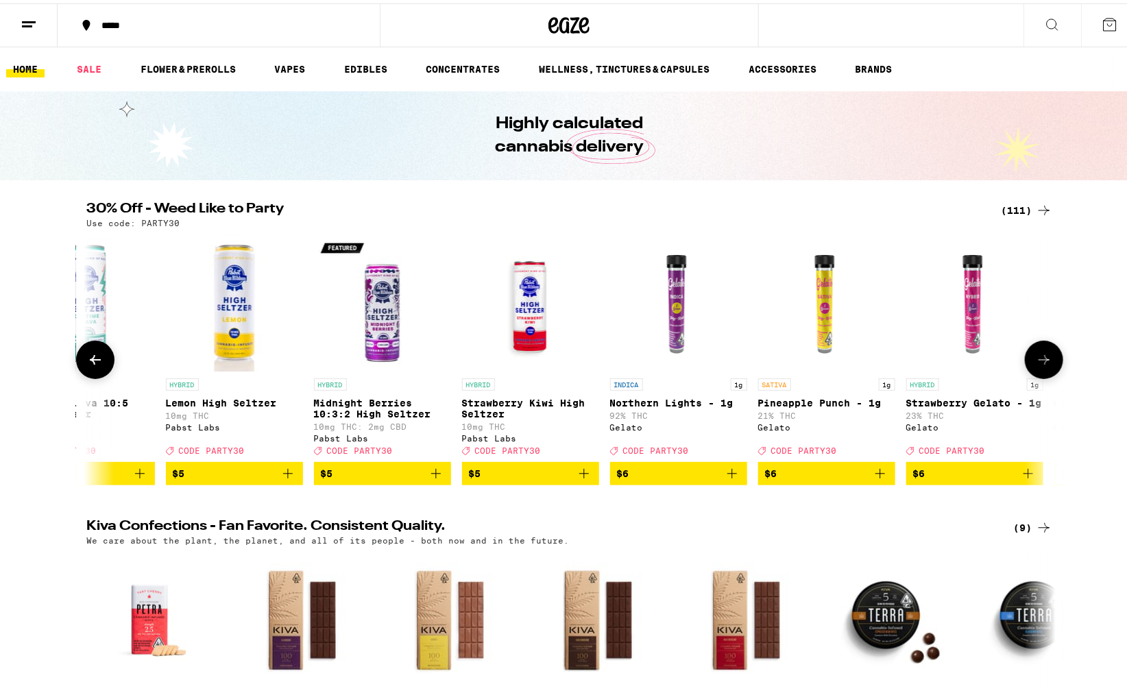
scroll to position [0, 816]
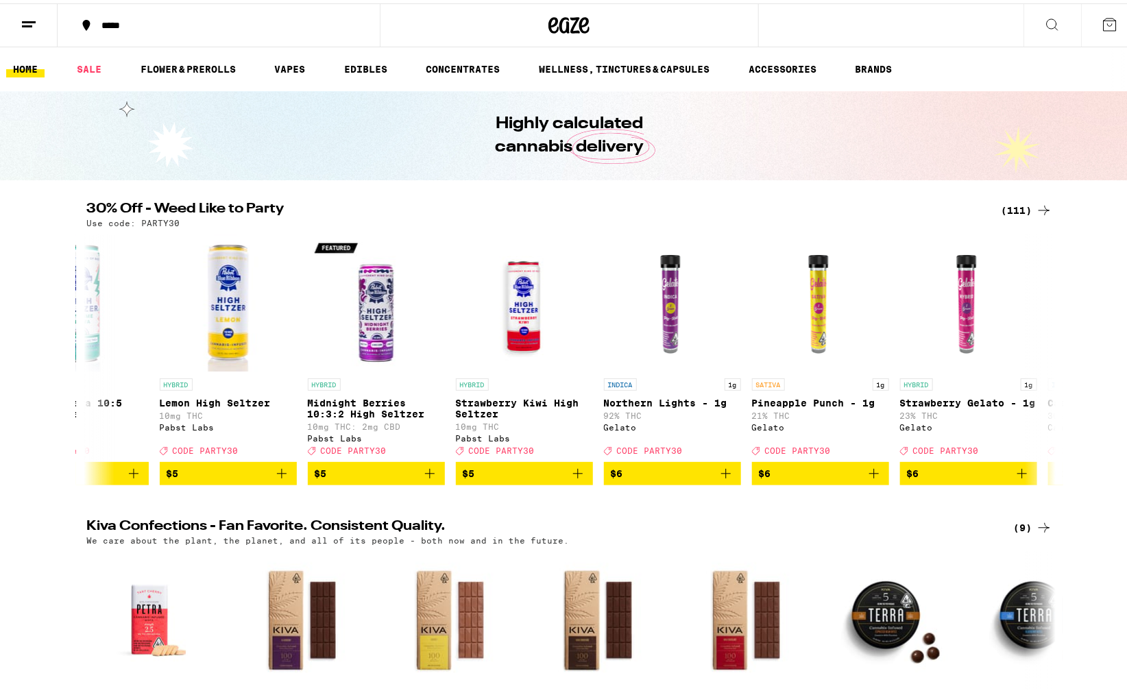
click at [1036, 208] on icon at bounding box center [1044, 207] width 16 height 16
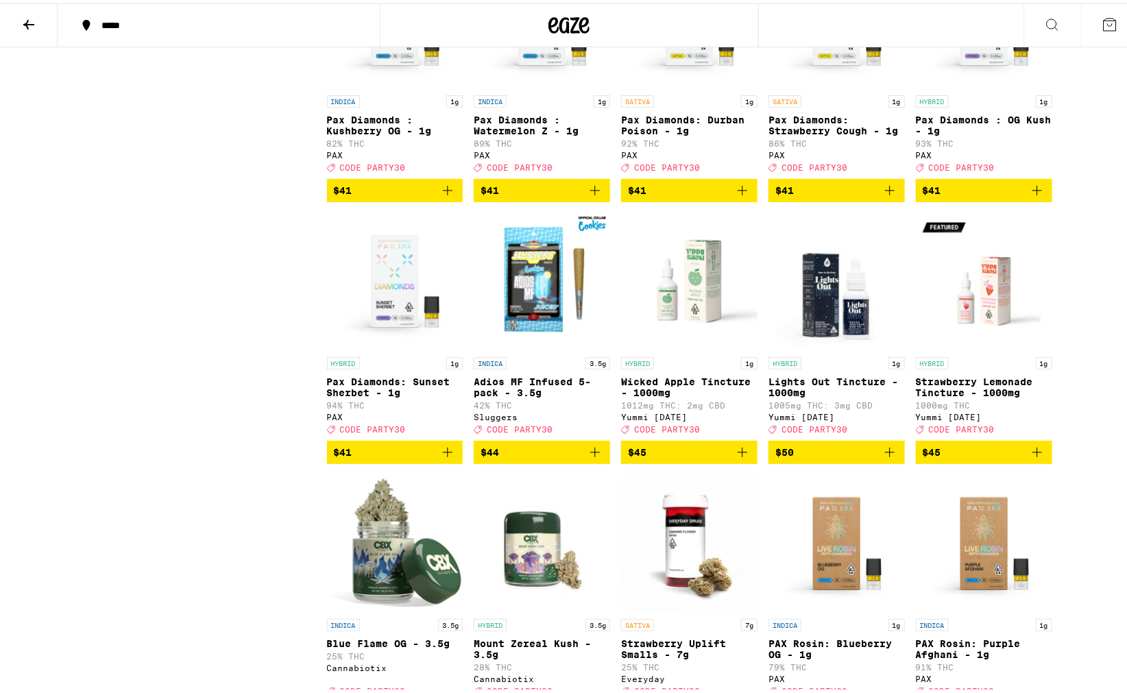
scroll to position [4655, 0]
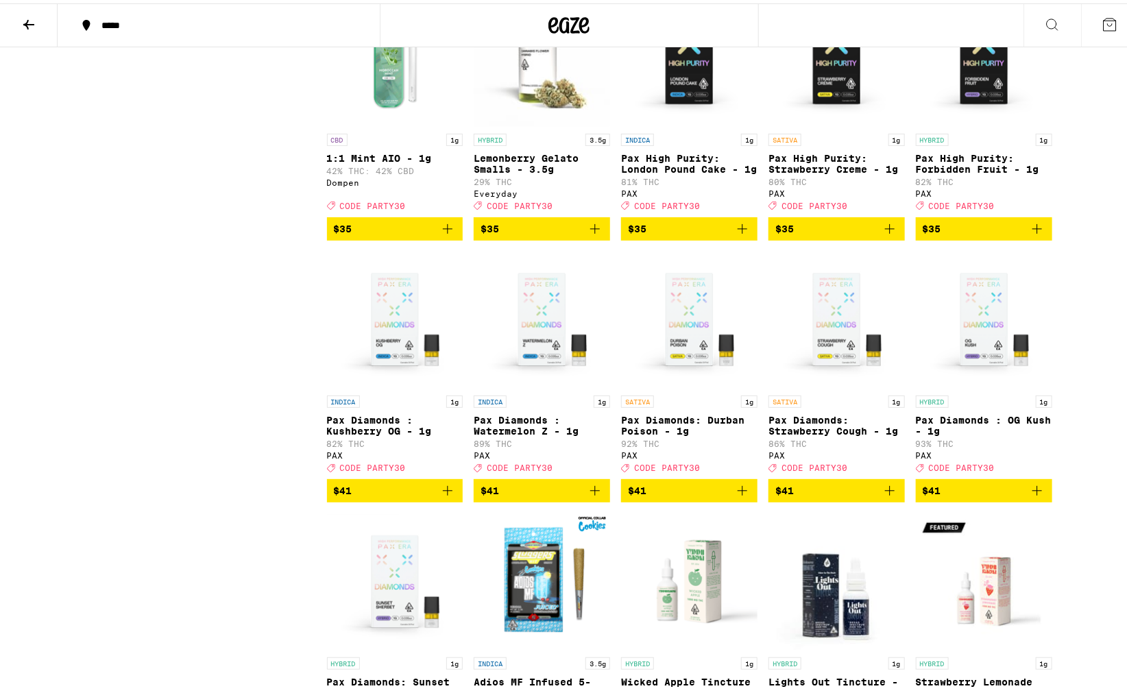
click at [117, 27] on div "*****" at bounding box center [226, 22] width 262 height 10
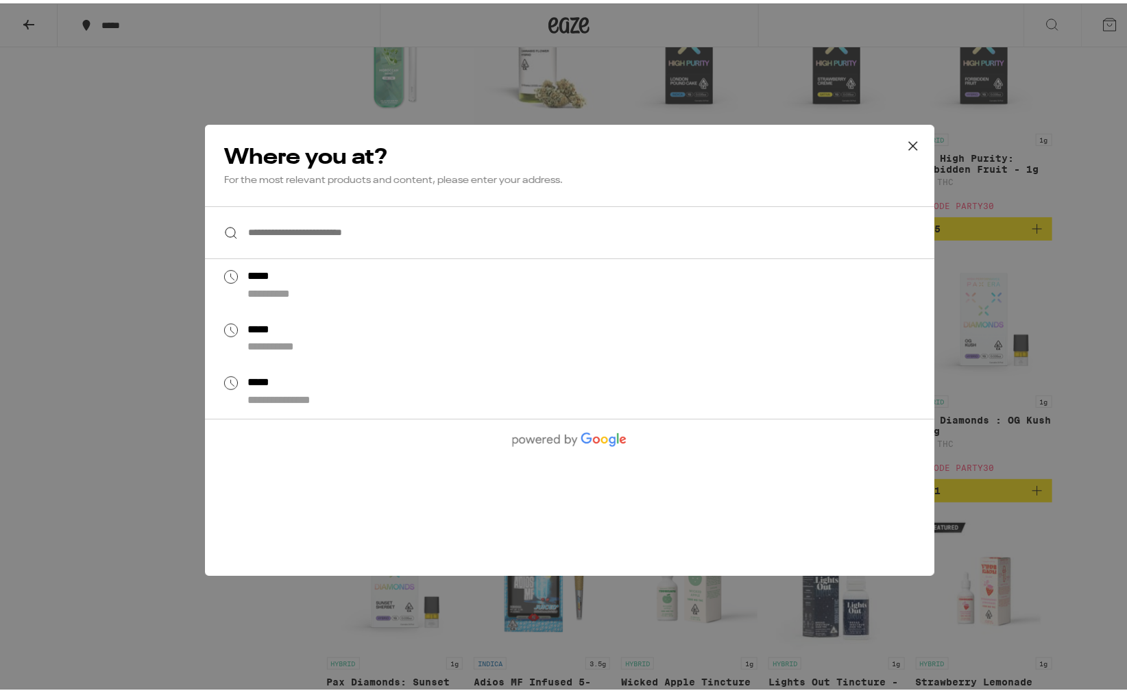
click at [360, 211] on input "**********" at bounding box center [569, 229] width 729 height 53
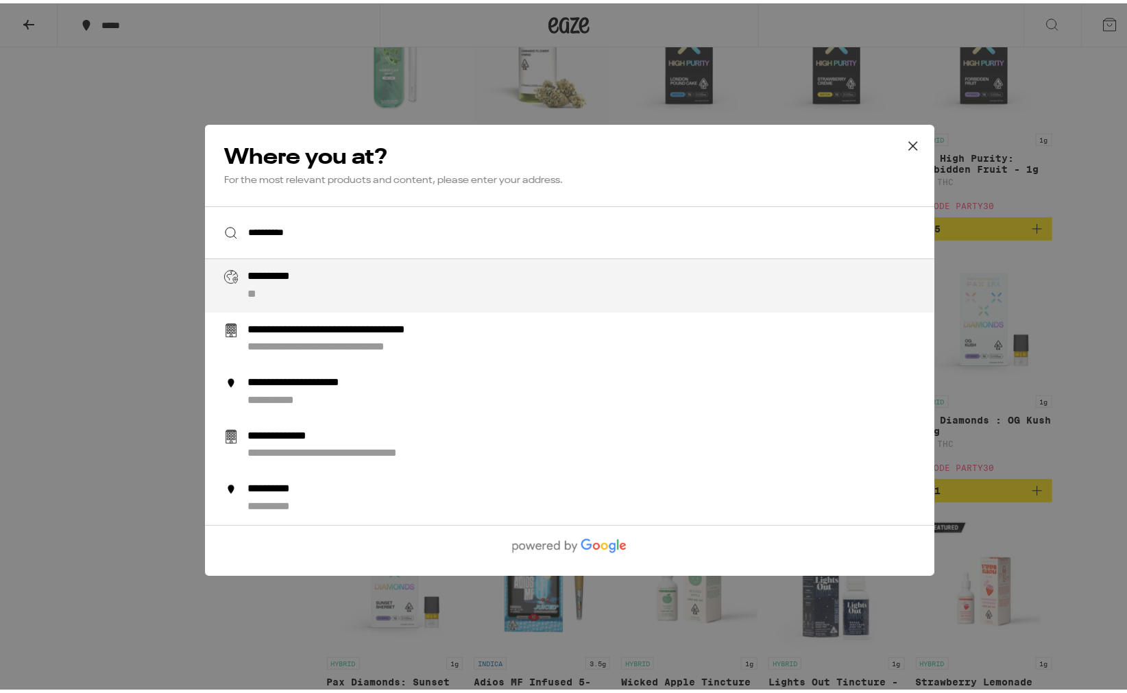
click at [370, 279] on div "**********" at bounding box center [596, 283] width 699 height 32
type input "**********"
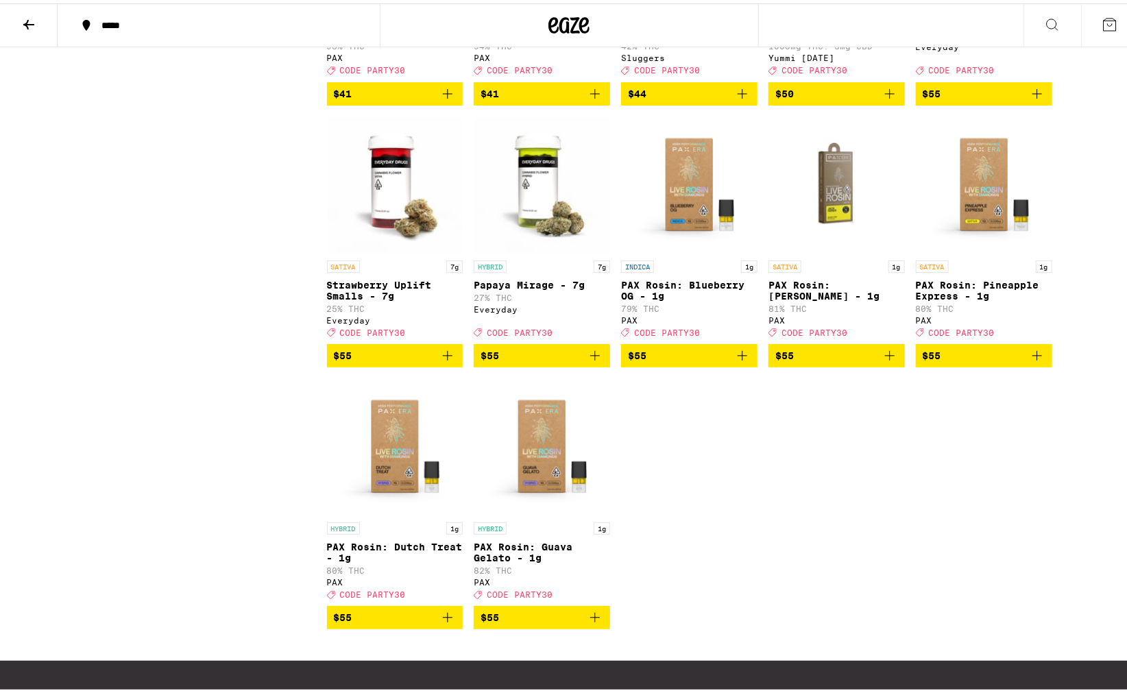
scroll to position [4515, 0]
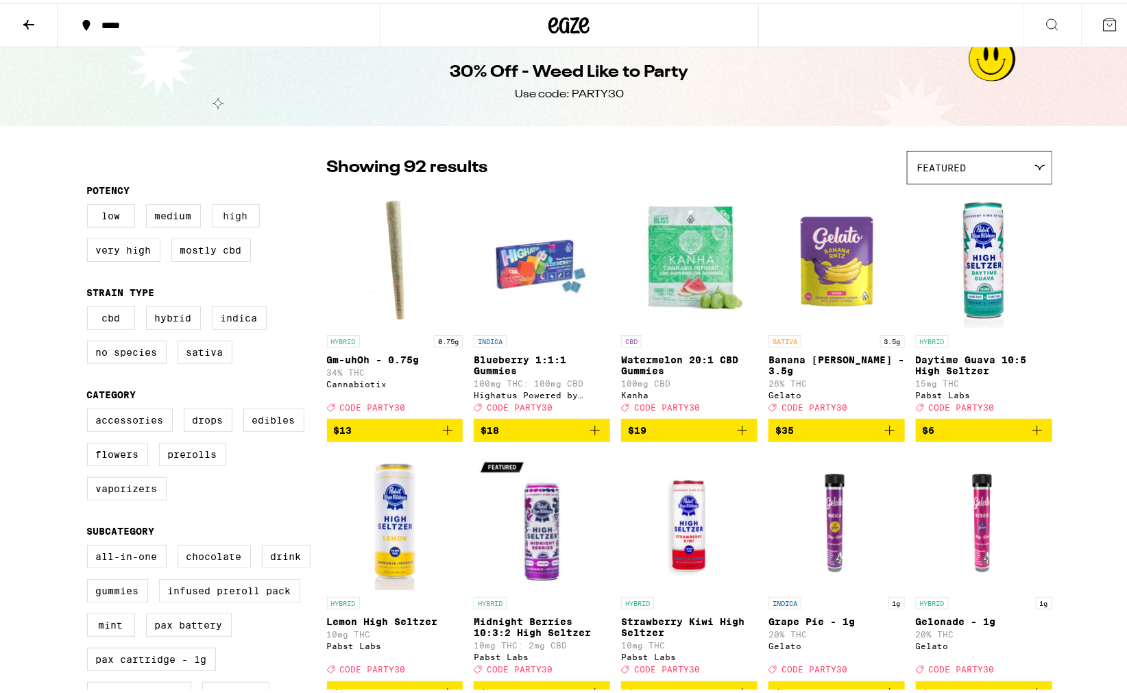
scroll to position [0, 0]
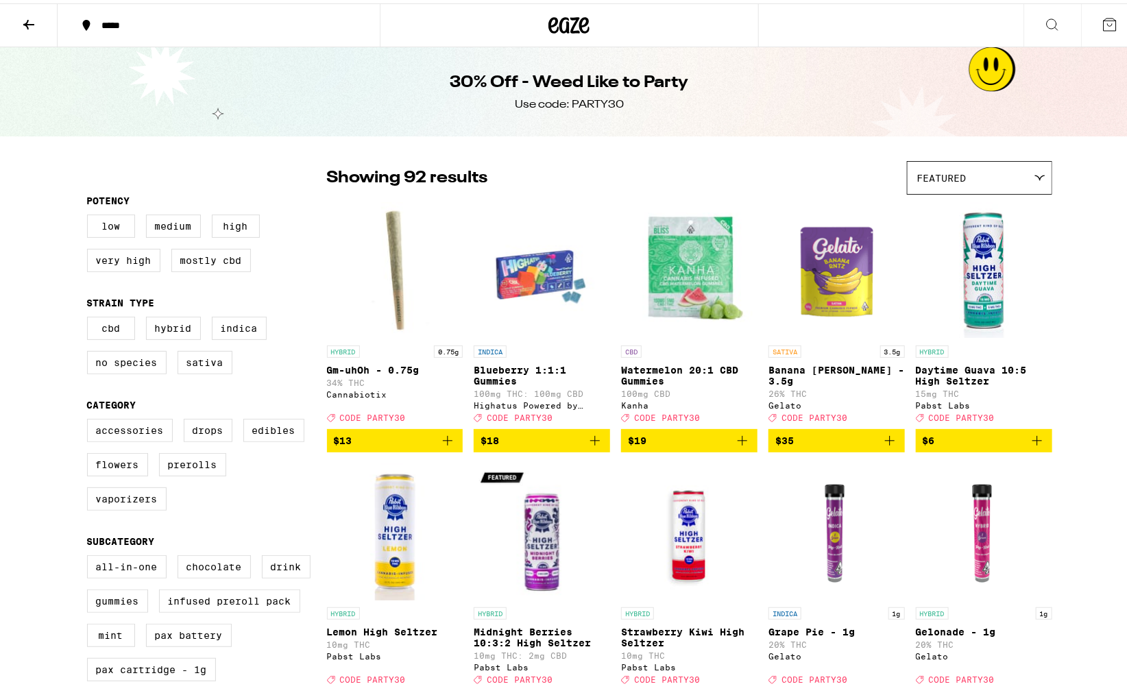
click at [118, 17] on div "*****" at bounding box center [226, 22] width 262 height 10
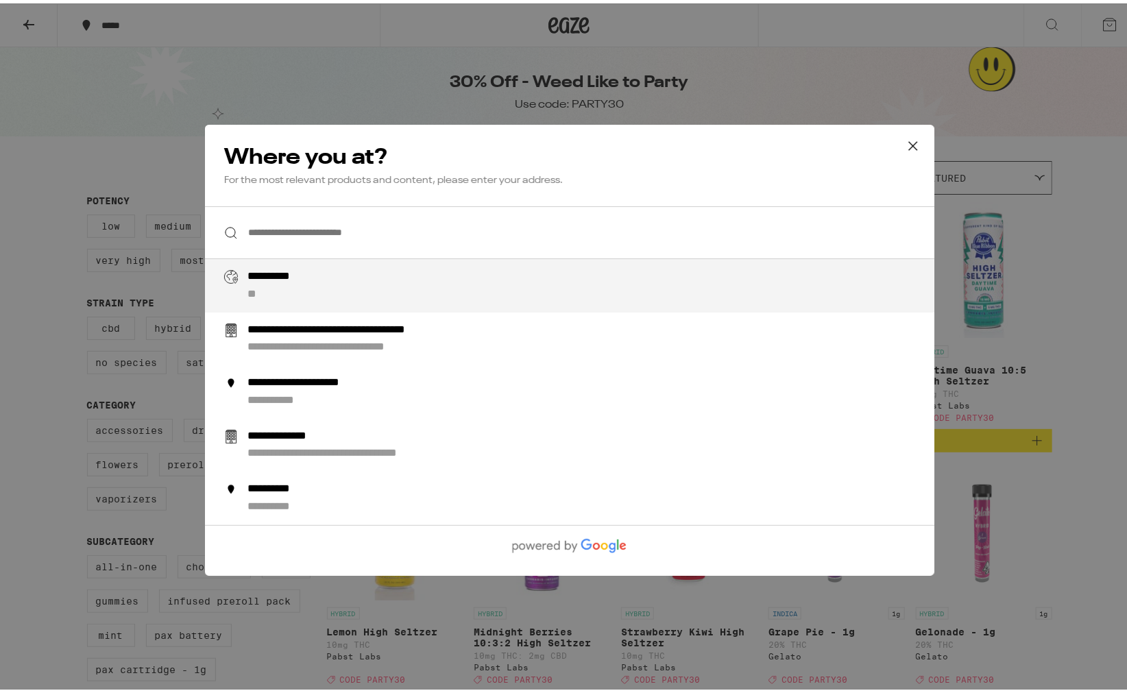
click at [338, 236] on input "**********" at bounding box center [569, 229] width 729 height 53
type input "**********"
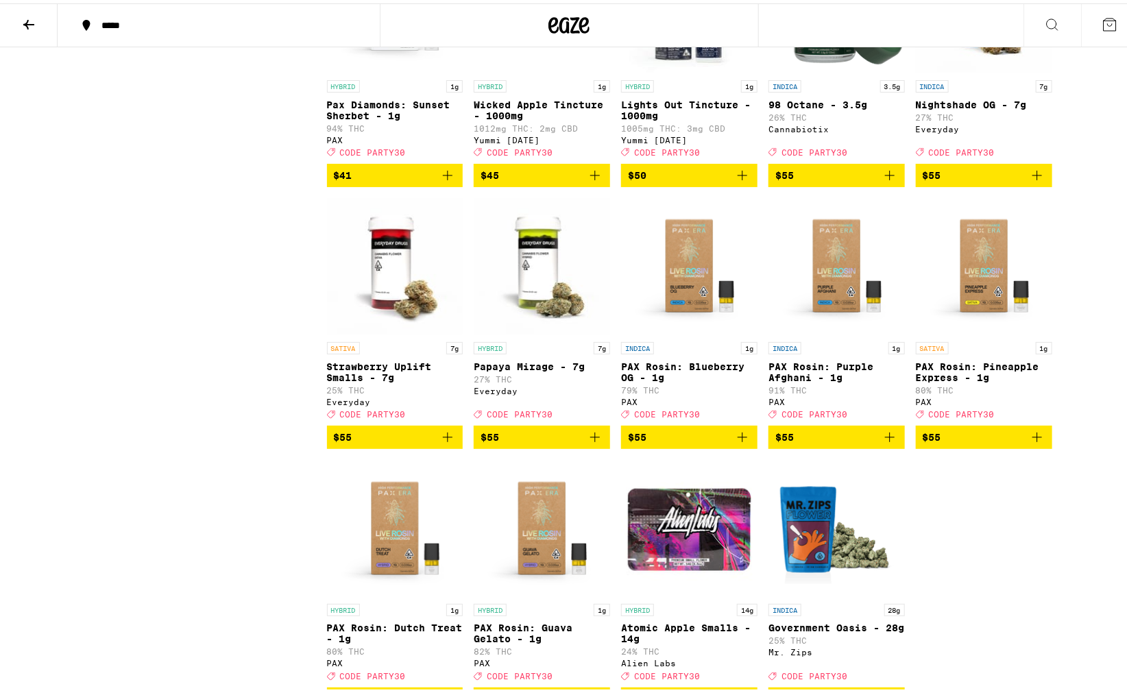
scroll to position [5744, 0]
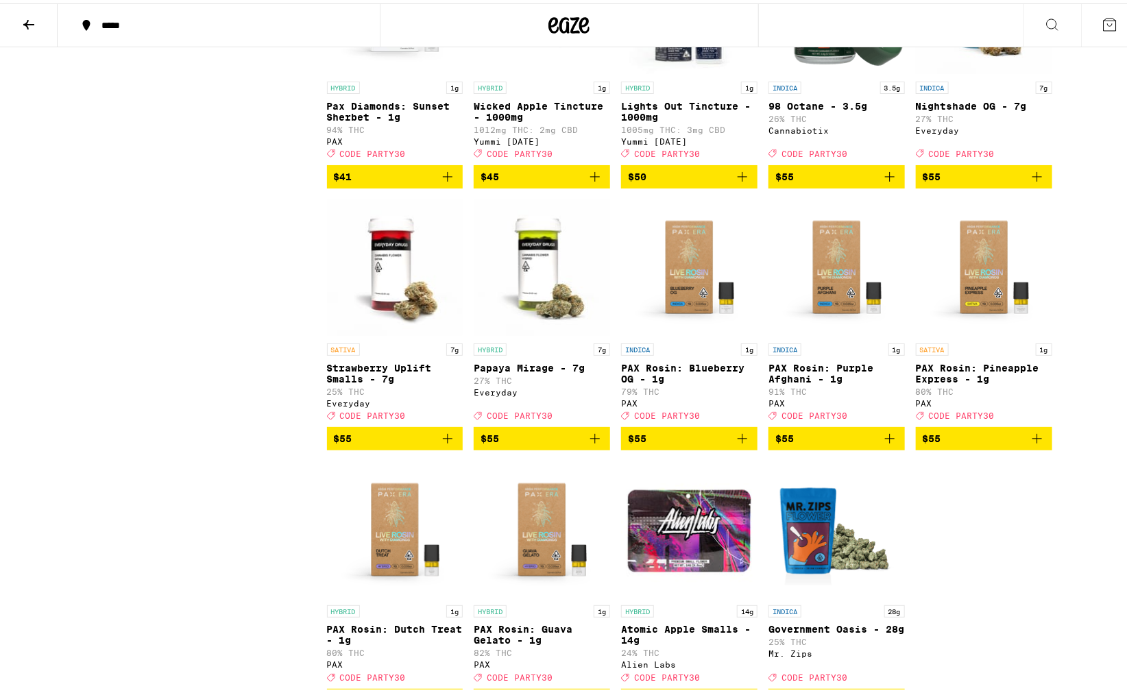
click at [145, 11] on button "*****" at bounding box center [219, 21] width 322 height 41
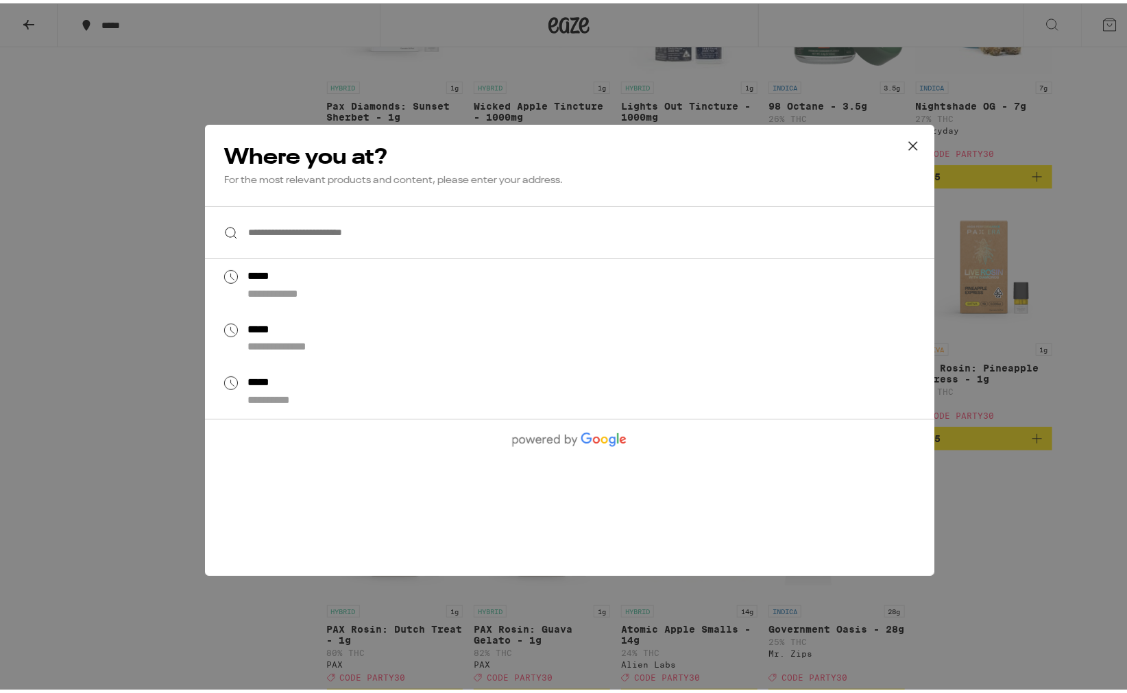
click at [359, 242] on input "**********" at bounding box center [569, 229] width 729 height 53
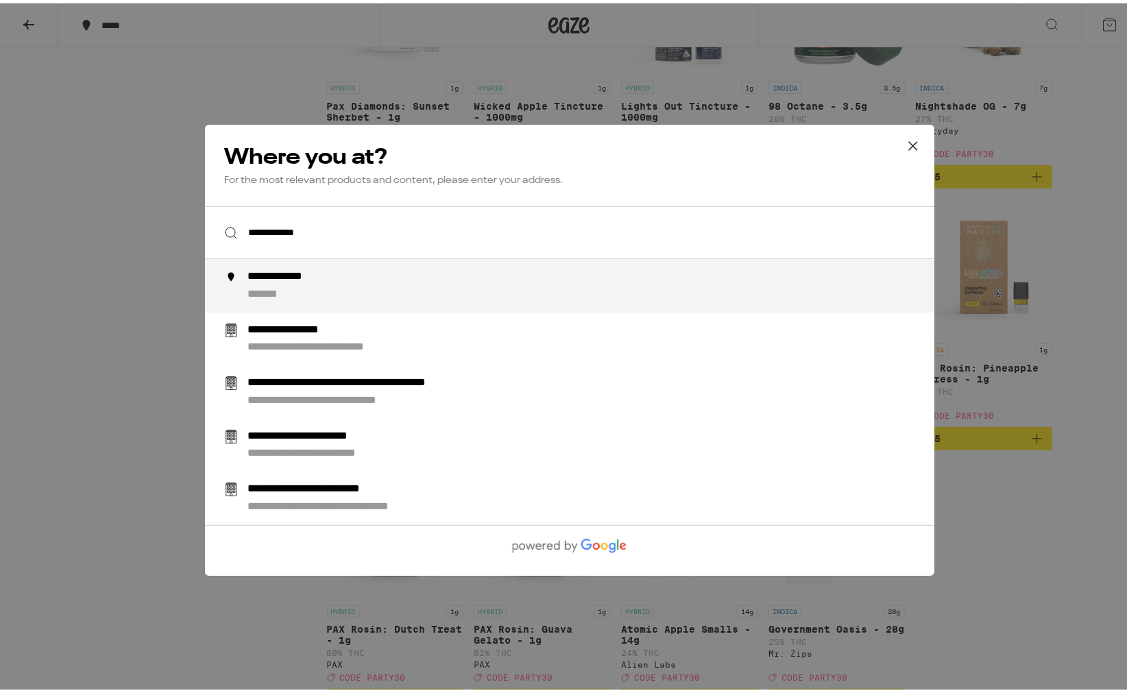
click at [344, 271] on div "**********" at bounding box center [596, 283] width 699 height 32
type input "**********"
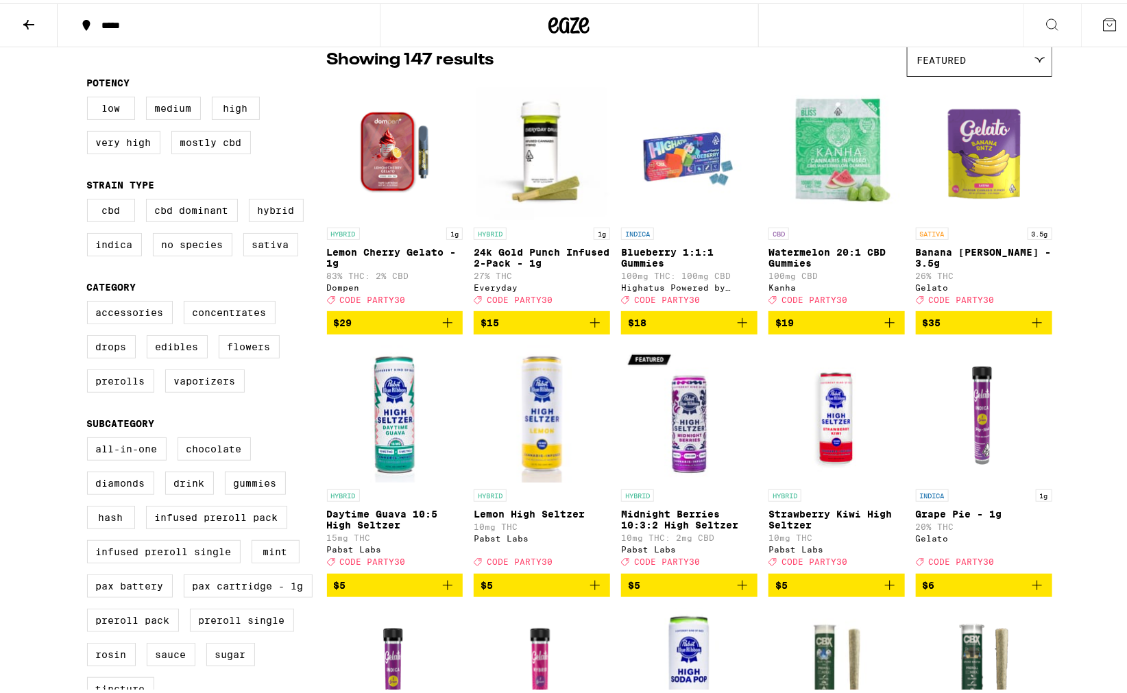
scroll to position [0, 0]
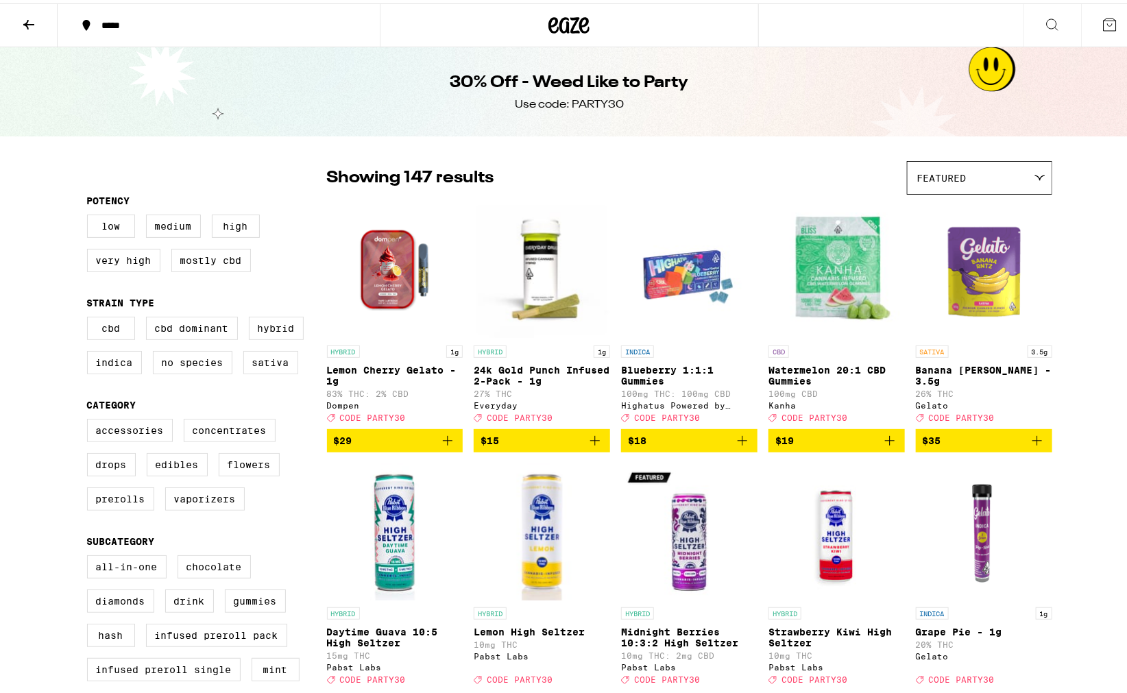
click at [119, 23] on div "*****" at bounding box center [226, 22] width 262 height 10
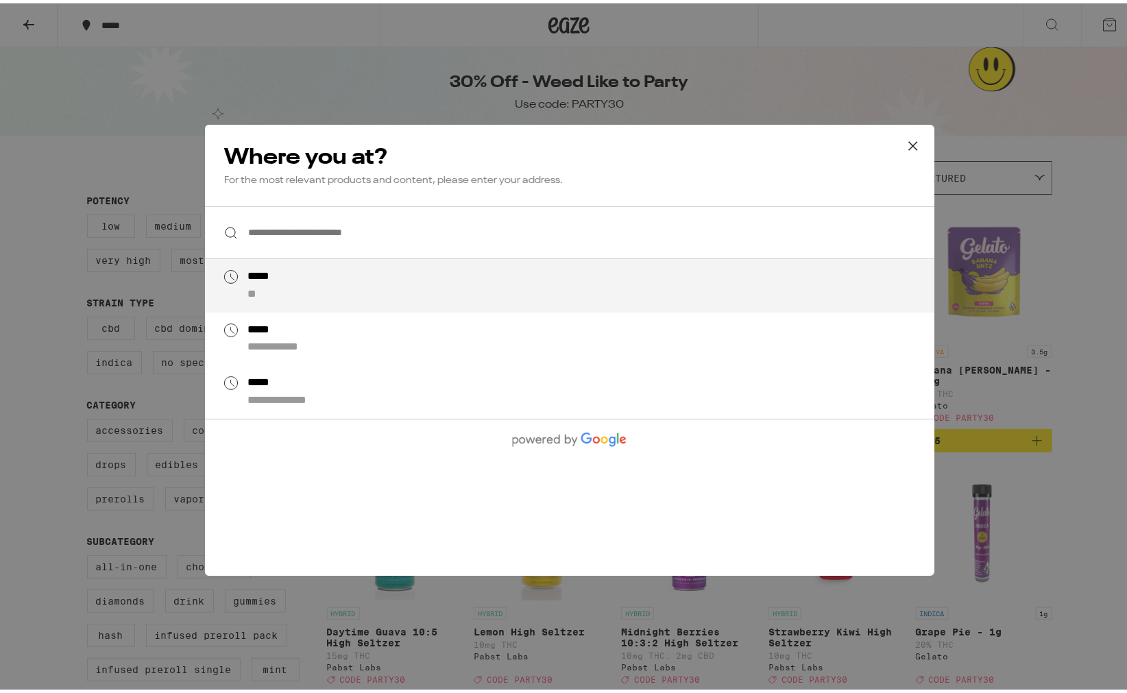
click at [439, 226] on input "**********" at bounding box center [569, 229] width 729 height 53
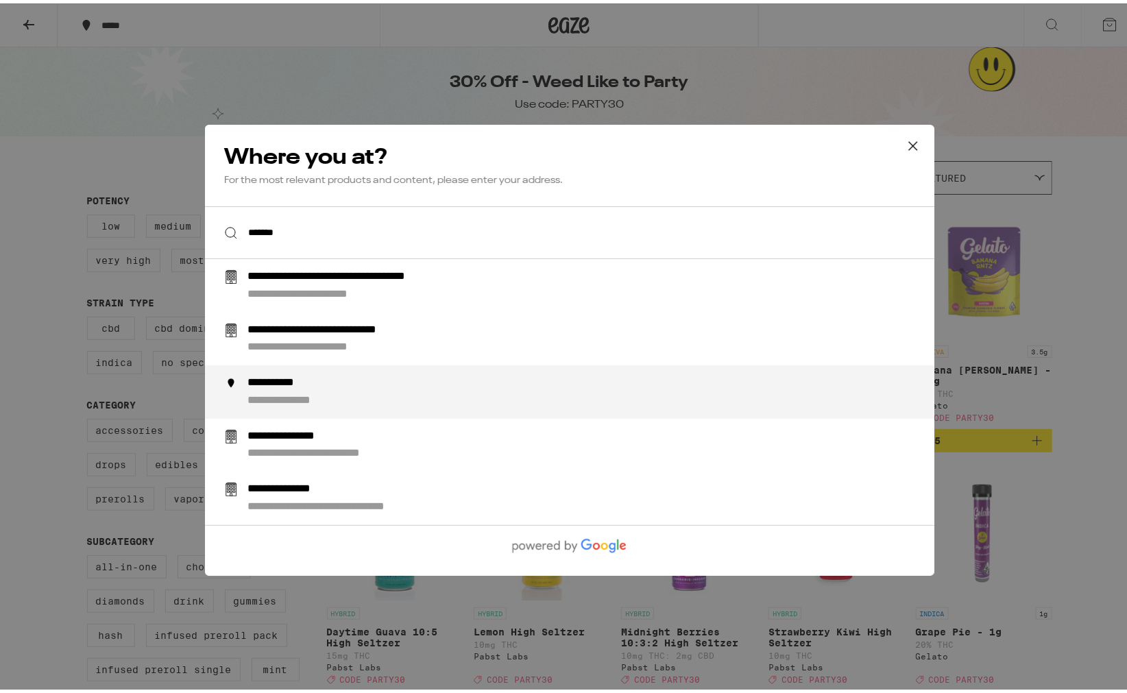
click at [300, 378] on div "**********" at bounding box center [286, 380] width 78 height 14
type input "**********"
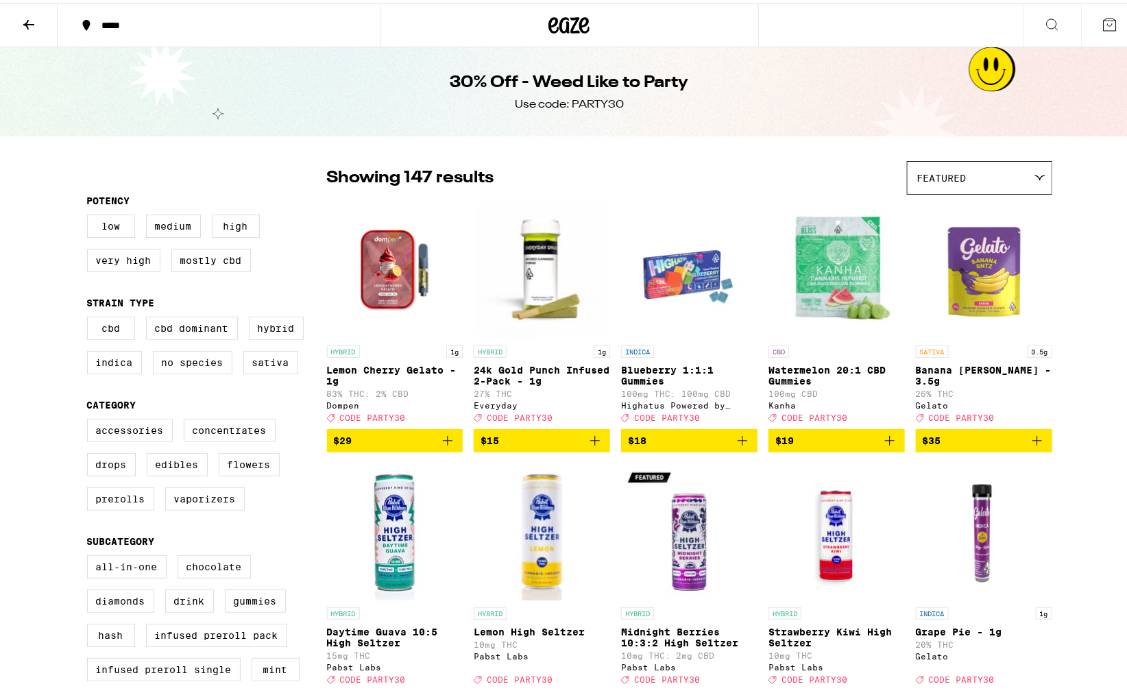
click at [147, 23] on div "*****" at bounding box center [226, 22] width 262 height 10
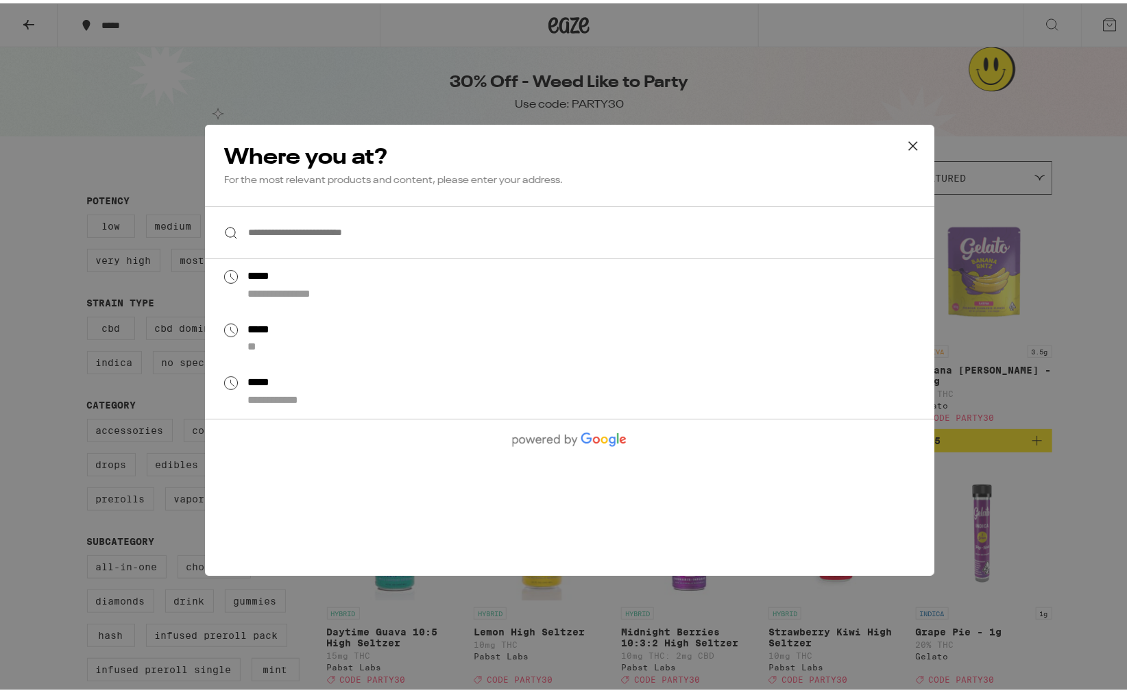
click at [351, 236] on input "**********" at bounding box center [569, 229] width 729 height 53
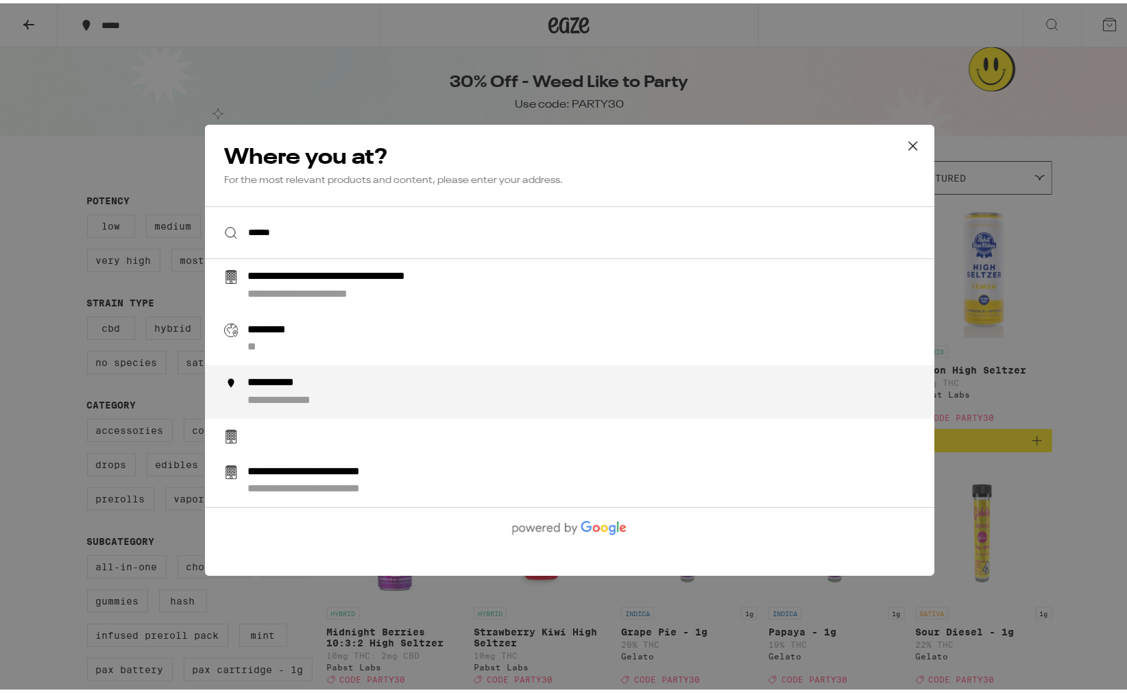
click at [371, 400] on div "**********" at bounding box center [596, 389] width 699 height 32
type input "**********"
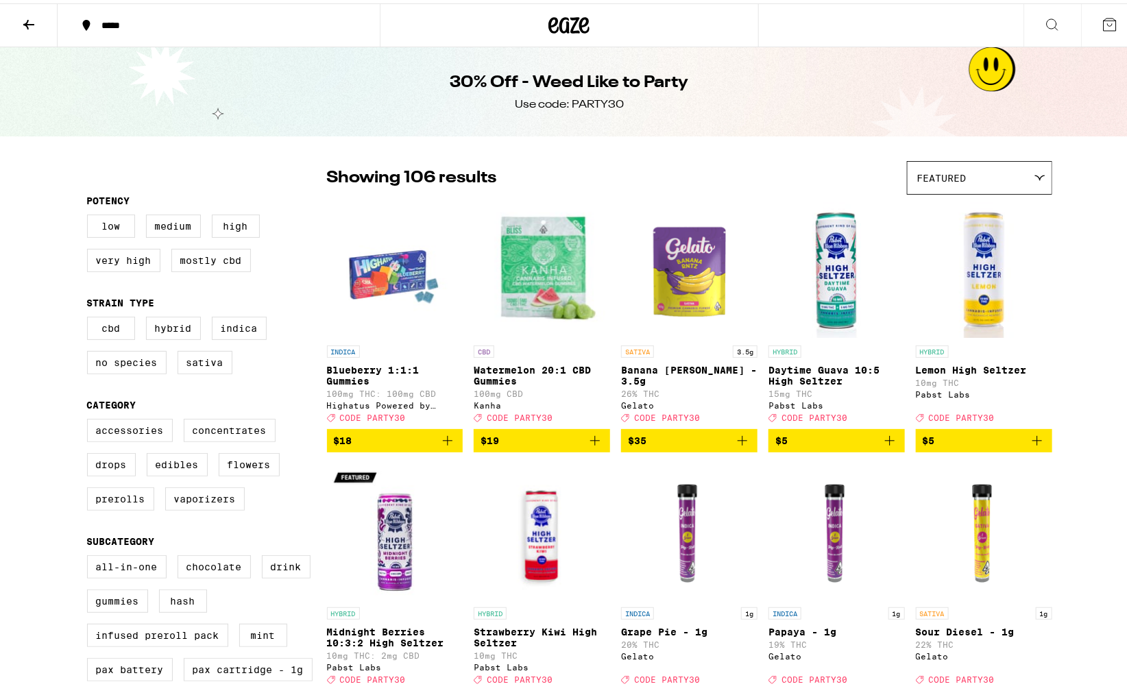
click at [106, 30] on button "*****" at bounding box center [219, 21] width 322 height 41
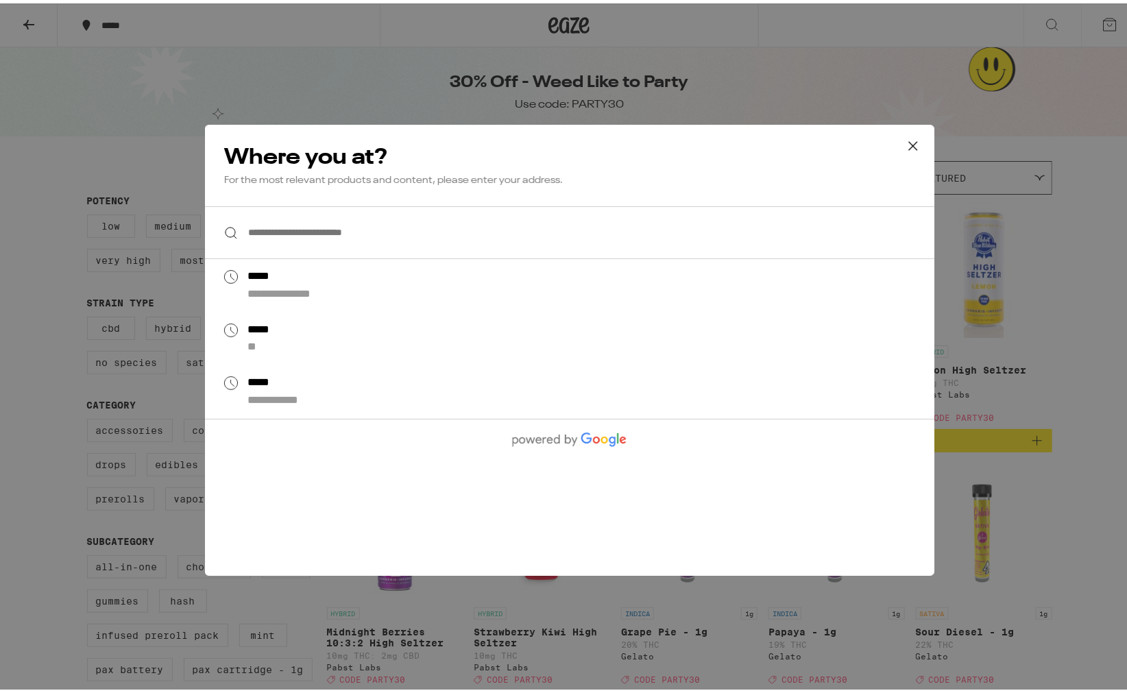
click at [557, 210] on input "**********" at bounding box center [569, 229] width 729 height 53
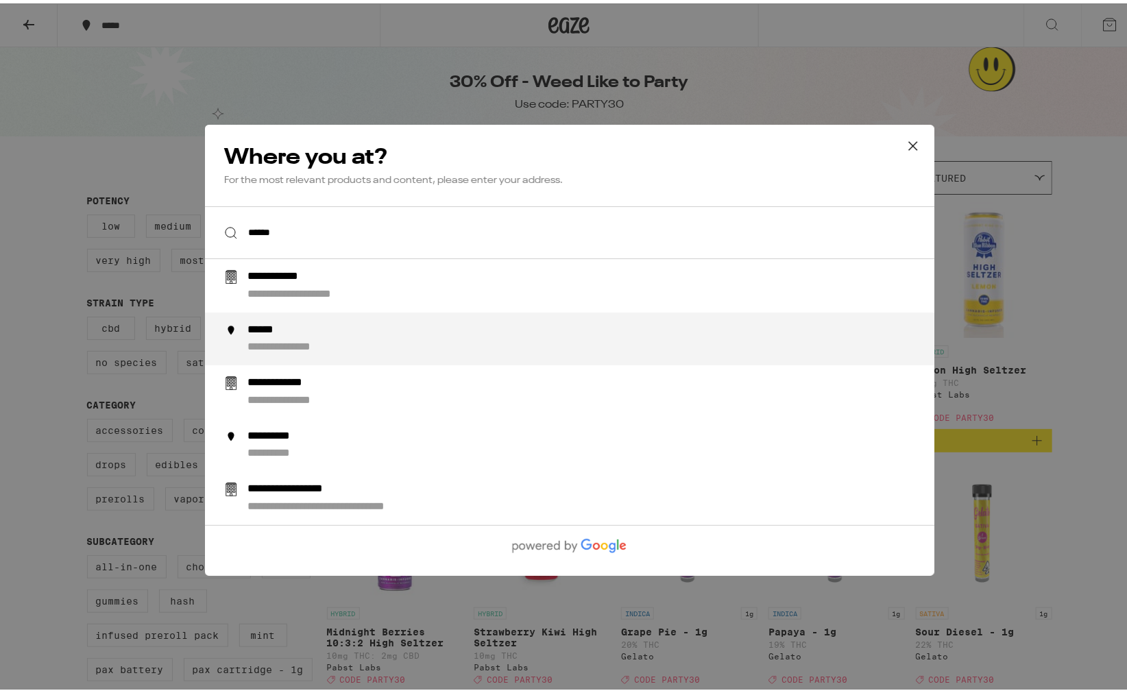
click at [363, 346] on div "**********" at bounding box center [596, 335] width 699 height 32
type input "**********"
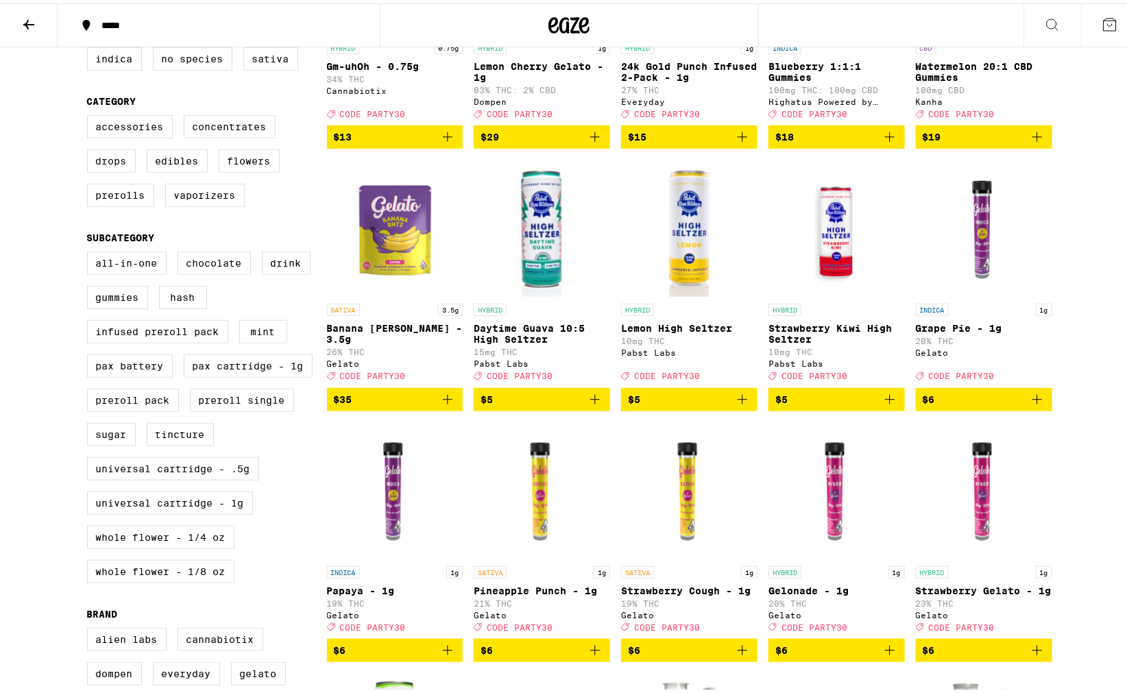
scroll to position [304, 0]
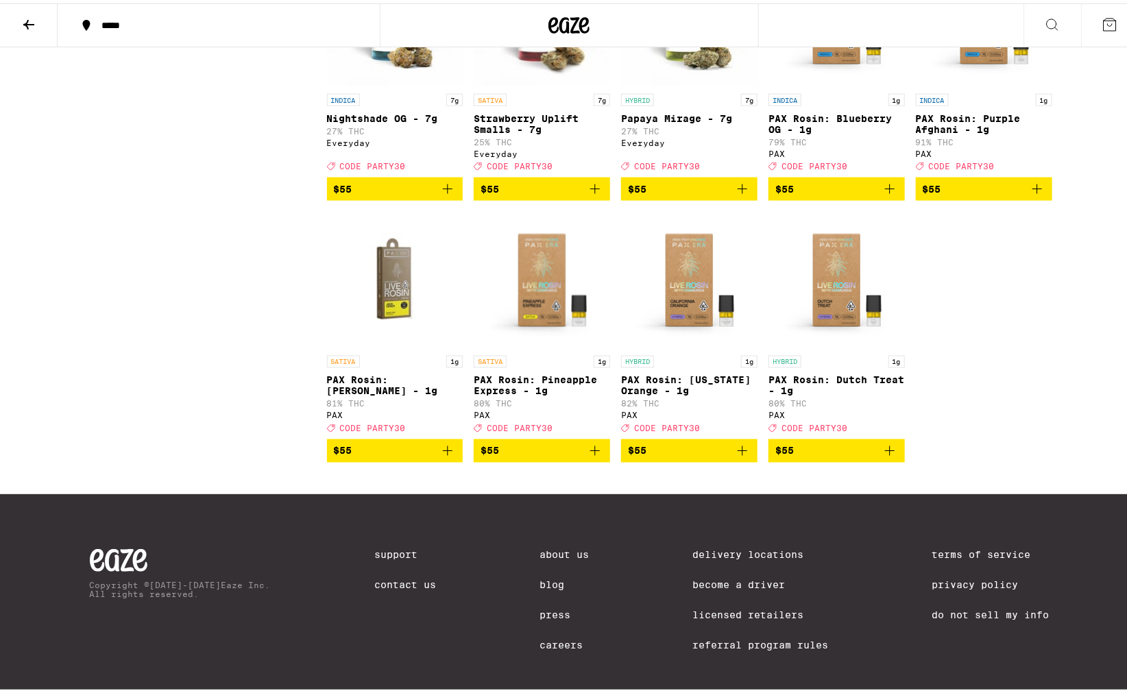
scroll to position [5775, 0]
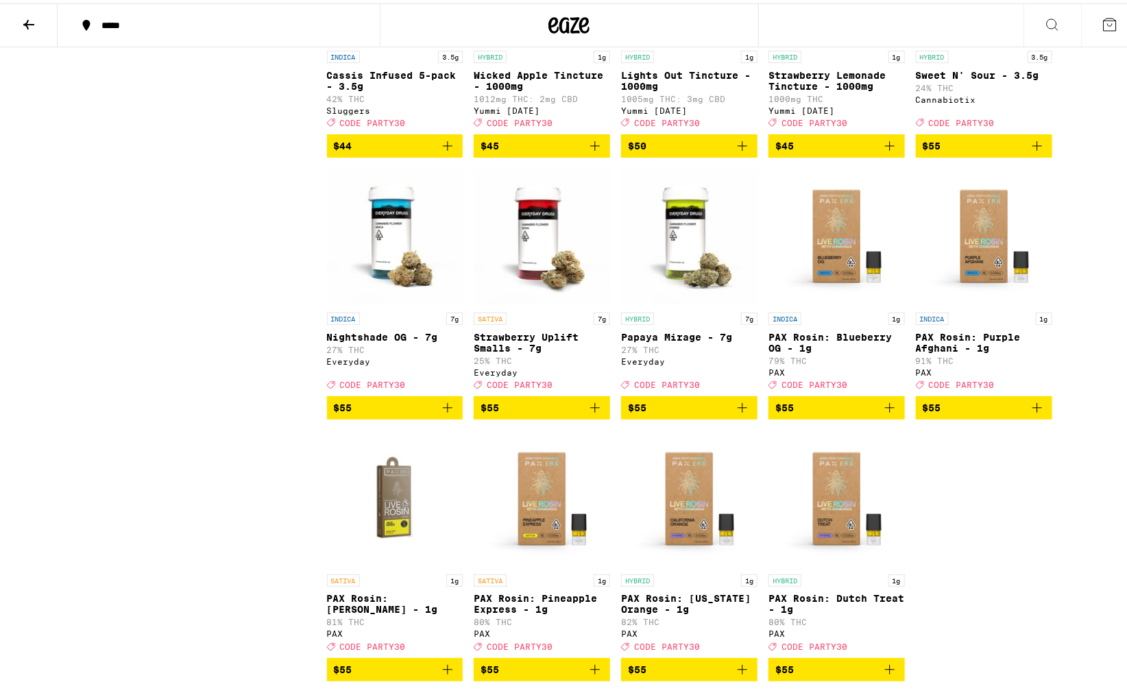
click at [164, 32] on button "*****" at bounding box center [219, 21] width 322 height 41
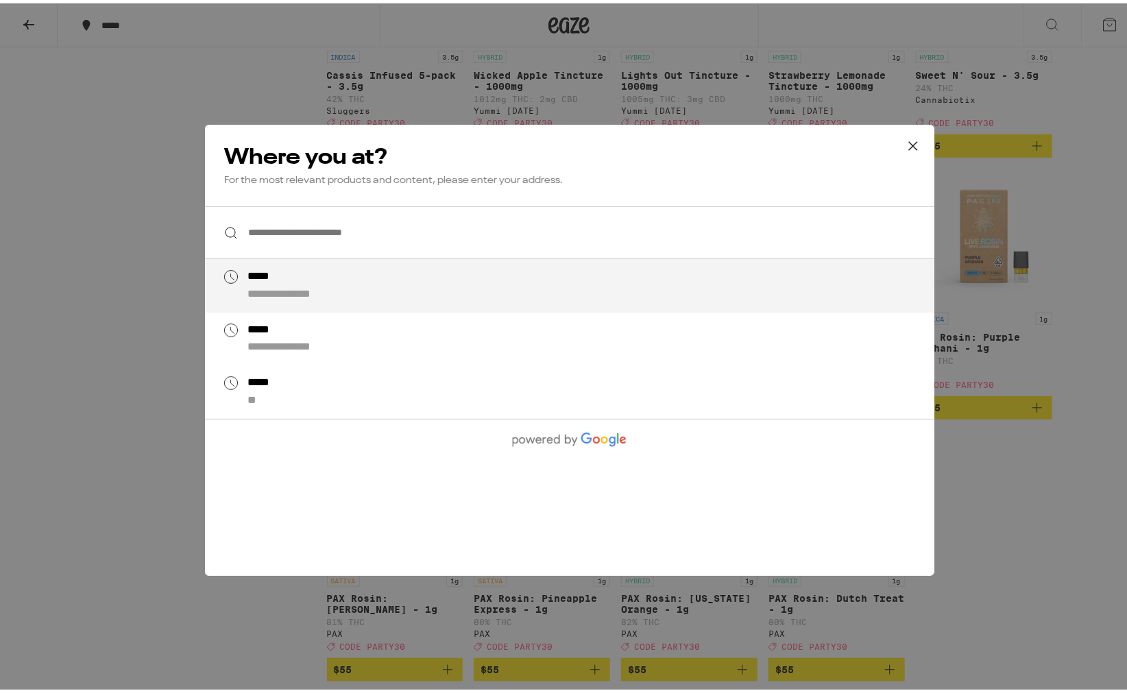
click at [341, 224] on input "**********" at bounding box center [569, 229] width 729 height 53
